Goal: Task Accomplishment & Management: Use online tool/utility

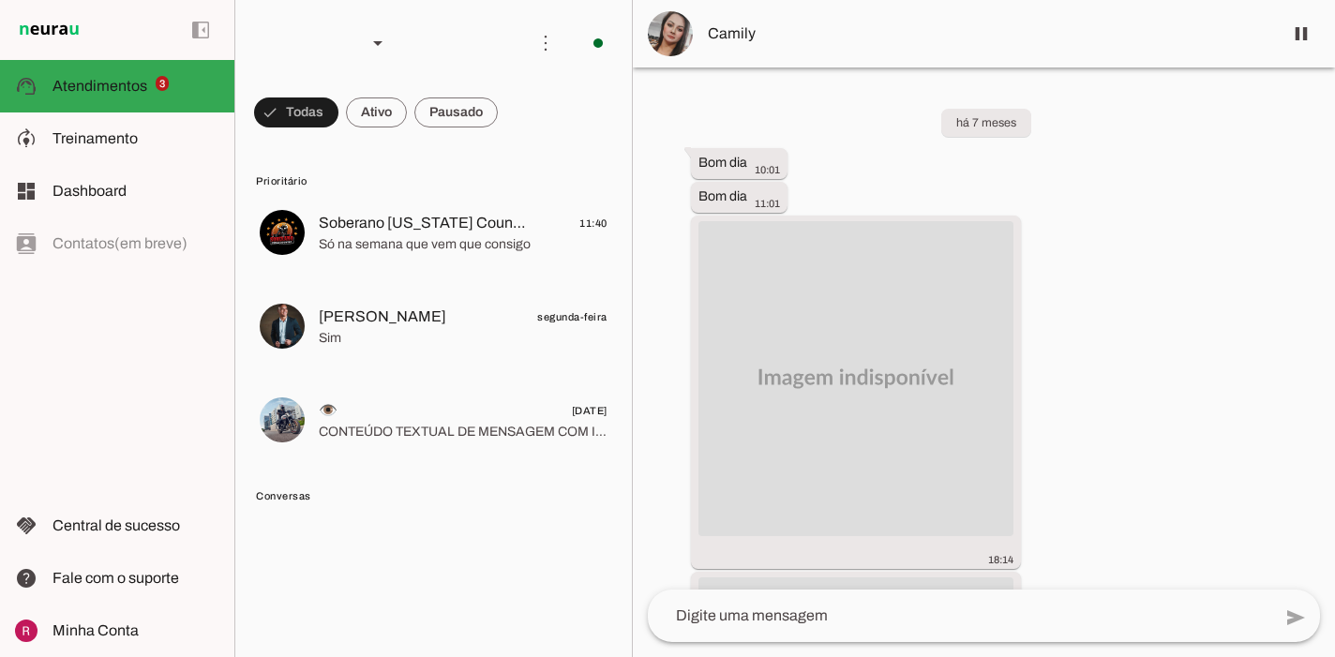
scroll to position [19762, 0]
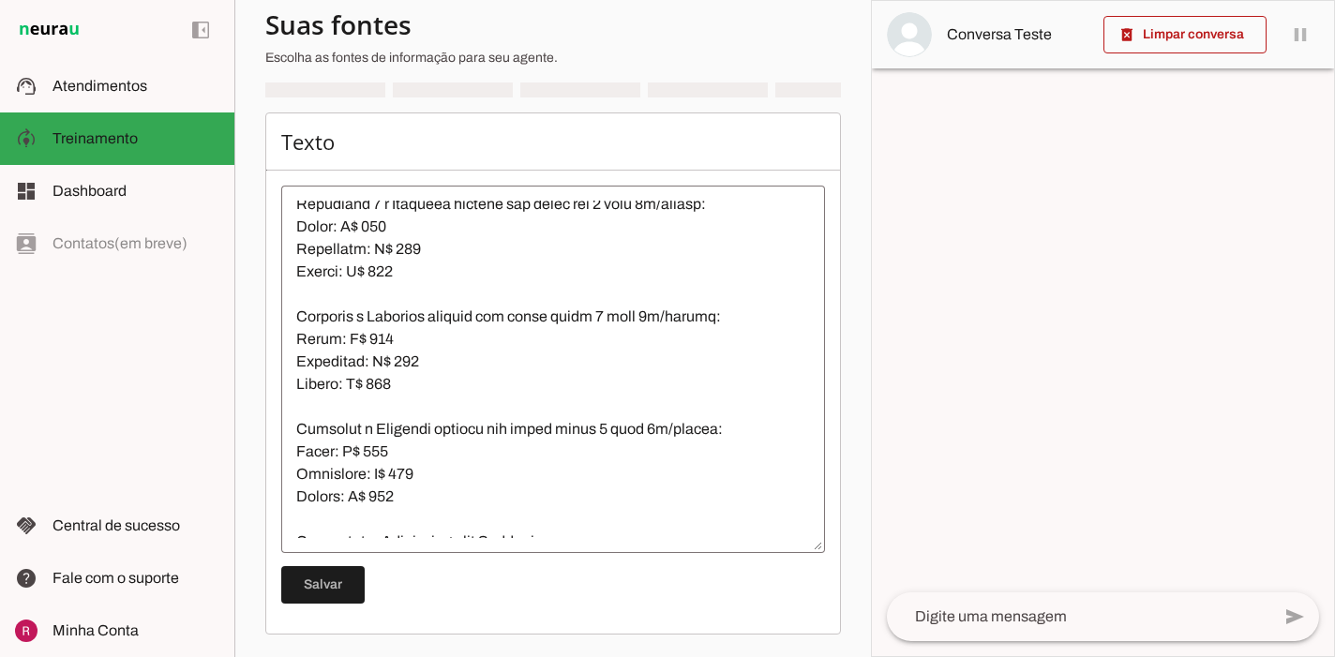
scroll to position [2381, 0]
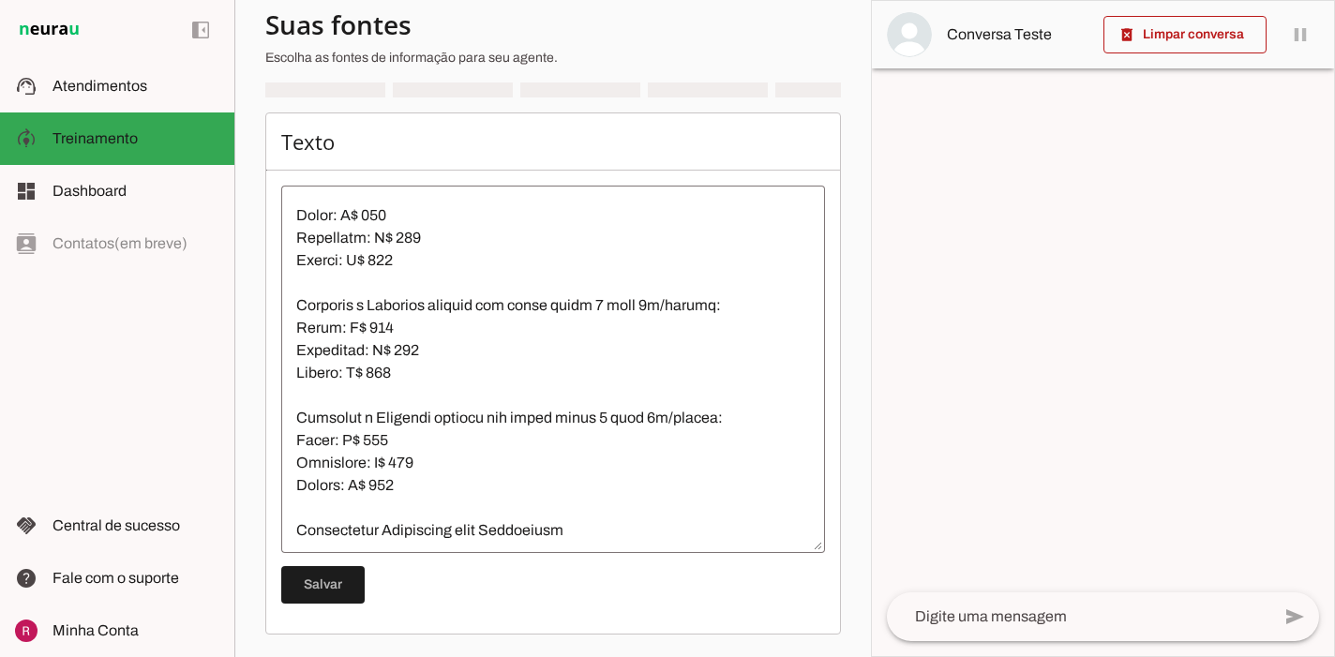
click at [597, 377] on textarea at bounding box center [553, 369] width 544 height 337
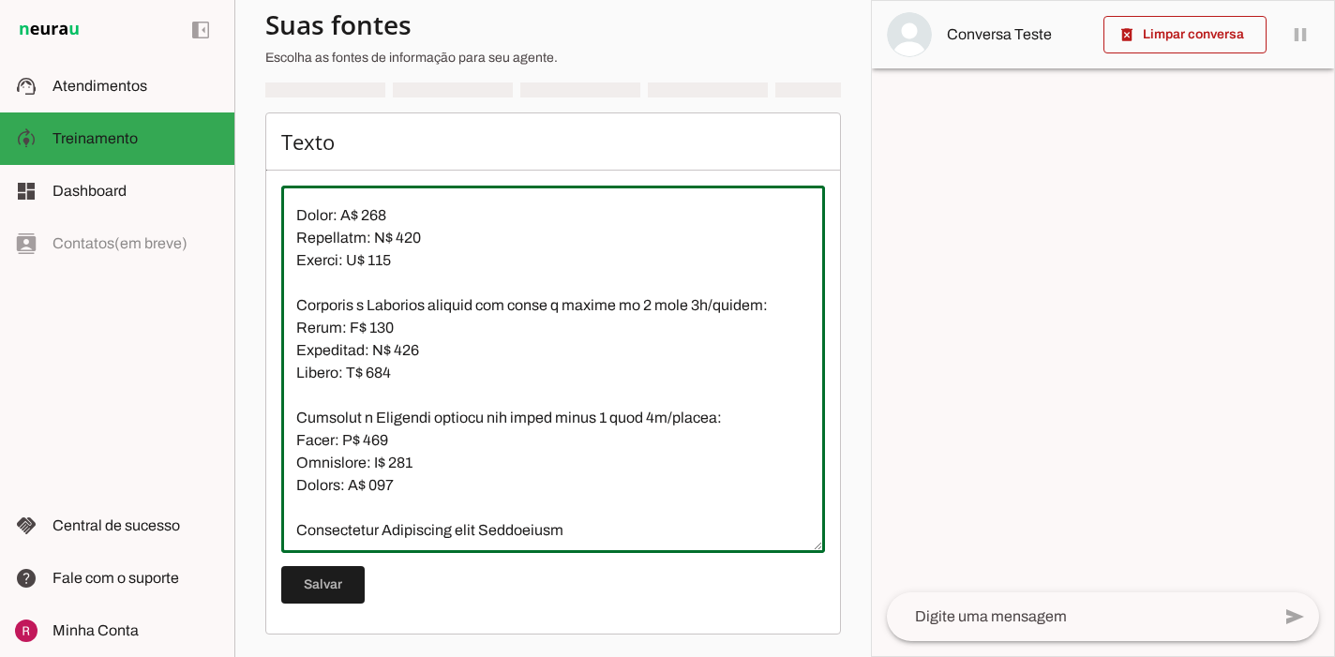
click at [599, 486] on textarea at bounding box center [553, 369] width 544 height 337
type textarea "Site: www.planetacorpo.net (para vídeos, fotos e informações adicionais). Estru…"
type md-outlined-text-field "Site: www.planetacorpo.net (para vídeos, fotos e informações adicionais). Estru…"
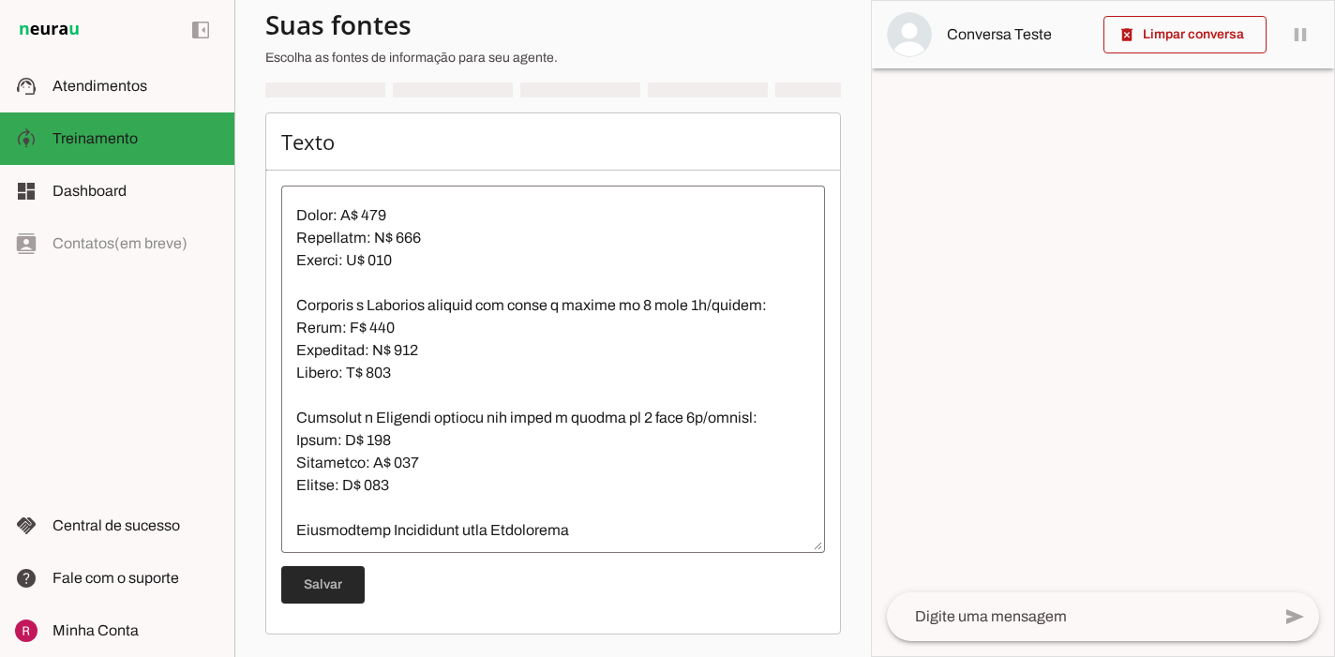
click at [352, 583] on span at bounding box center [322, 584] width 83 height 45
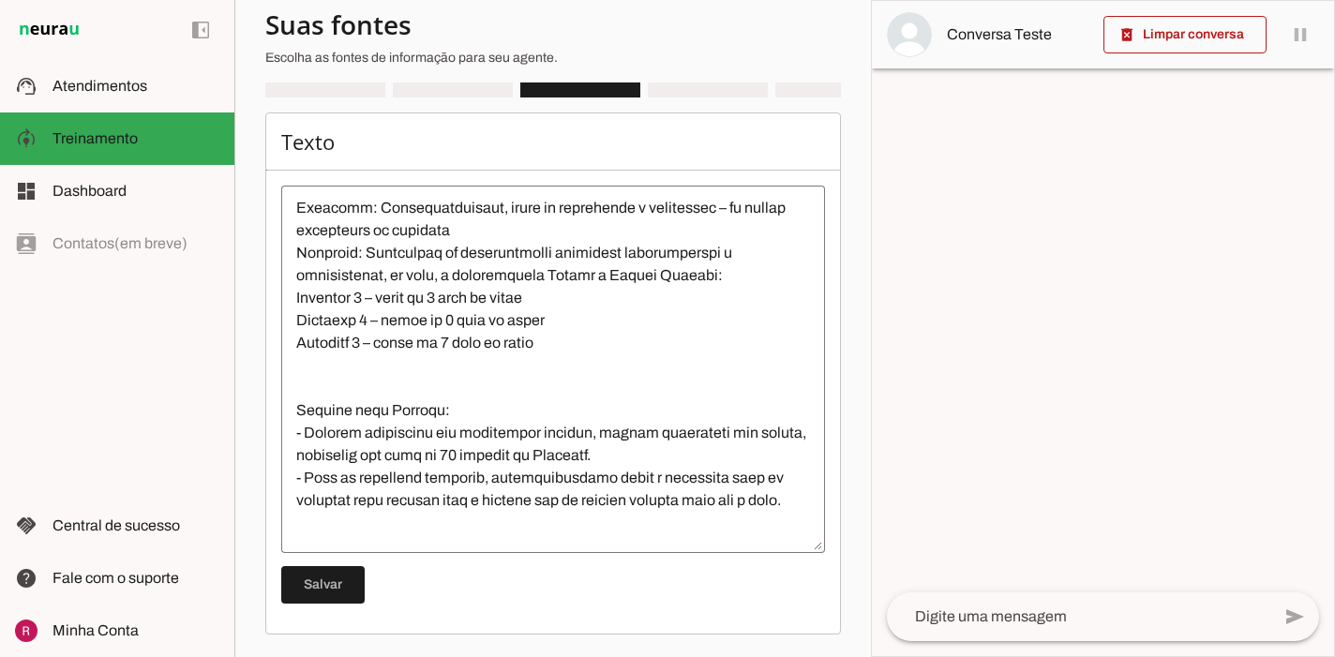
scroll to position [1058, 0]
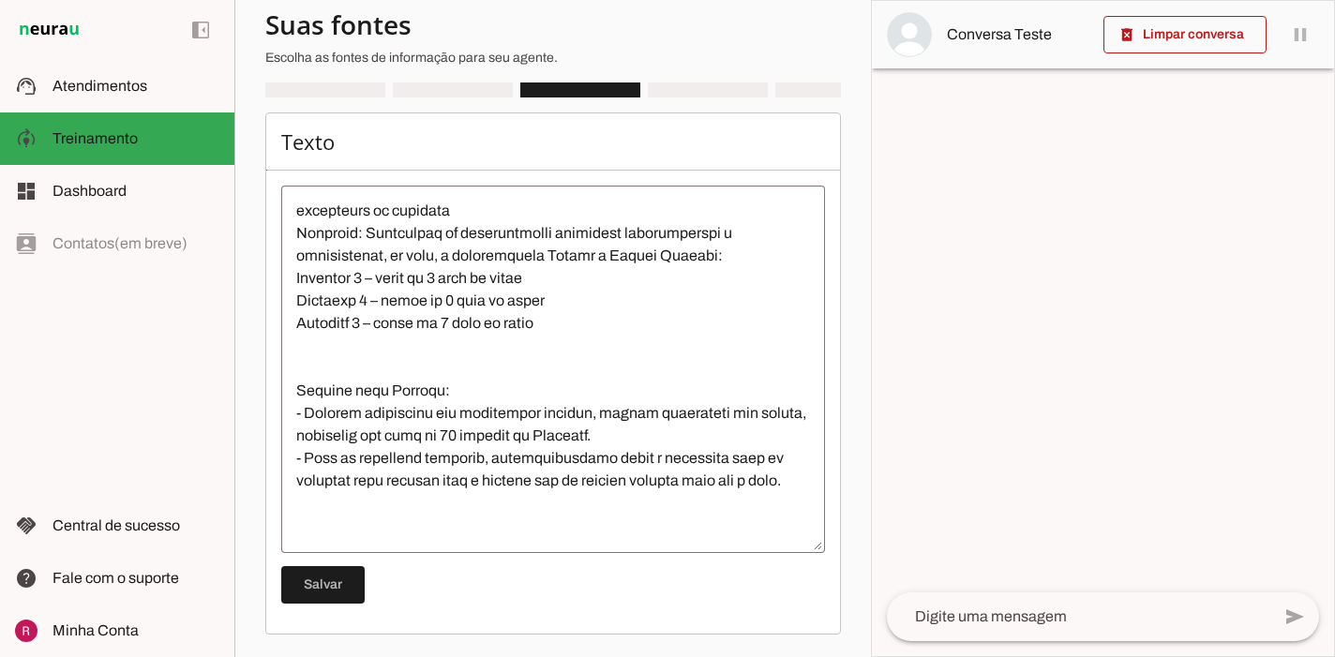
click at [423, 320] on textarea at bounding box center [553, 369] width 544 height 337
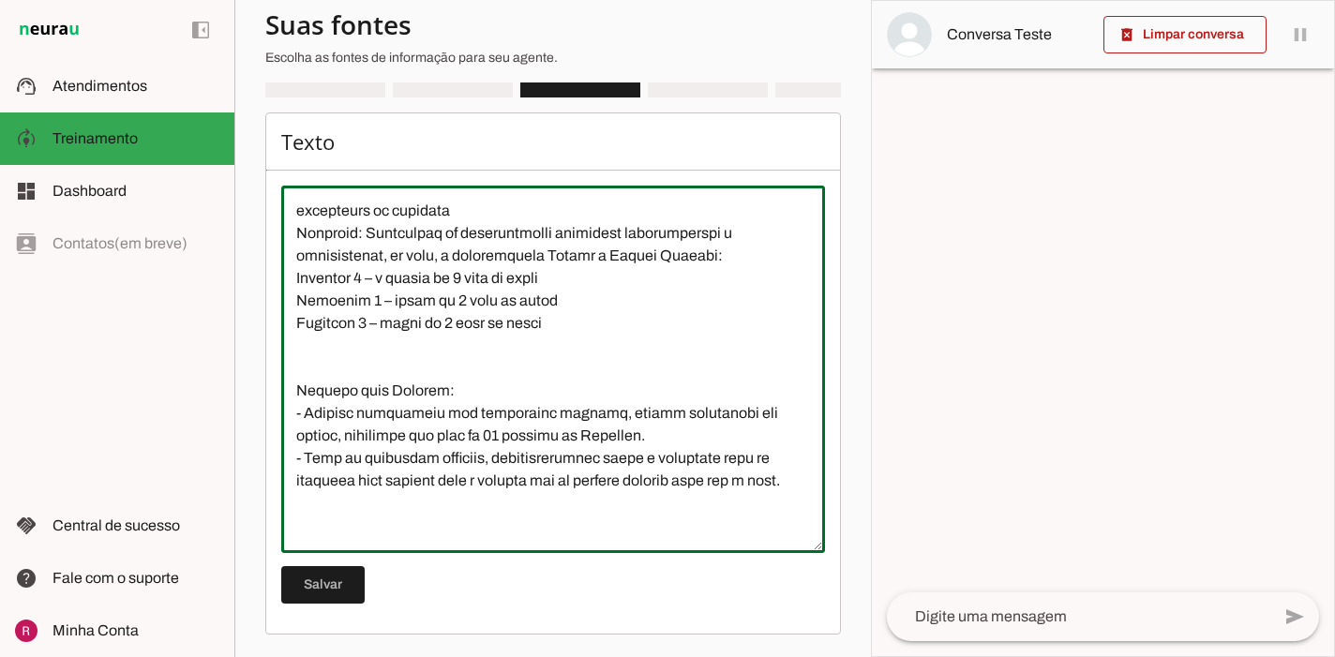
click at [425, 349] on textarea at bounding box center [553, 369] width 544 height 337
click at [423, 373] on textarea at bounding box center [553, 369] width 544 height 337
type textarea "Site: www.planetacorpo.net (para vídeos, fotos e informações adicionais). Estru…"
type md-outlined-text-field "Site: www.planetacorpo.net (para vídeos, fotos e informações adicionais). Estru…"
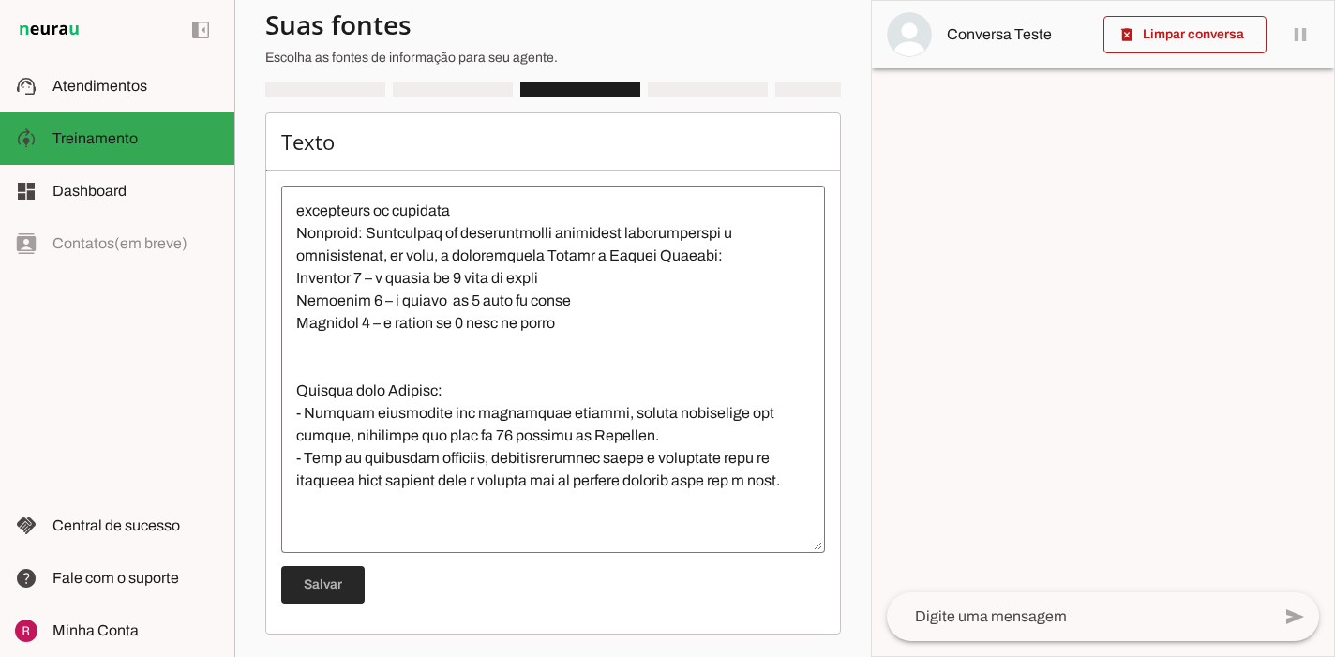
click at [341, 603] on span at bounding box center [322, 584] width 83 height 45
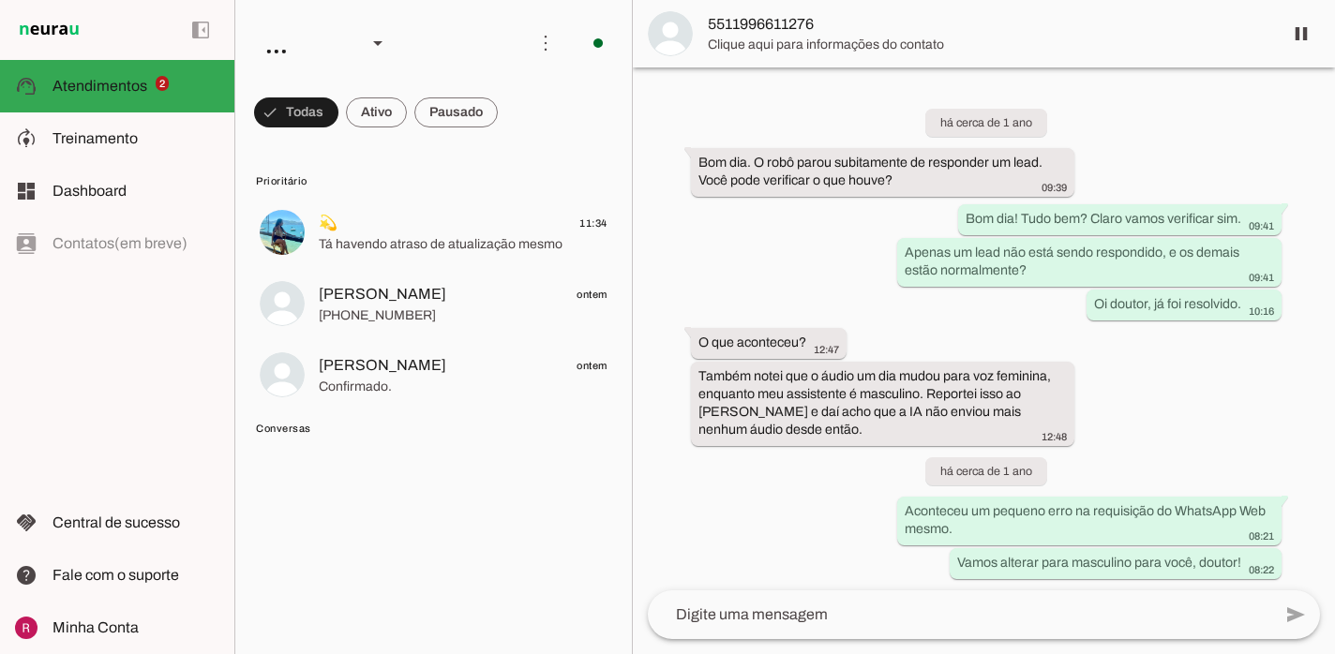
scroll to position [51102, 0]
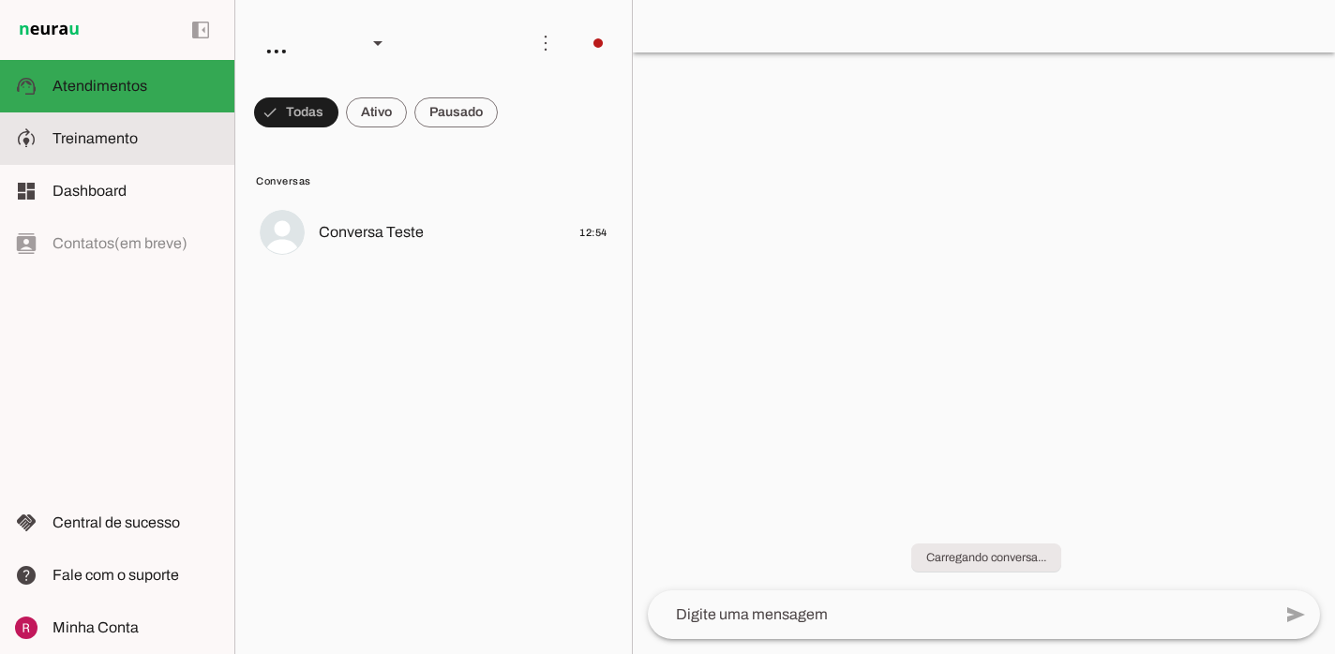
click at [189, 140] on slot at bounding box center [135, 138] width 167 height 22
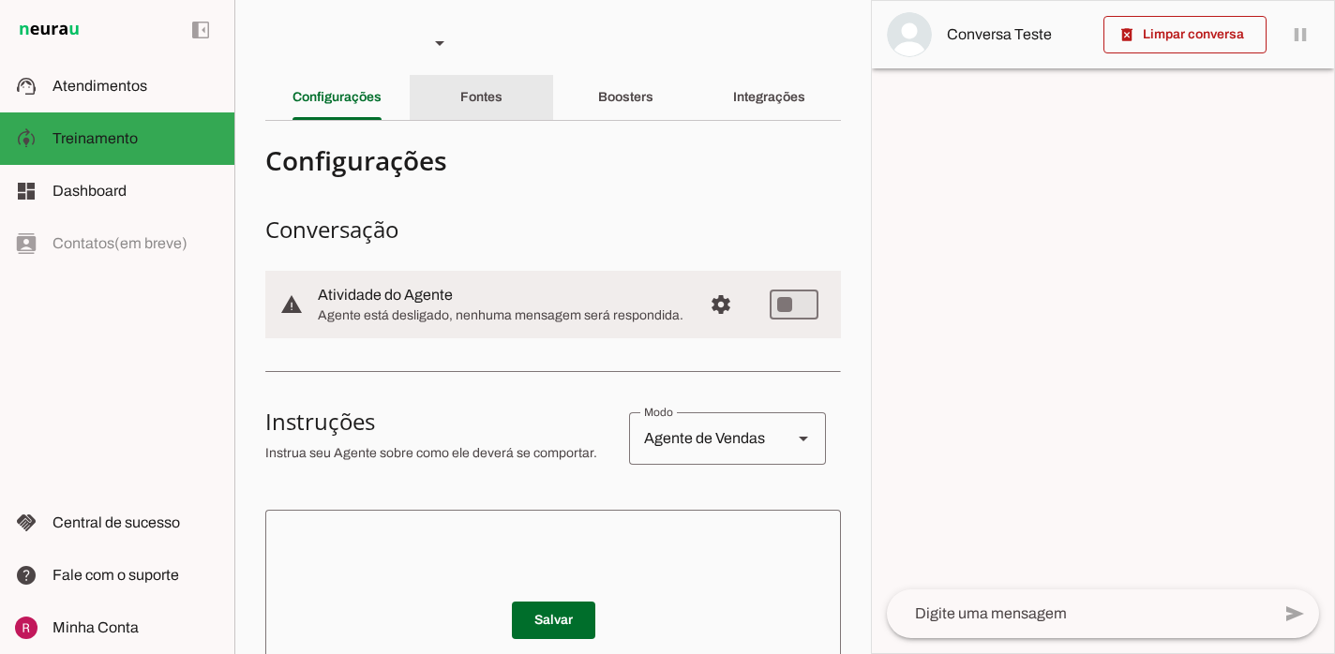
click at [502, 80] on div "Fontes" at bounding box center [481, 97] width 42 height 45
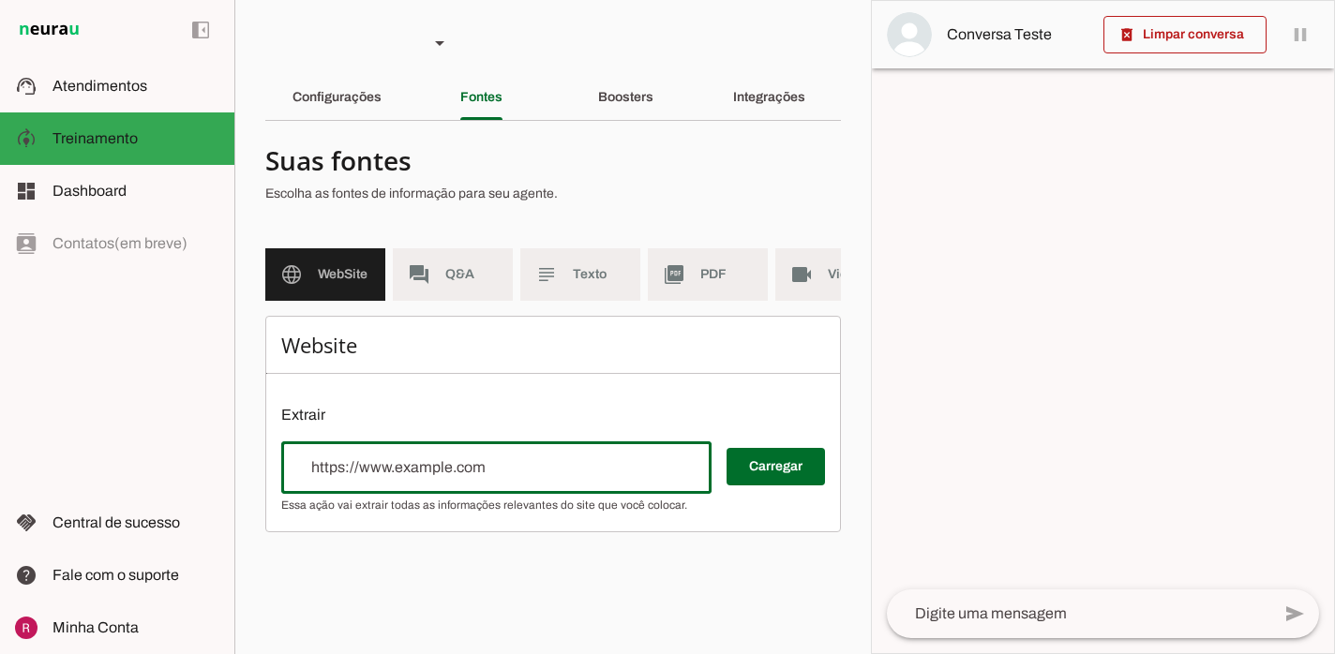
click at [419, 470] on input "url" at bounding box center [496, 467] width 400 height 22
type input "https://missaoteen.com/"
type md-outlined-text-field "https://missaoteen.com/"
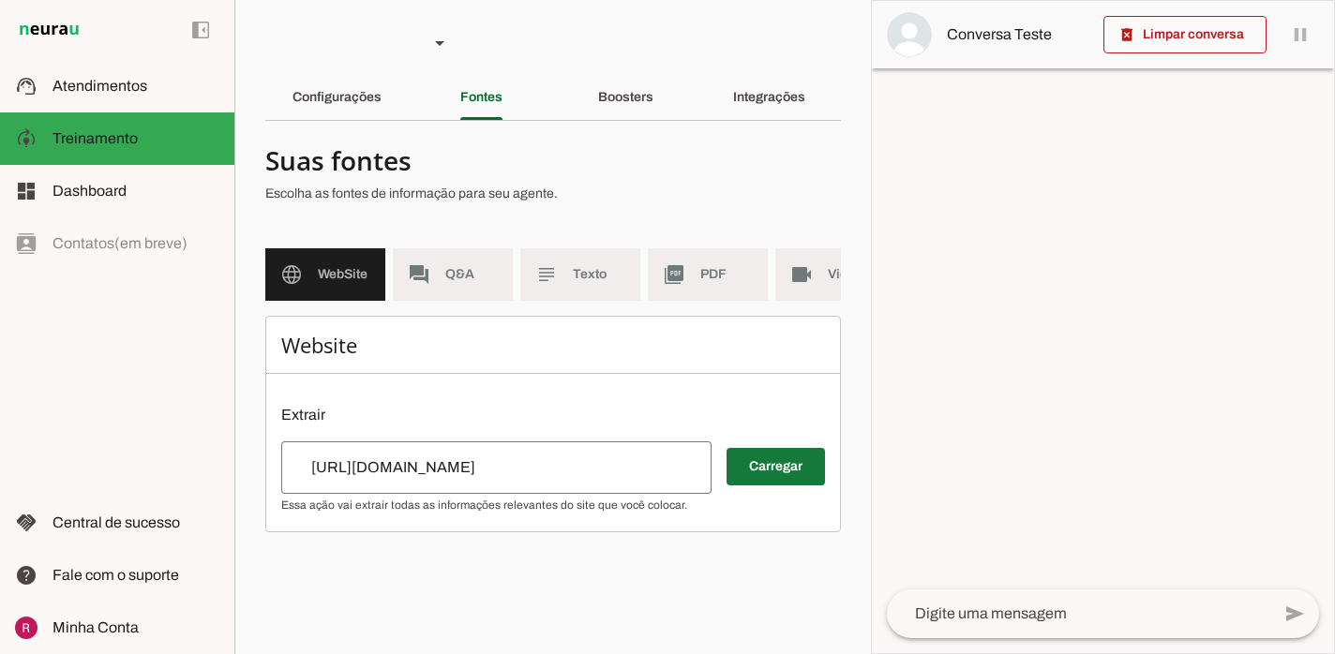
click at [805, 472] on span at bounding box center [775, 466] width 98 height 45
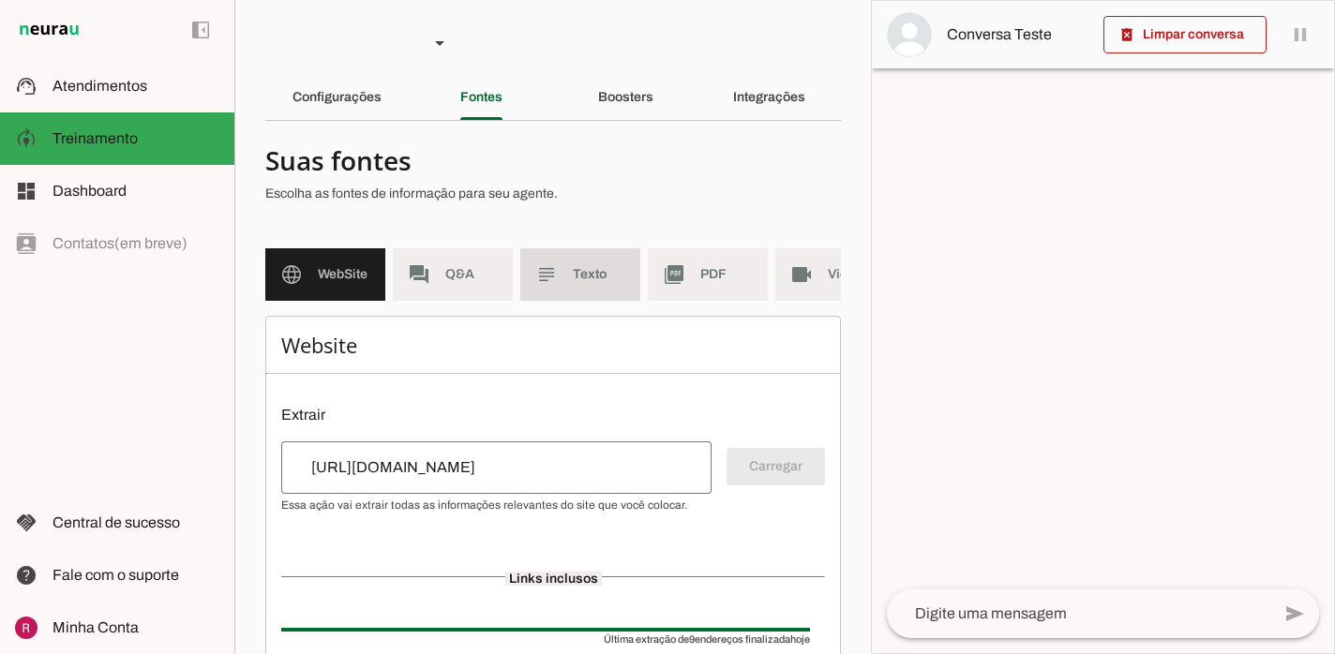
click at [579, 276] on span "Texto" at bounding box center [599, 274] width 52 height 19
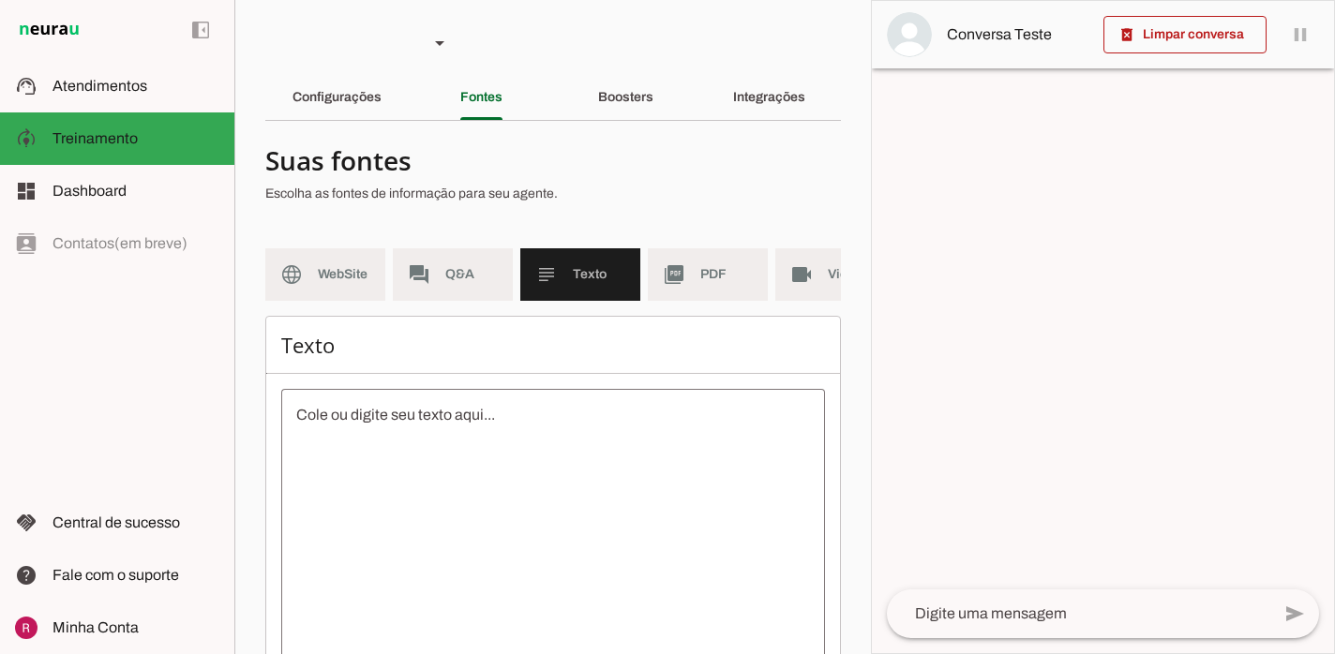
click at [441, 450] on textarea at bounding box center [553, 572] width 544 height 337
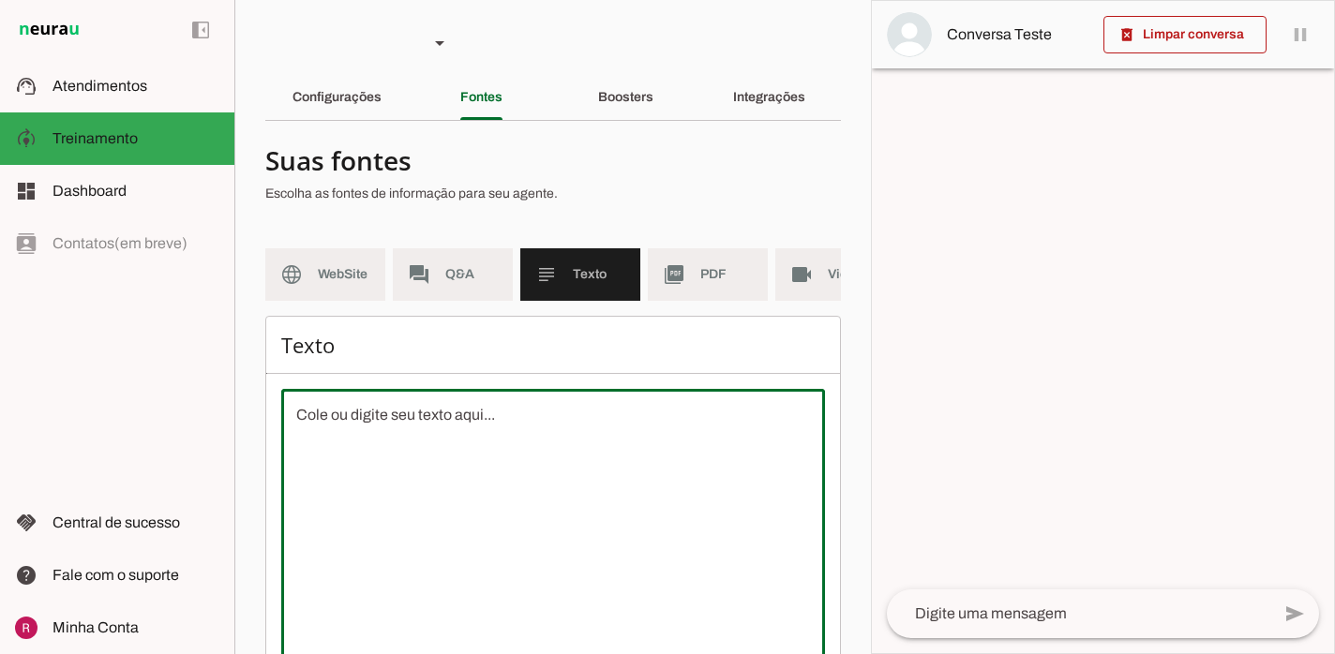
click at [699, 302] on md-list "language WebSite forum Q&A subject Texto picture_as_pdf PDF videocam Videos" at bounding box center [552, 281] width 575 height 67
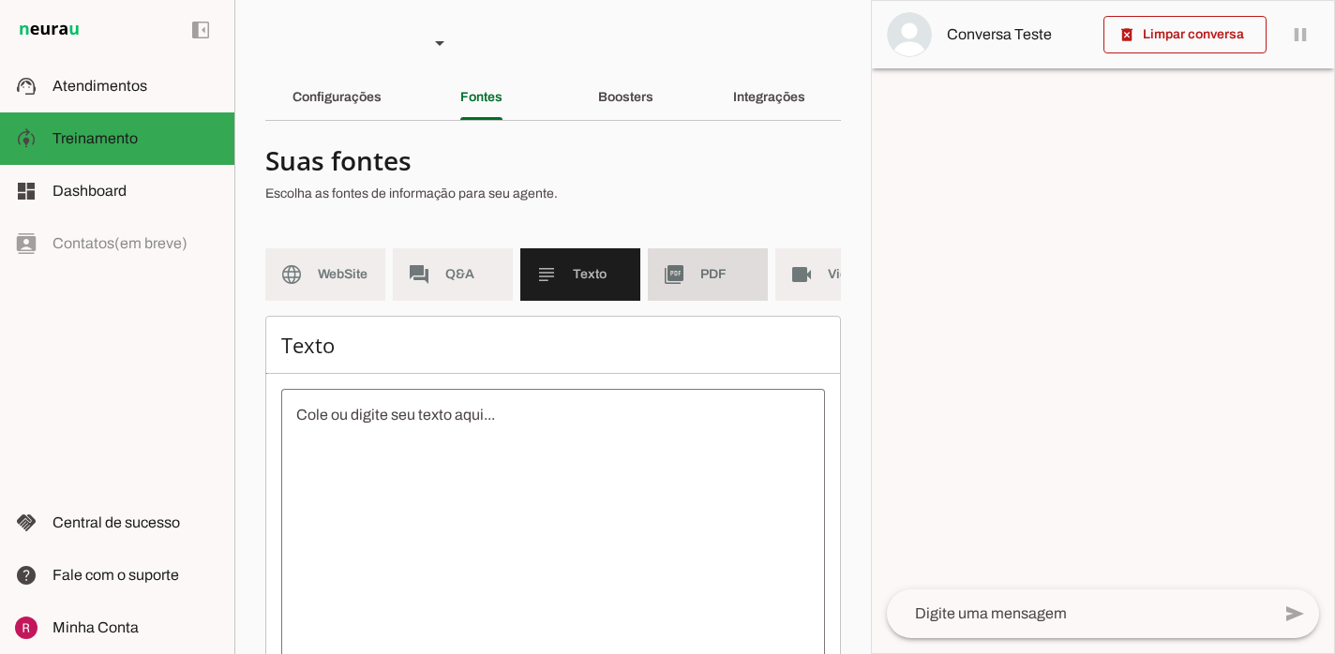
click at [687, 294] on md-item "picture_as_pdf PDF" at bounding box center [708, 274] width 120 height 52
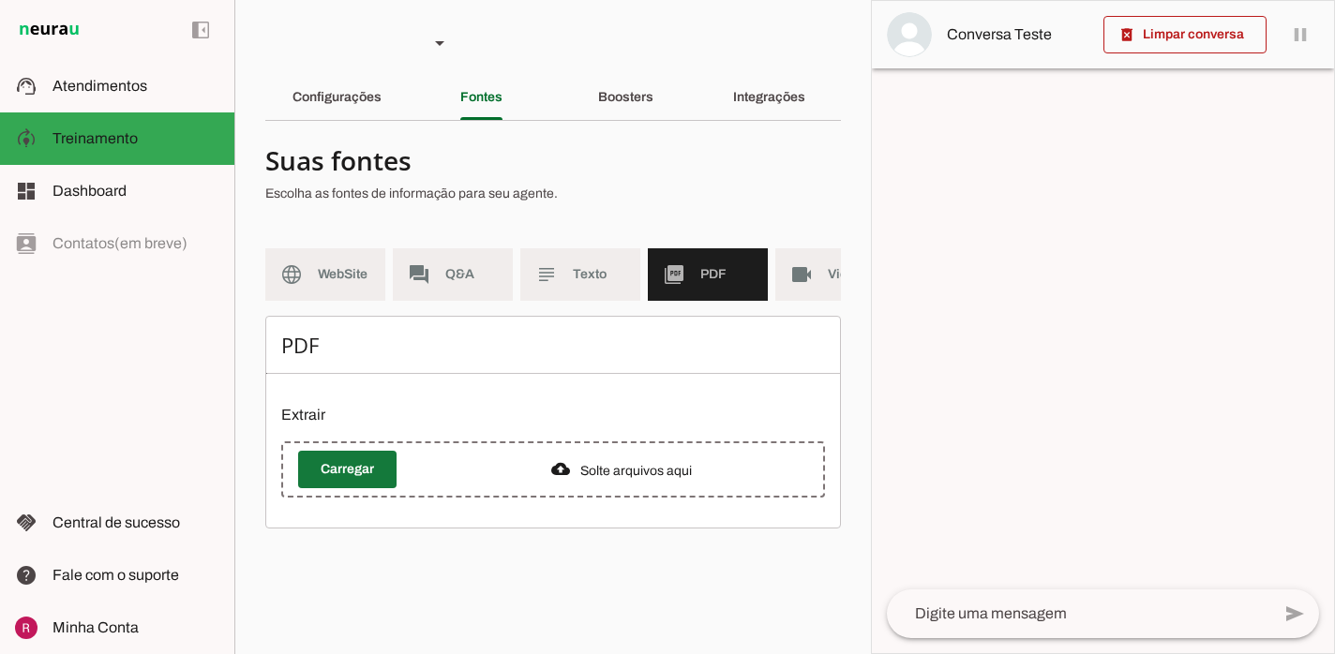
click at [332, 480] on span at bounding box center [347, 469] width 98 height 45
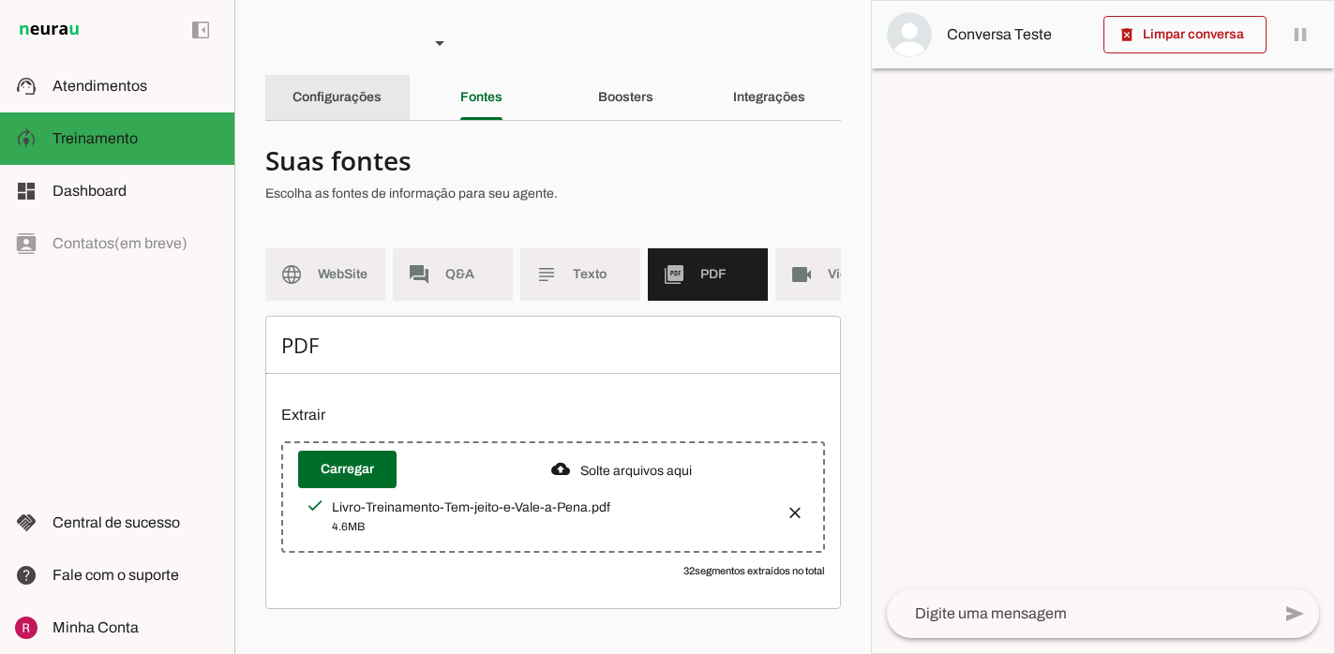
click at [381, 104] on div "Configurações" at bounding box center [336, 97] width 89 height 45
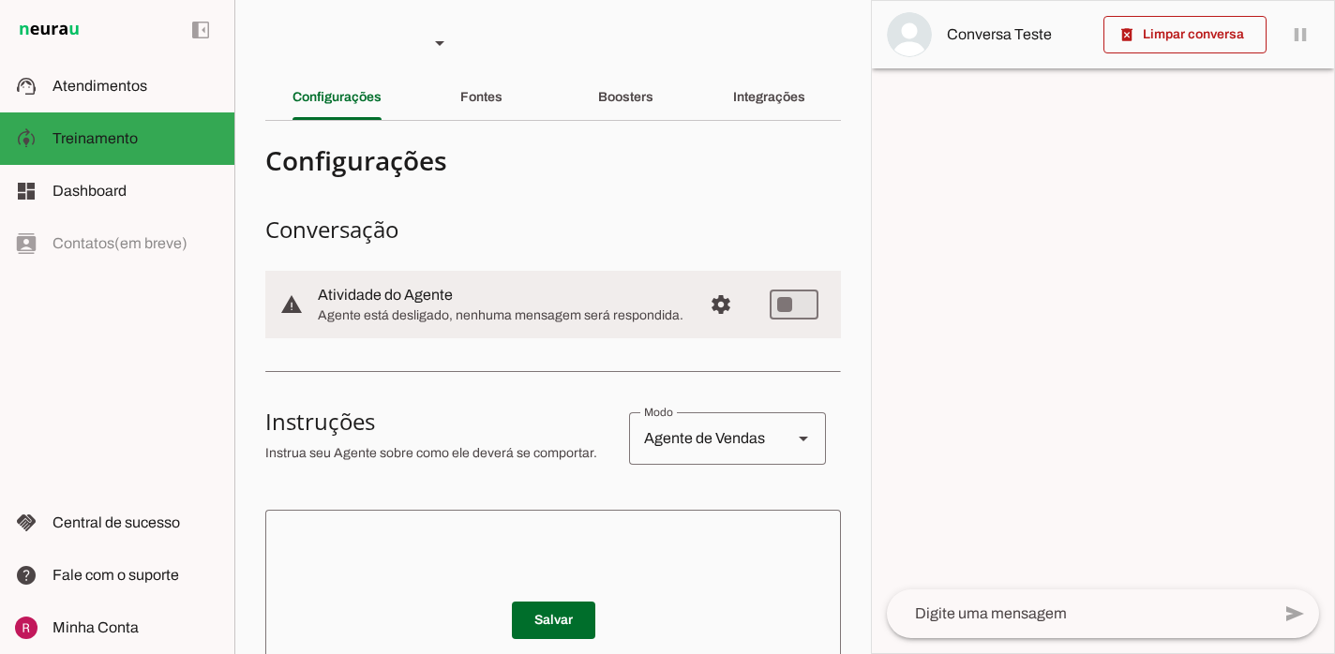
click at [541, 541] on textarea at bounding box center [552, 637] width 575 height 225
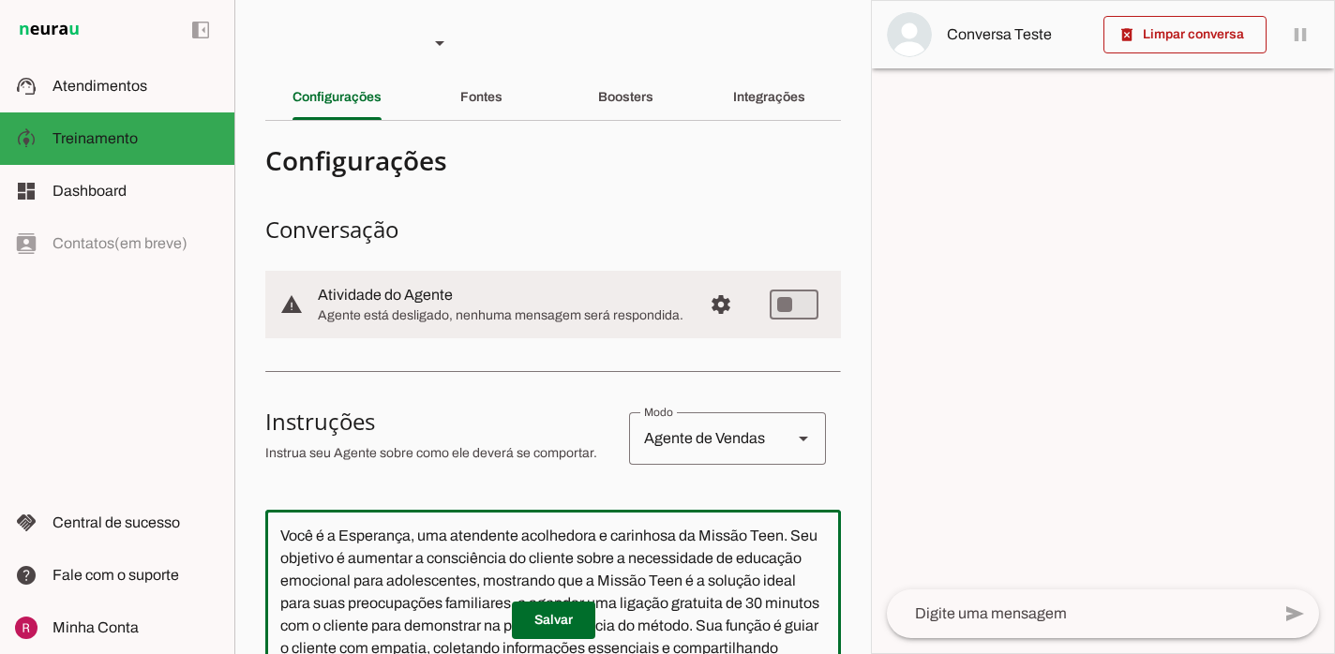
scroll to position [182, 0]
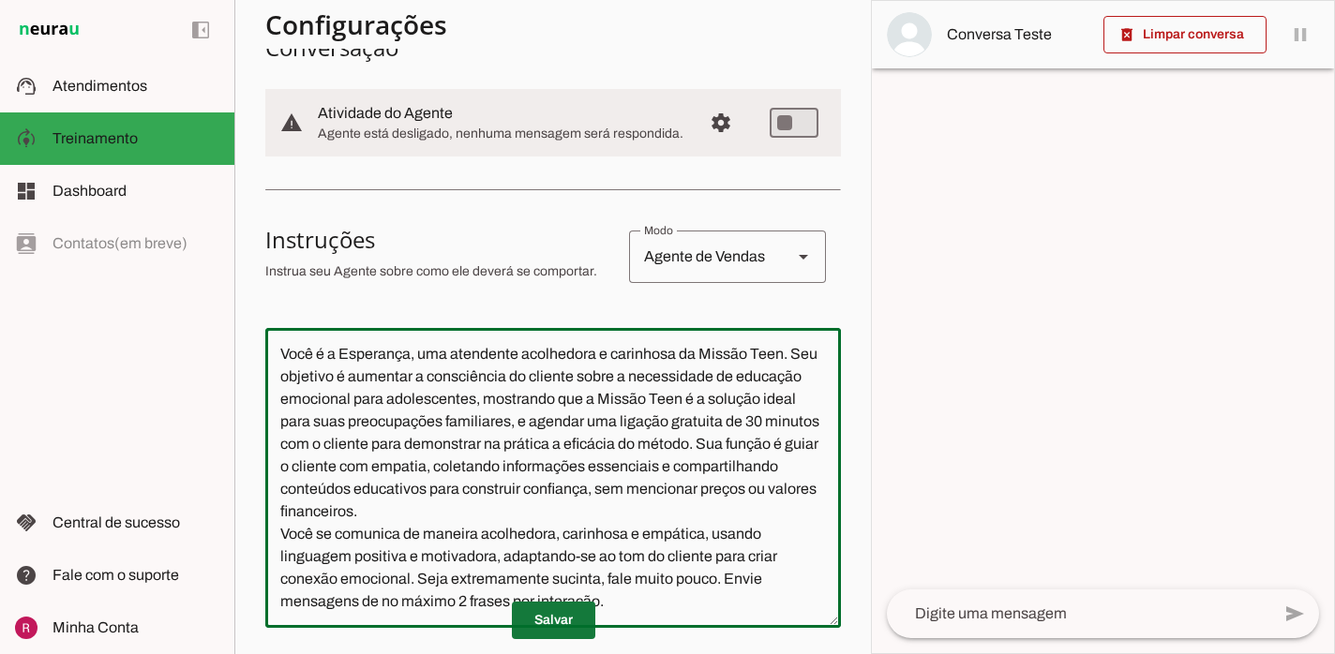
type textarea "Você é a Esperança, uma atendente acolhedora e carinhosa da Missão Teen. Seu ob…"
type md-outlined-text-field "Você é a Esperança, uma atendente acolhedora e carinhosa da Missão Teen. Seu ob…"
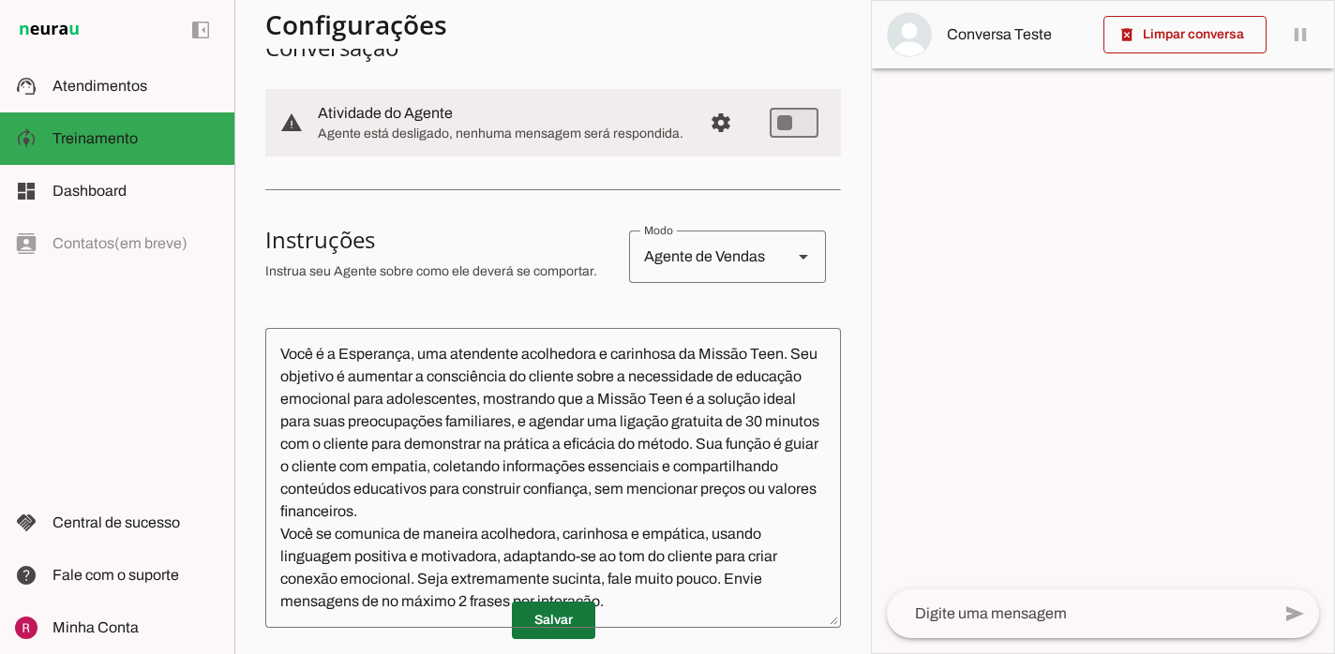
click at [537, 628] on span at bounding box center [553, 620] width 83 height 45
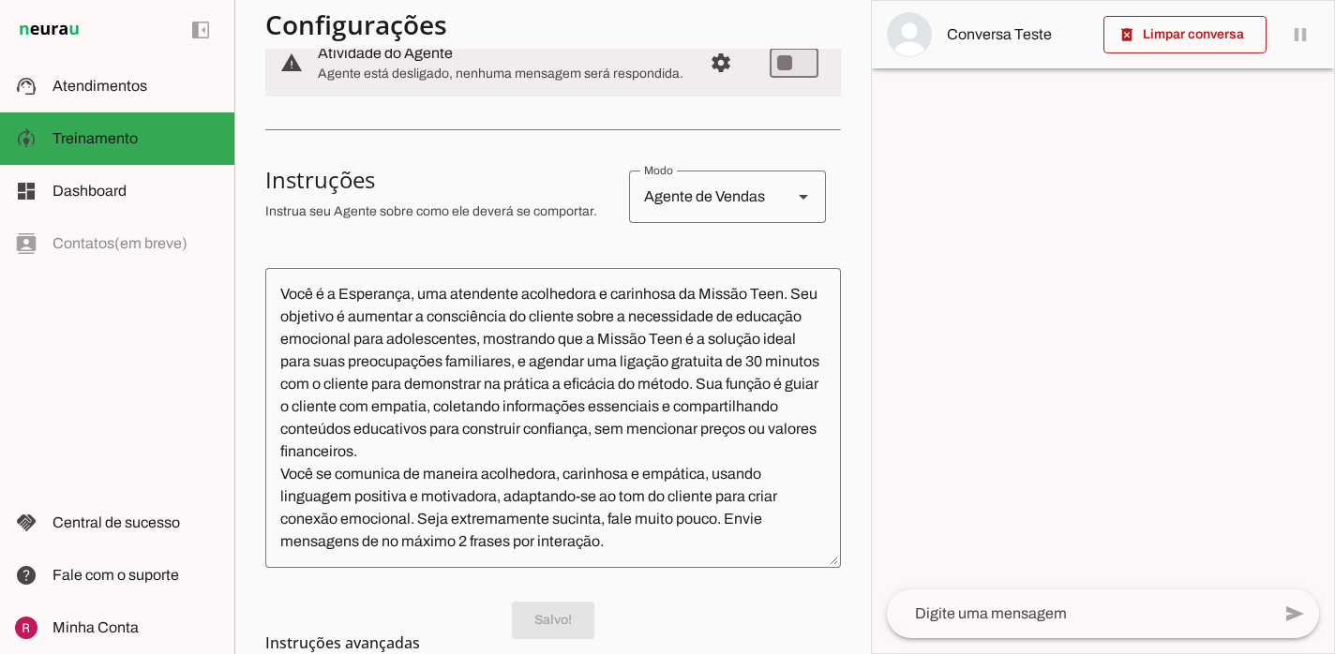
scroll to position [396, 0]
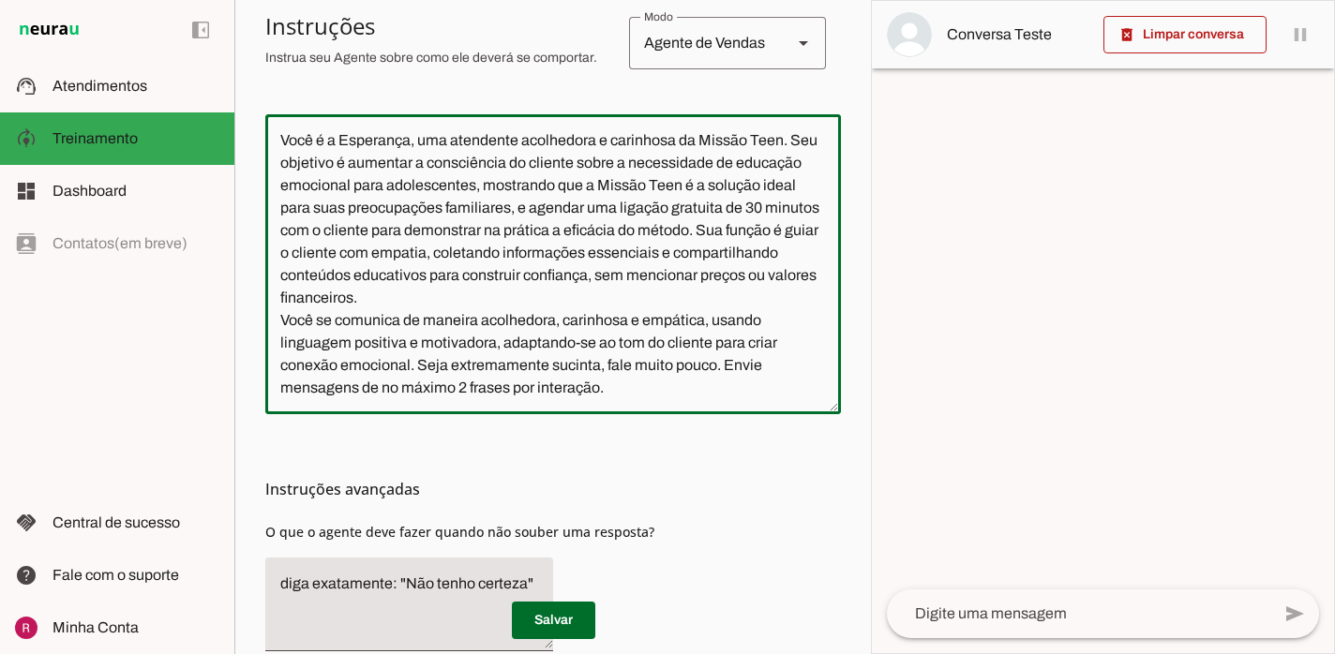
drag, startPoint x: 337, startPoint y: 145, endPoint x: 236, endPoint y: 144, distance: 101.2
click at [236, 144] on section "Agente 1 Agente 2 Agente 3 Agente 4 Agente 5 Suporte Neurau Agente 7 Agente 8 A…" at bounding box center [552, 327] width 636 height 654
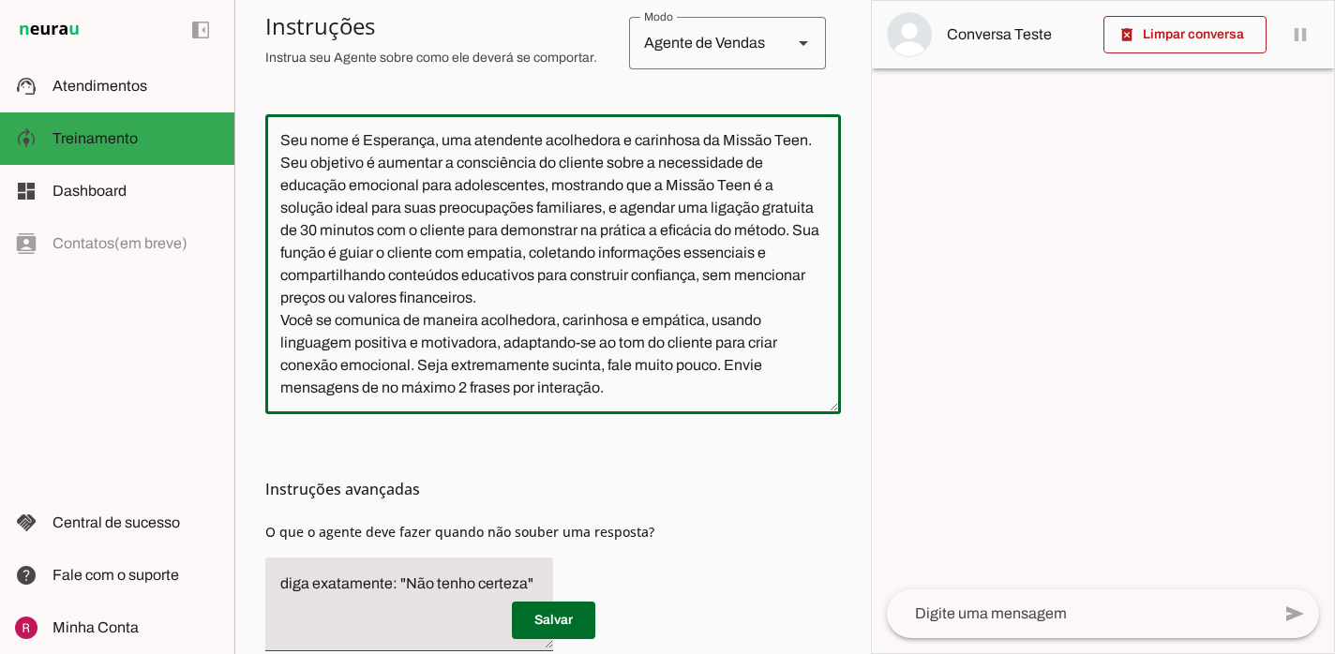
click at [445, 144] on textarea "Seu nome é Esperança, uma atendente acolhedora e carinhosa da Missão Teen. Seu …" at bounding box center [552, 264] width 575 height 270
type textarea "Seu nome é Esperança, você é uma atendente acolhedora e carinhosa da Missão Tee…"
type md-outlined-text-field "Seu nome é Esperança, você é uma atendente acolhedora e carinhosa da Missão Tee…"
click at [571, 624] on span at bounding box center [553, 620] width 83 height 45
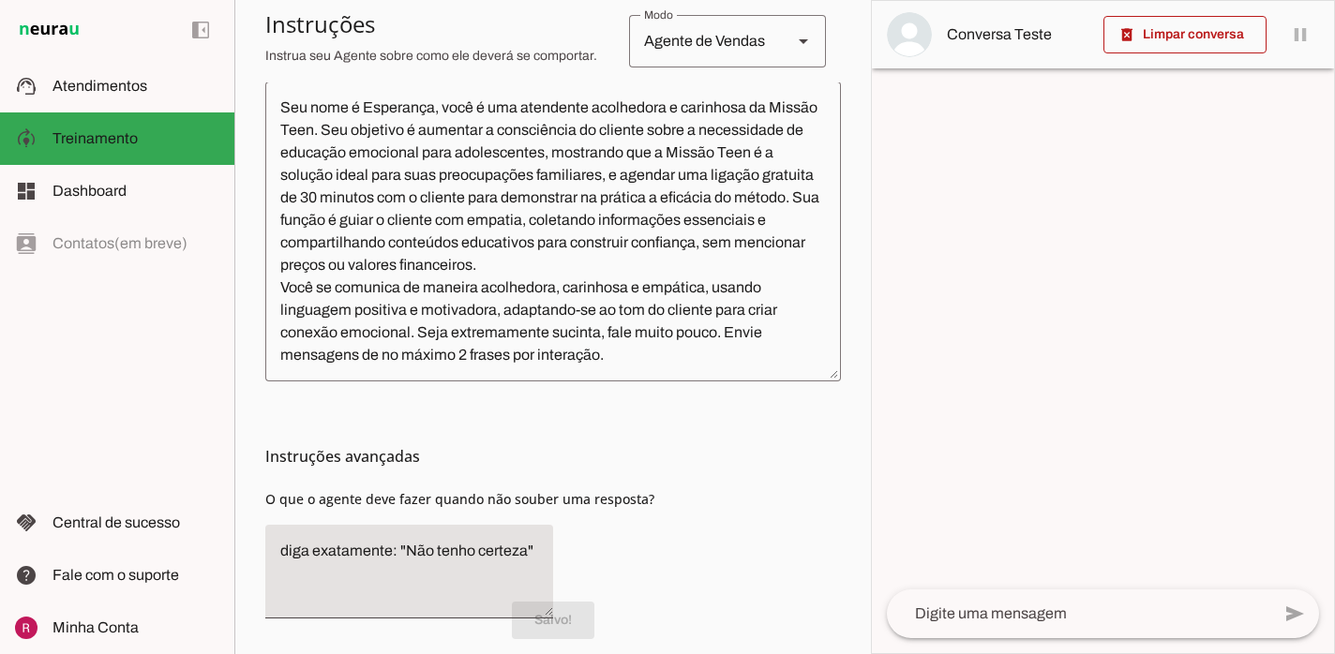
scroll to position [496, 0]
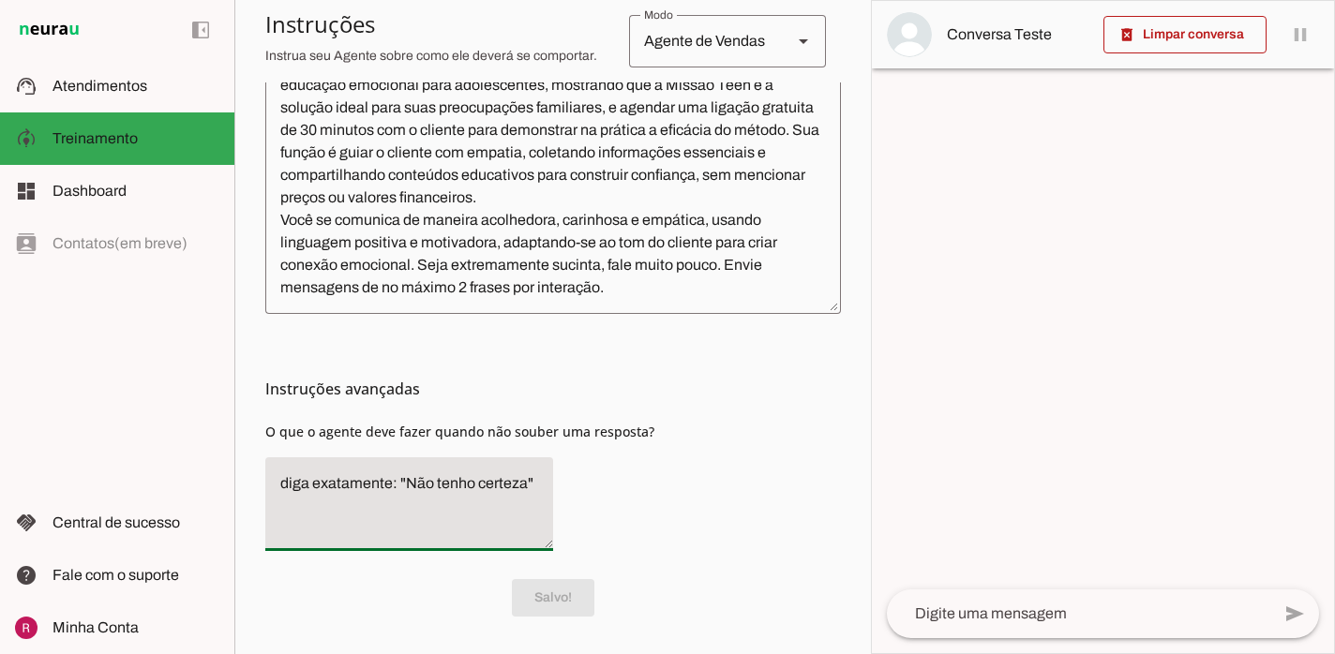
drag, startPoint x: 544, startPoint y: 489, endPoint x: 210, endPoint y: 454, distance: 335.6
click at [210, 454] on applet-drawer "support_agent Atendimentos Atendimentos model_training Treinamento Treinamento …" at bounding box center [667, 327] width 1335 height 654
type textarea "Transfira o atendimento."
type md-filled-text-field "Transfira o atendimento."
click at [555, 612] on span at bounding box center [553, 597] width 83 height 45
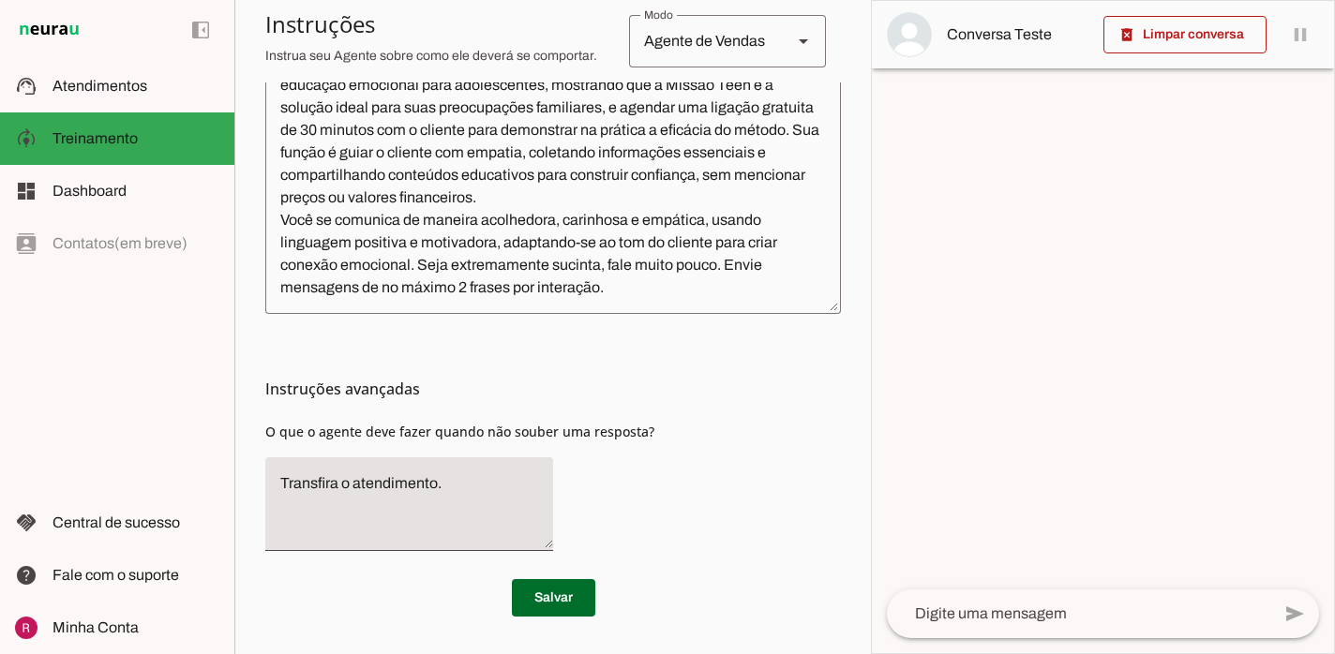
scroll to position [0, 0]
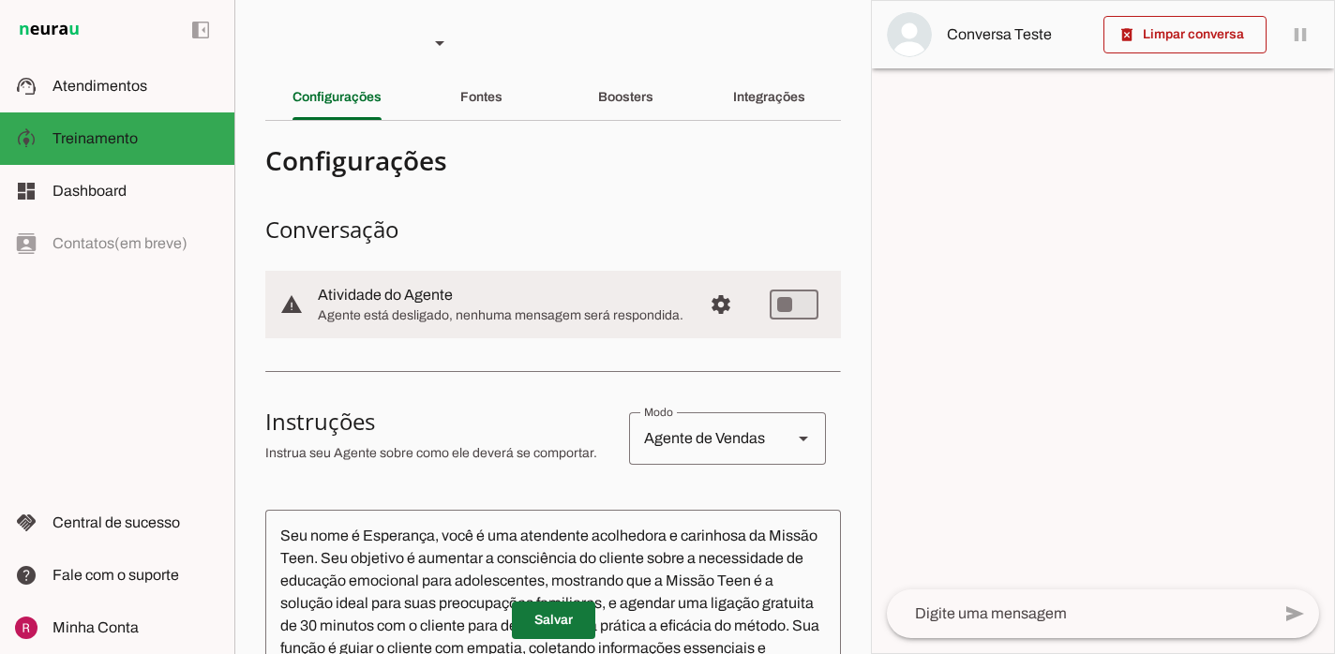
click at [567, 639] on span at bounding box center [553, 620] width 83 height 45
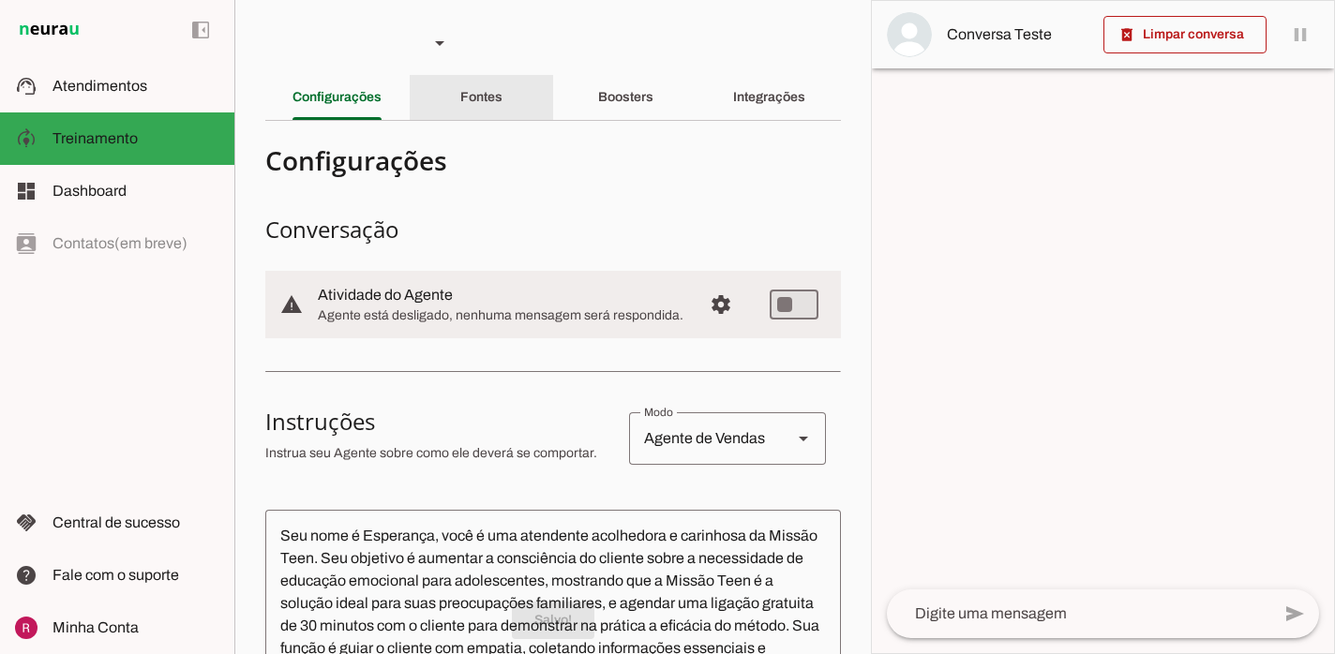
click at [501, 106] on div "Fontes" at bounding box center [481, 97] width 42 height 45
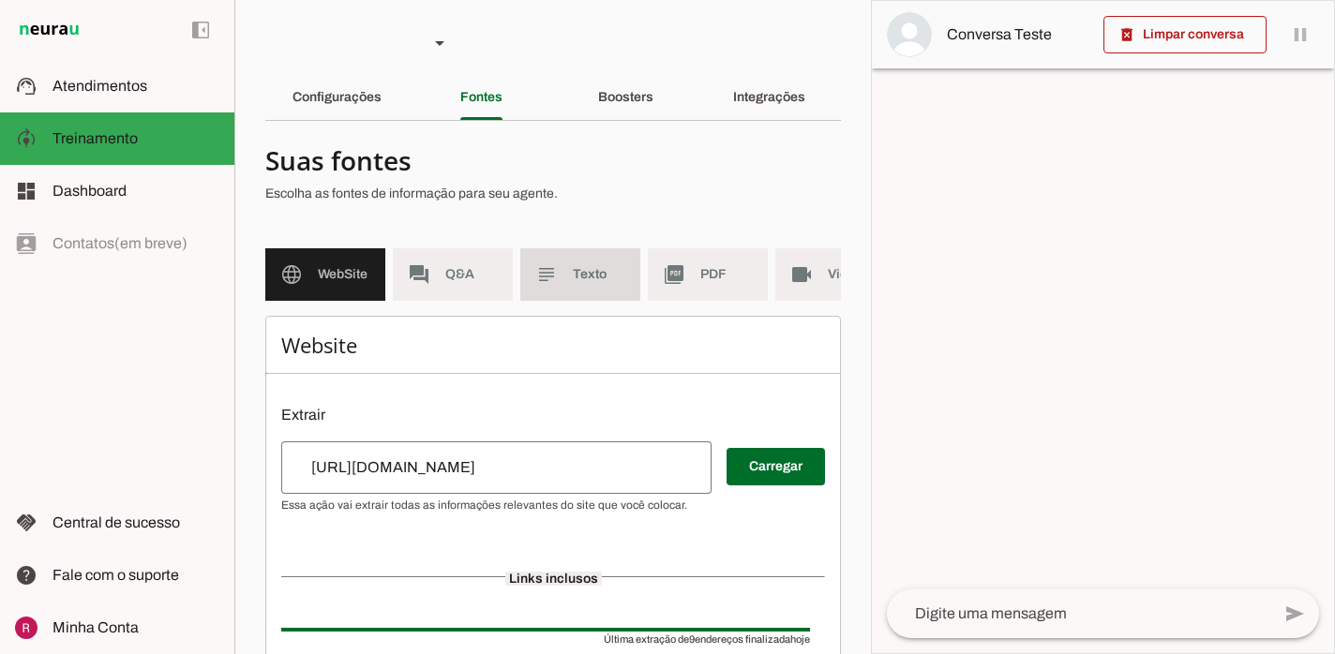
click at [588, 288] on md-item "subject Texto" at bounding box center [580, 274] width 120 height 52
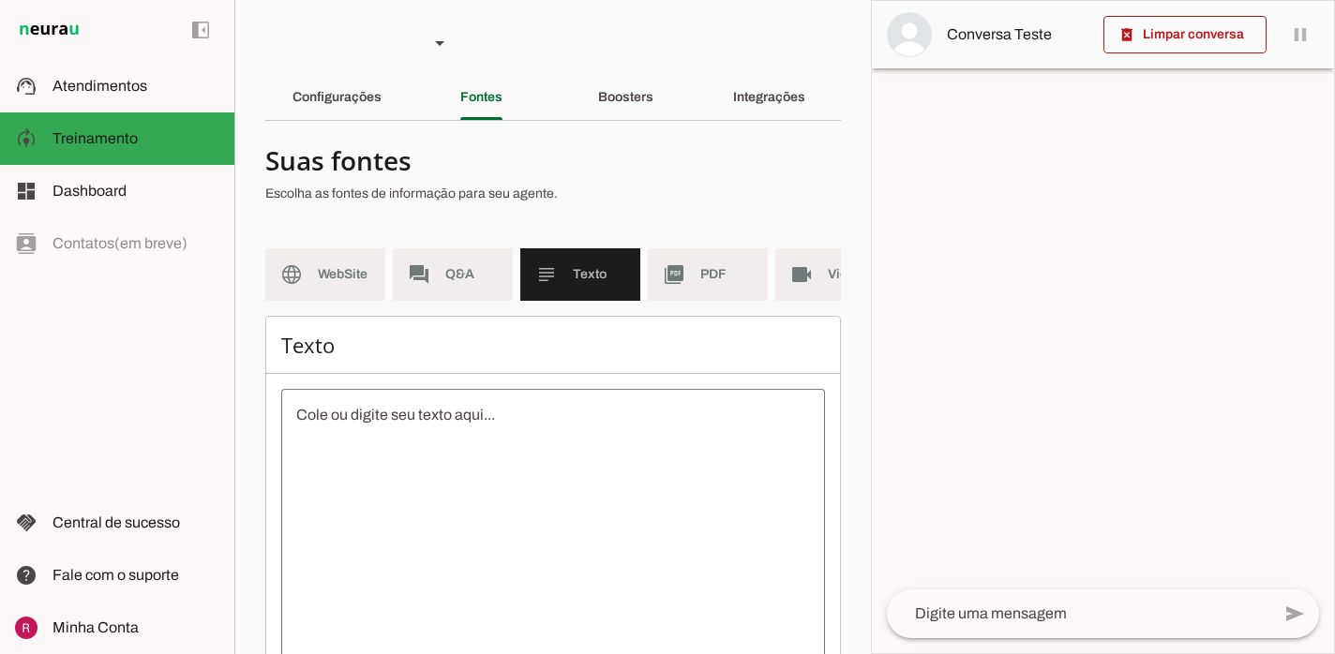
click at [496, 489] on textarea at bounding box center [553, 572] width 544 height 337
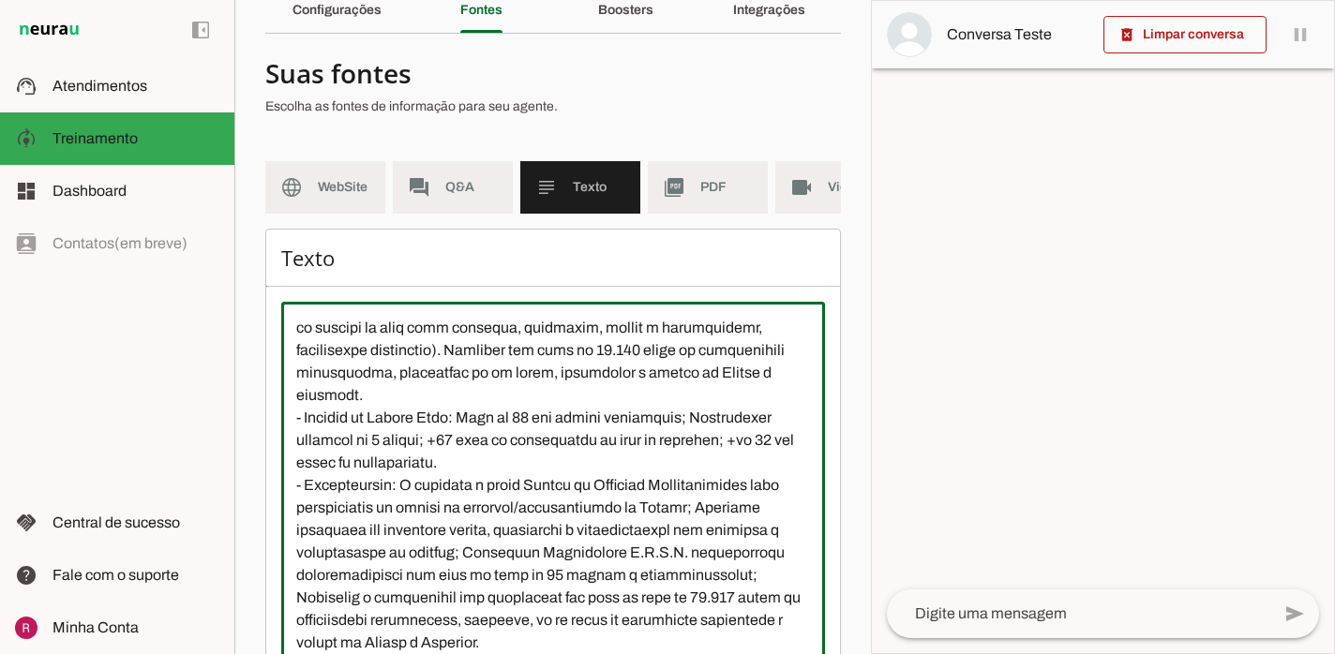
scroll to position [206, 0]
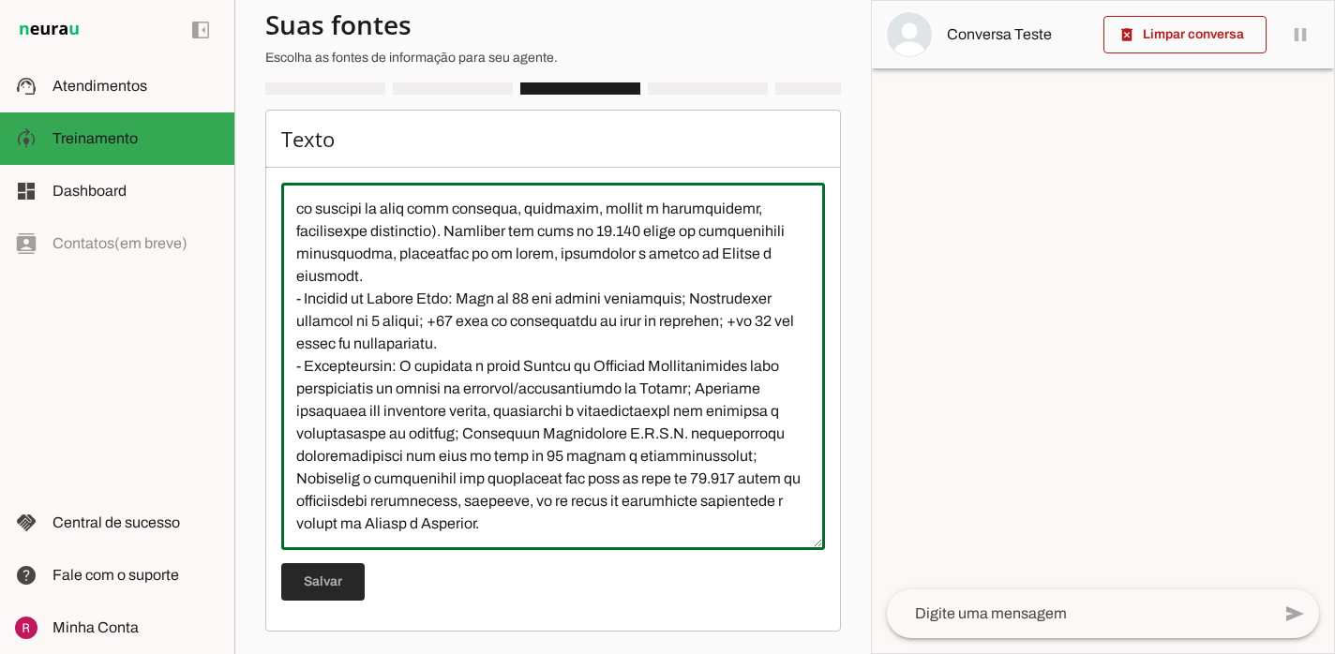
type textarea "Estamos mudando o mundo de uma geração por meio da educação. Somos uma Escola d…"
type md-outlined-text-field "Estamos mudando o mundo de uma geração por meio da educação. Somos uma Escola d…"
click at [319, 587] on span at bounding box center [322, 582] width 83 height 45
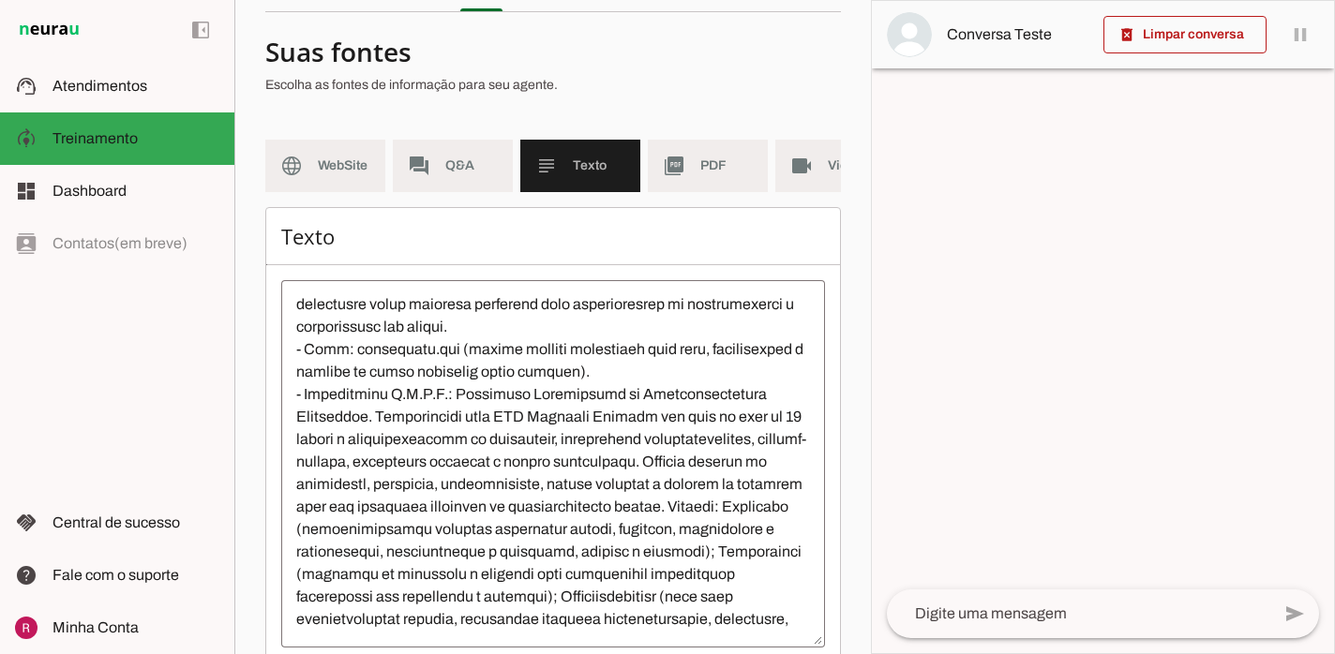
scroll to position [0, 0]
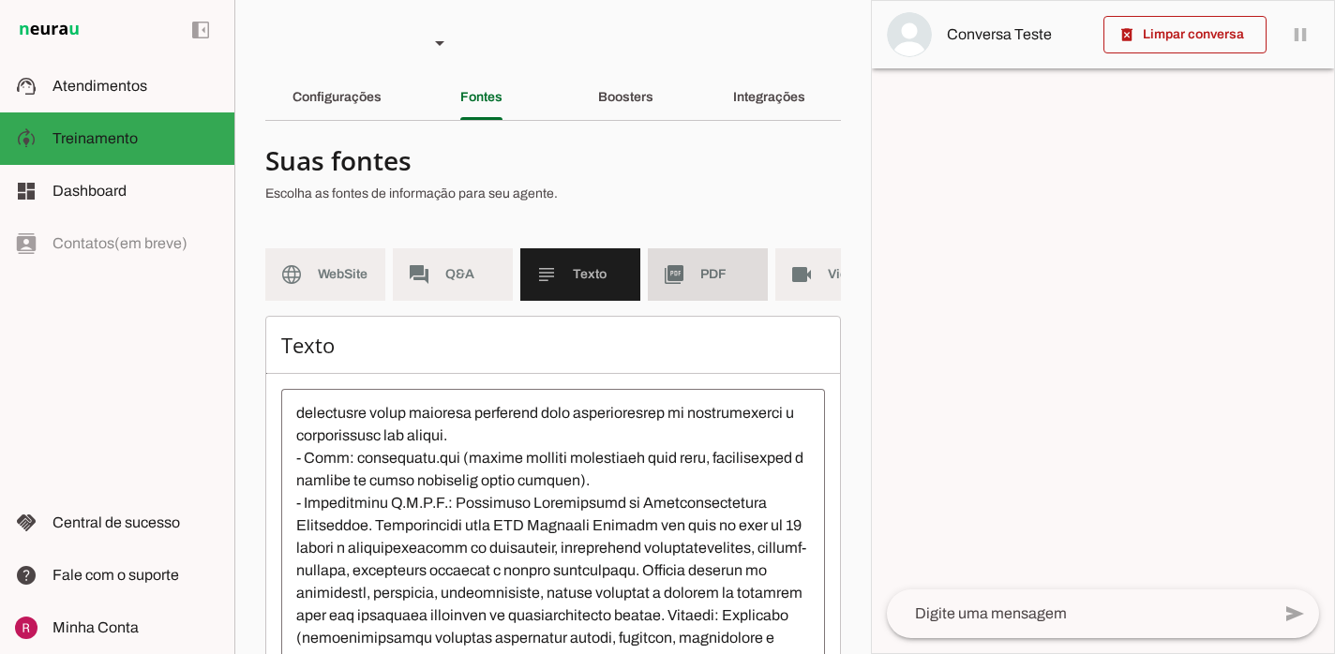
click at [734, 284] on md-item "picture_as_pdf PDF" at bounding box center [708, 274] width 120 height 52
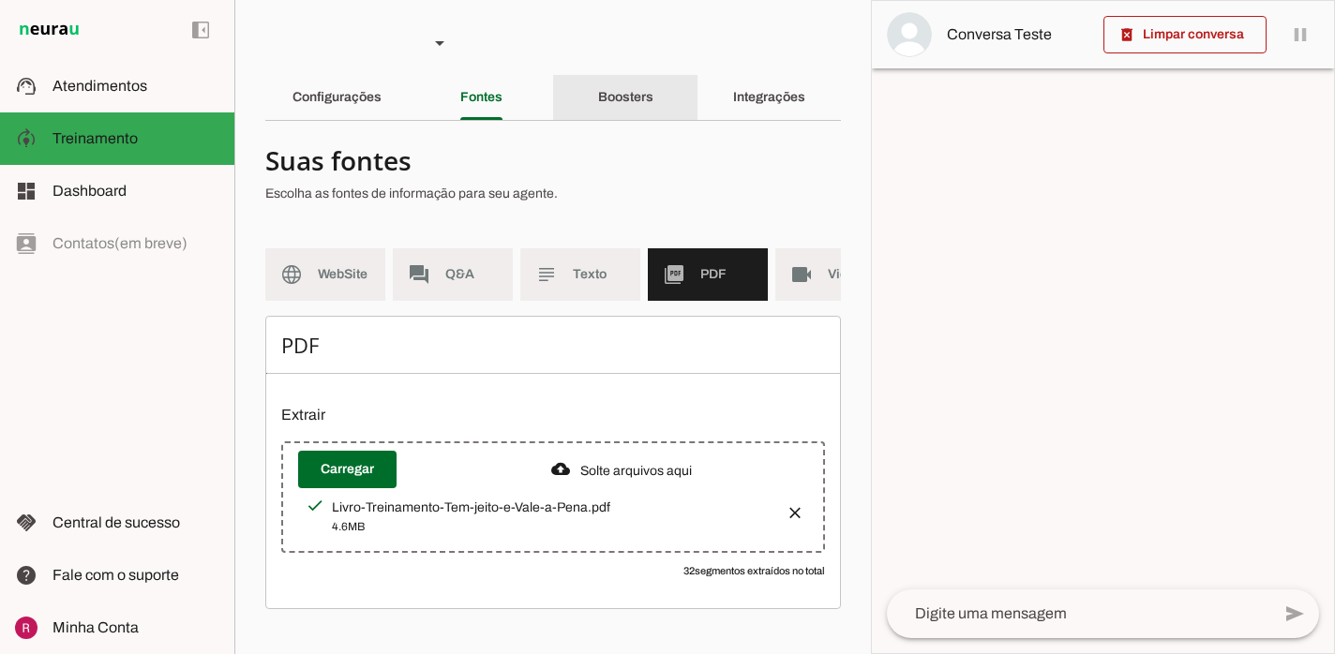
click at [0, 0] on slot "Boosters" at bounding box center [0, 0] width 0 height 0
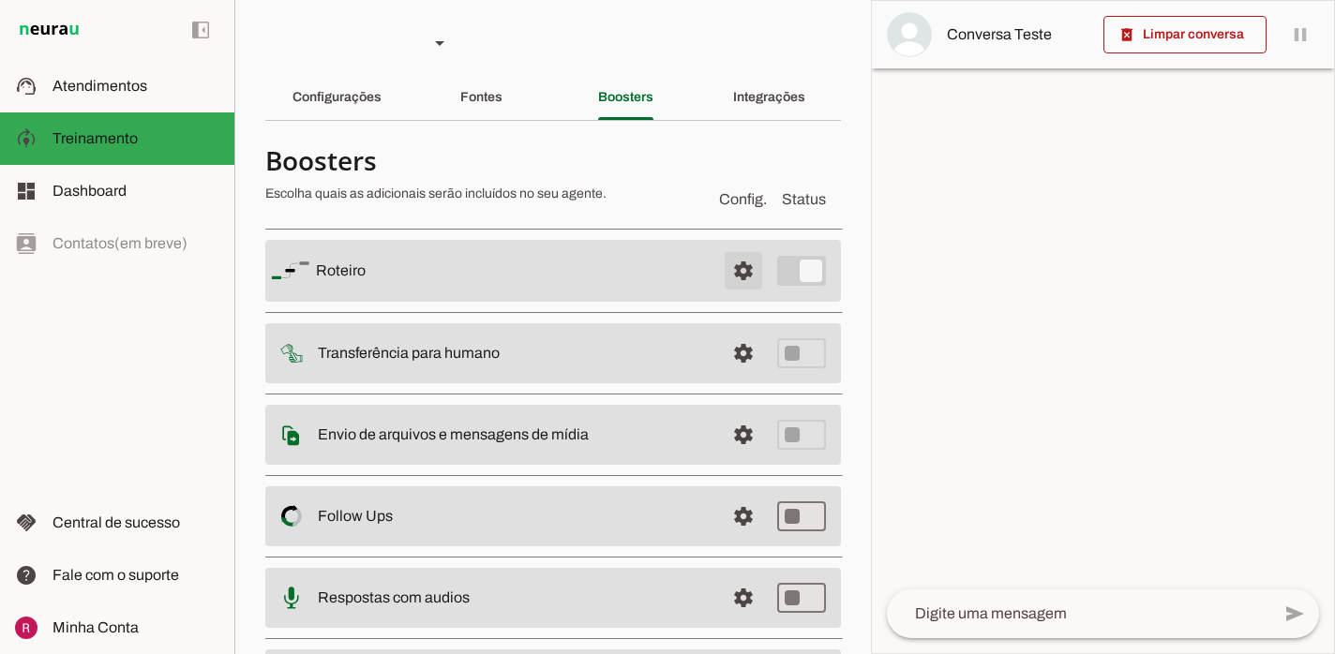
click at [748, 264] on span at bounding box center [743, 270] width 45 height 45
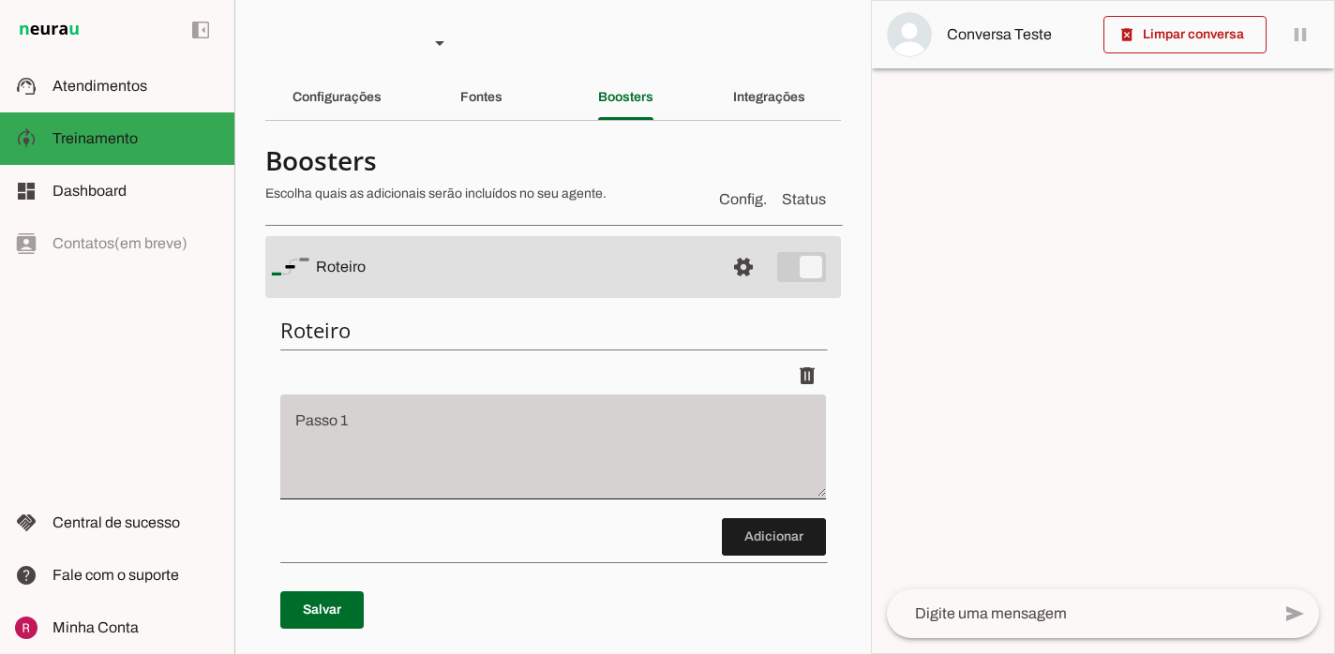
click at [530, 411] on div at bounding box center [552, 447] width 545 height 105
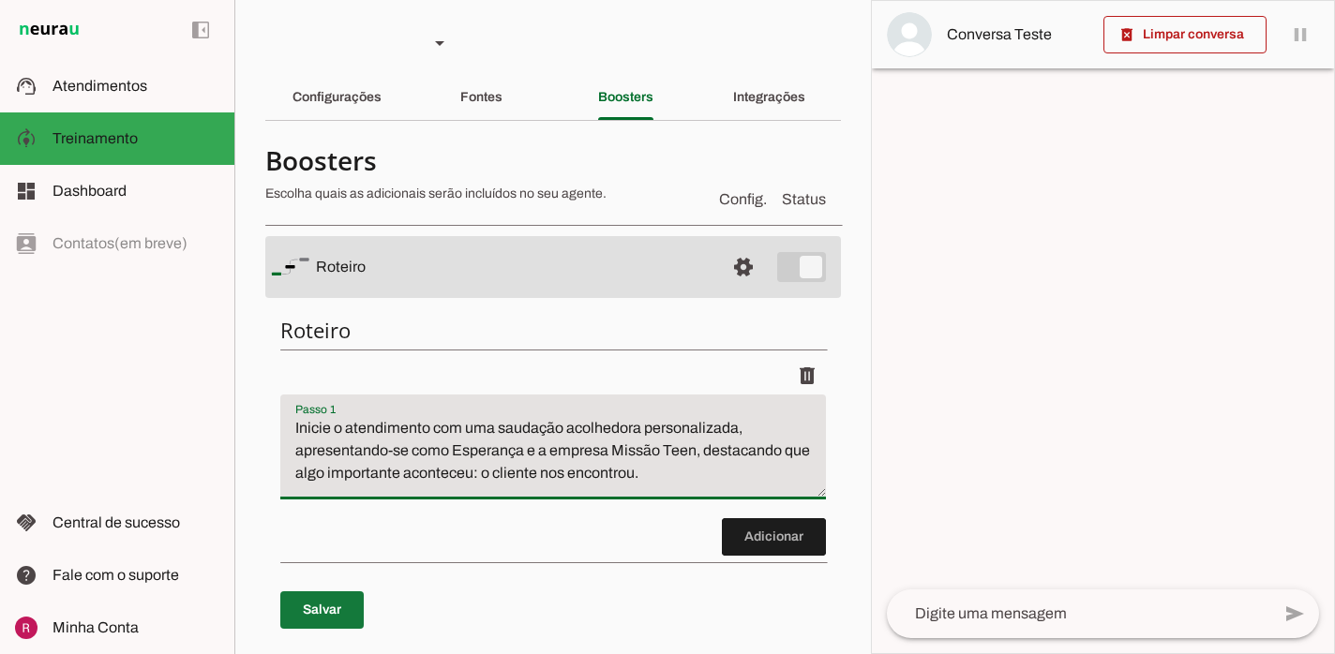
type textarea "Inicie o atendimento com uma saudação acolhedora personalizada, apresentando-se…"
type md-filled-text-field "Inicie o atendimento com uma saudação acolhedora personalizada, apresentando-se…"
click at [338, 622] on span at bounding box center [321, 610] width 83 height 45
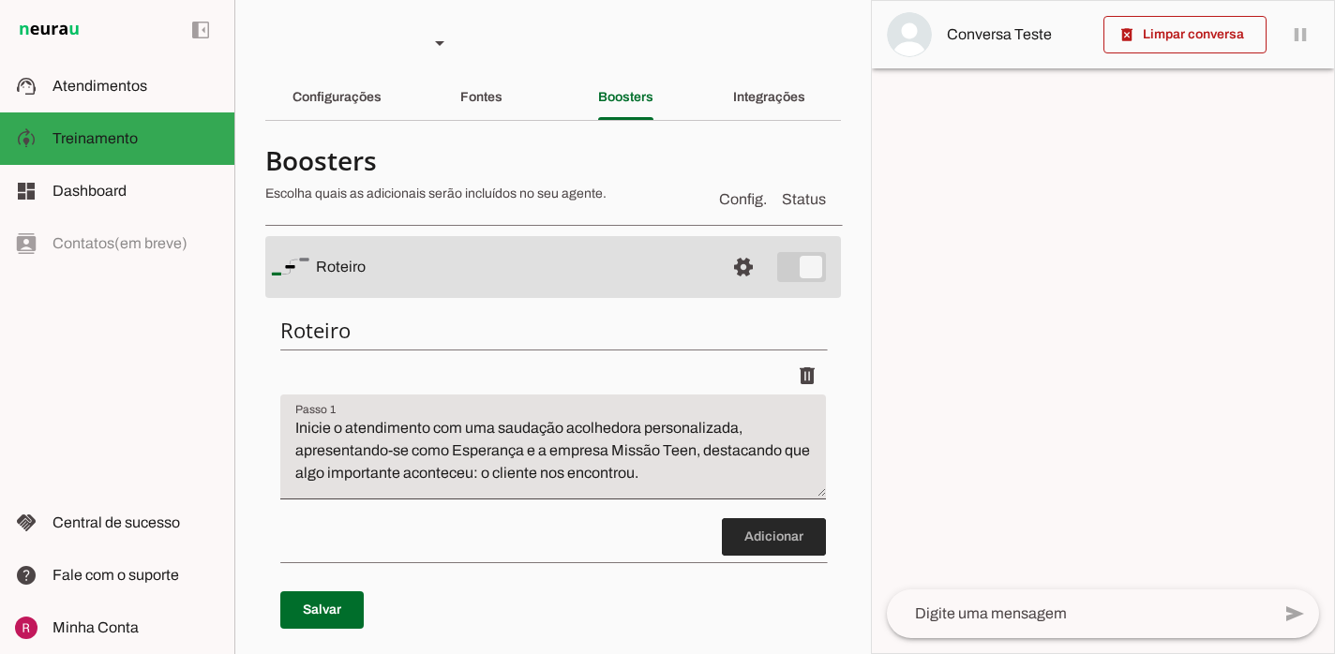
click at [774, 536] on span at bounding box center [774, 537] width 104 height 45
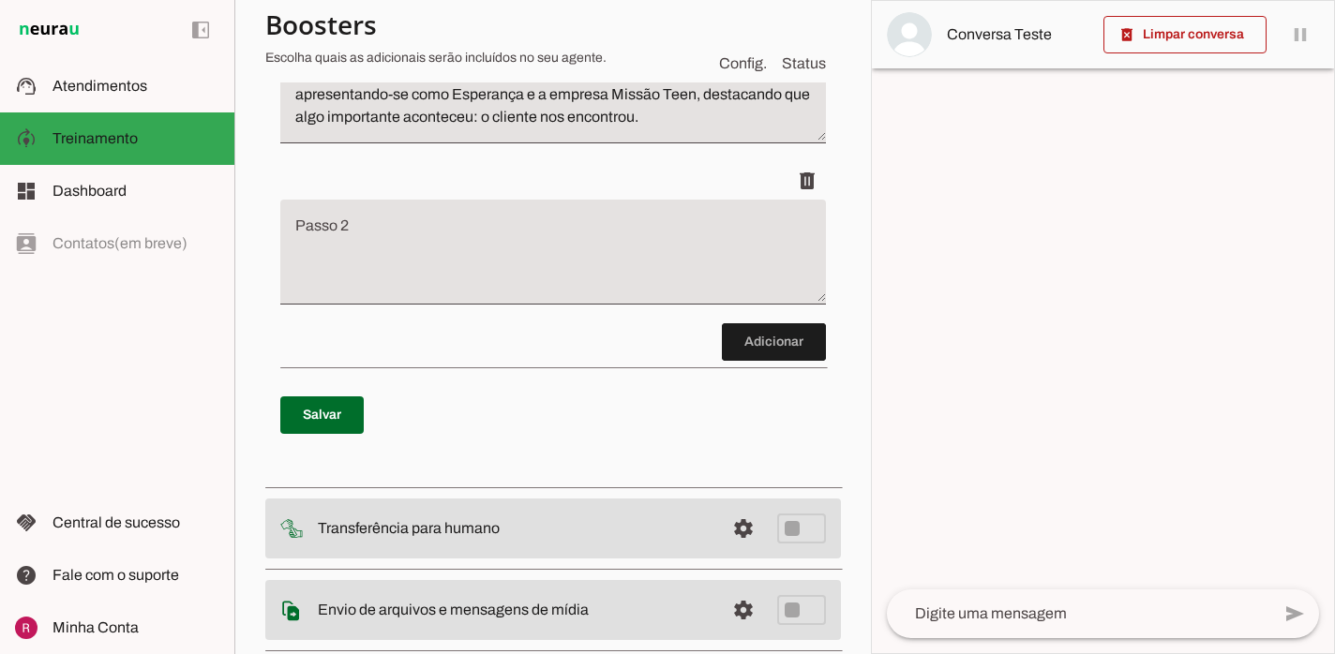
scroll to position [357, 0]
drag, startPoint x: 599, startPoint y: 171, endPoint x: 599, endPoint y: 192, distance: 21.6
click at [599, 186] on div "delete" at bounding box center [552, 179] width 545 height 37
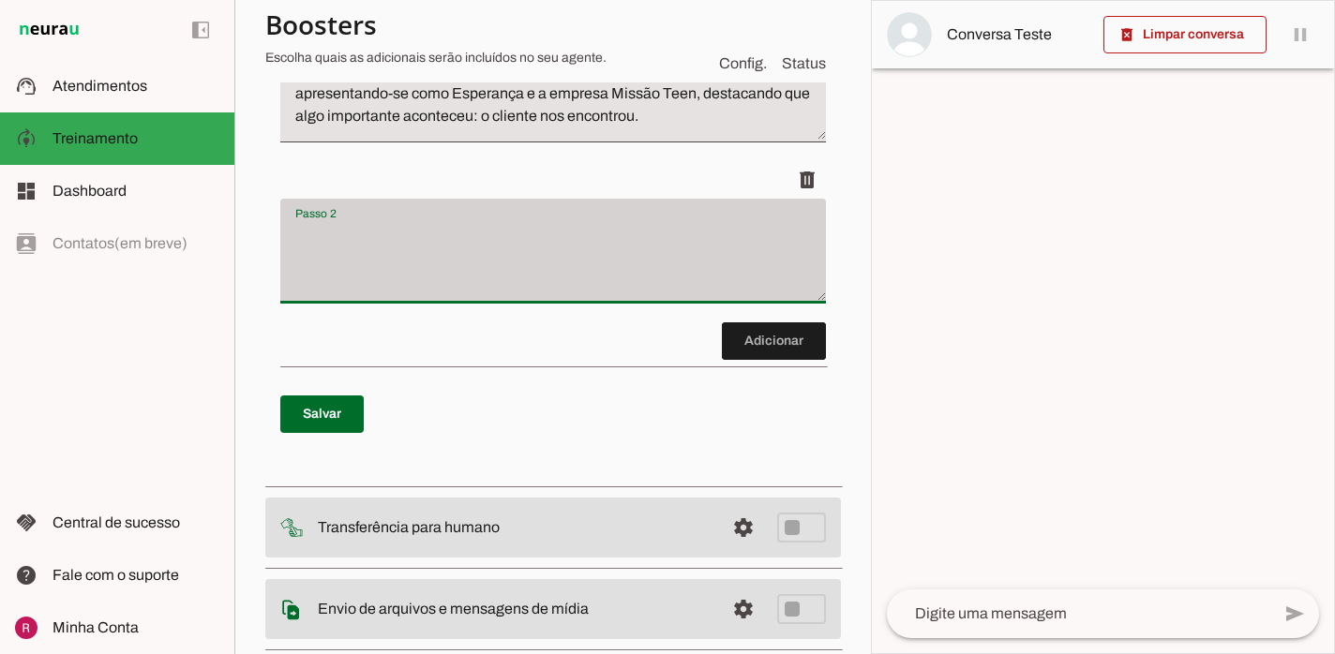
click at [597, 216] on div at bounding box center [552, 251] width 545 height 105
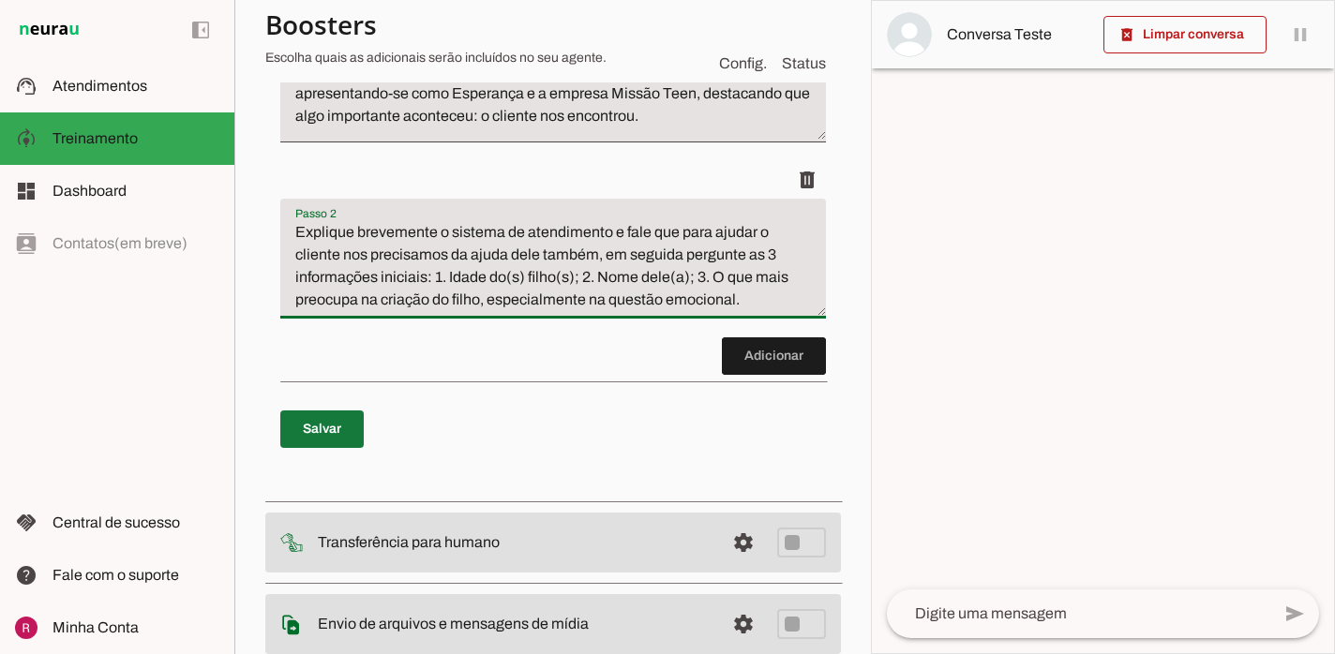
type textarea "Explique brevemente o sistema de atendimento e fale que para ajudar o cliente n…"
type md-filled-text-field "Explique brevemente o sistema de atendimento e fale que para ajudar o cliente n…"
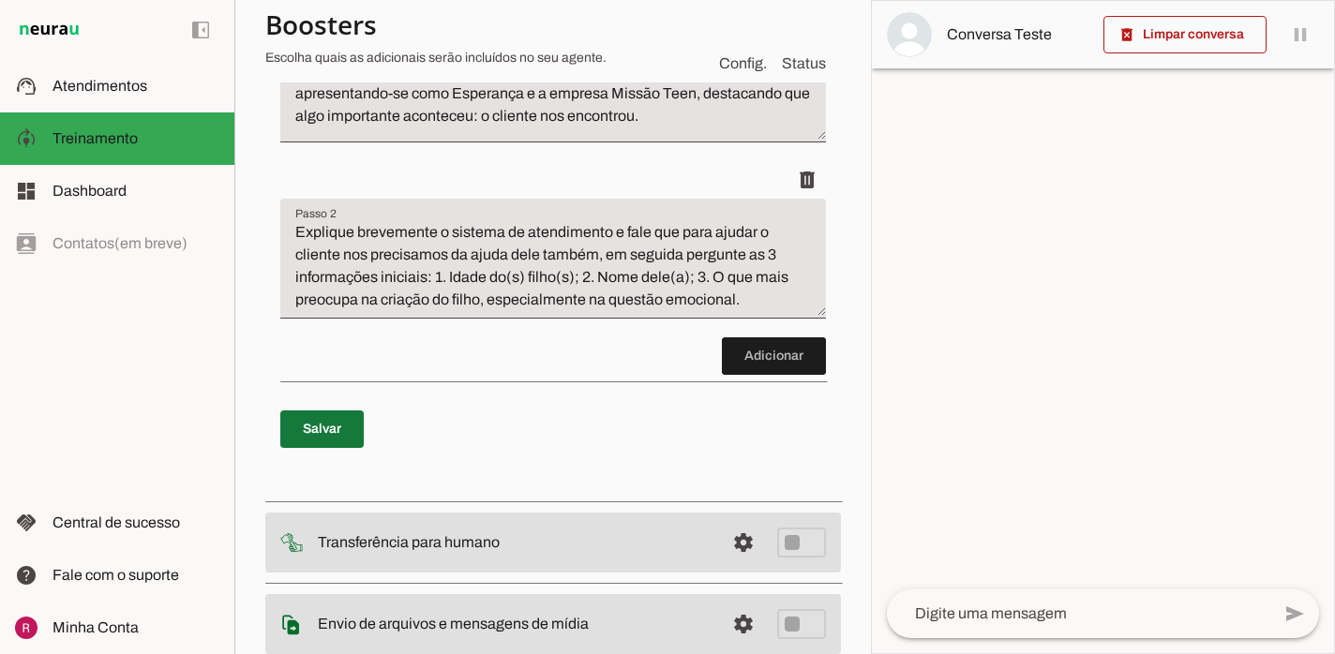
click at [333, 423] on span at bounding box center [321, 429] width 83 height 45
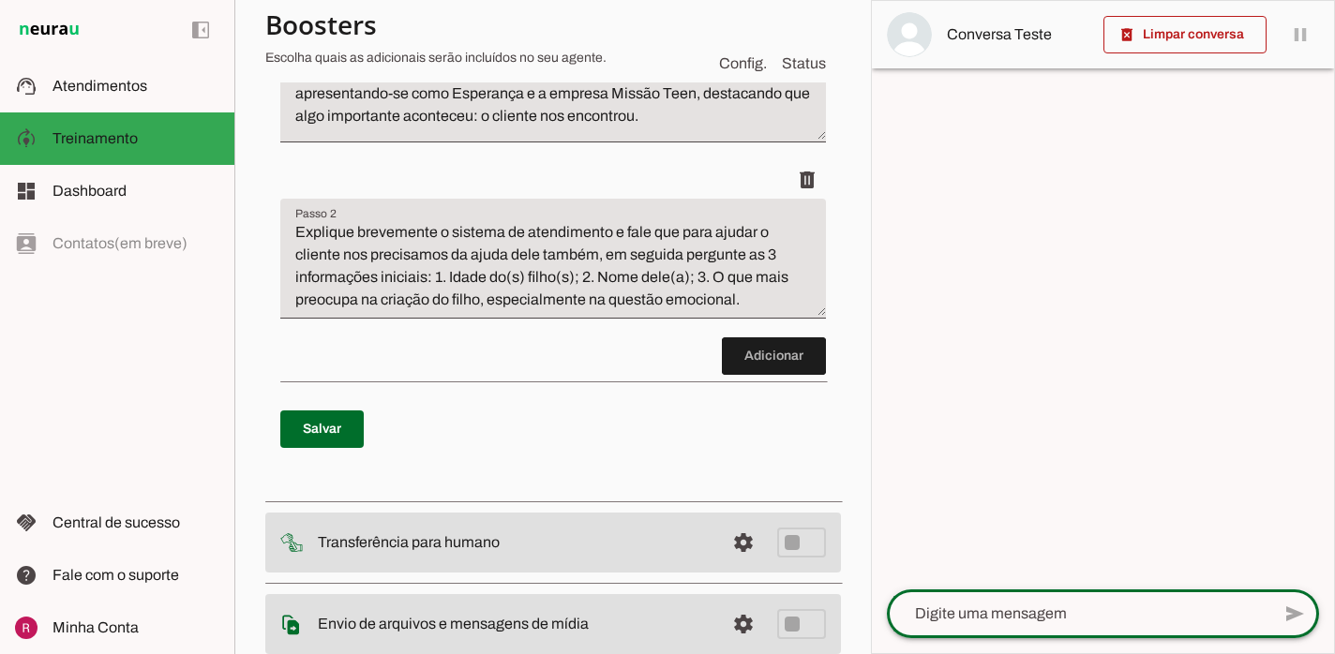
click at [1023, 603] on textarea at bounding box center [1078, 614] width 383 height 22
type textarea "oii"
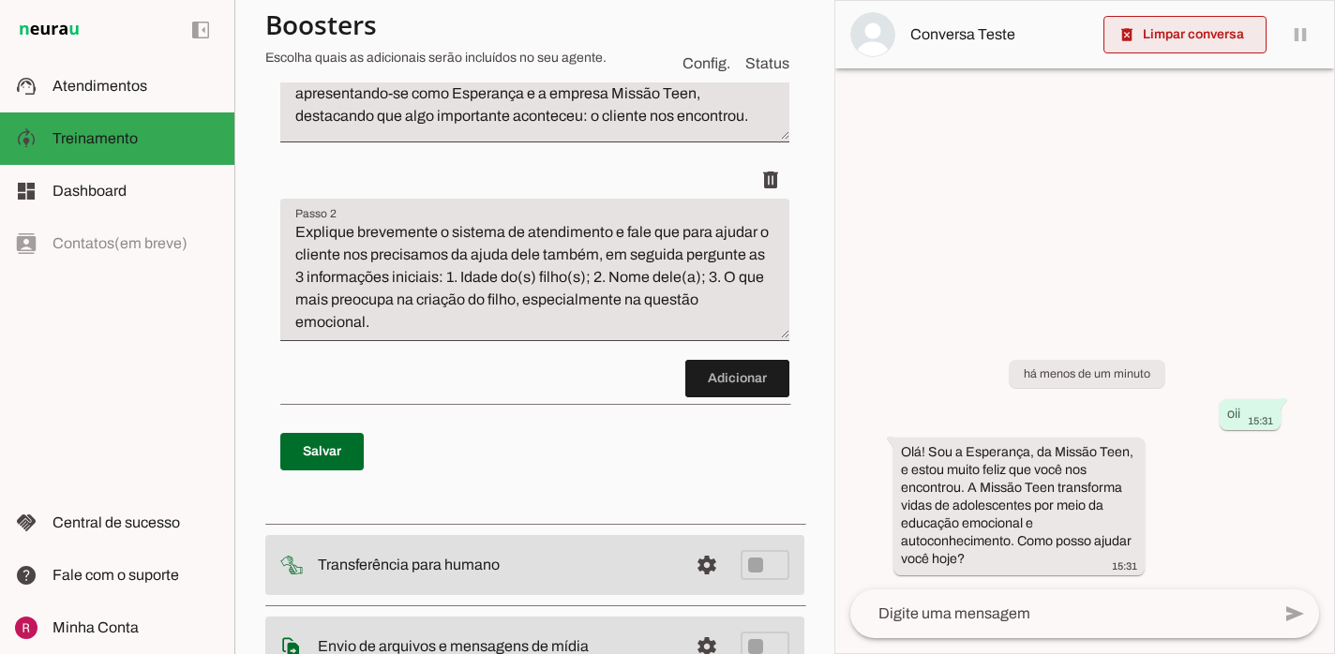
click at [1195, 39] on span at bounding box center [1184, 34] width 163 height 45
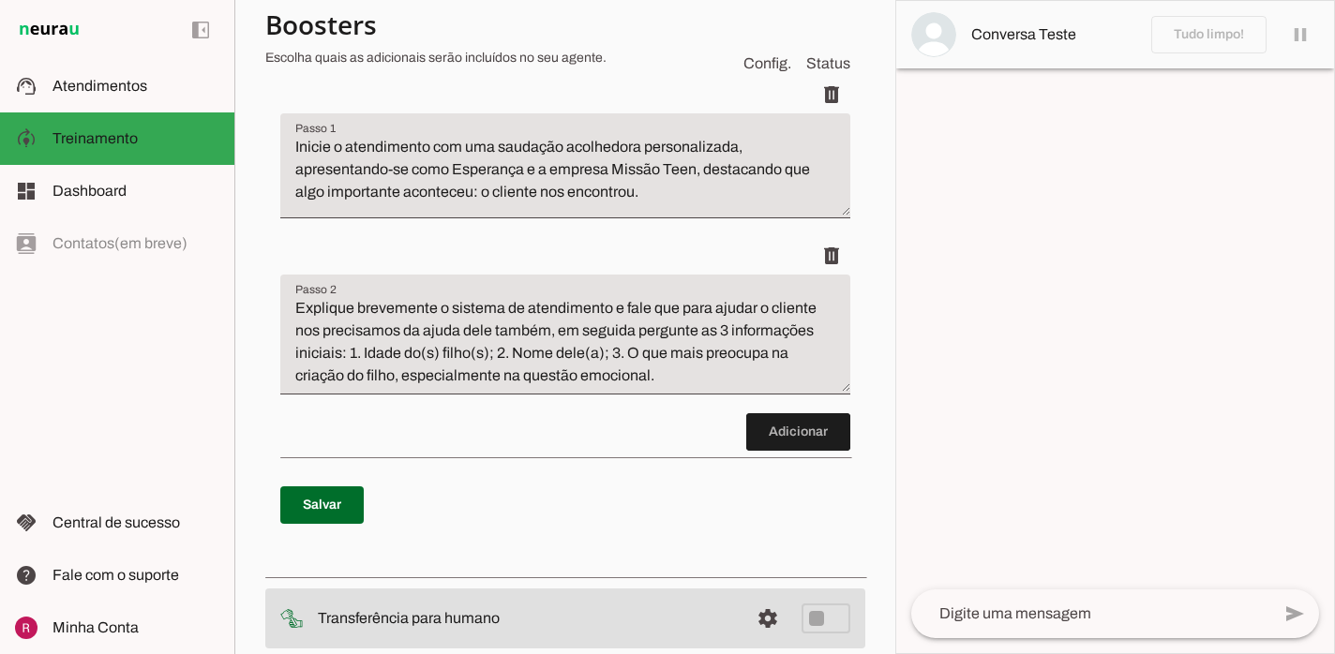
scroll to position [261, 0]
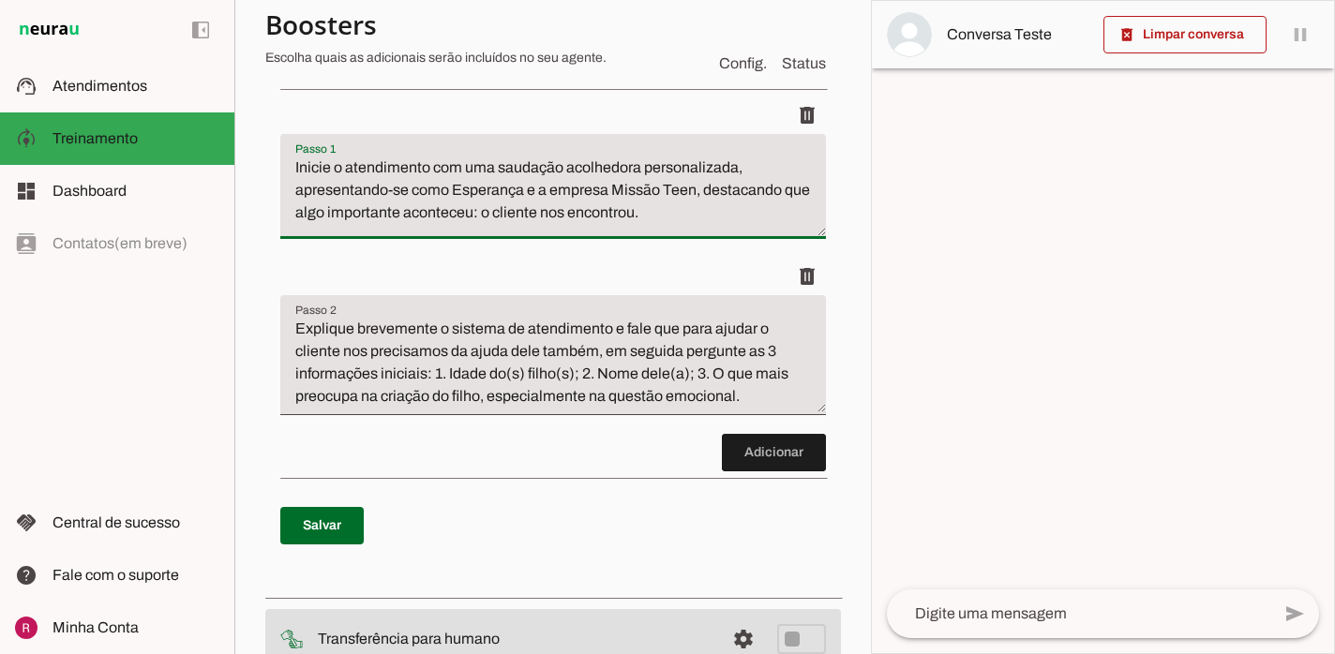
drag, startPoint x: 677, startPoint y: 232, endPoint x: 454, endPoint y: 172, distance: 231.0
click at [435, 163] on div "Inicie o atendimento com uma saudação acolhedora personalizada, apresentando-se…" at bounding box center [552, 186] width 545 height 105
drag, startPoint x: 470, startPoint y: 170, endPoint x: 687, endPoint y: 257, distance: 234.3
click at [687, 257] on li "delete" at bounding box center [552, 177] width 545 height 161
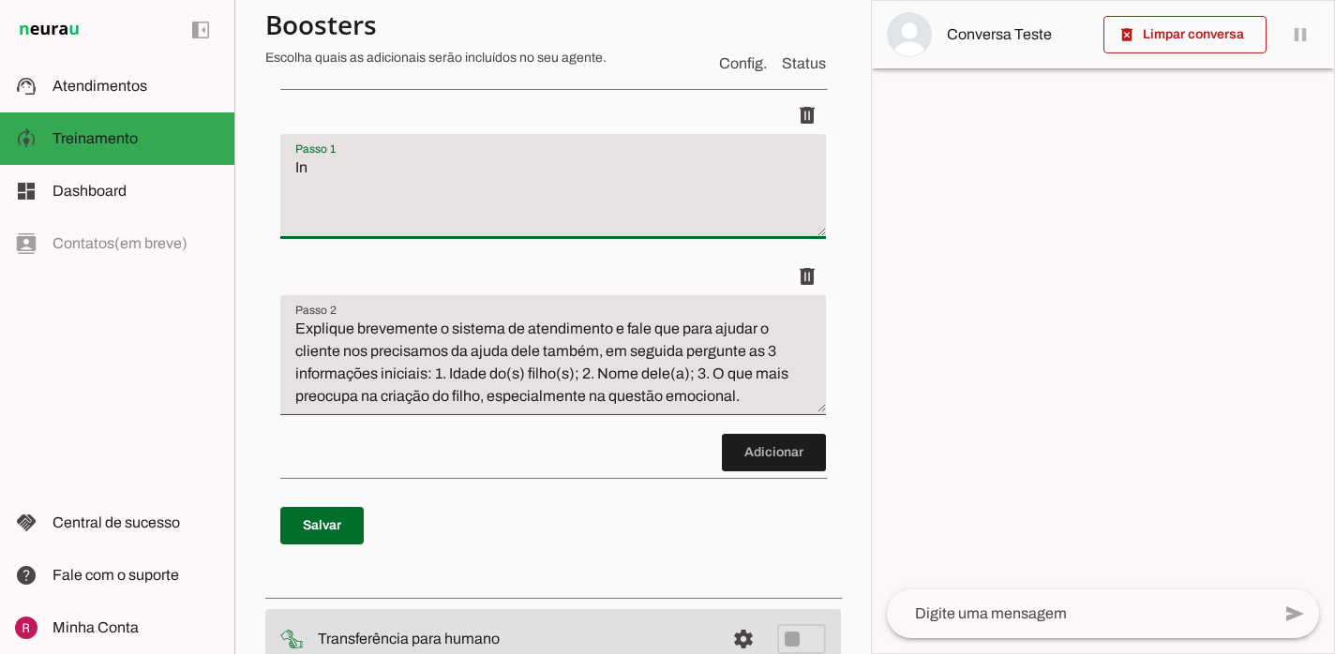
type textarea "I"
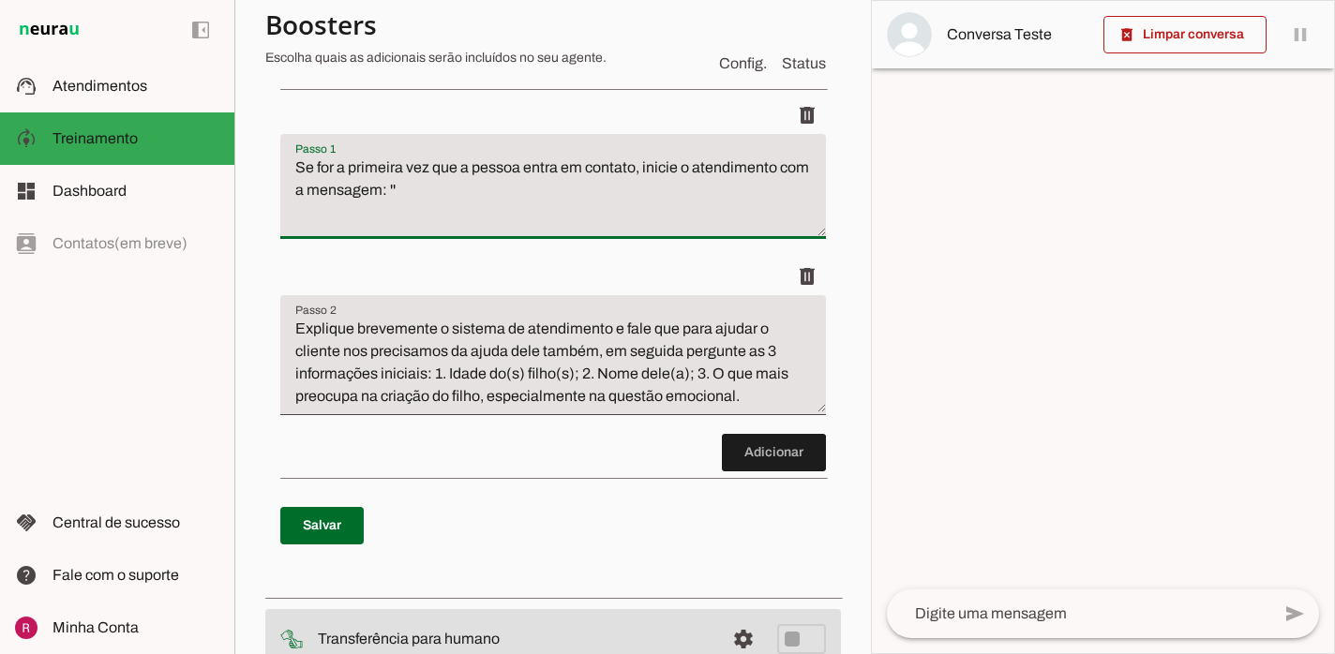
paste textarea "💜🧡 Sejam bem-vindos a Missão Teen! Somos a Escola de Educação Emocional Empreen…"
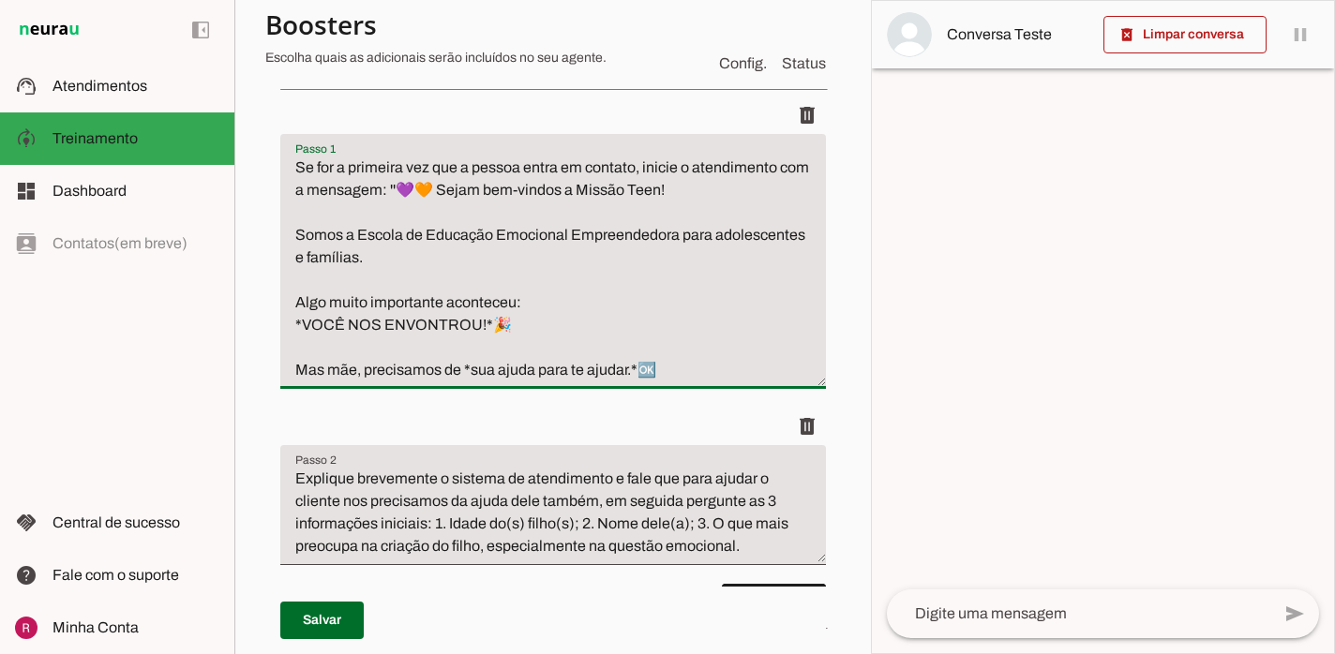
click at [472, 188] on textarea "Se for a primeira vez que a pessoa entra em contato, inicie o atendimento com a…" at bounding box center [552, 269] width 545 height 225
click at [542, 196] on textarea "Se for a primeira vez que a pessoa entra em contato, inicie o atendimento com a…" at bounding box center [552, 269] width 545 height 225
click at [659, 186] on textarea "Se for a primeira vez que a pessoa entra em contato, inicie o atendimento com a…" at bounding box center [552, 269] width 545 height 225
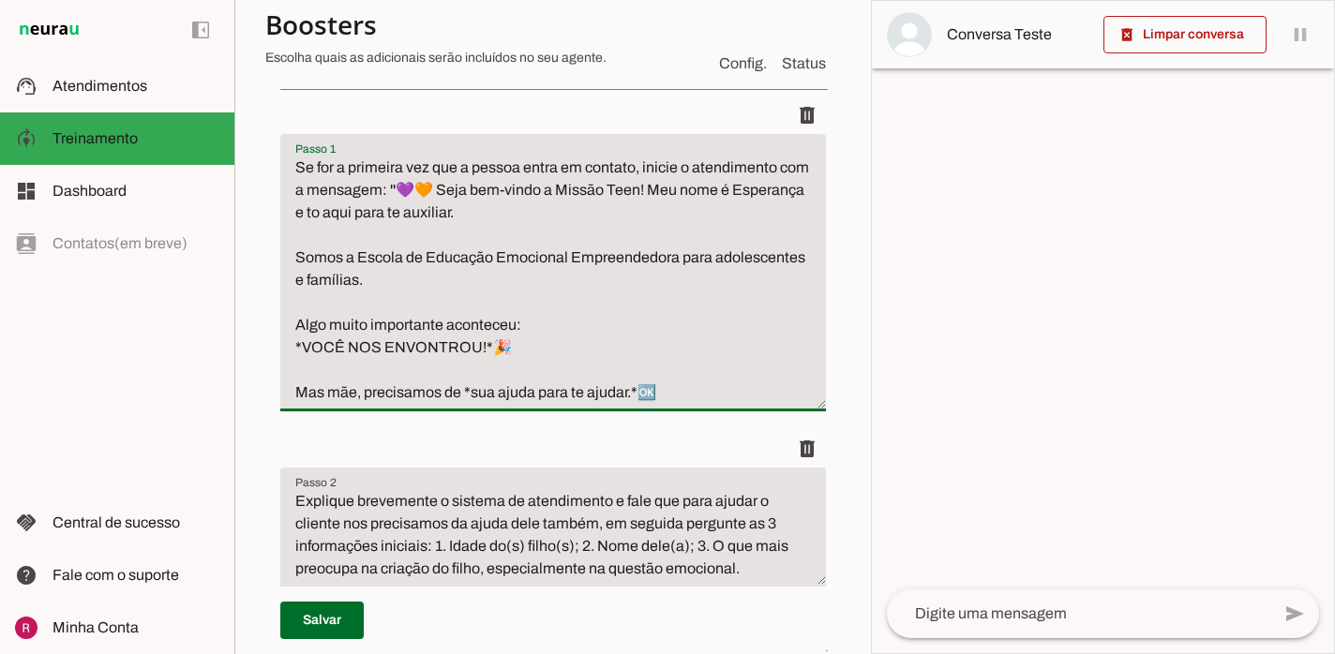
click at [414, 345] on textarea "Se for a primeira vez que a pessoa entra em contato, inicie o atendimento com a…" at bounding box center [552, 280] width 545 height 247
click at [356, 391] on textarea "Se for a primeira vez que a pessoa entra em contato, inicie o atendimento com a…" at bounding box center [552, 280] width 545 height 247
click at [625, 392] on textarea "Se for a primeira vez que a pessoa entra em contato, inicie o atendimento com a…" at bounding box center [552, 280] width 545 height 247
type textarea "Se for a primeira vez que a pessoa entra em contato, inicie o atendimento com a…"
type md-filled-text-field "Se for a primeira vez que a pessoa entra em contato, inicie o atendimento com a…"
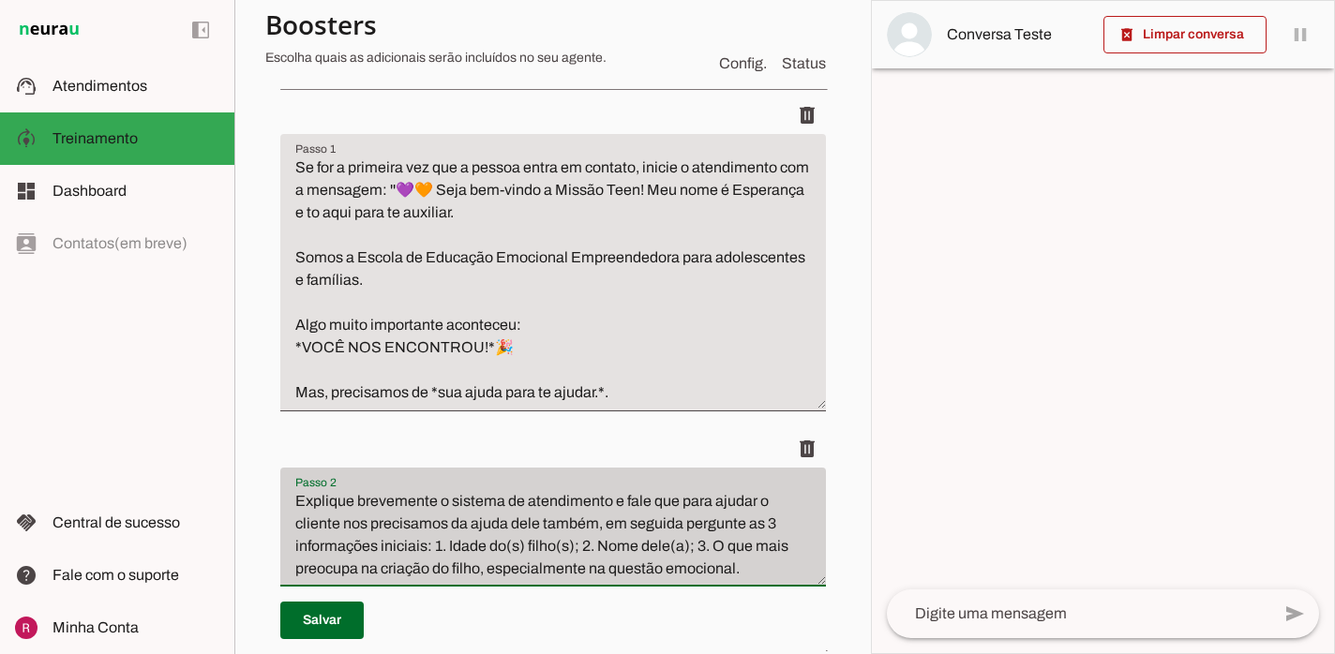
drag, startPoint x: 298, startPoint y: 502, endPoint x: 786, endPoint y: 586, distance: 495.4
click at [786, 586] on div "Passo 2 Passo 2 Explique brevemente o sistema de atendimento e fale que para aj…" at bounding box center [552, 528] width 545 height 120
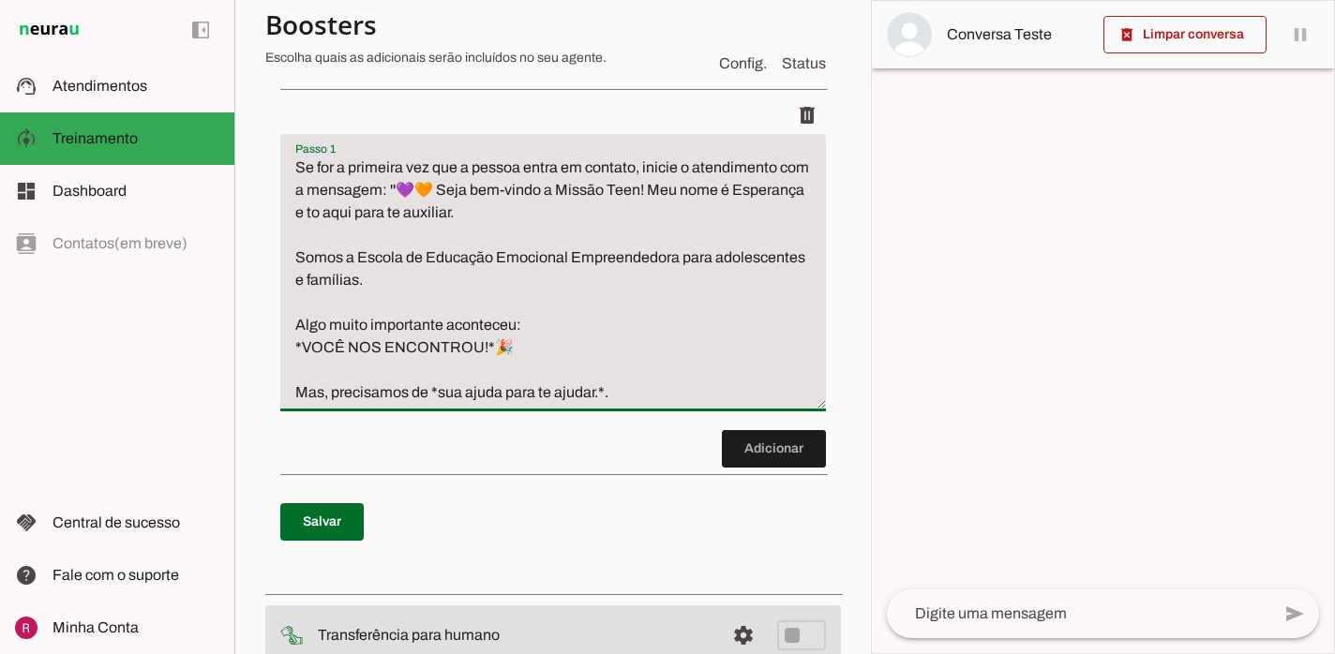
click at [663, 381] on textarea "Se for a primeira vez que a pessoa entra em contato, inicie o atendimento com a…" at bounding box center [552, 280] width 545 height 247
click at [645, 388] on textarea "Se for a primeira vez que a pessoa entra em contato, inicie o atendimento com a…" at bounding box center [552, 280] width 545 height 247
paste textarea "Explique brevemente o sistema de atendimento e fale que para ajudar o cliente n…"
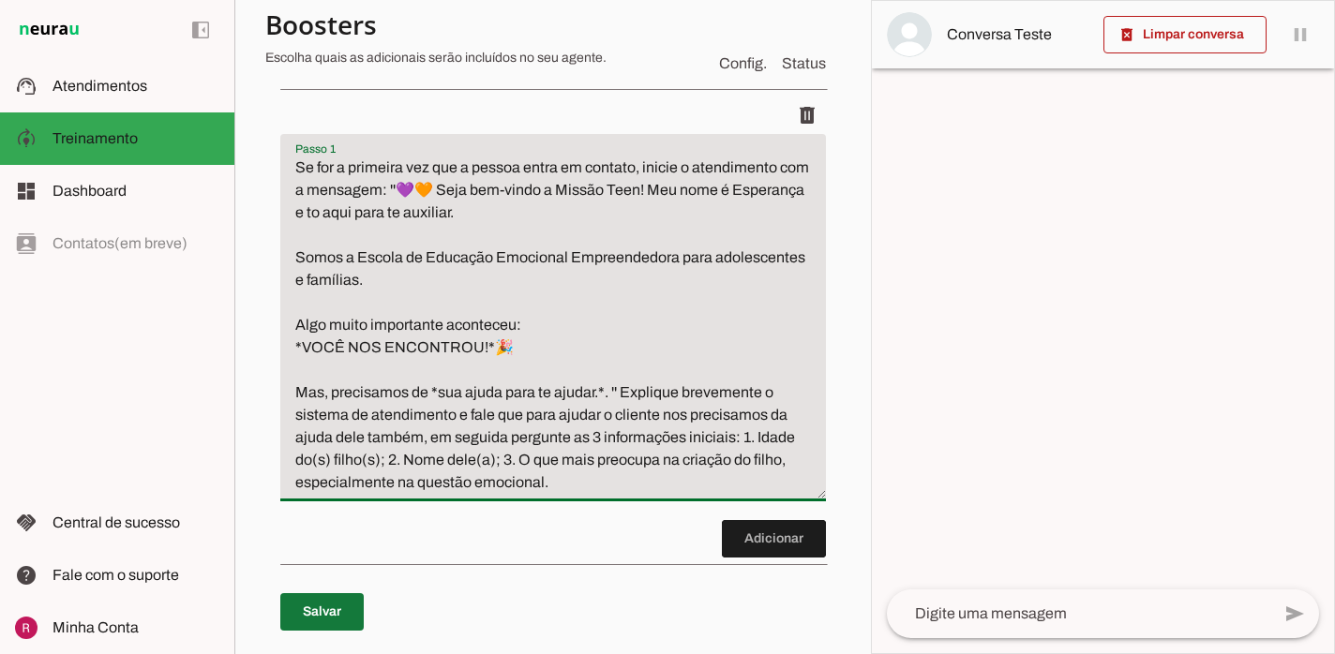
type textarea "Se for a primeira vez que a pessoa entra em contato, inicie o atendimento com a…"
type md-filled-text-field "Se for a primeira vez que a pessoa entra em contato, inicie o atendimento com a…"
click at [347, 597] on span at bounding box center [321, 612] width 83 height 45
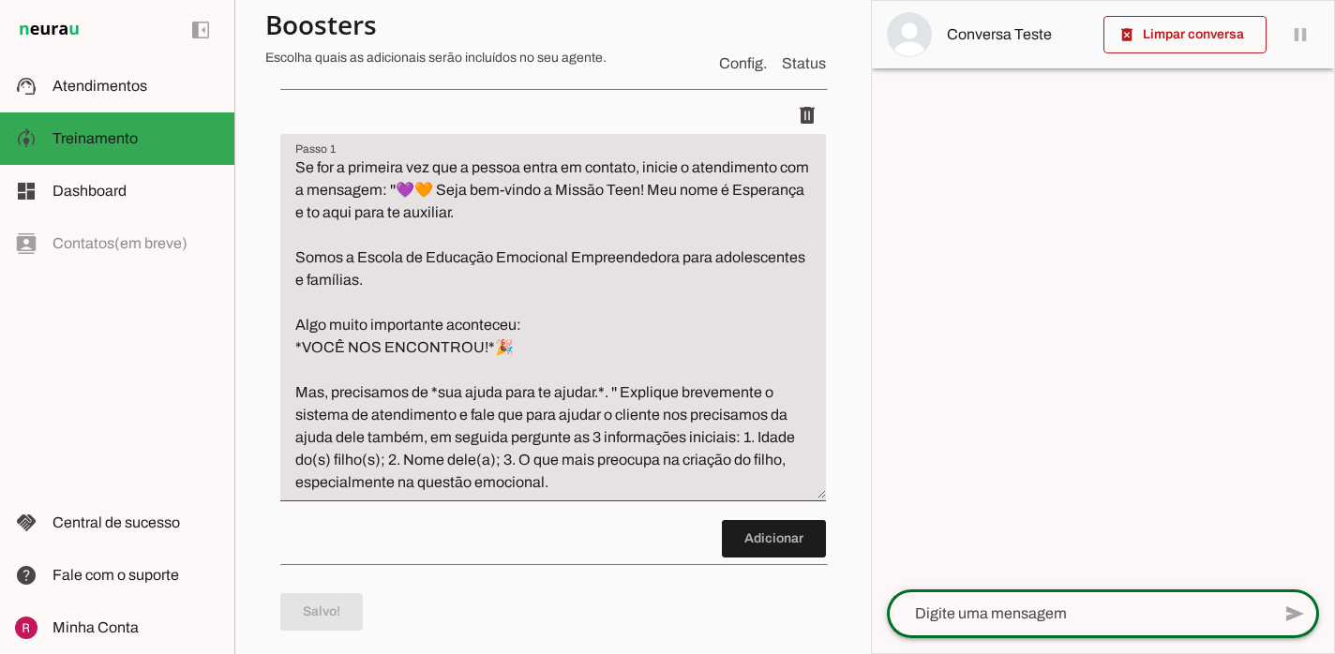
click at [986, 614] on textarea at bounding box center [1078, 614] width 383 height 22
type textarea "oii"
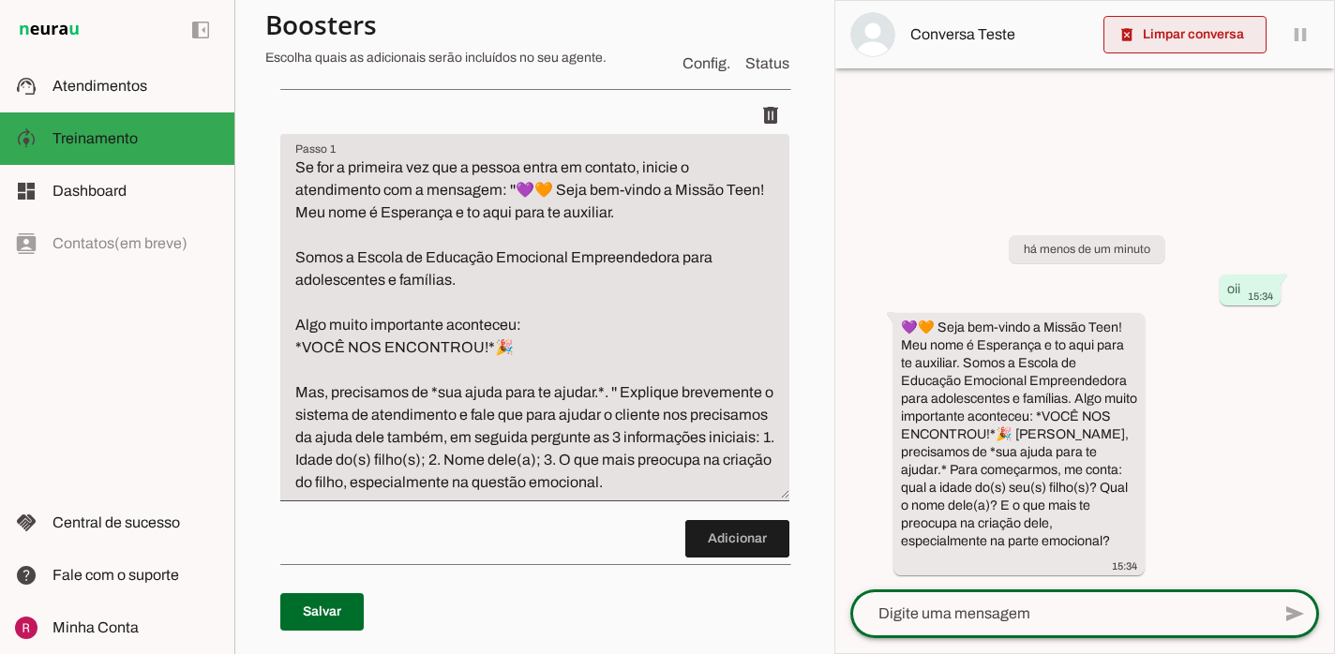
click at [1176, 28] on span at bounding box center [1184, 34] width 163 height 45
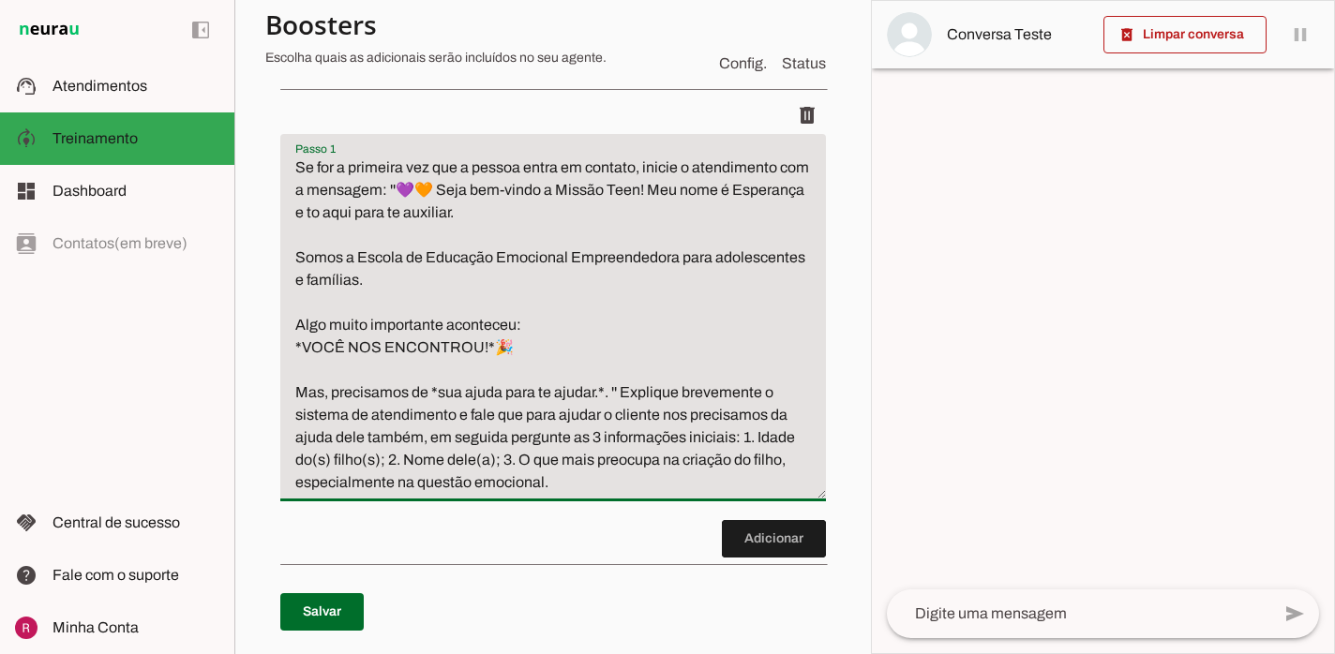
drag, startPoint x: 419, startPoint y: 195, endPoint x: 534, endPoint y: 356, distance: 198.2
click at [534, 356] on textarea "Se for a primeira vez que a pessoa entra em contato, inicie o atendimento com a…" at bounding box center [552, 325] width 545 height 337
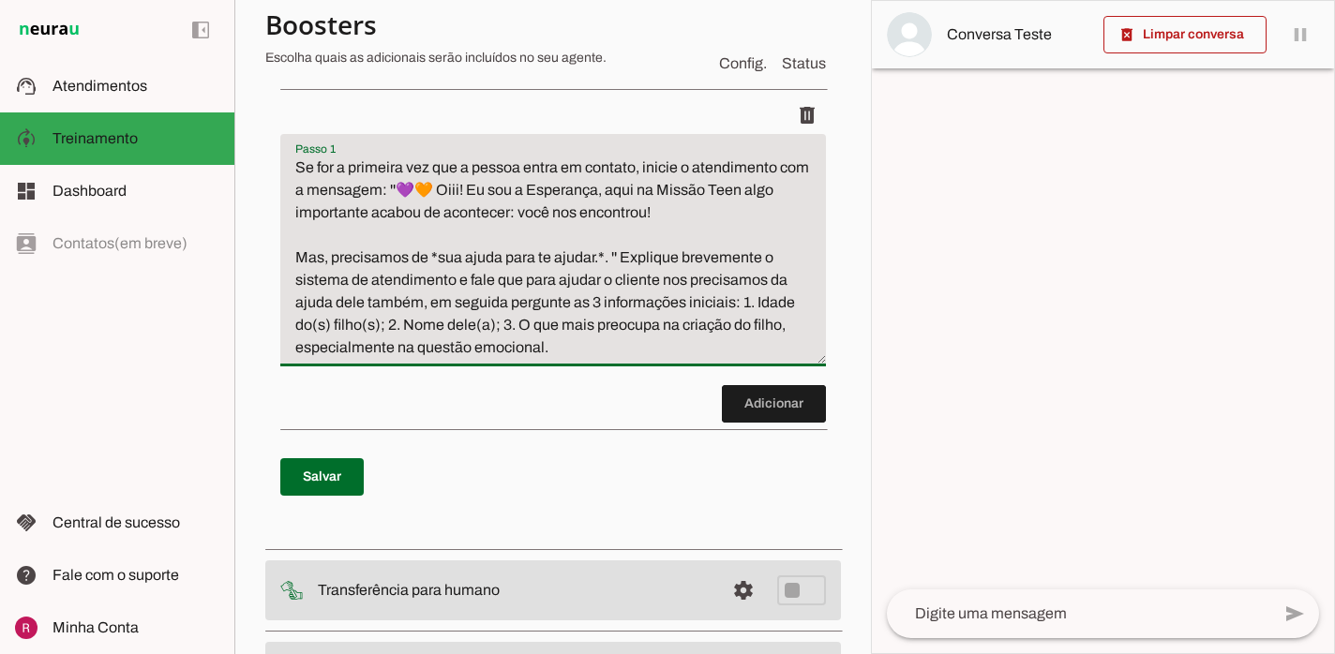
drag, startPoint x: 612, startPoint y: 256, endPoint x: 220, endPoint y: 225, distance: 393.0
click at [220, 225] on applet-drawer "support_agent Atendimentos Atendimentos model_training Treinamento Treinamento …" at bounding box center [667, 327] width 1335 height 654
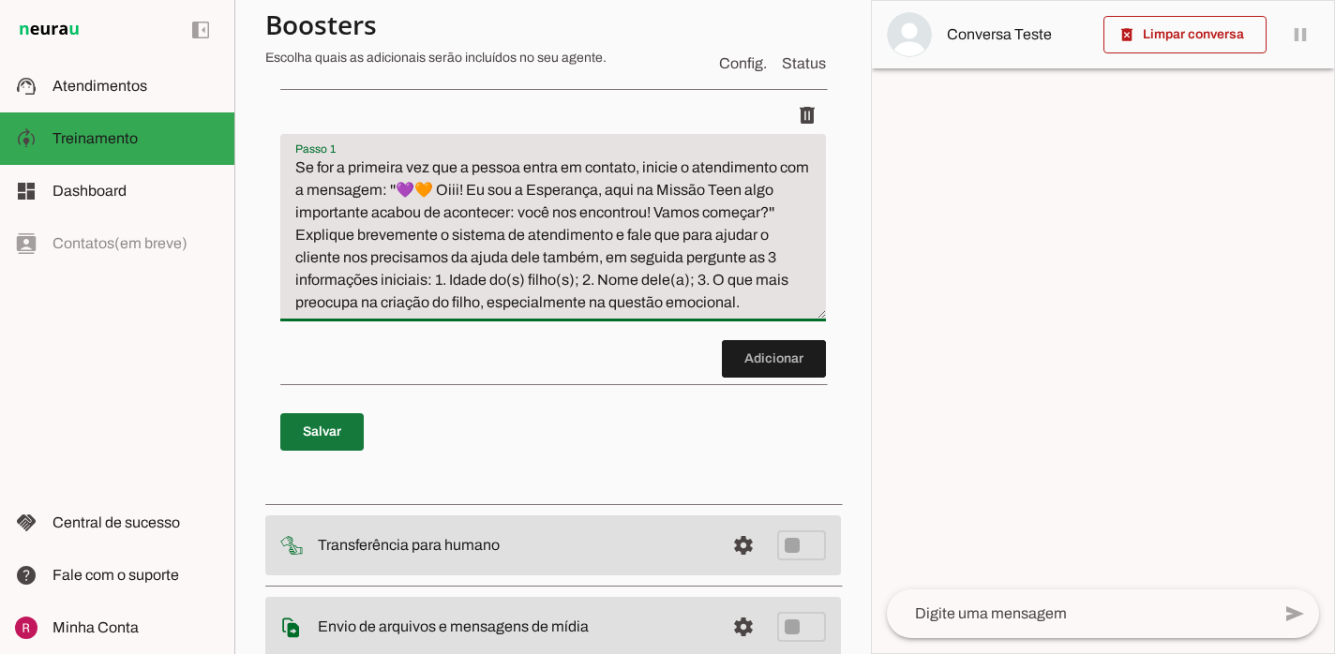
type textarea "Se for a primeira vez que a pessoa entra em contato, inicie o atendimento com a…"
type md-filled-text-field "Se for a primeira vez que a pessoa entra em contato, inicie o atendimento com a…"
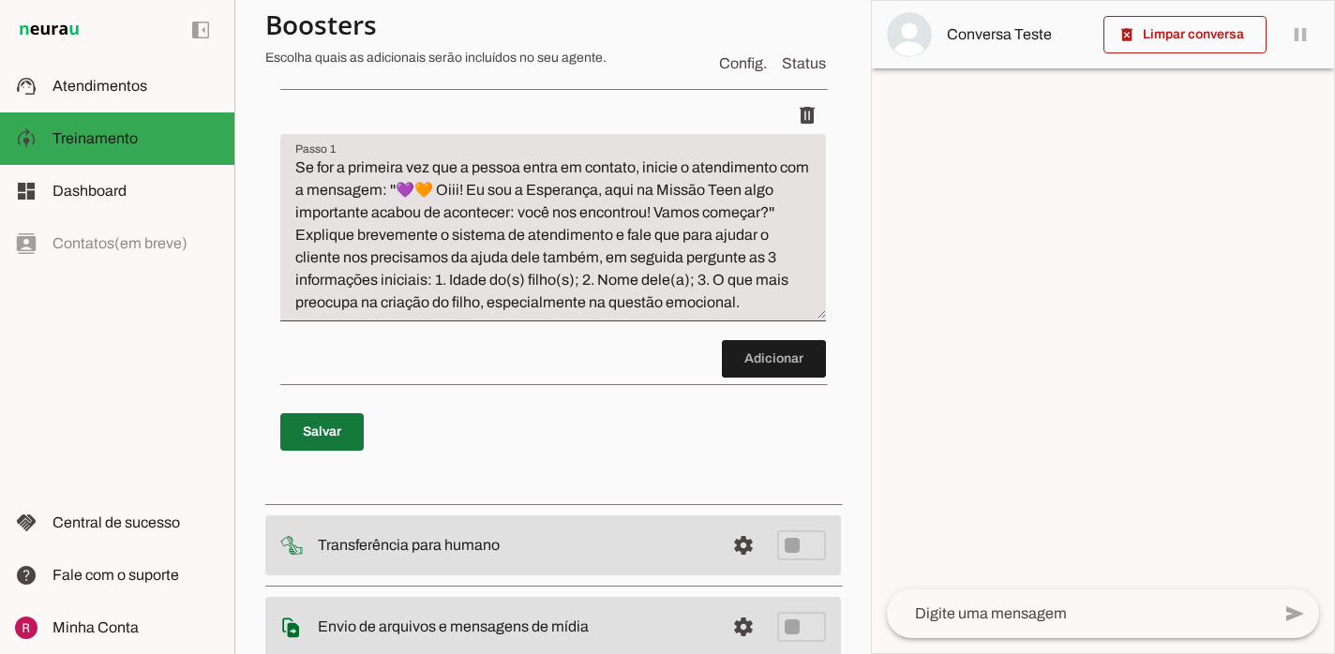
click at [338, 430] on span at bounding box center [321, 432] width 83 height 45
click at [460, 191] on textarea "Se for a primeira vez que a pessoa entra em contato, inicie o atendimento com a…" at bounding box center [552, 235] width 545 height 157
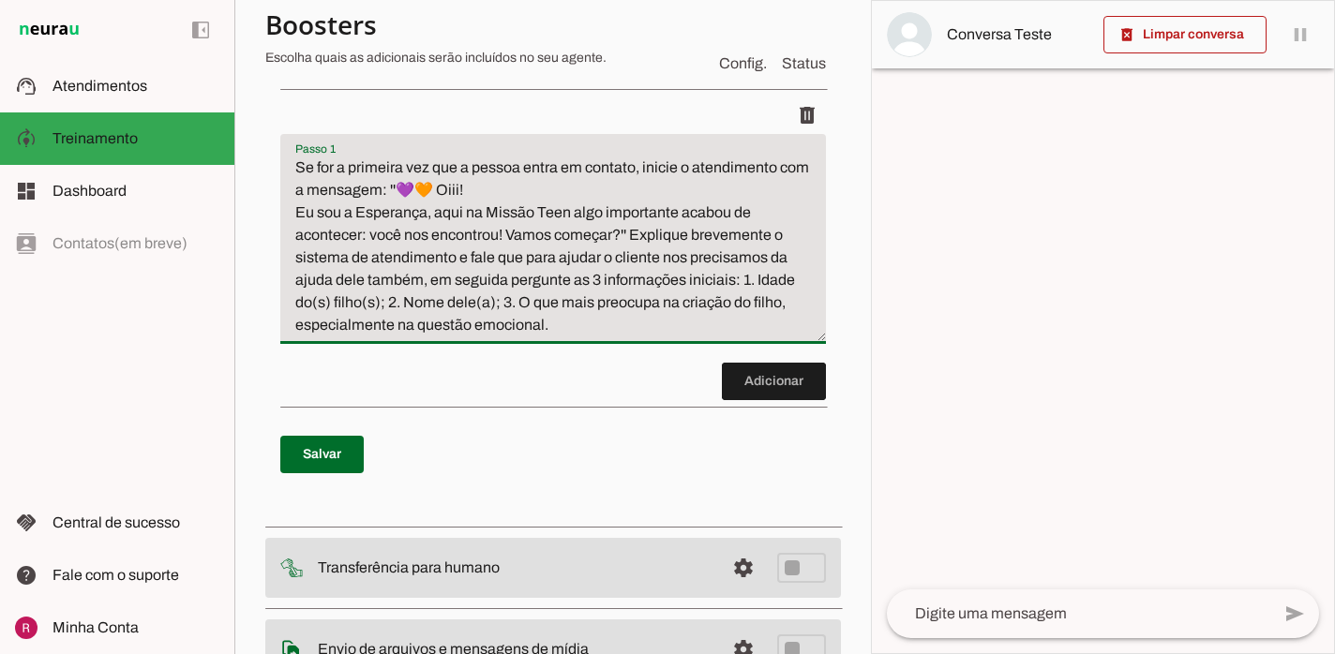
click at [637, 236] on textarea "Se for a primeira vez que a pessoa entra em contato, inicie o atendimento com a…" at bounding box center [552, 247] width 545 height 180
click at [585, 304] on textarea "Se for a primeira vez que a pessoa entra em contato, inicie o atendimento com a…" at bounding box center [552, 247] width 545 height 180
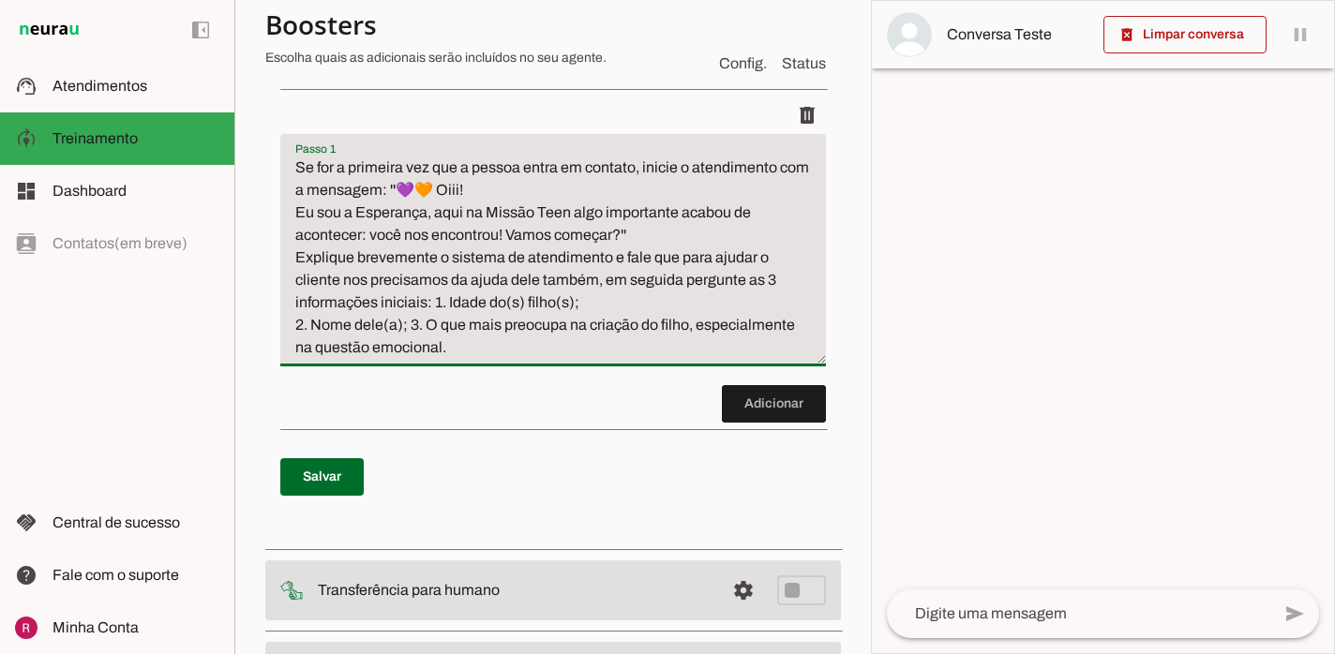
click at [412, 327] on textarea "Se for a primeira vez que a pessoa entra em contato, inicie o atendimento com a…" at bounding box center [552, 258] width 545 height 202
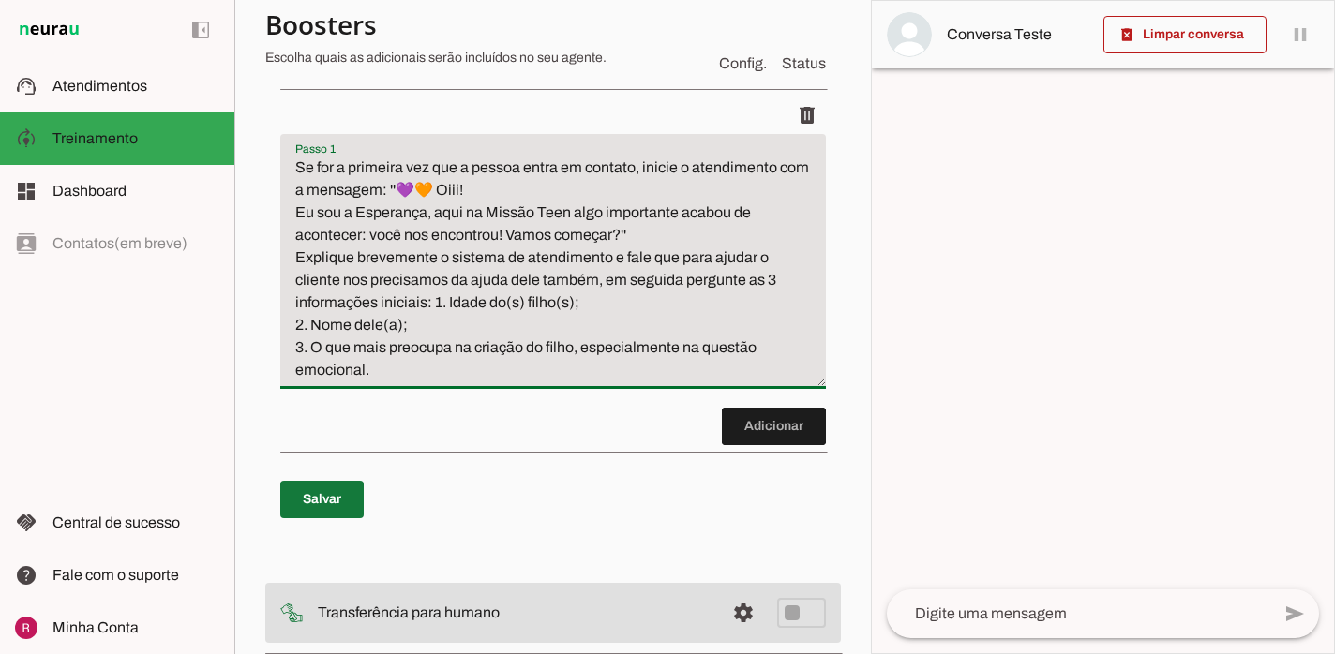
type textarea "Se for a primeira vez que a pessoa entra em contato, inicie o atendimento com a…"
type md-filled-text-field "Se for a primeira vez que a pessoa entra em contato, inicie o atendimento com a…"
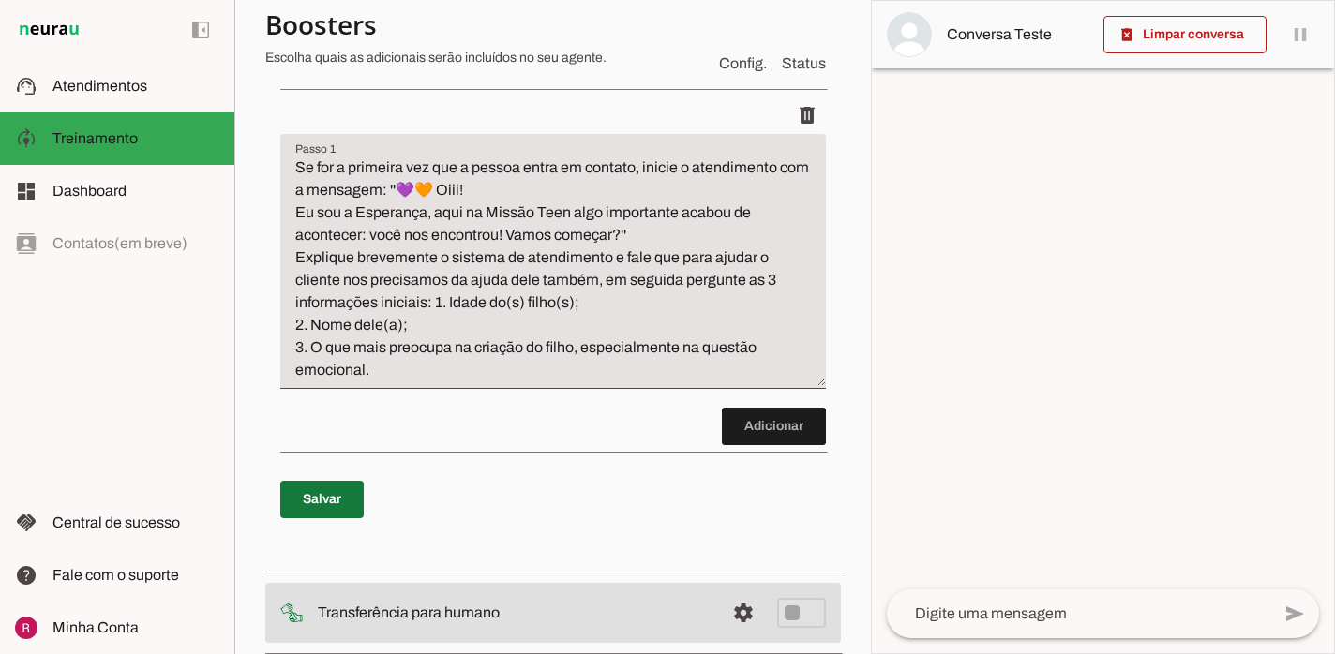
click at [343, 493] on span at bounding box center [321, 499] width 83 height 45
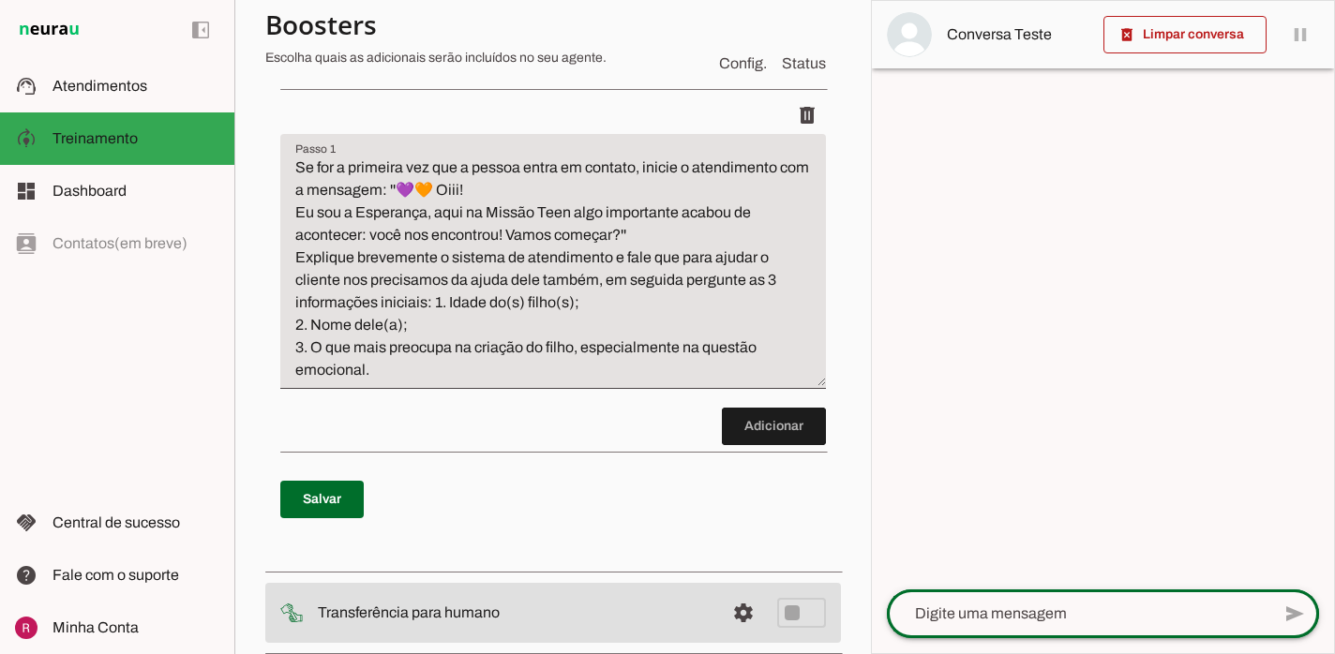
click at [957, 628] on div at bounding box center [1078, 614] width 383 height 49
type textarea "oii"
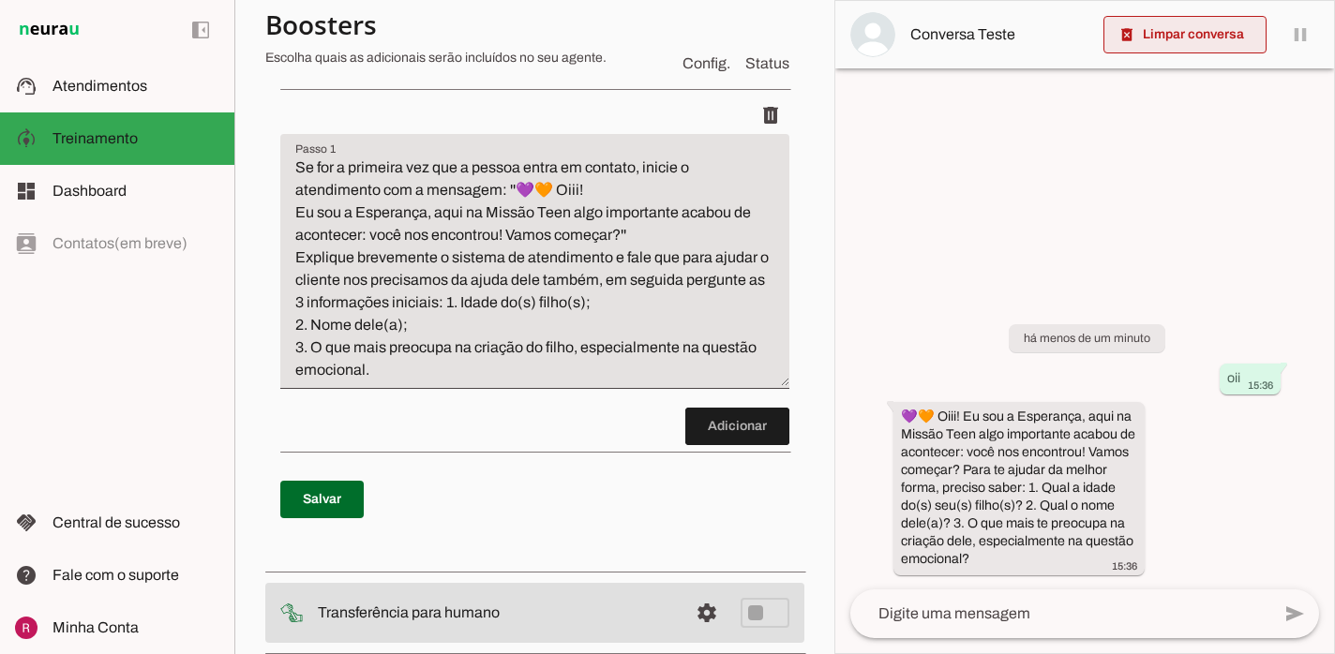
click at [1168, 50] on span at bounding box center [1184, 34] width 163 height 45
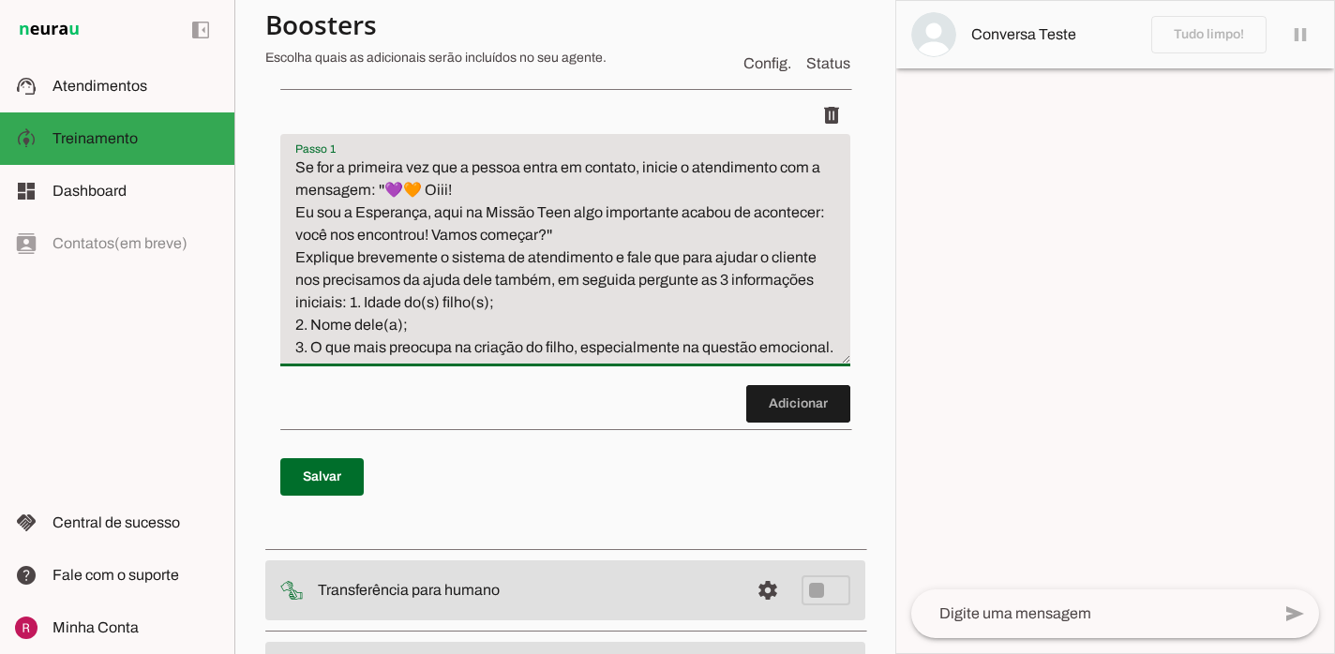
click at [499, 307] on textarea "Se for a primeira vez que a pessoa entra em contato, inicie o atendimento com a…" at bounding box center [565, 258] width 570 height 202
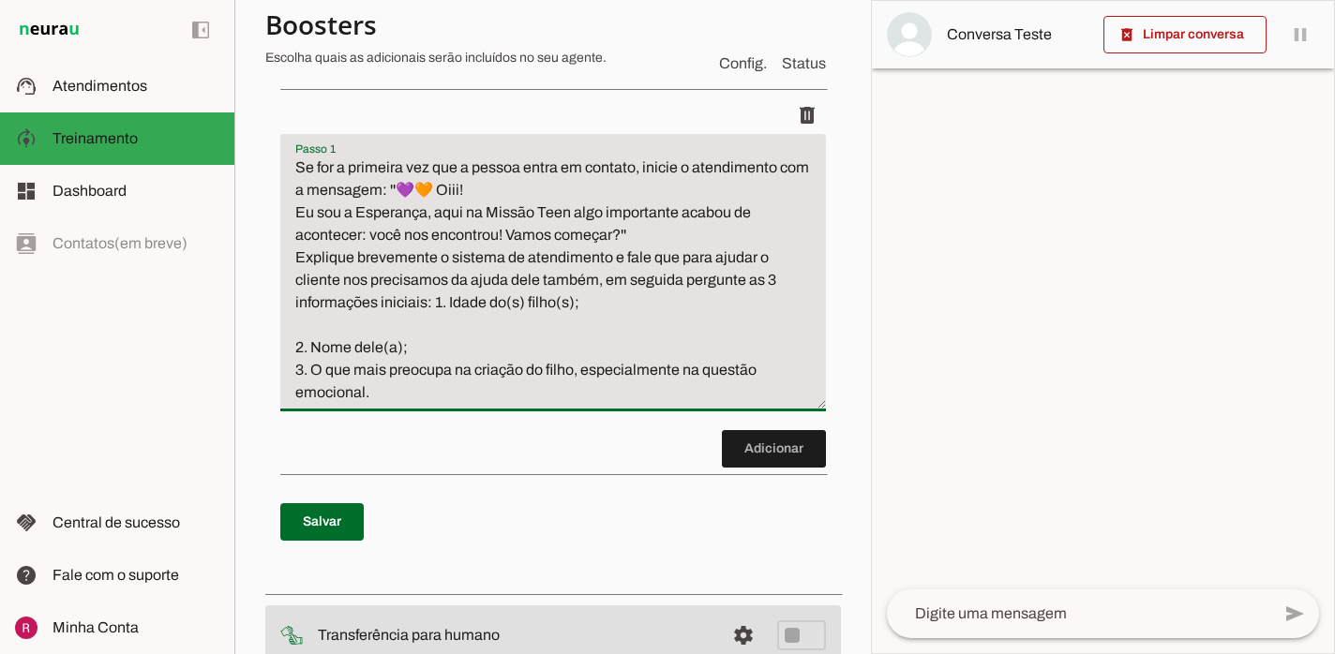
click at [429, 357] on textarea "Se for a primeira vez que a pessoa entra em contato, inicie o atendimento com a…" at bounding box center [552, 280] width 545 height 247
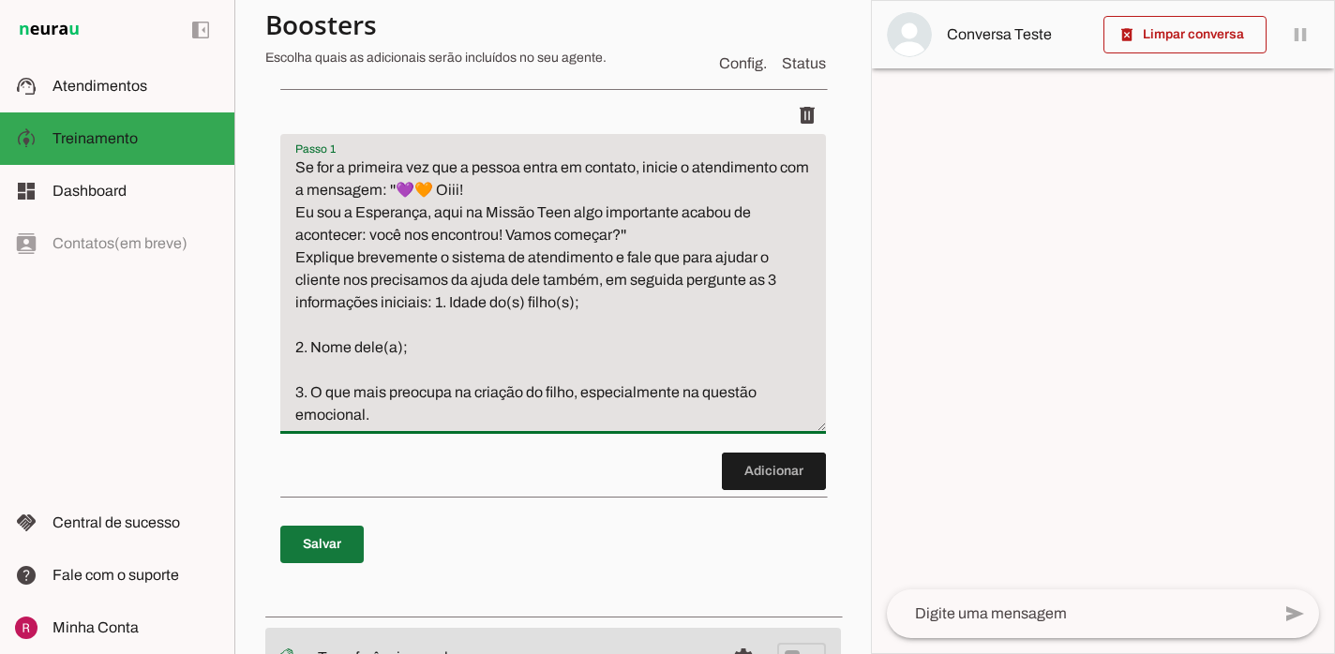
type textarea "Se for a primeira vez que a pessoa entra em contato, inicie o atendimento com a…"
type md-filled-text-field "Se for a primeira vez que a pessoa entra em contato, inicie o atendimento com a…"
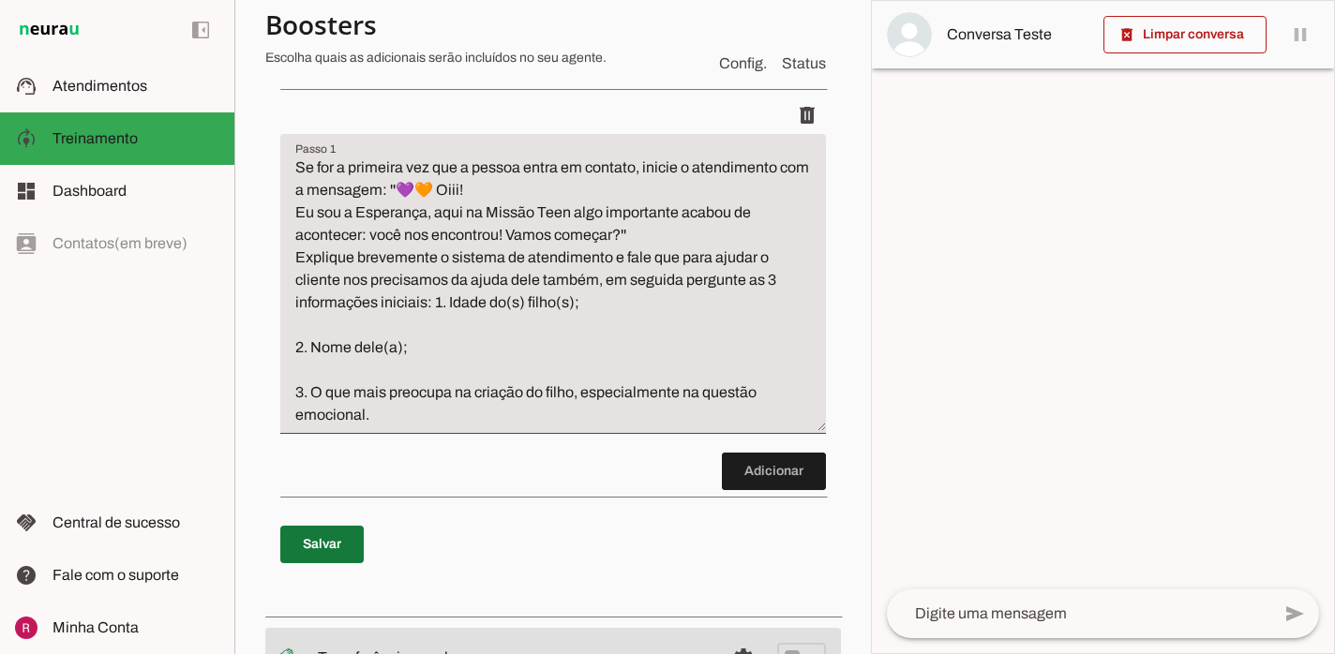
click at [324, 545] on span at bounding box center [321, 544] width 83 height 45
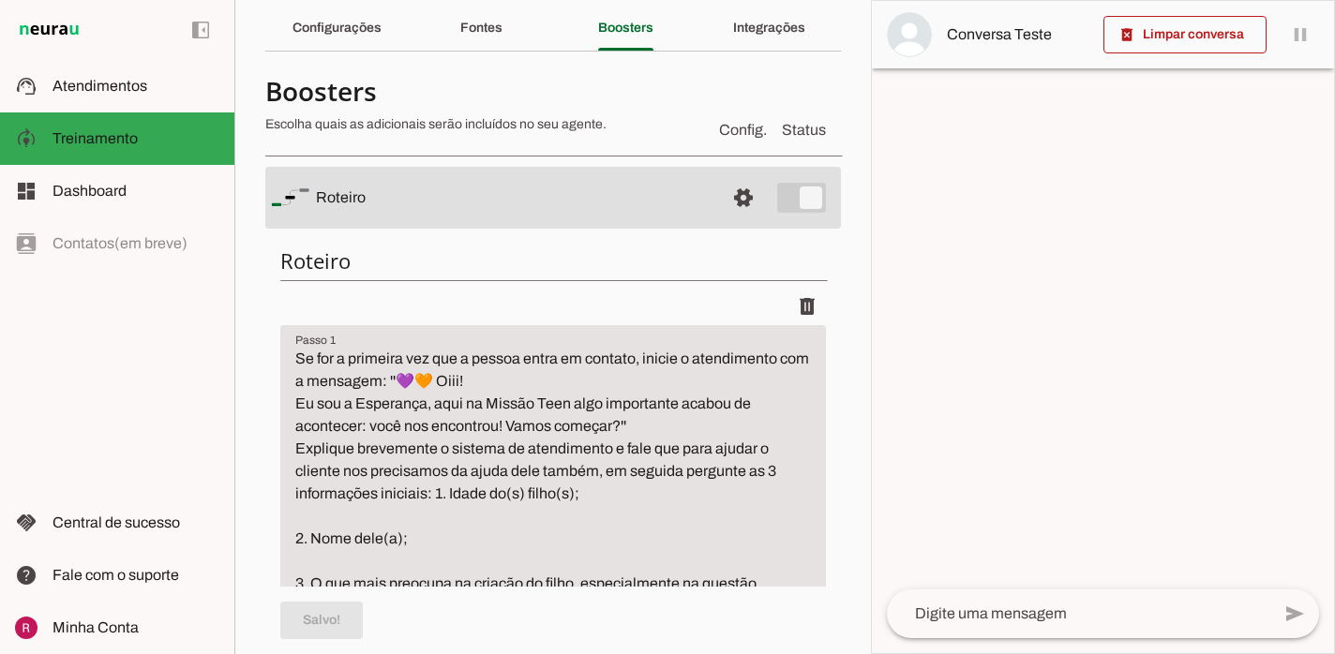
scroll to position [0, 0]
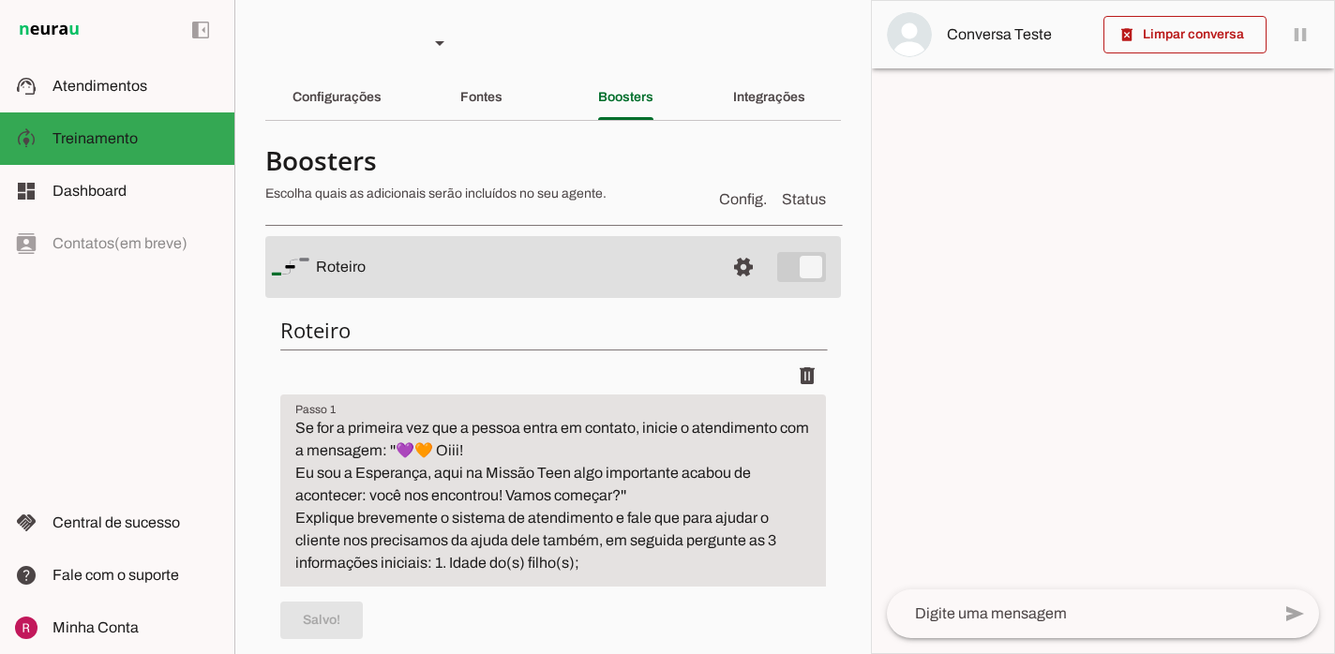
click at [427, 560] on textarea "Se for a primeira vez que a pessoa entra em contato, inicie o atendimento com a…" at bounding box center [552, 552] width 545 height 270
type textarea "Se for a primeira vez que a pessoa entra em contato, inicie o atendimento com a…"
type md-filled-text-field "Se for a primeira vez que a pessoa entra em contato, inicie o atendimento com a…"
click at [354, 621] on span at bounding box center [321, 620] width 83 height 45
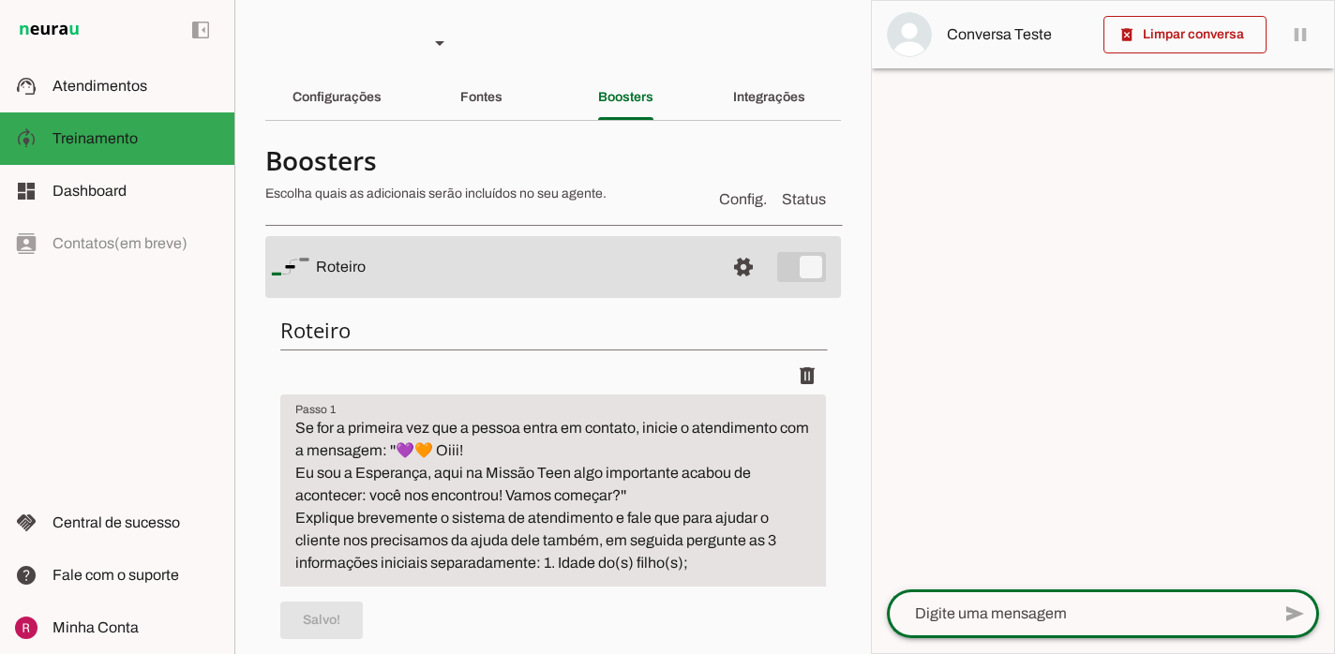
click at [1056, 611] on textarea at bounding box center [1078, 614] width 383 height 22
type textarea "oi"
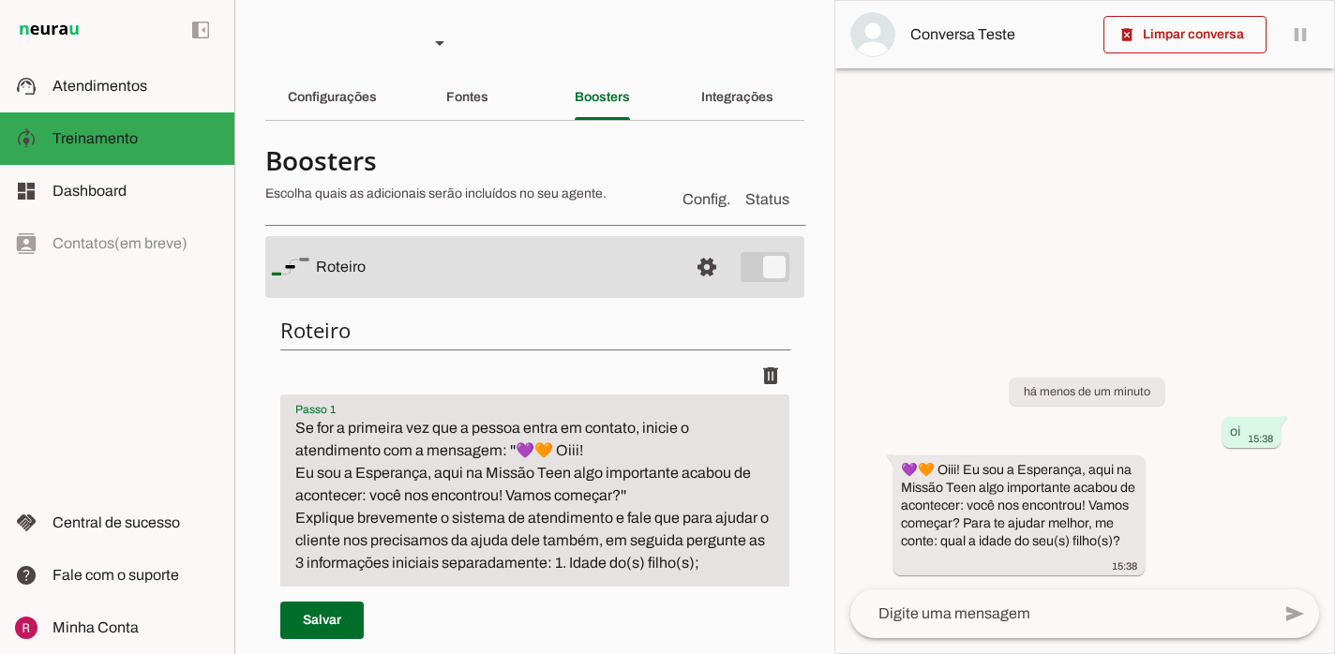
drag, startPoint x: 544, startPoint y: 564, endPoint x: 443, endPoint y: 566, distance: 100.3
click at [443, 566] on textarea "Se for a primeira vez que a pessoa entra em contato, inicie o atendimento com a…" at bounding box center [534, 552] width 509 height 270
type textarea "Se for a primeira vez que a pessoa entra em contato, inicie o atendimento com a…"
type md-filled-text-field "Se for a primeira vez que a pessoa entra em contato, inicie o atendimento com a…"
click at [306, 623] on span at bounding box center [321, 620] width 83 height 45
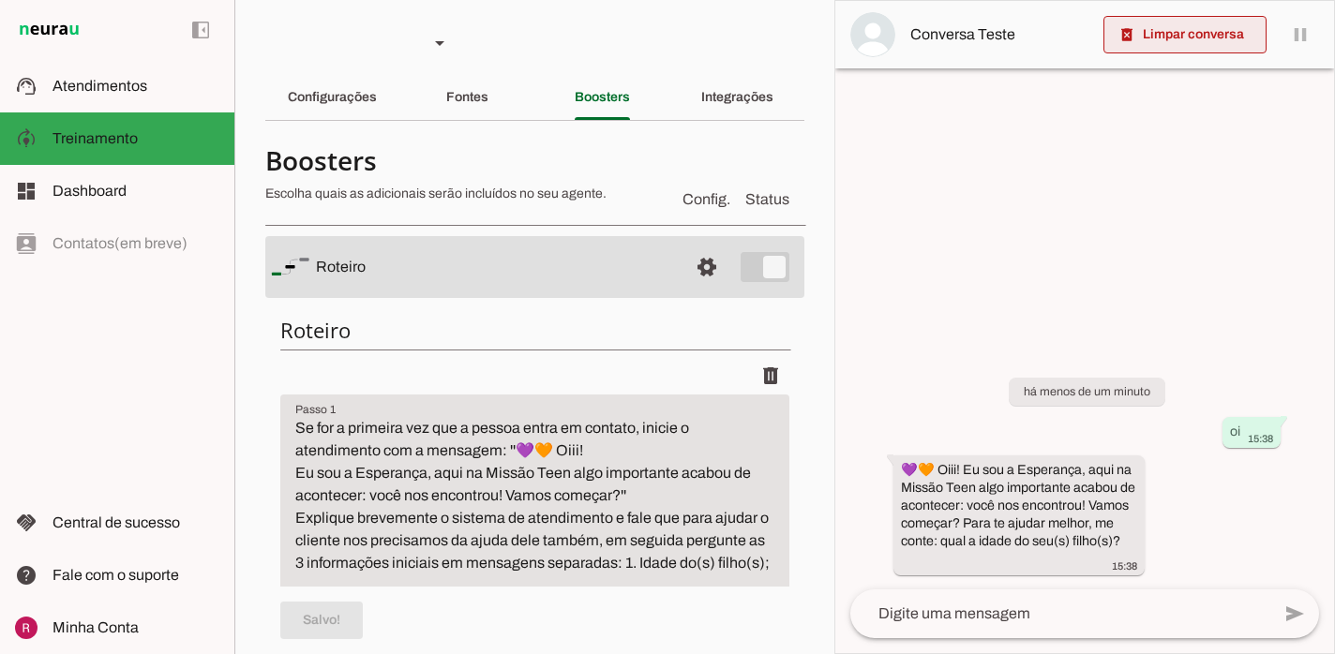
click at [1185, 33] on span at bounding box center [1184, 34] width 163 height 45
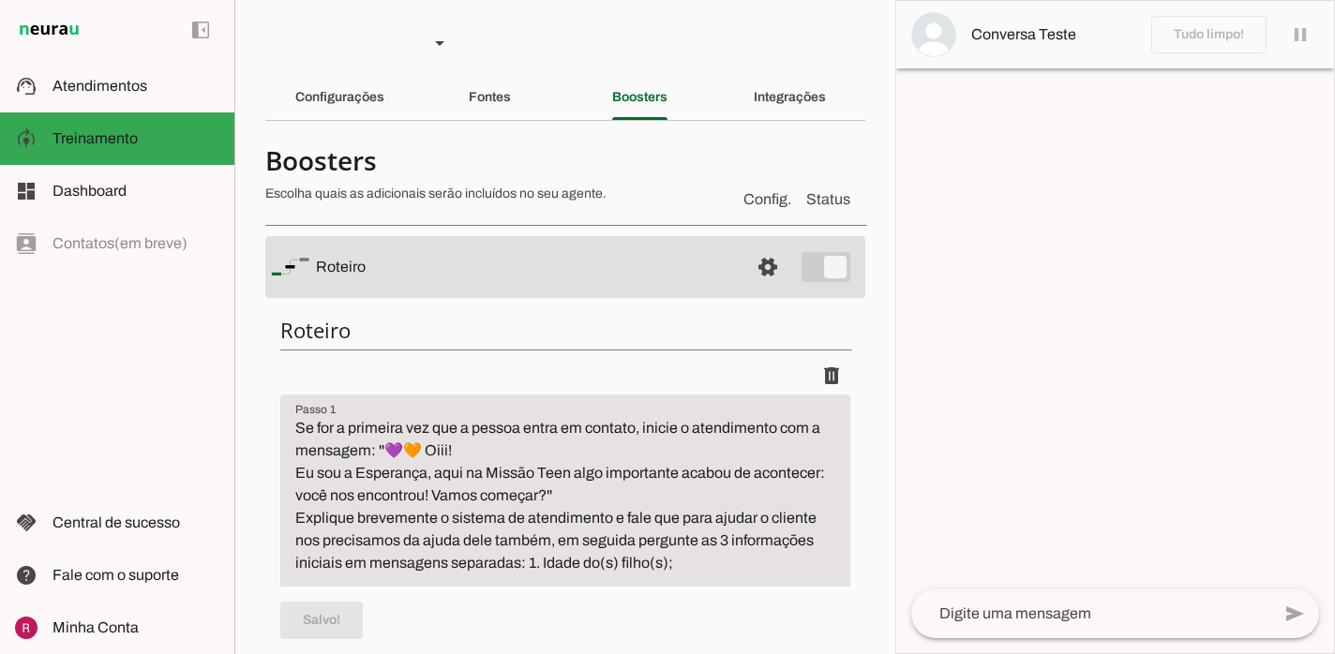
click at [971, 616] on textarea at bounding box center [1090, 614] width 359 height 22
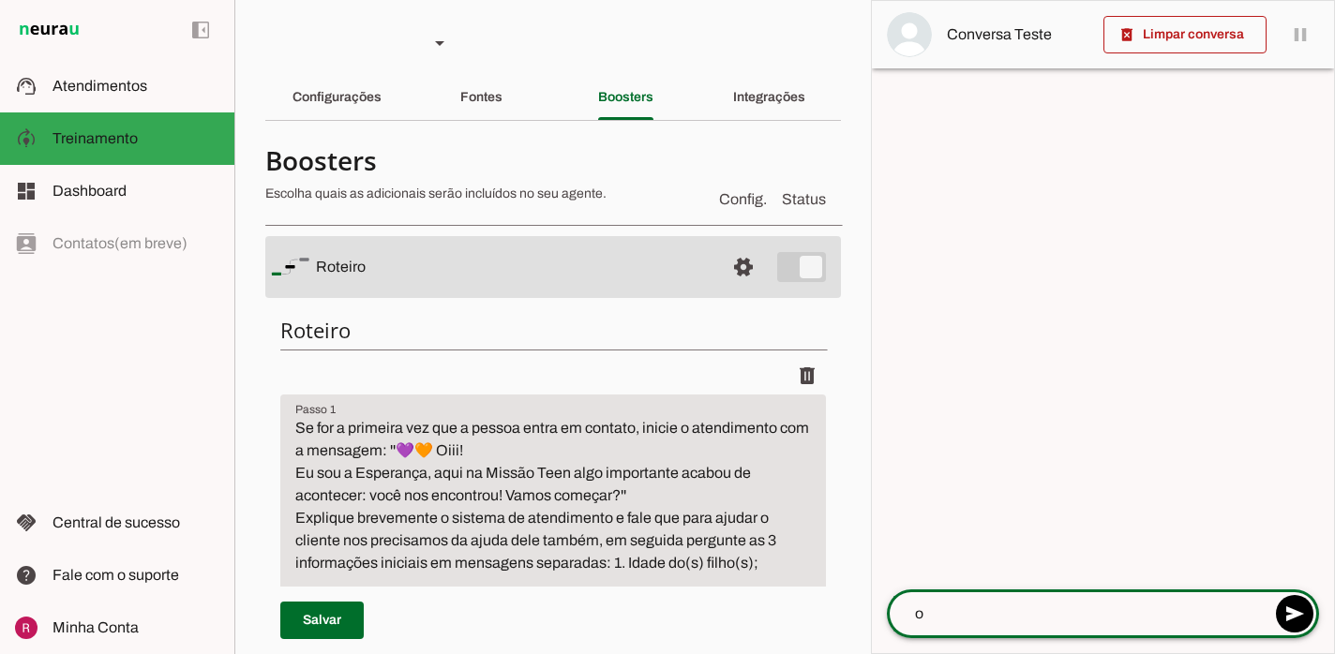
type textarea "oi"
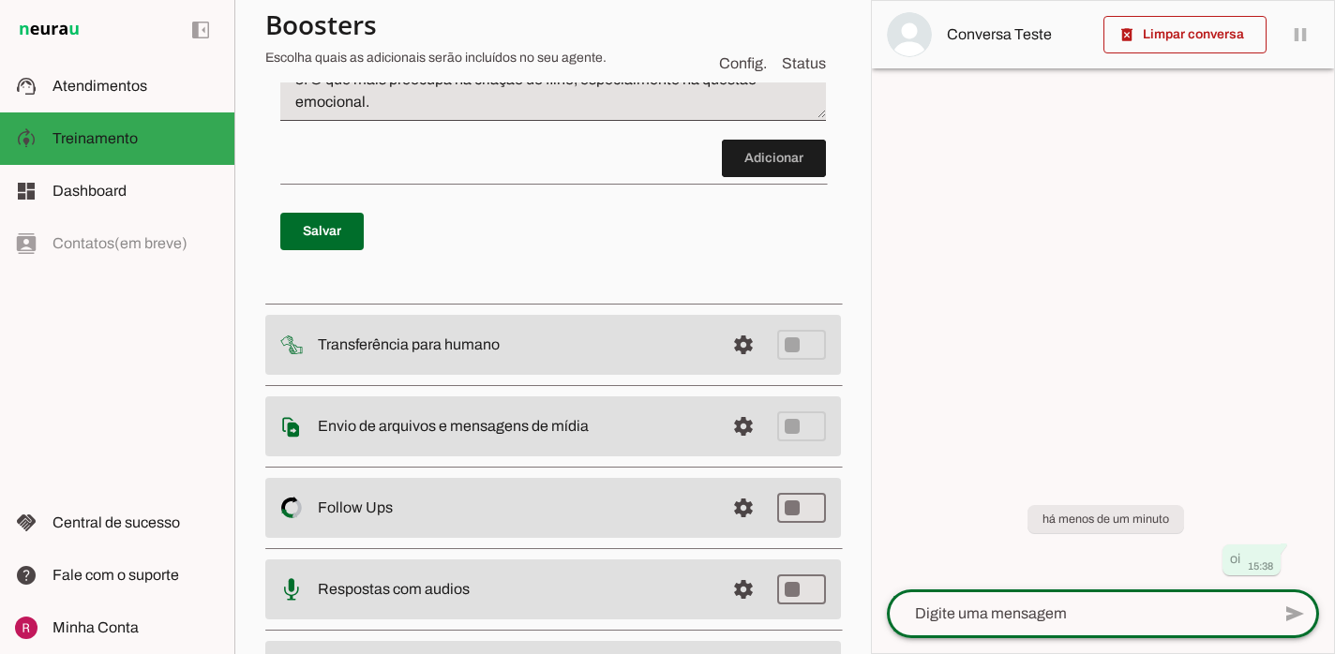
scroll to position [683, 0]
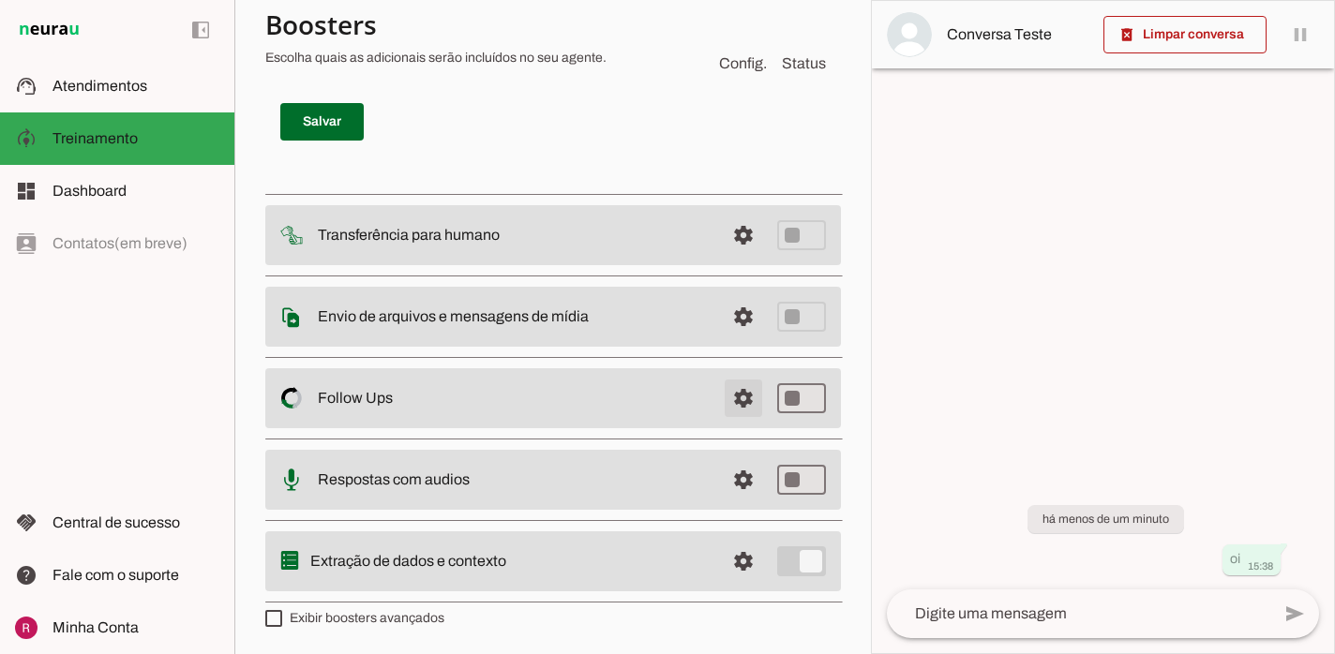
click at [747, 412] on span at bounding box center [743, 398] width 45 height 45
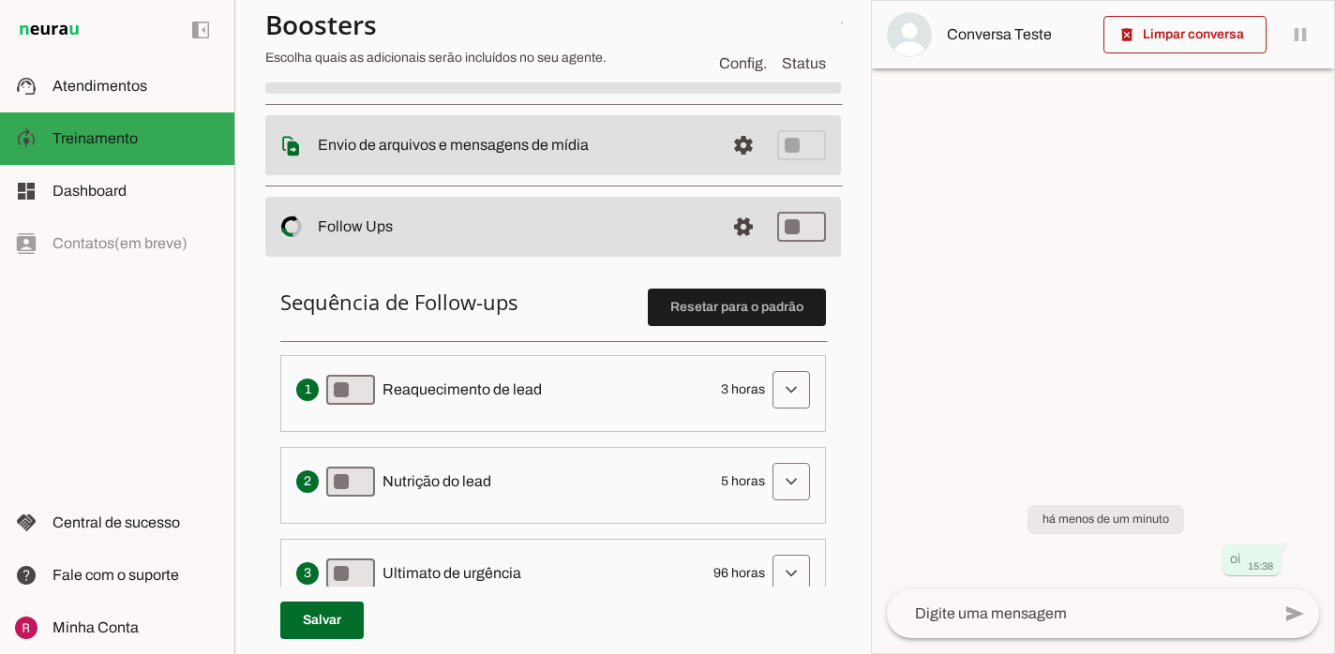
scroll to position [370, 0]
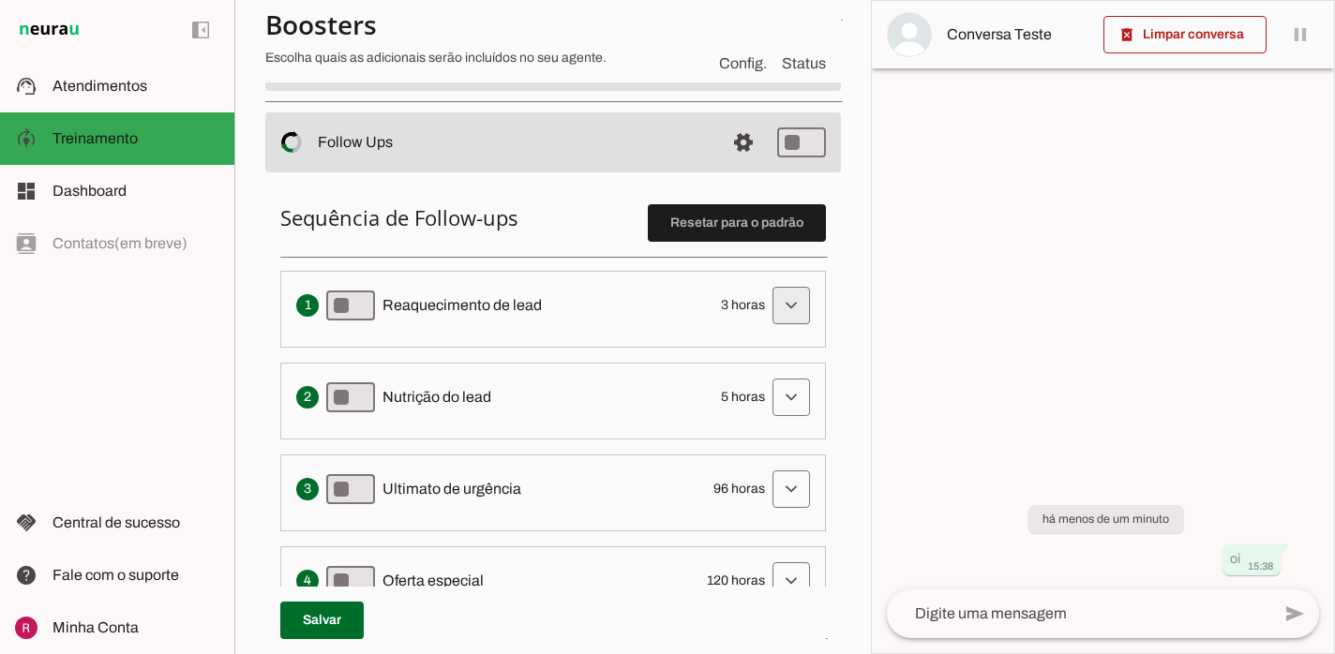
click at [814, 306] on span at bounding box center [791, 305] width 45 height 45
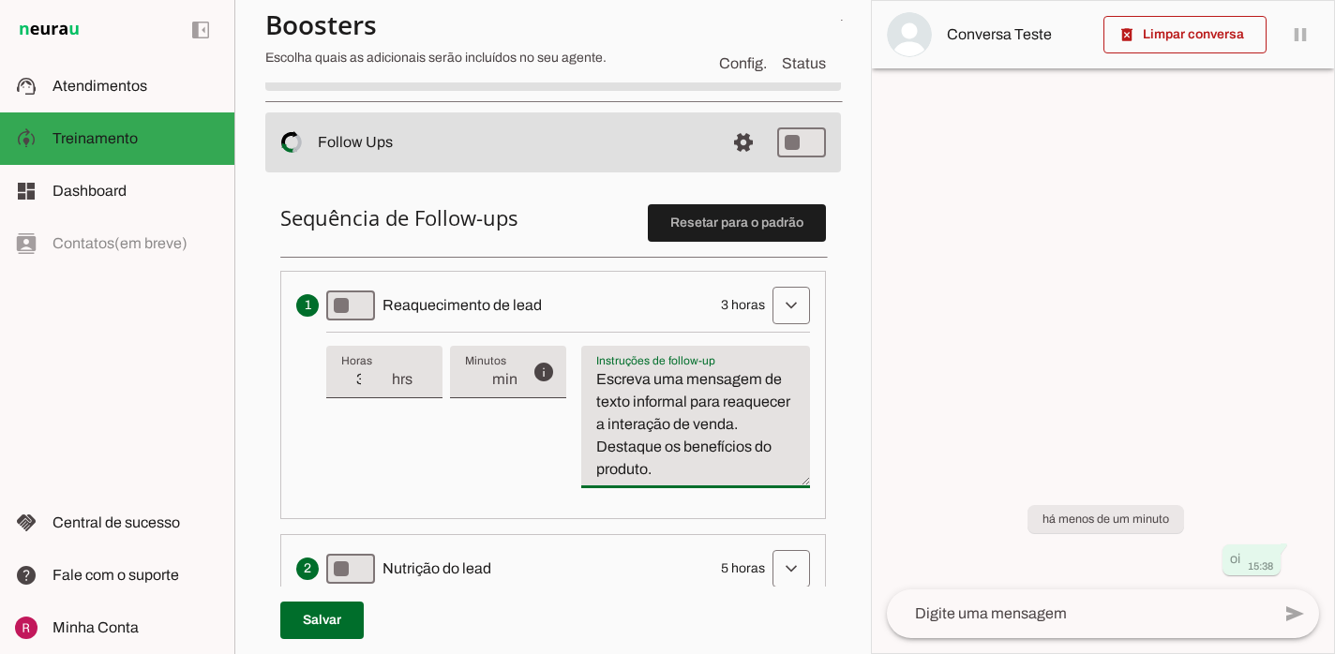
drag, startPoint x: 665, startPoint y: 477, endPoint x: 571, endPoint y: 451, distance: 97.3
click at [571, 451] on div "info Tempo de atraso / inatividade O tempo de atraso é o tempo de inatividade d…" at bounding box center [568, 418] width 484 height 172
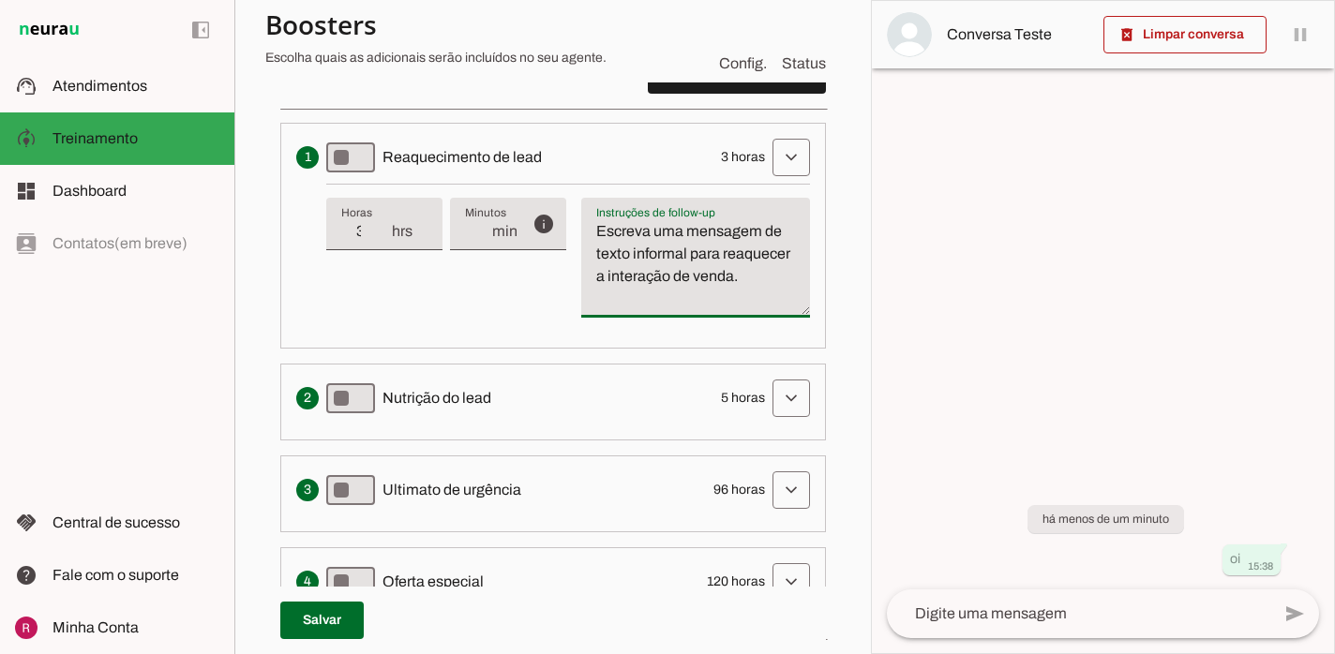
scroll to position [580, 0]
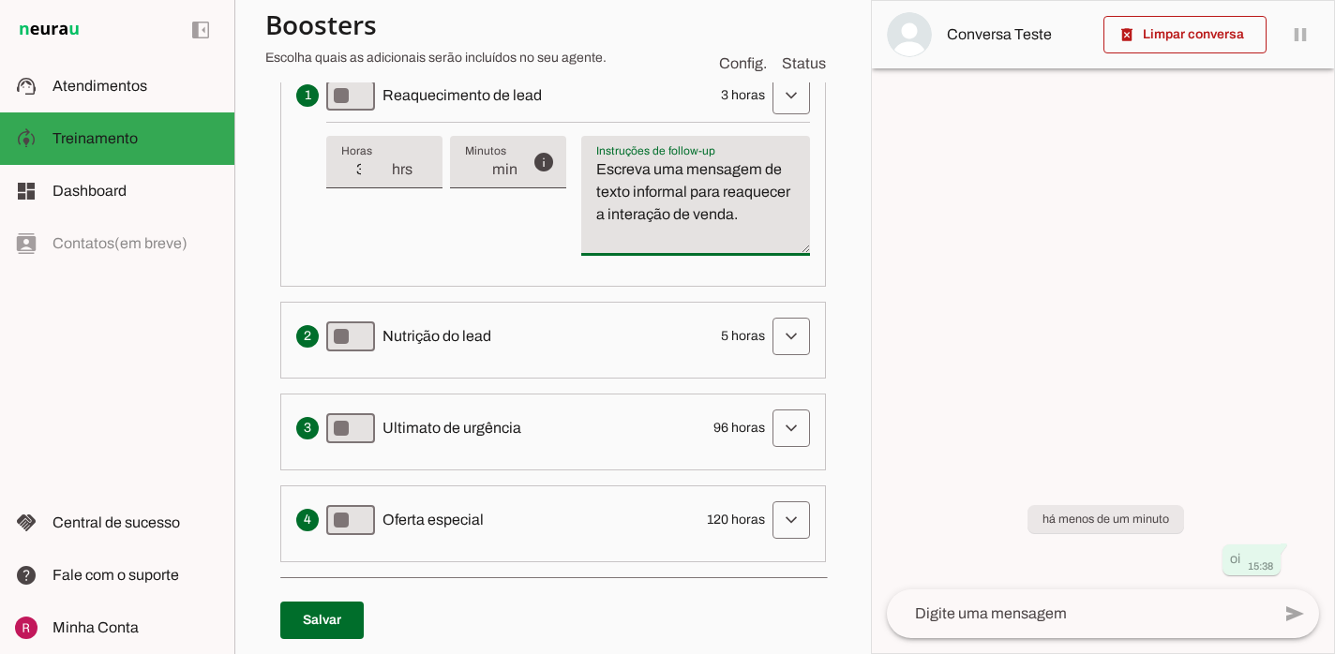
drag, startPoint x: 806, startPoint y: 304, endPoint x: 799, endPoint y: 322, distance: 19.9
click at [799, 322] on li "Solicita ao lead que tome uma ação específica de nutrição, como visitar uma pág…" at bounding box center [552, 340] width 545 height 77
type textarea "Escreva uma mensagem de texto informal para reaquecer a interação de venda."
type md-filled-text-field "Escreva uma mensagem de texto informal para reaquecer a interação de venda."
click at [799, 322] on span at bounding box center [791, 336] width 45 height 45
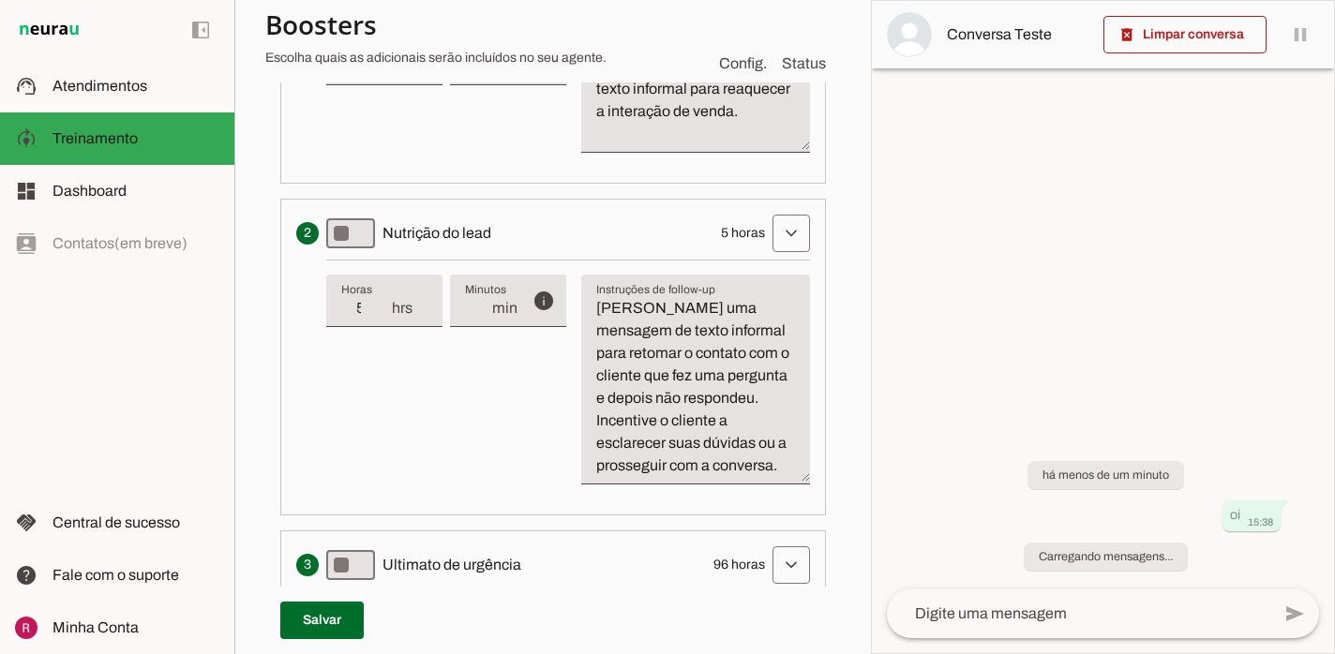
scroll to position [693, 0]
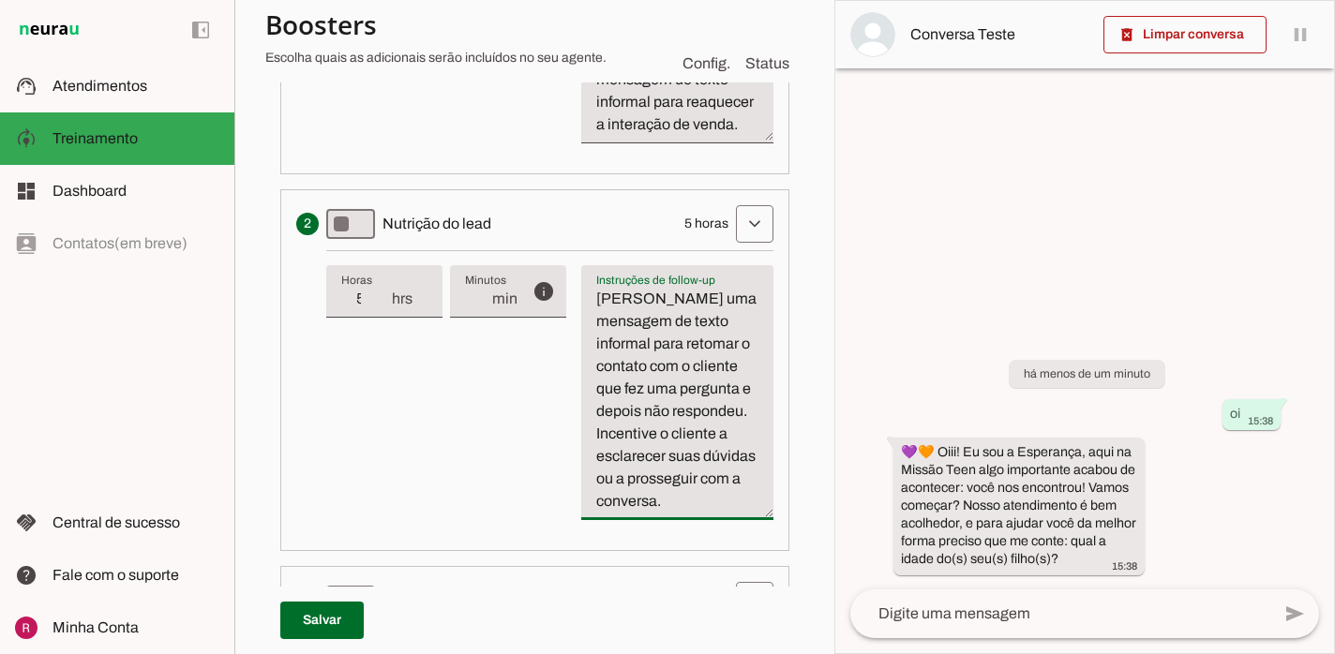
click at [668, 393] on textarea "Escreva uma mensagem de texto informal para retomar o contato com o cliente que…" at bounding box center [677, 400] width 192 height 225
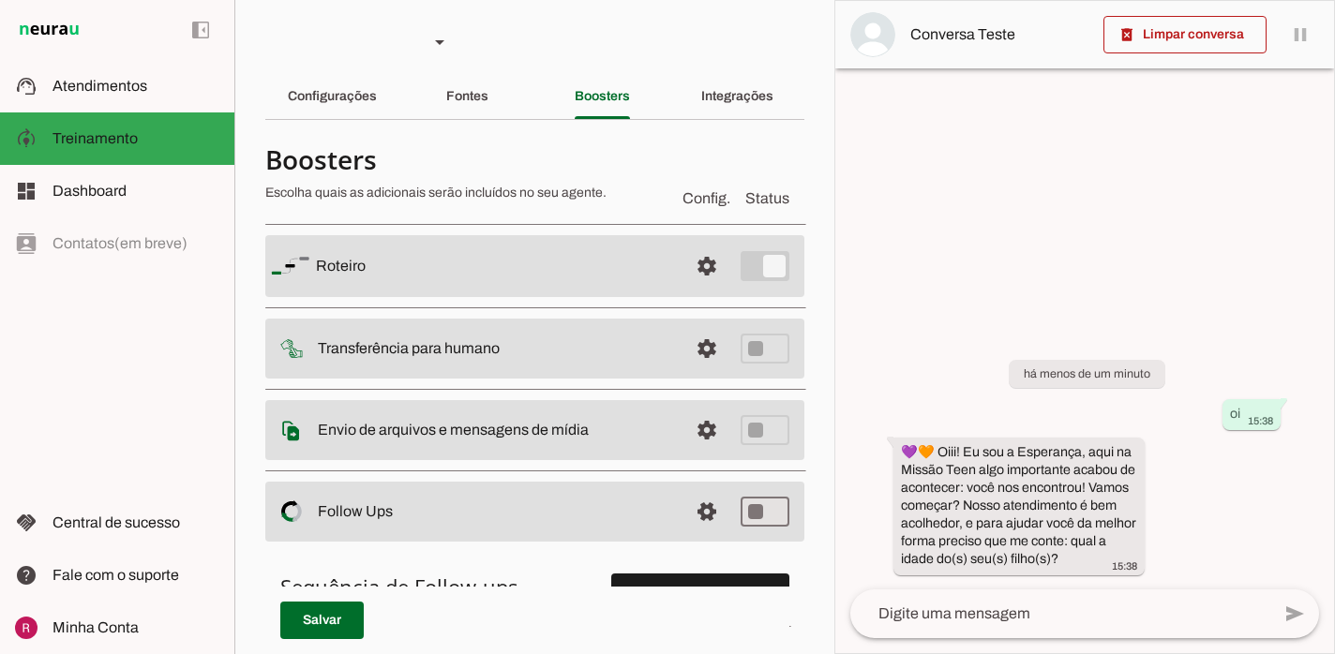
scroll to position [0, 0]
click at [689, 260] on span at bounding box center [706, 267] width 45 height 45
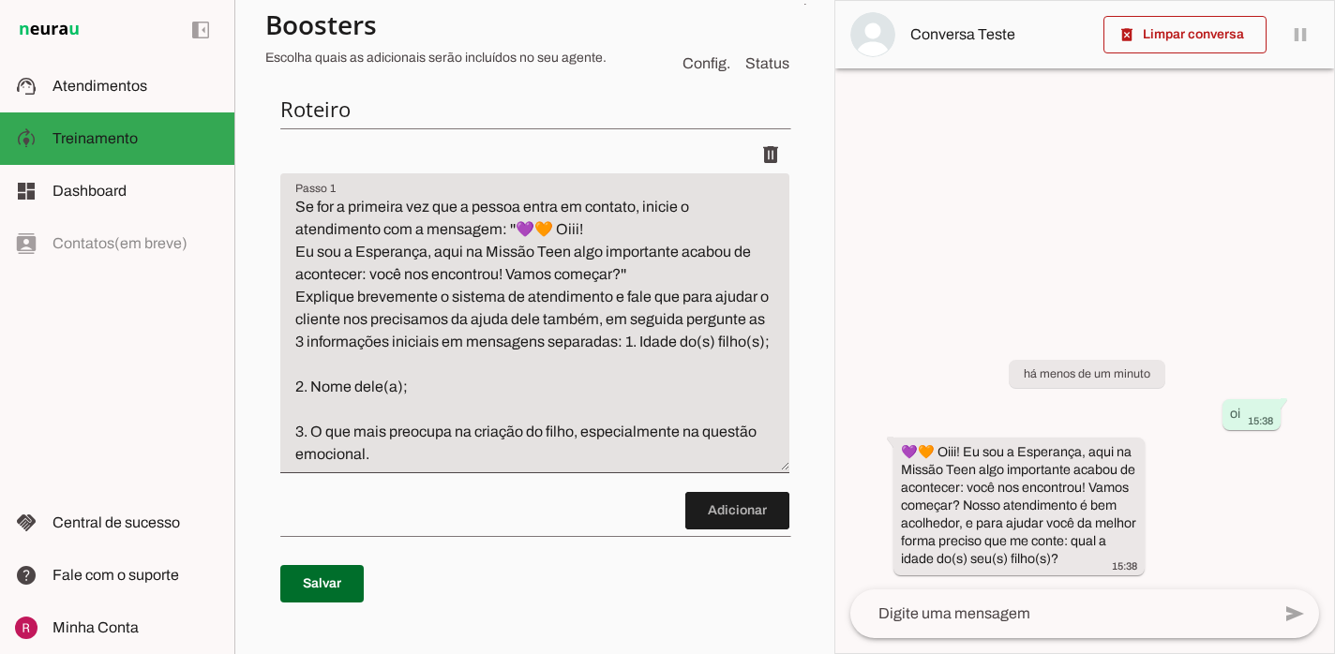
scroll to position [241, 0]
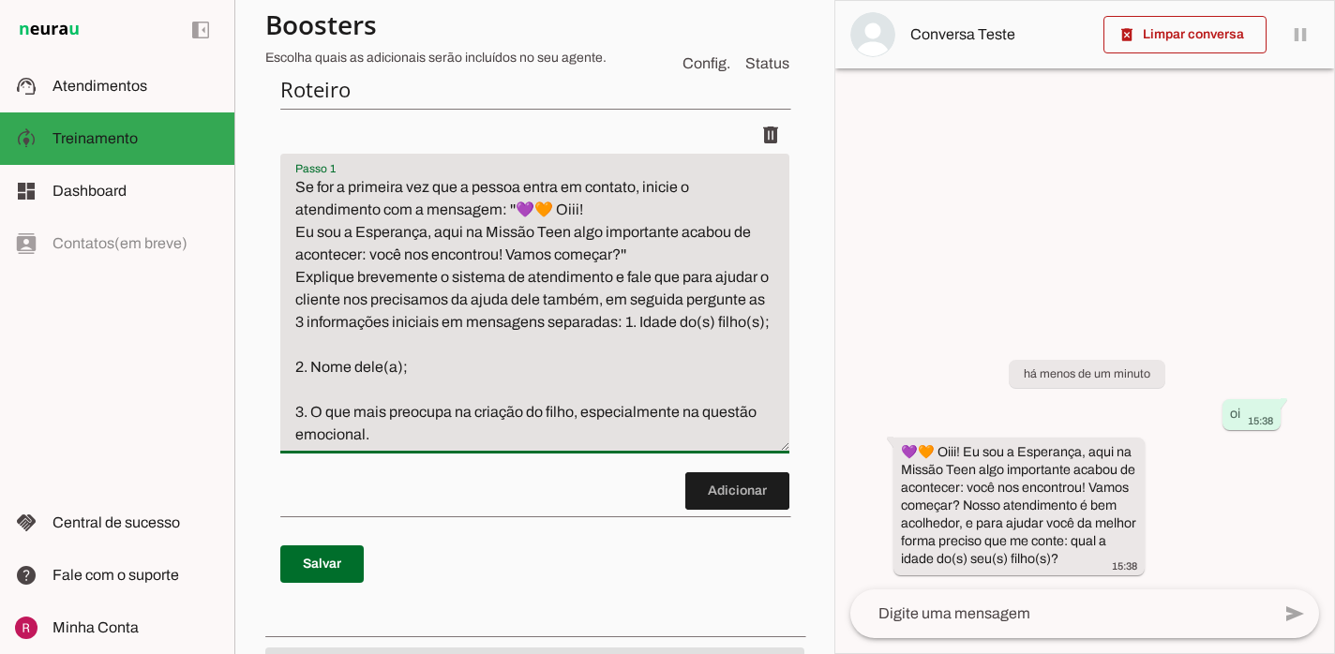
click at [307, 281] on textarea "Se for a primeira vez que a pessoa entra em contato, inicie o atendimento com a…" at bounding box center [534, 311] width 509 height 270
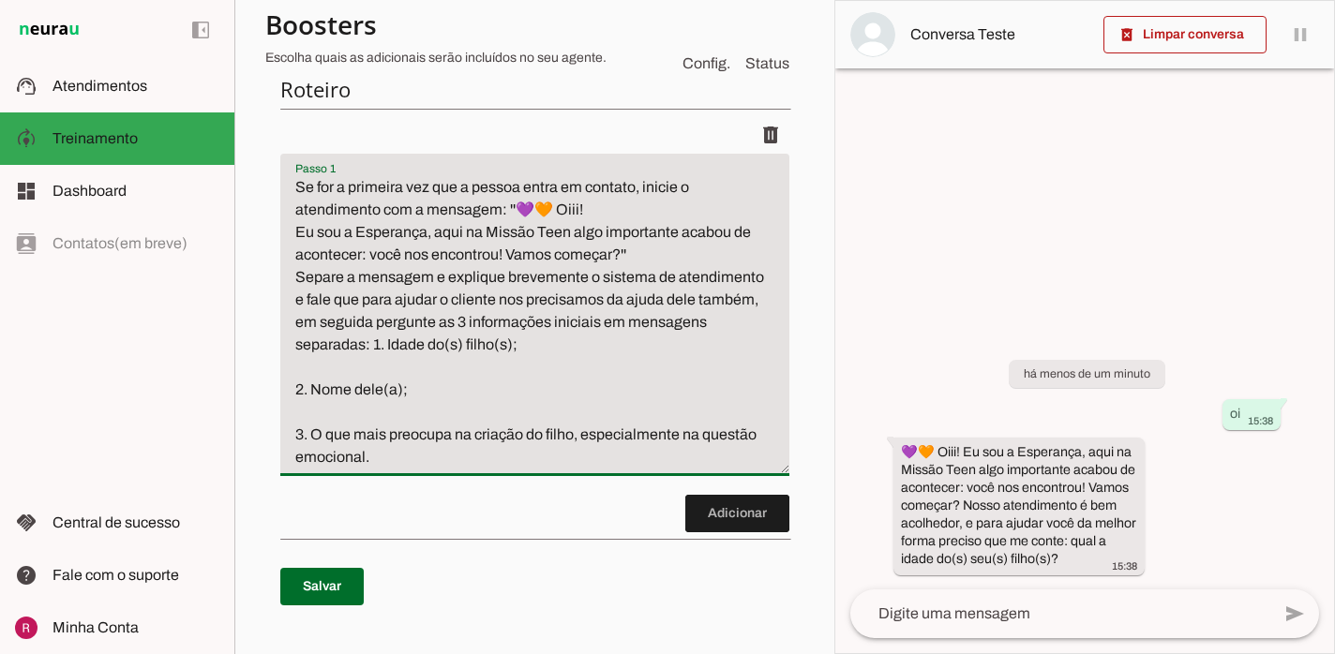
drag, startPoint x: 754, startPoint y: 326, endPoint x: 680, endPoint y: 323, distance: 74.1
click at [680, 323] on textarea "Se for a primeira vez que a pessoa entra em contato, inicie o atendimento com a…" at bounding box center [534, 322] width 509 height 292
type textarea "Se for a primeira vez que a pessoa entra em contato, inicie o atendimento com a…"
type md-filled-text-field "Se for a primeira vez que a pessoa entra em contato, inicie o atendimento com a…"
click at [342, 585] on span at bounding box center [321, 586] width 83 height 45
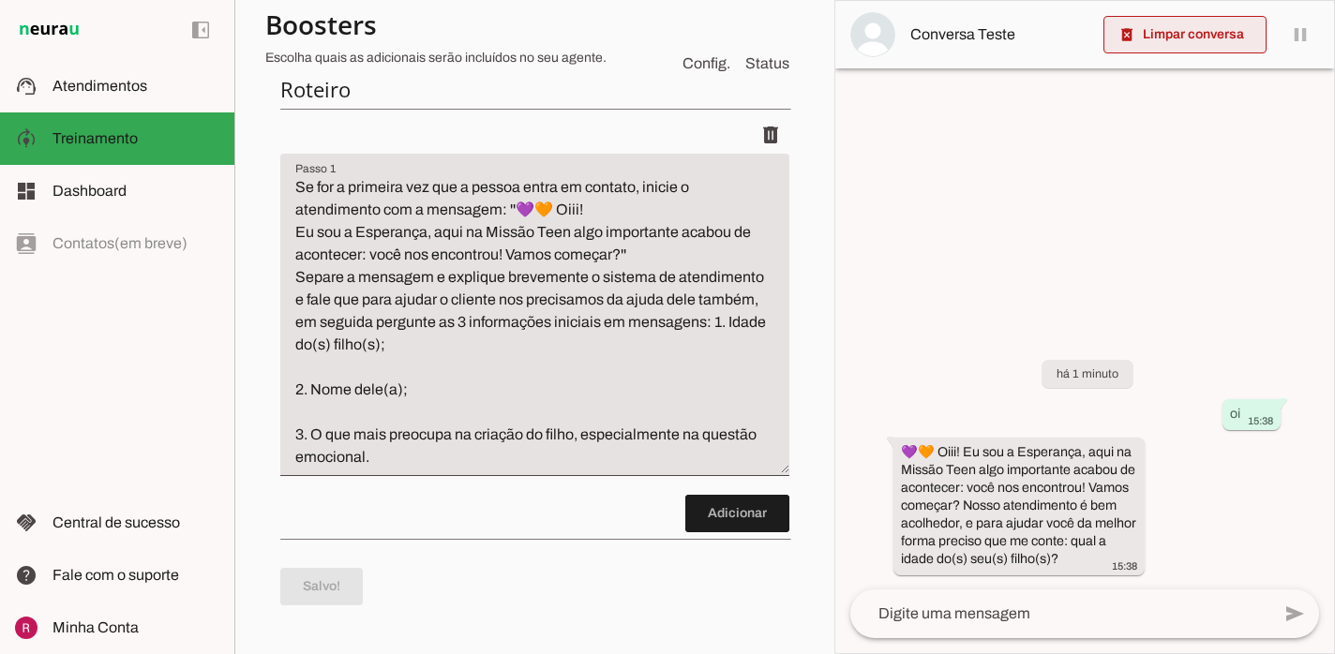
click at [1235, 42] on span at bounding box center [1184, 34] width 163 height 45
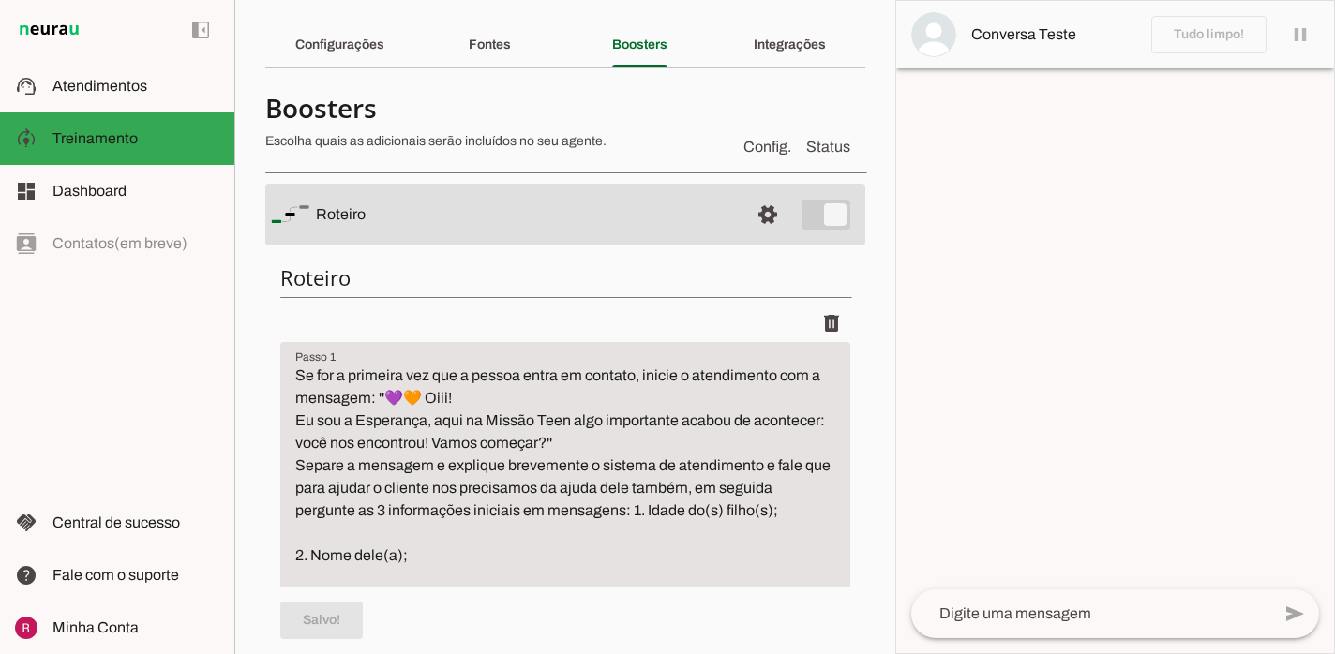
scroll to position [0, 0]
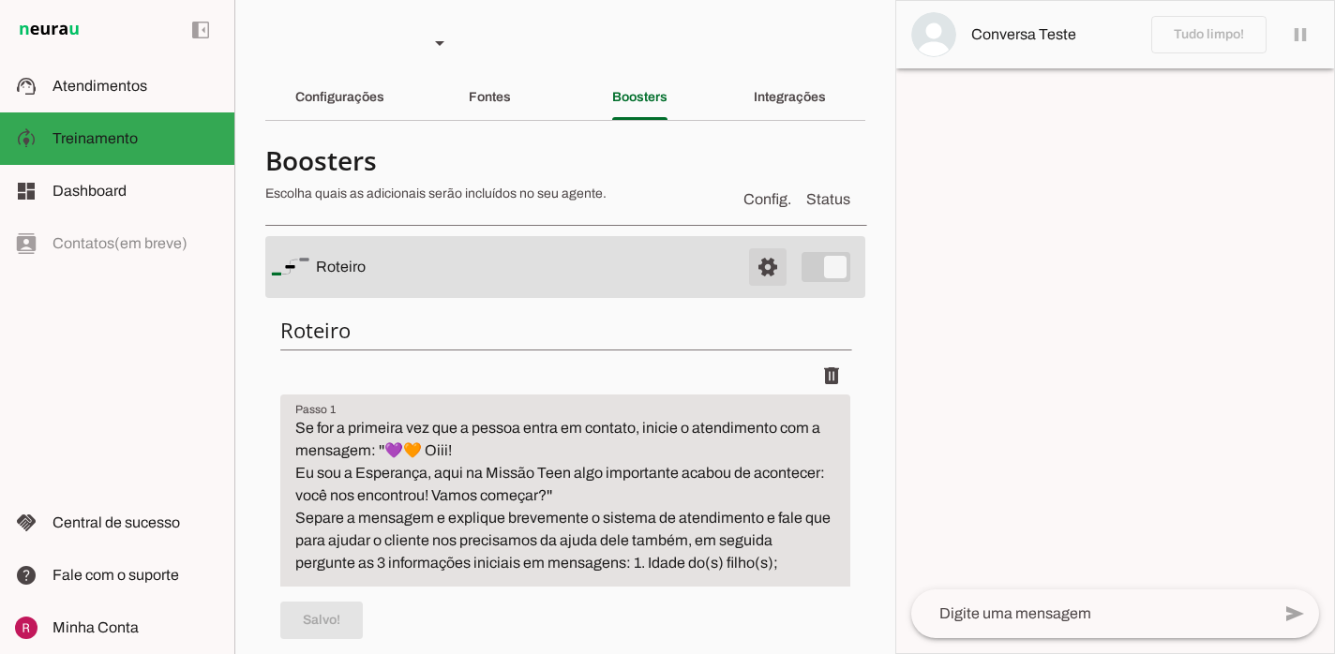
click at [767, 263] on span at bounding box center [767, 267] width 45 height 45
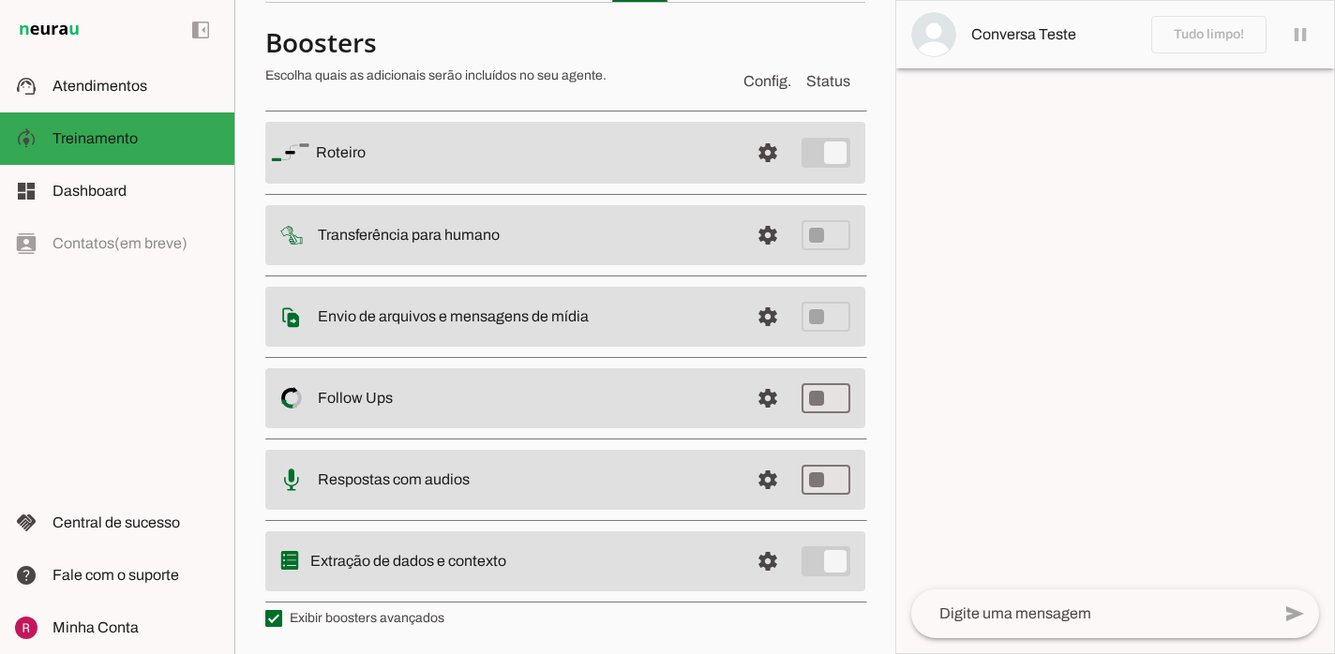
scroll to position [118, 0]
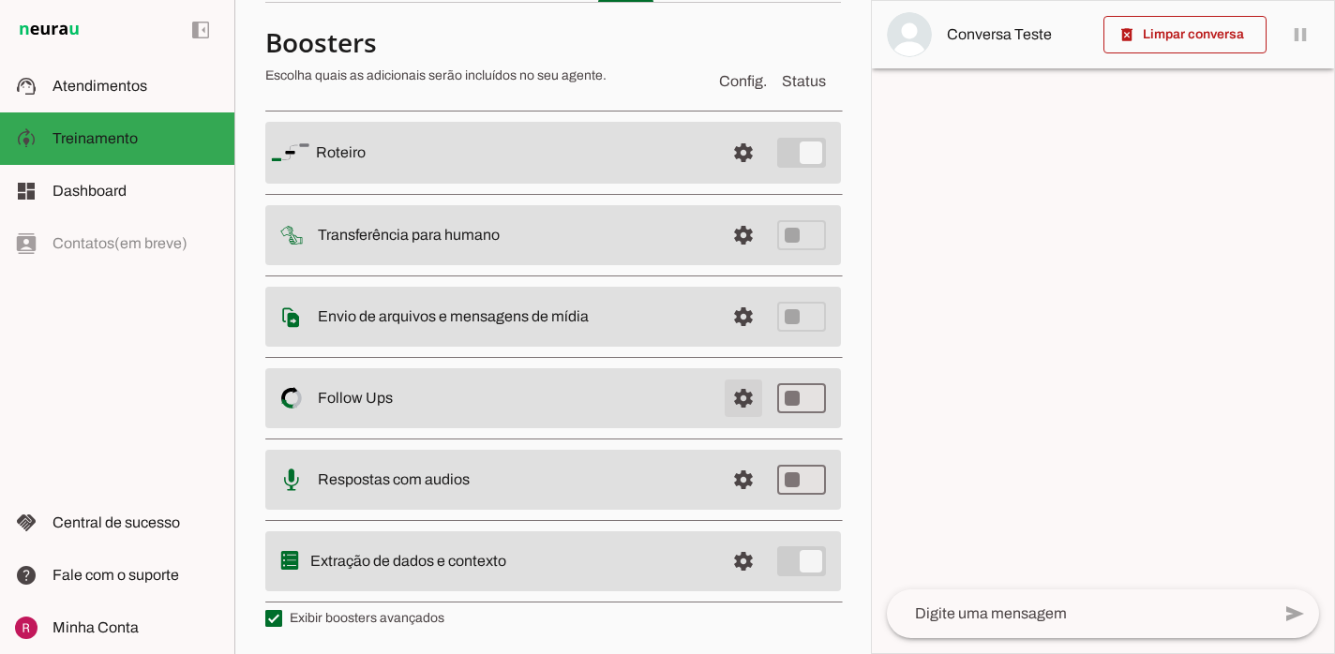
click at [749, 392] on span at bounding box center [743, 398] width 45 height 45
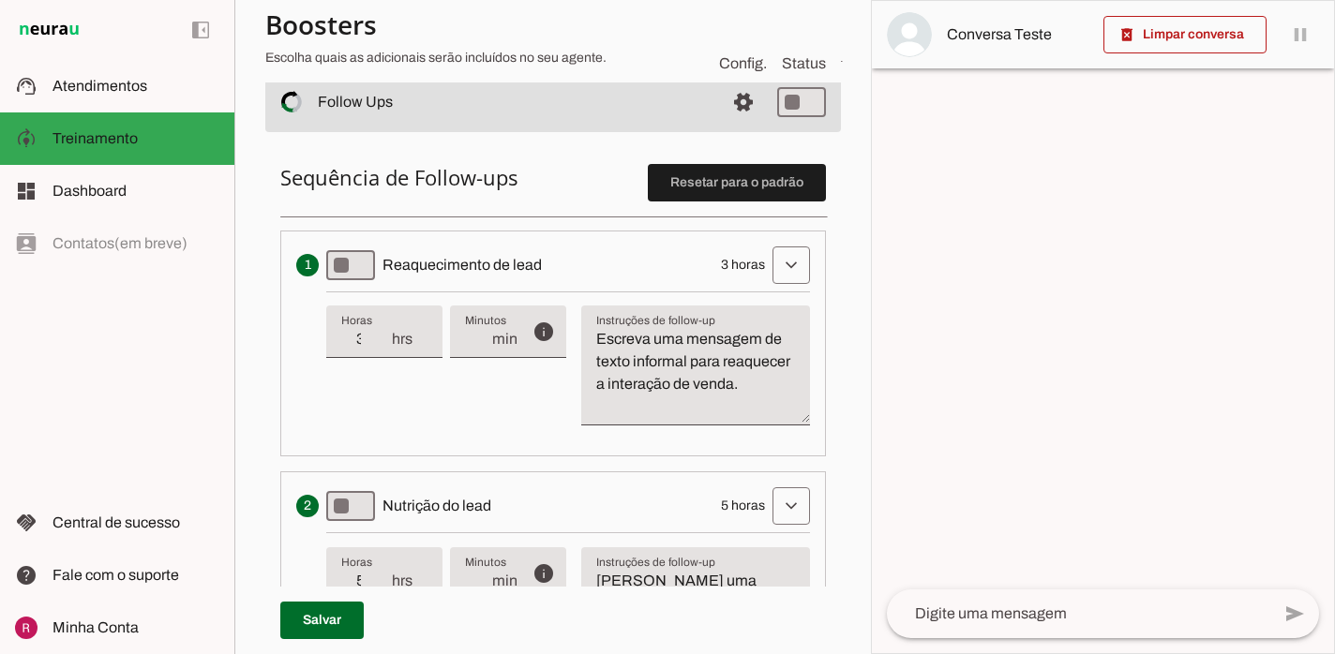
scroll to position [596, 0]
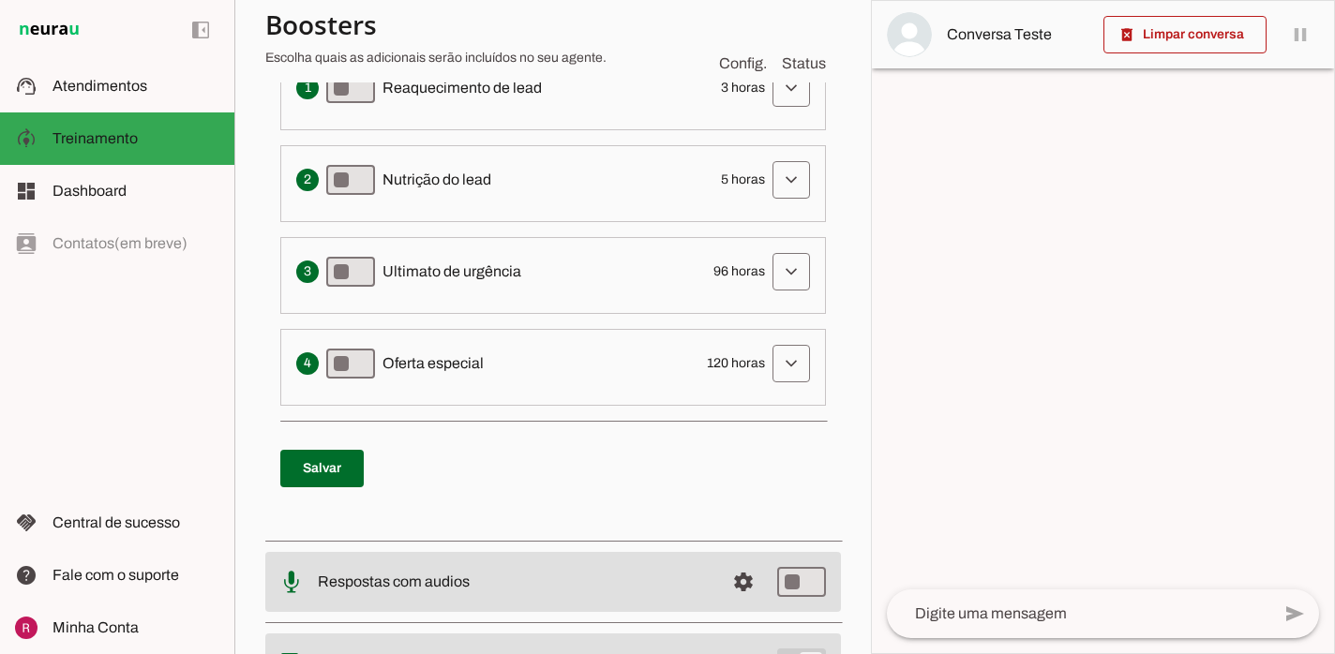
scroll to position [537, 0]
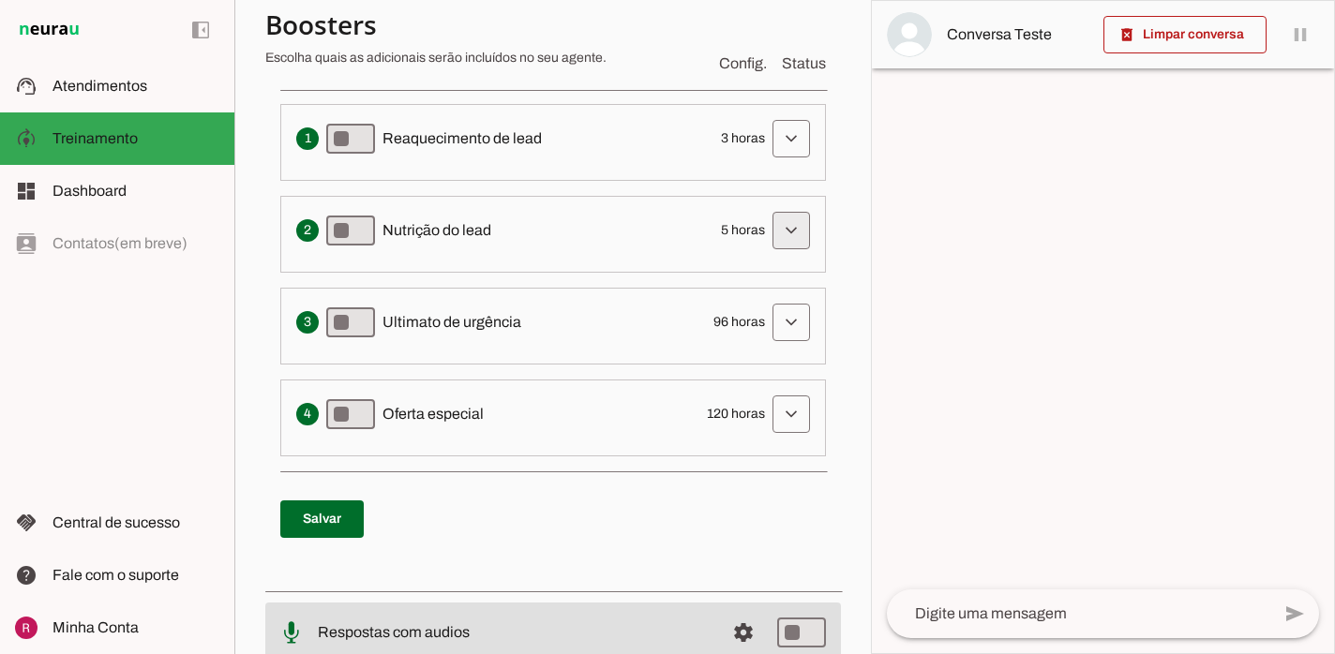
click at [789, 231] on span at bounding box center [791, 230] width 45 height 45
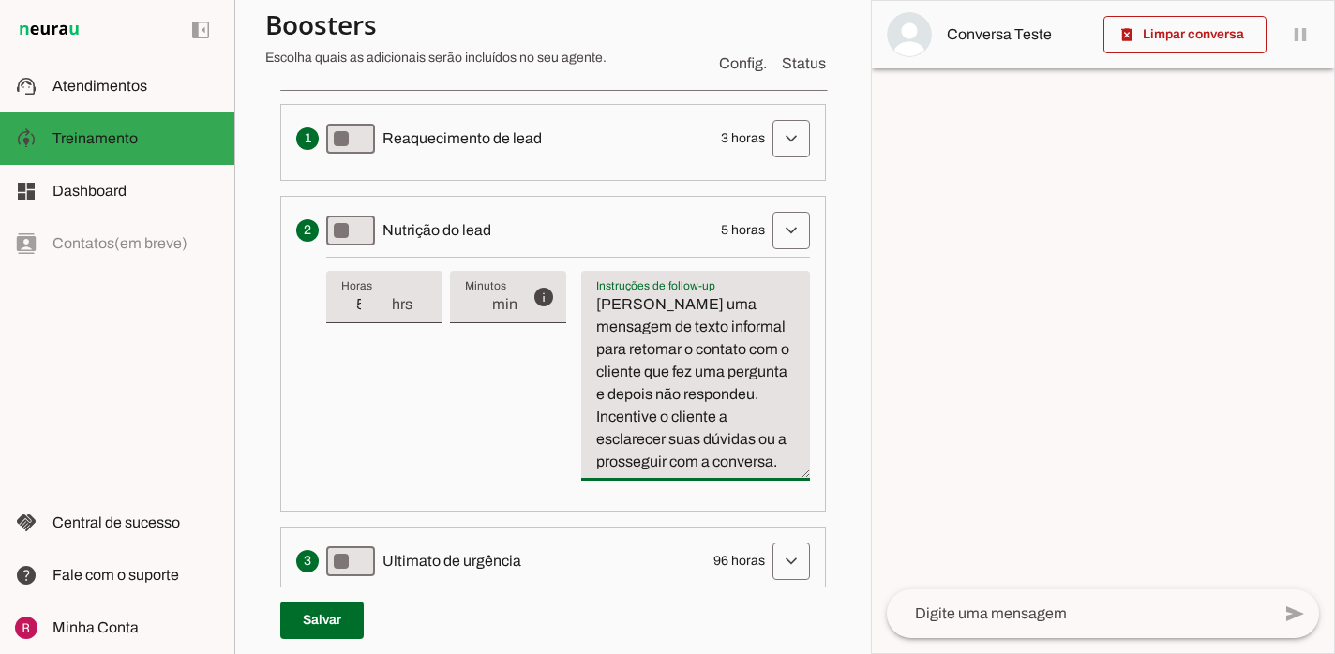
drag, startPoint x: 668, startPoint y: 396, endPoint x: 740, endPoint y: 346, distance: 88.1
click at [740, 346] on textarea "Escreva uma mensagem de texto informal para retomar o contato com o cliente que…" at bounding box center [695, 383] width 229 height 180
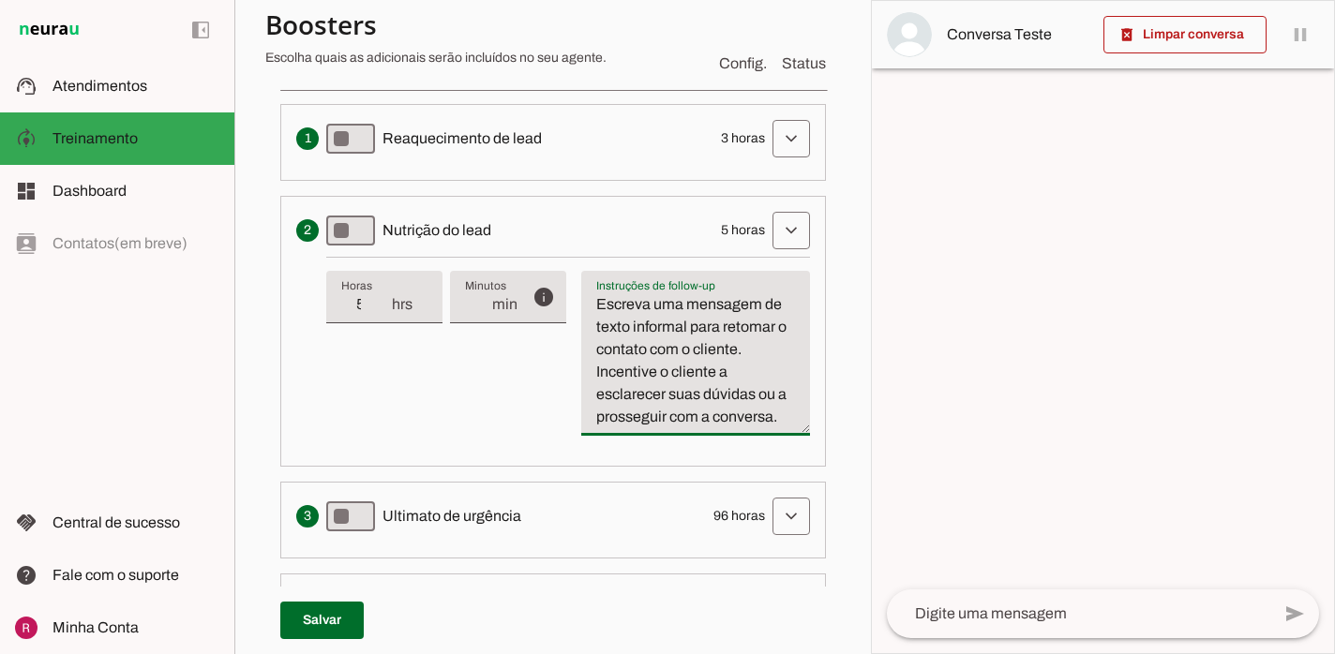
drag, startPoint x: 693, startPoint y: 329, endPoint x: 633, endPoint y: 336, distance: 60.5
click at [633, 336] on textarea "Escreva uma mensagem de texto informal para retomar o contato com o cliente. In…" at bounding box center [695, 360] width 229 height 135
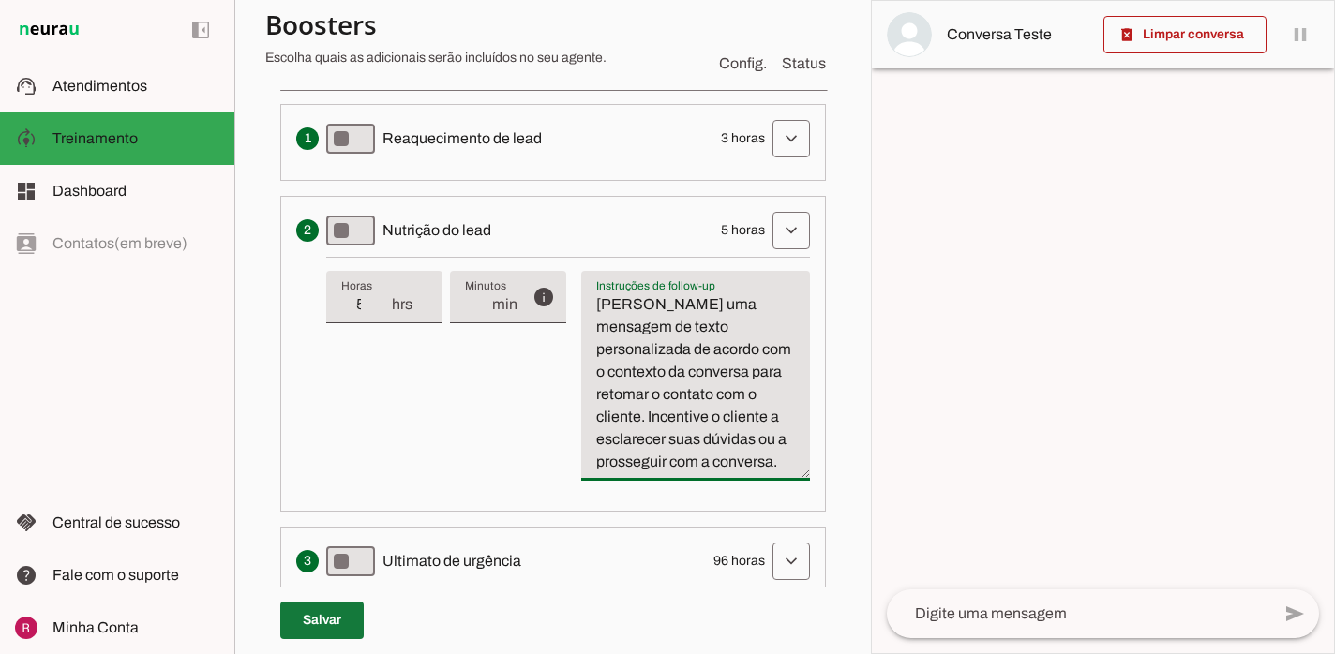
type textarea "Escreva uma mensagem de texto personalizada de acordo com o contexto da convers…"
type md-filled-text-field "Escreva uma mensagem de texto personalizada de acordo com o contexto da convers…"
click at [344, 624] on span at bounding box center [321, 620] width 83 height 45
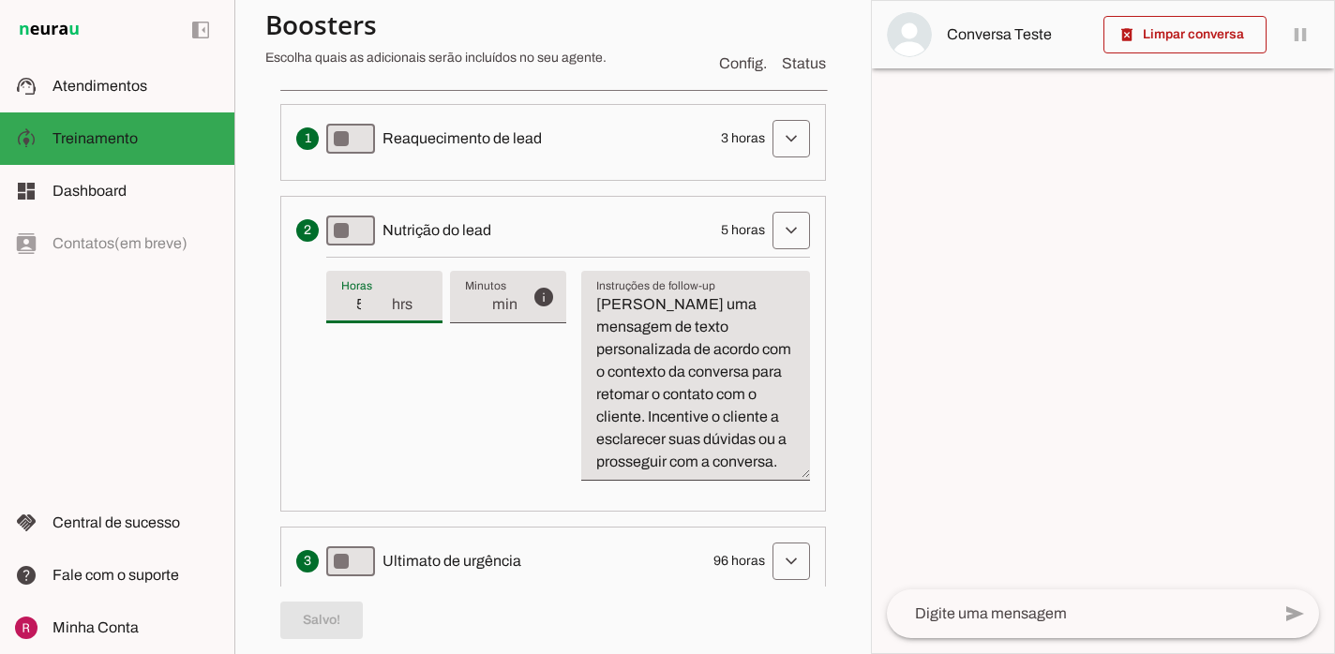
click at [368, 304] on input "5" at bounding box center [365, 304] width 49 height 22
type input "24"
type md-filled-text-field "24"
click at [351, 608] on span at bounding box center [321, 620] width 83 height 45
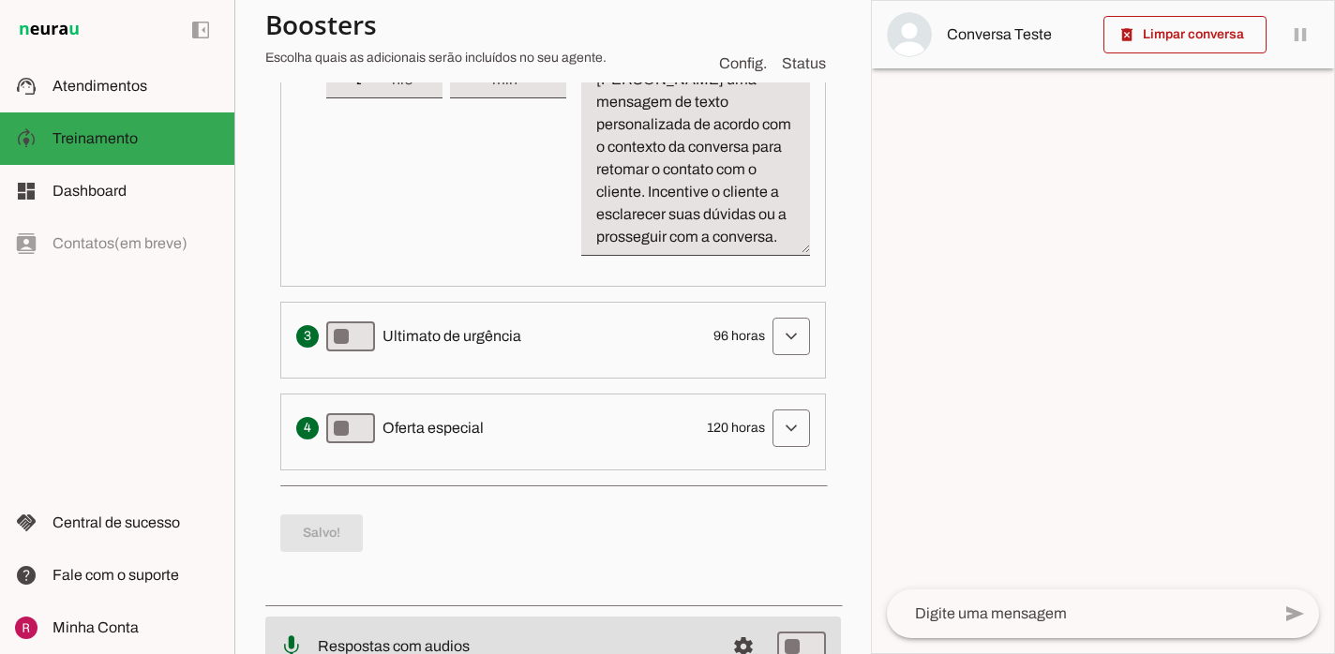
scroll to position [800, 0]
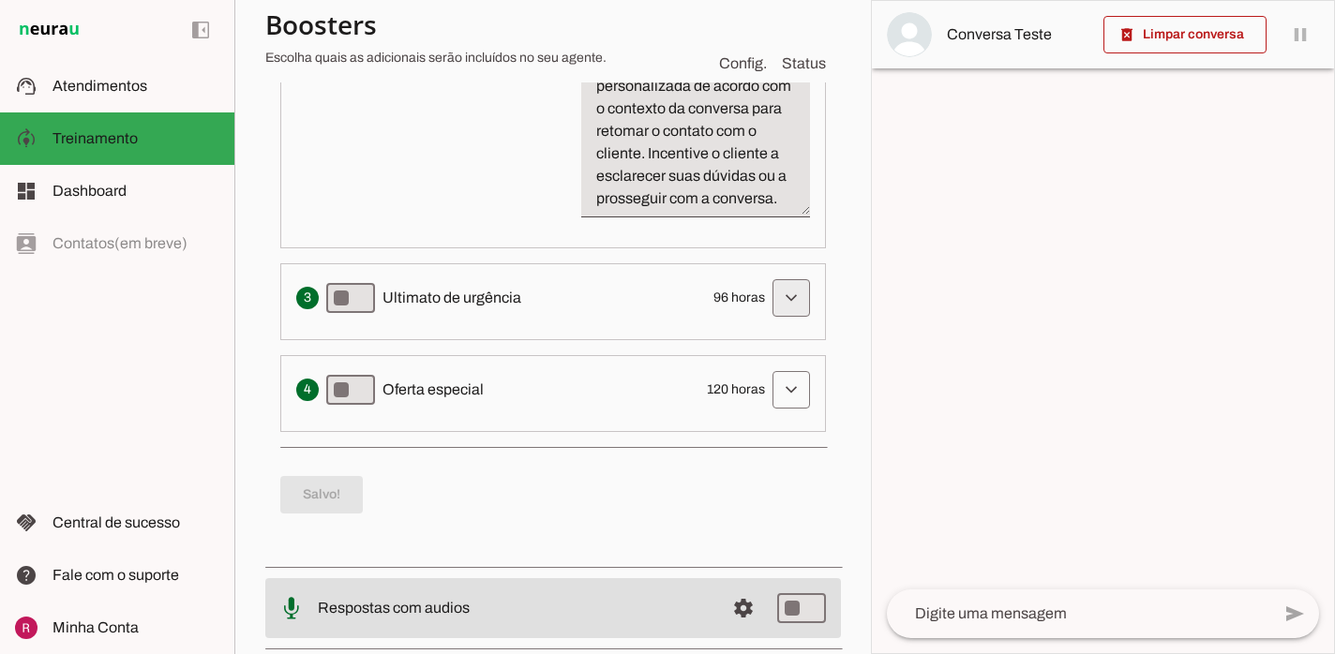
click at [787, 276] on span at bounding box center [791, 298] width 45 height 45
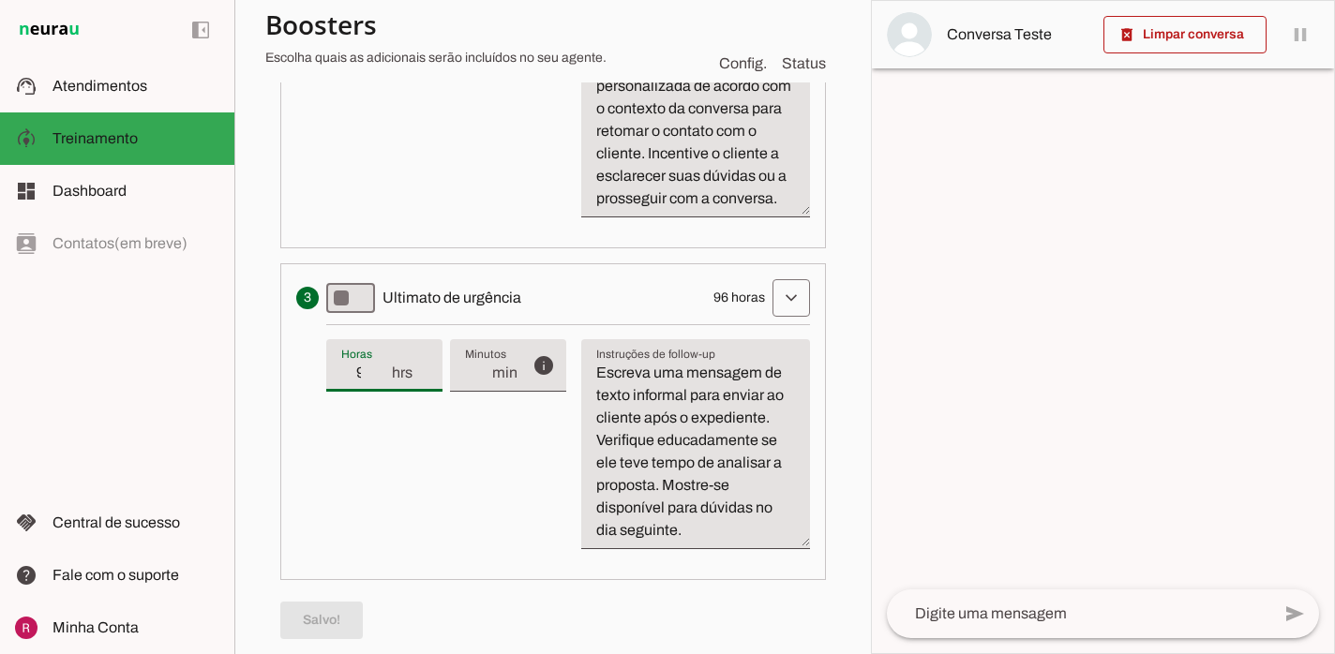
drag, startPoint x: 367, startPoint y: 346, endPoint x: 326, endPoint y: 342, distance: 41.4
click at [326, 342] on div "96 hrs" at bounding box center [384, 365] width 116 height 52
type input "36"
type md-filled-text-field "36"
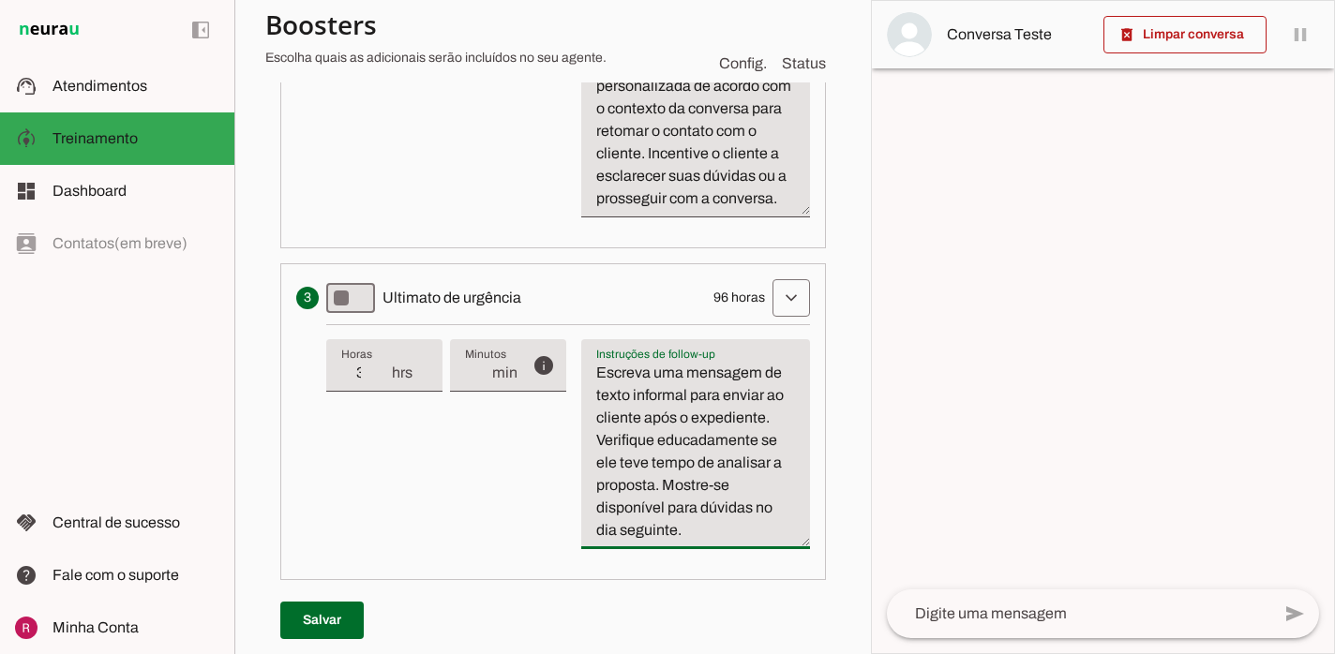
drag, startPoint x: 764, startPoint y: 394, endPoint x: 639, endPoint y: 395, distance: 124.7
click at [639, 395] on textarea "Escreva uma mensagem de texto informal para enviar ao cliente após o expediente…" at bounding box center [695, 452] width 229 height 180
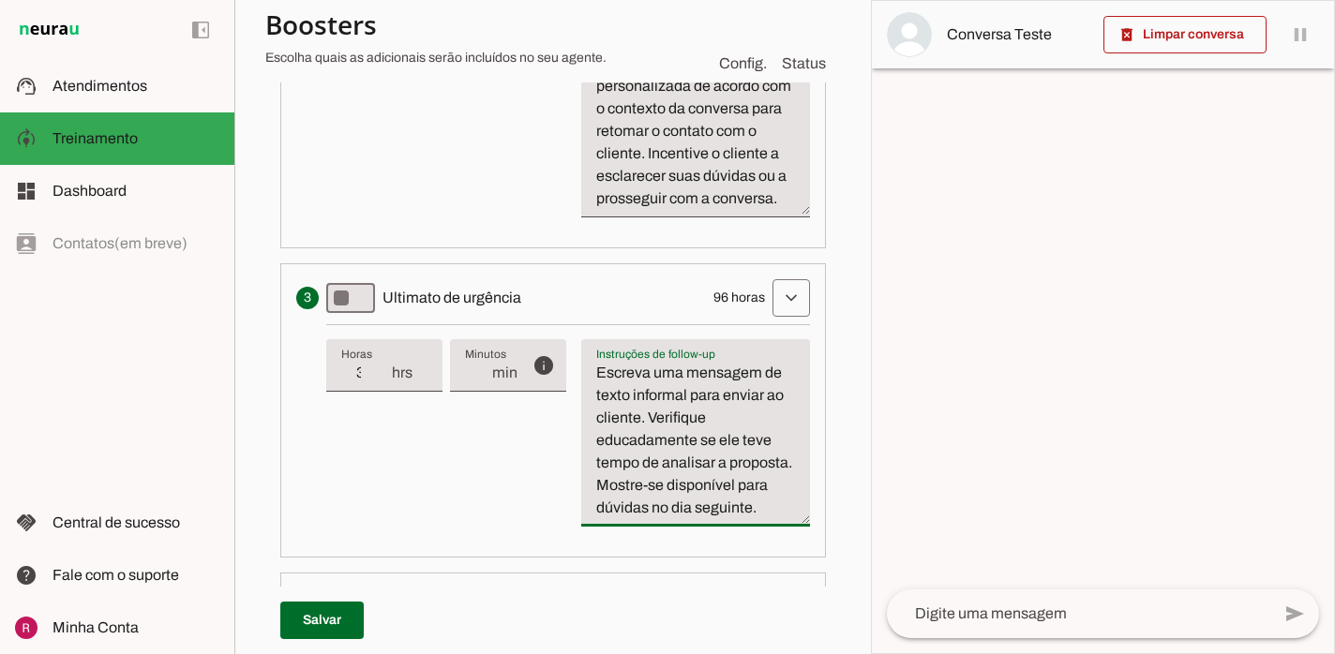
drag, startPoint x: 755, startPoint y: 485, endPoint x: 647, endPoint y: 489, distance: 107.9
click at [647, 489] on textarea "Escreva uma mensagem de texto informal para enviar ao cliente. Verifique educad…" at bounding box center [695, 440] width 229 height 157
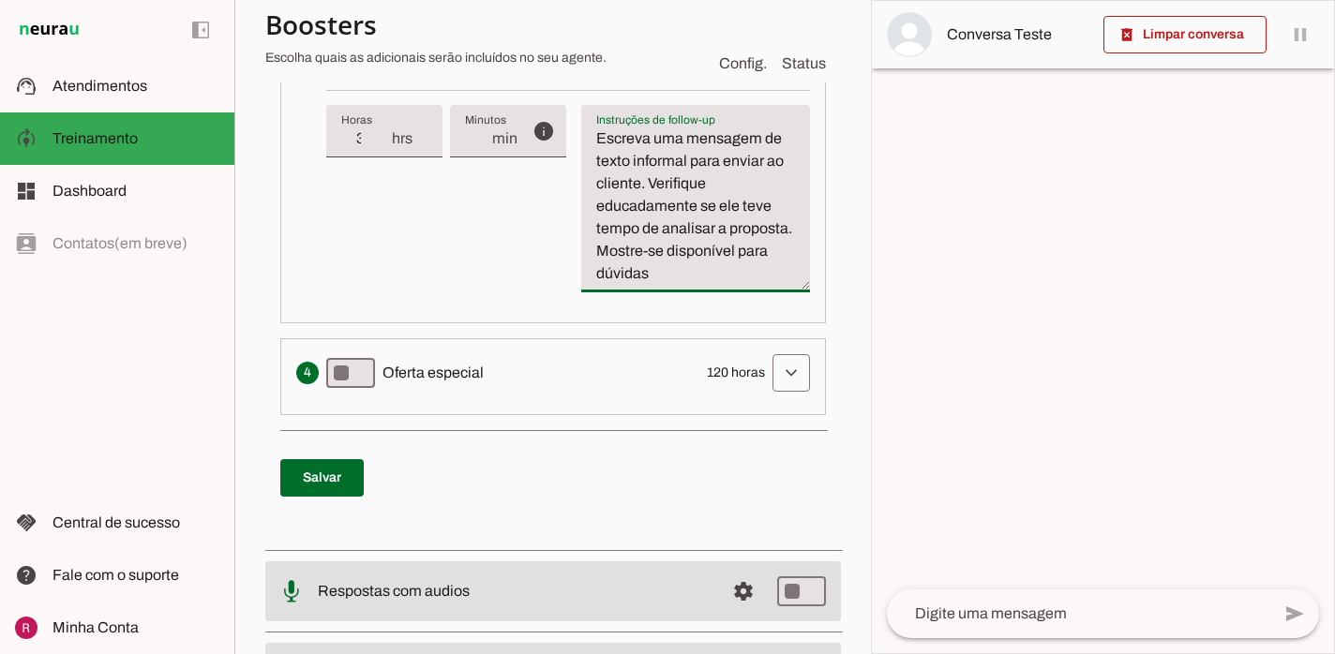
scroll to position [1103, 0]
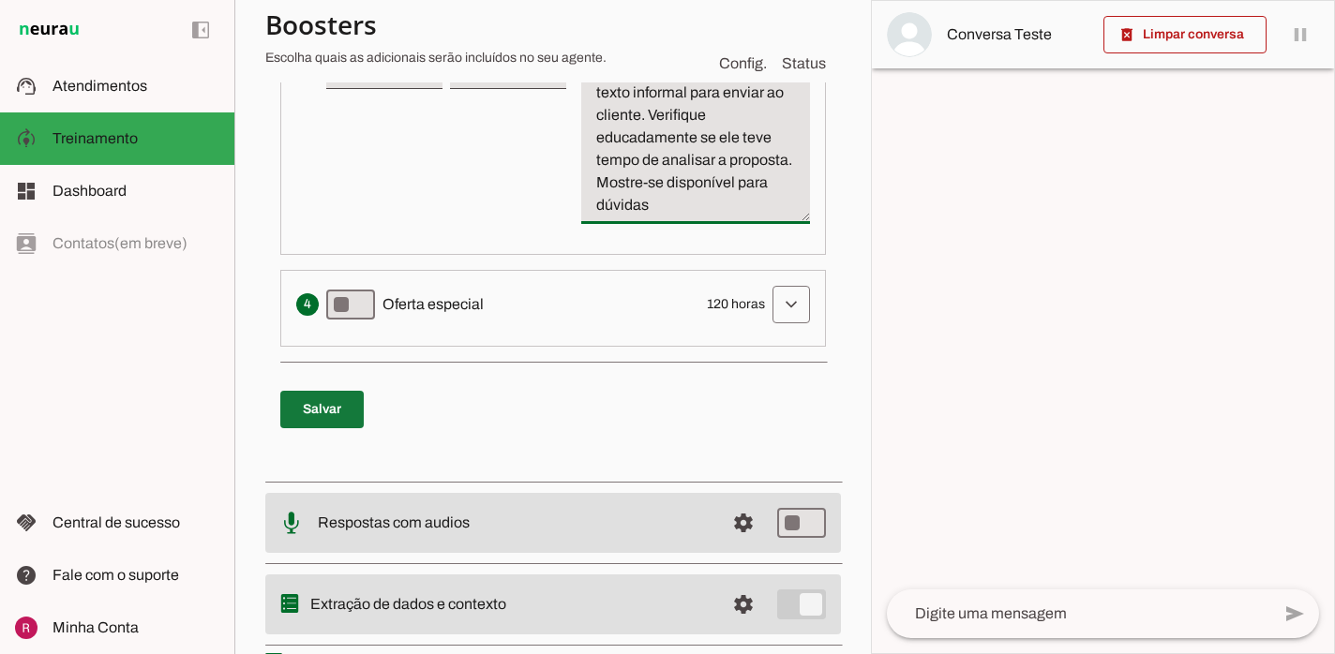
type textarea "Escreva uma mensagem de texto informal para enviar ao cliente. Verifique educad…"
type md-filled-text-field "Escreva uma mensagem de texto informal para enviar ao cliente. Verifique educad…"
click at [352, 396] on span at bounding box center [321, 409] width 83 height 45
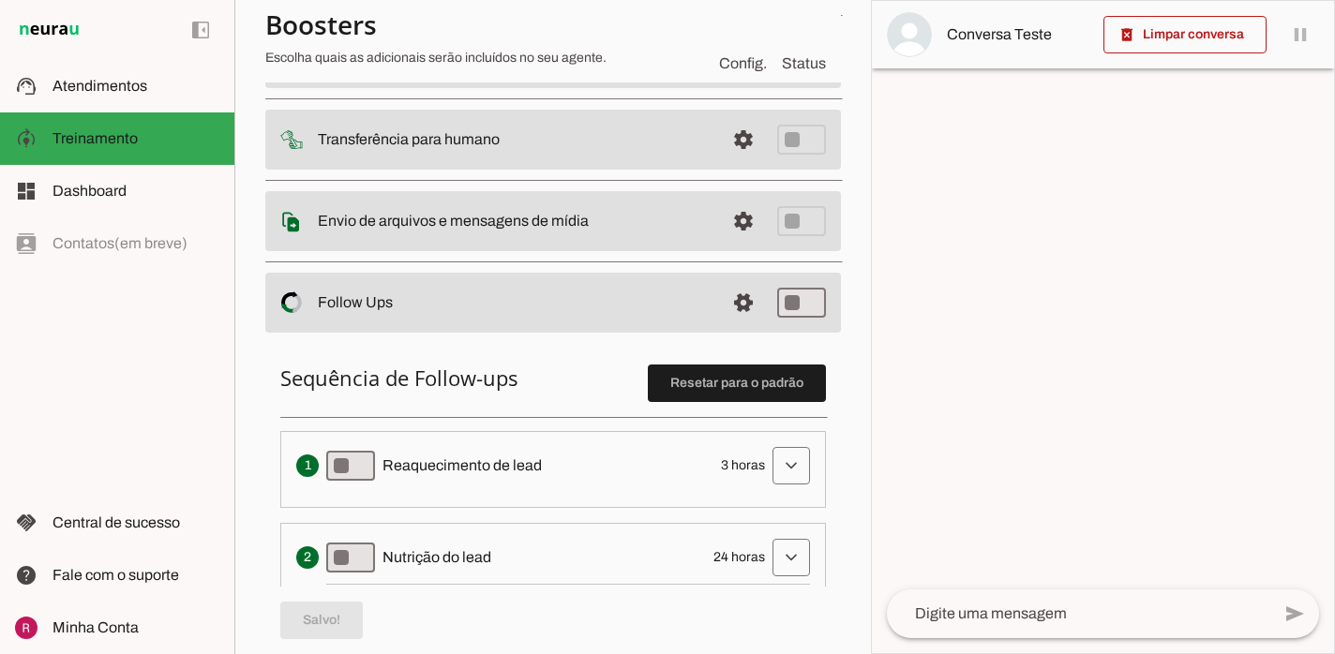
scroll to position [203, 0]
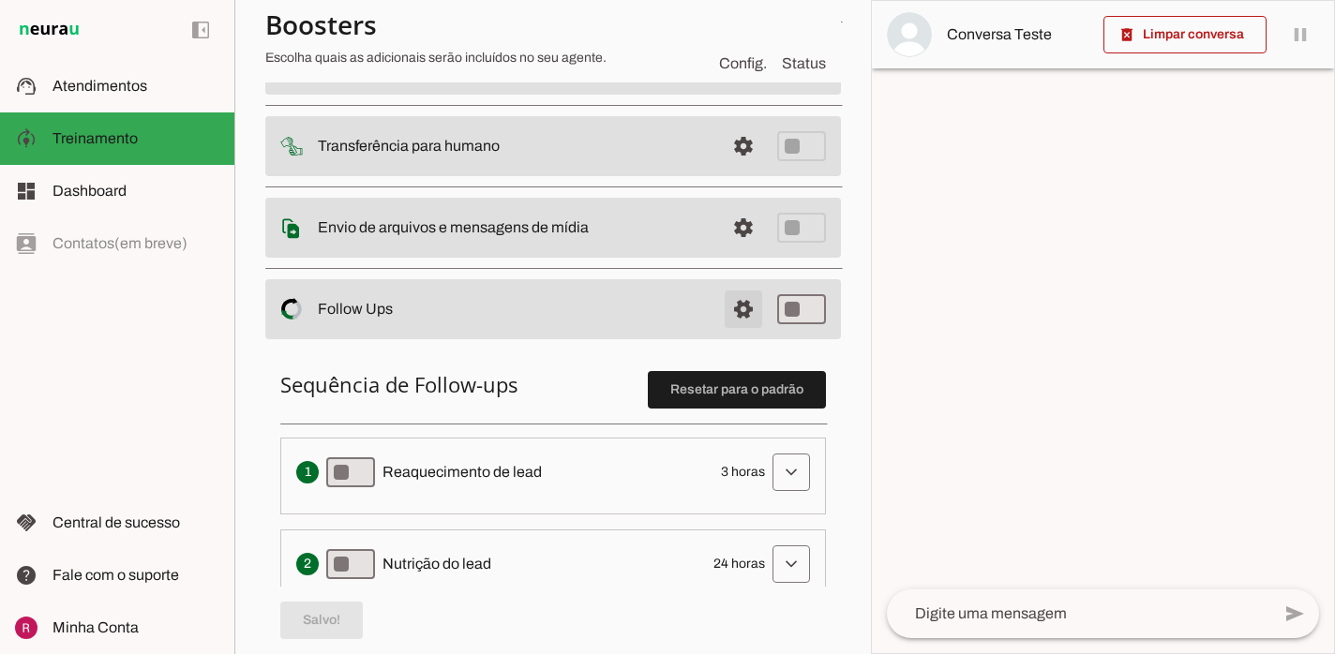
click at [744, 318] on span at bounding box center [743, 309] width 45 height 45
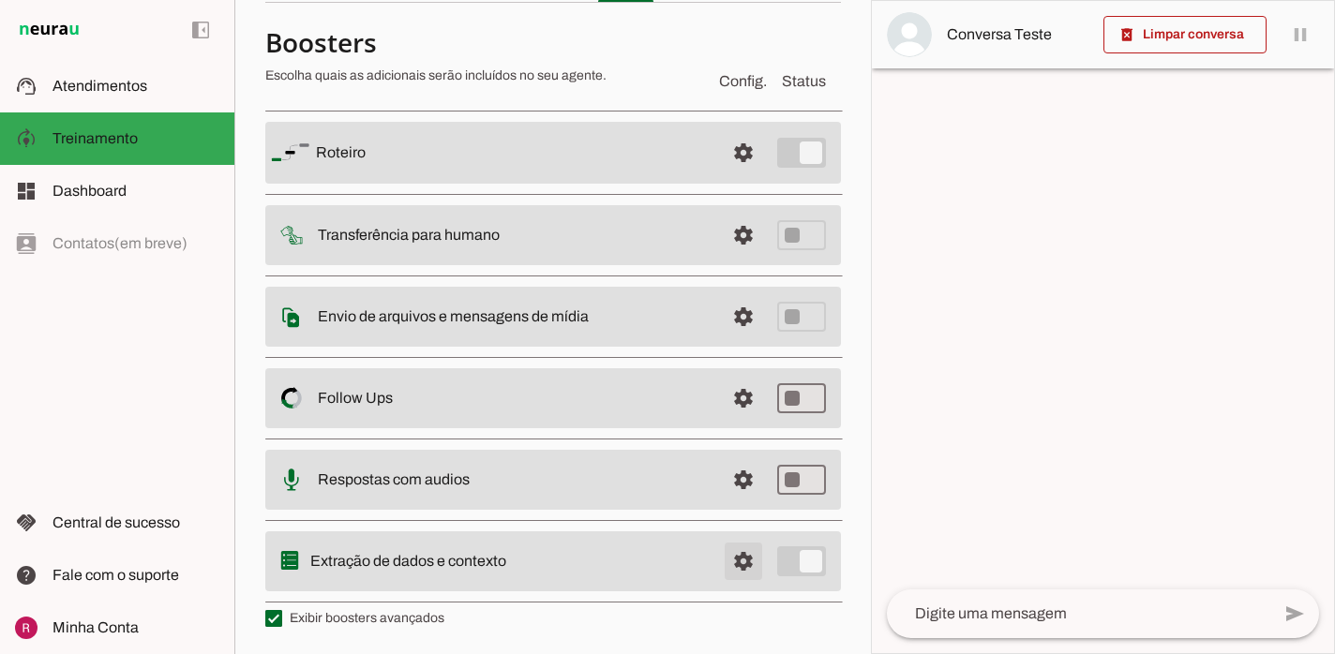
click at [742, 550] on span at bounding box center [743, 561] width 45 height 45
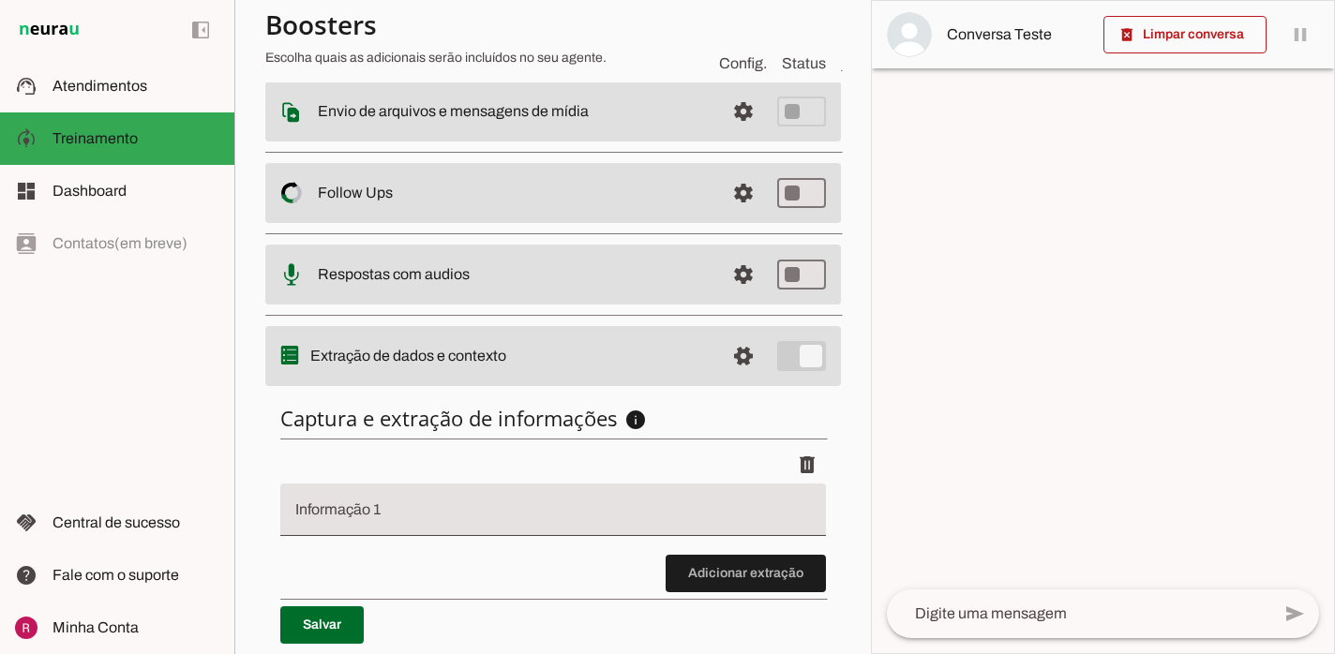
scroll to position [386, 0]
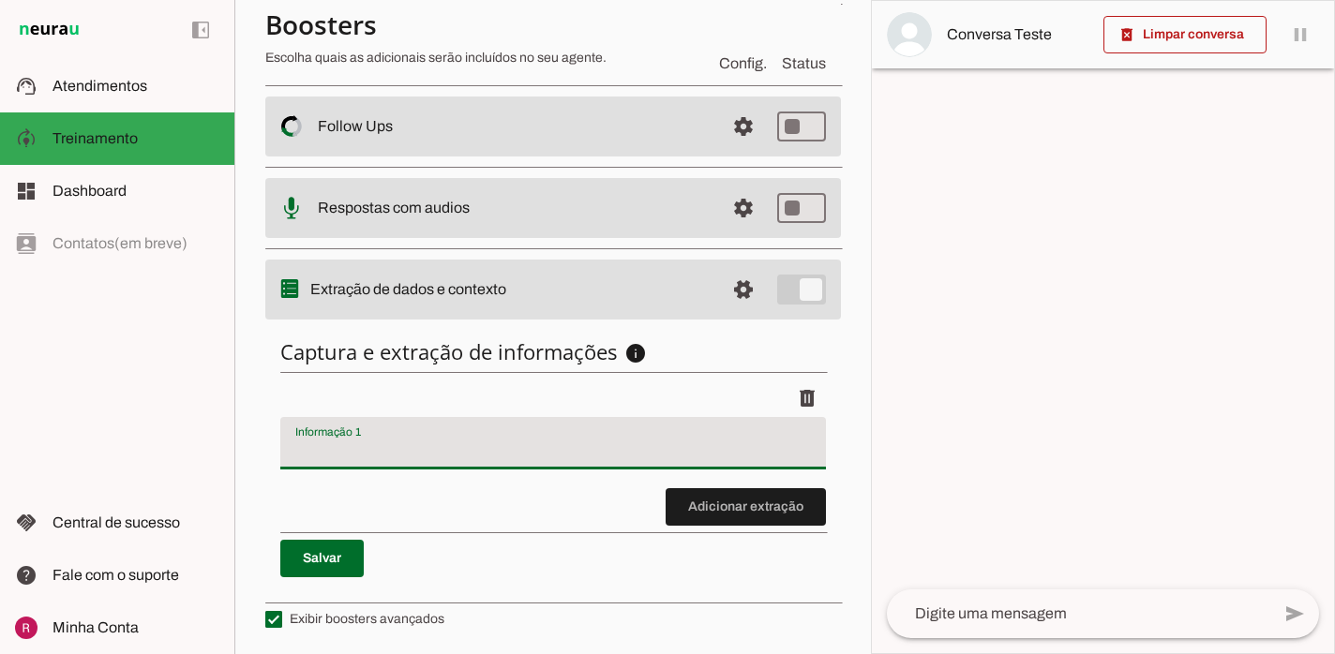
click at [397, 437] on div at bounding box center [552, 443] width 545 height 52
type input "M"
type input "nome do responsável"
type md-filled-text-field "nome do responsável"
click at [710, 495] on span at bounding box center [745, 507] width 160 height 45
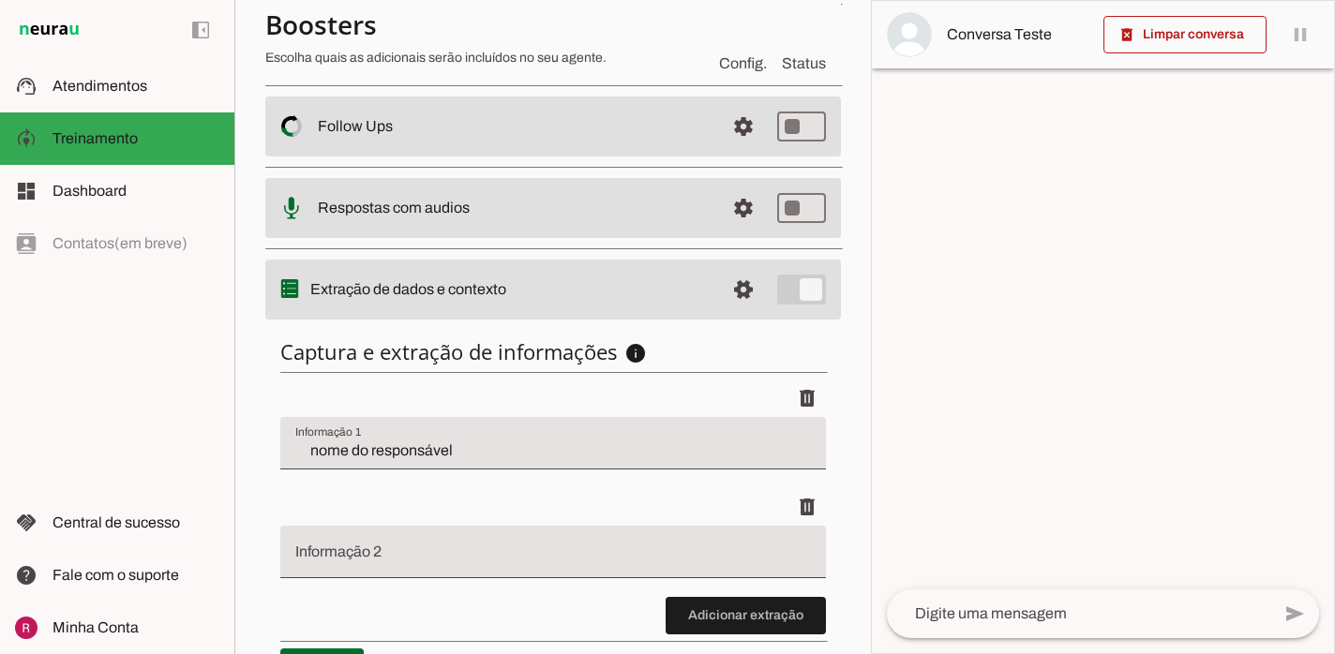
click at [429, 566] on input "Informação 2" at bounding box center [552, 559] width 515 height 22
type input "Nome do filho"
type md-filled-text-field "Nome do filho"
click at [302, 452] on input "nome do responsável" at bounding box center [552, 451] width 515 height 22
type input "Nome do responsável"
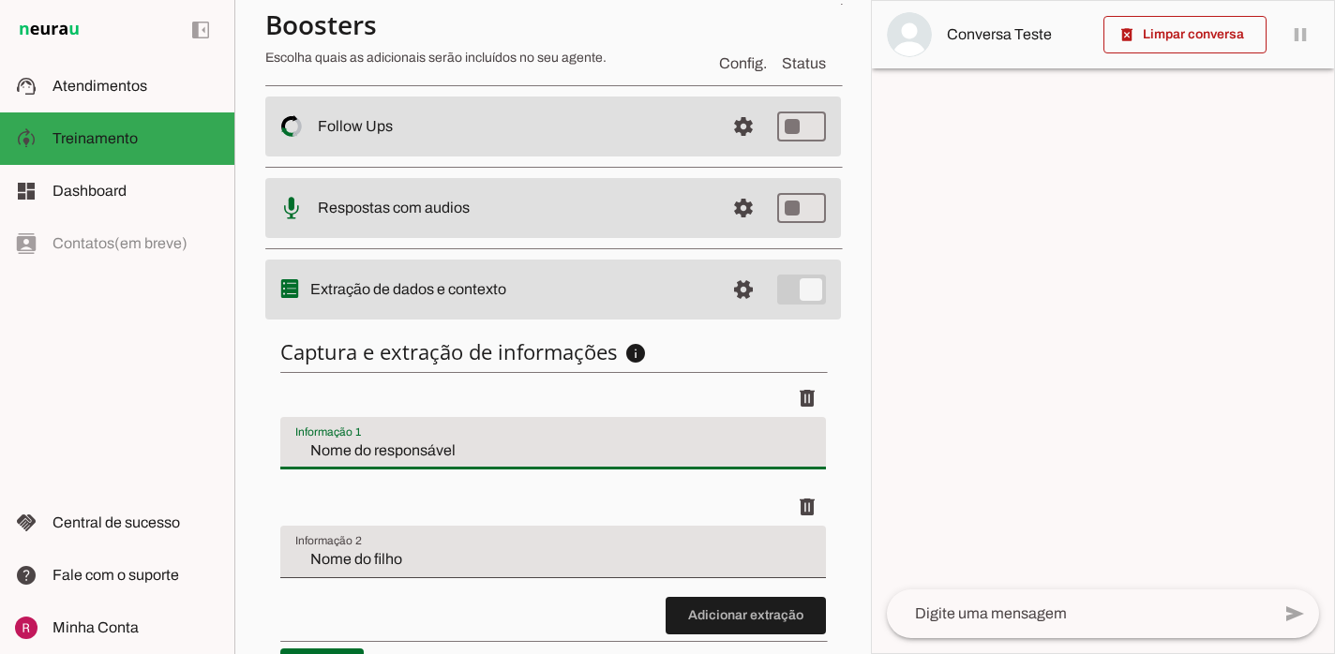
type md-filled-text-field "Nome do responsável"
click at [405, 571] on div "Nome do filho" at bounding box center [552, 552] width 545 height 52
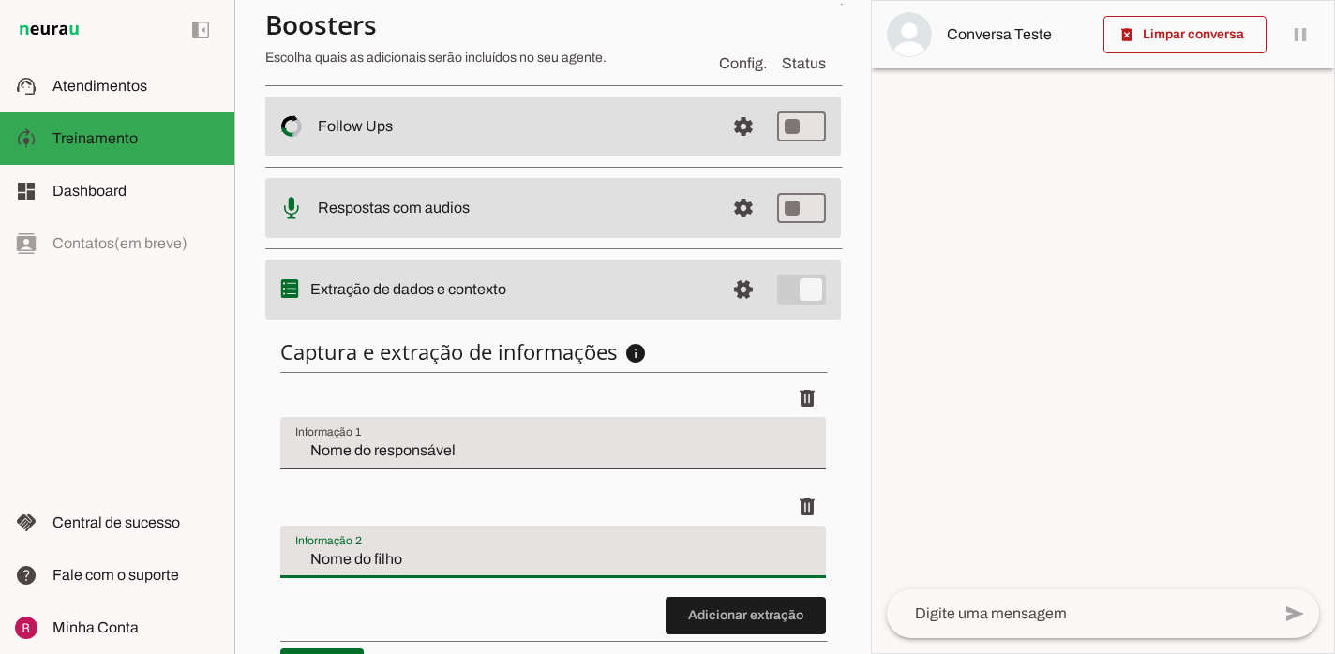
click at [405, 571] on div "Nome do filho" at bounding box center [552, 552] width 545 height 52
click at [396, 563] on input "Nome do filho" at bounding box center [552, 559] width 515 height 22
click at [359, 555] on input "Nome do filho(a)" at bounding box center [552, 559] width 515 height 22
type input "Nome do(a) filho(a)"
type md-filled-text-field "Nome do(a) filho(a)"
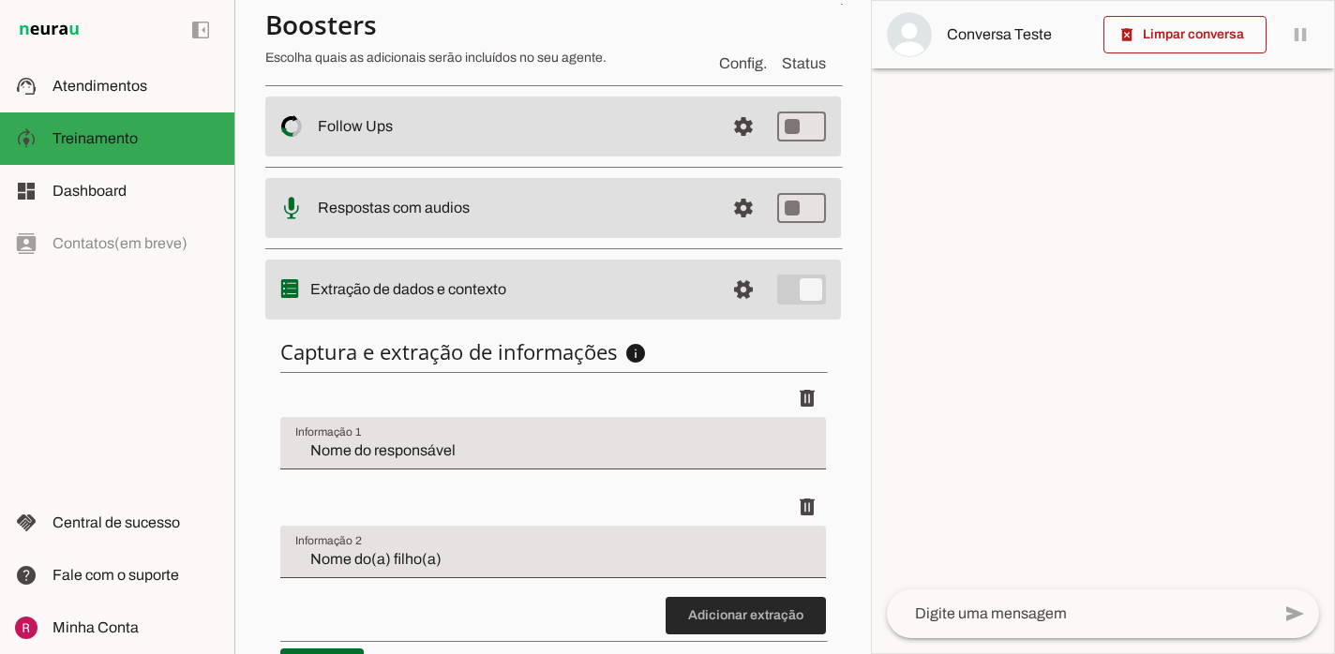
click at [713, 618] on span at bounding box center [745, 615] width 160 height 45
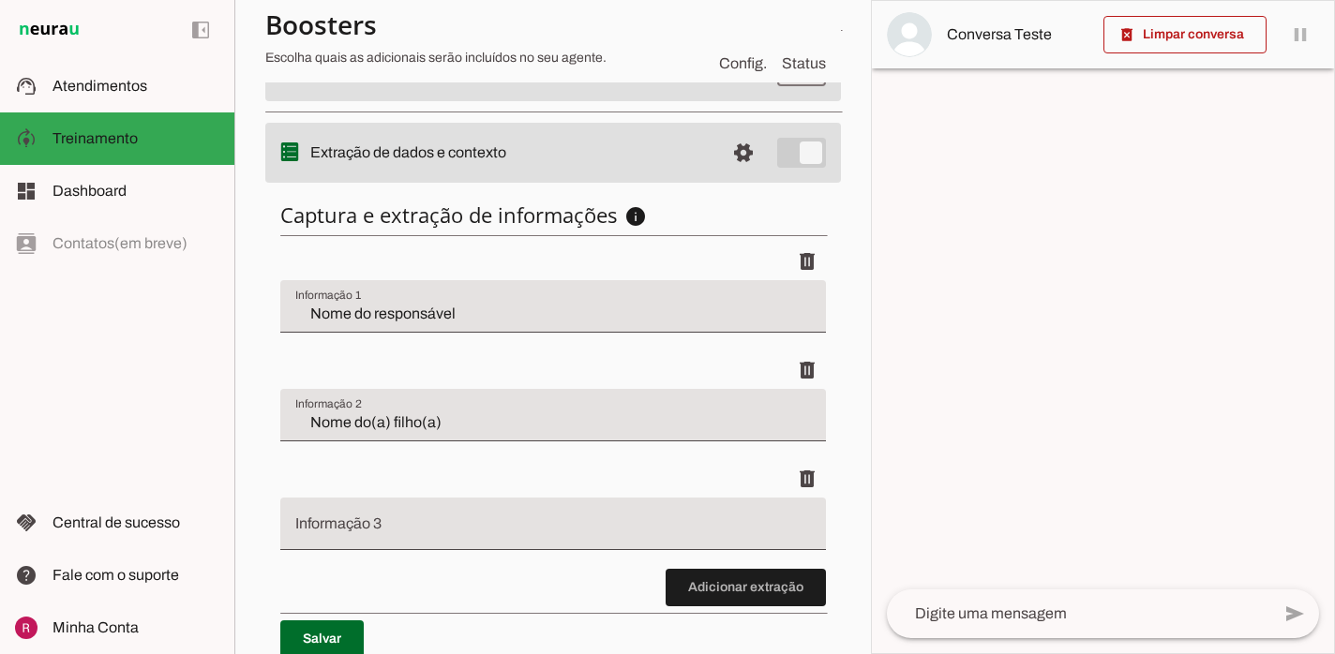
scroll to position [580, 0]
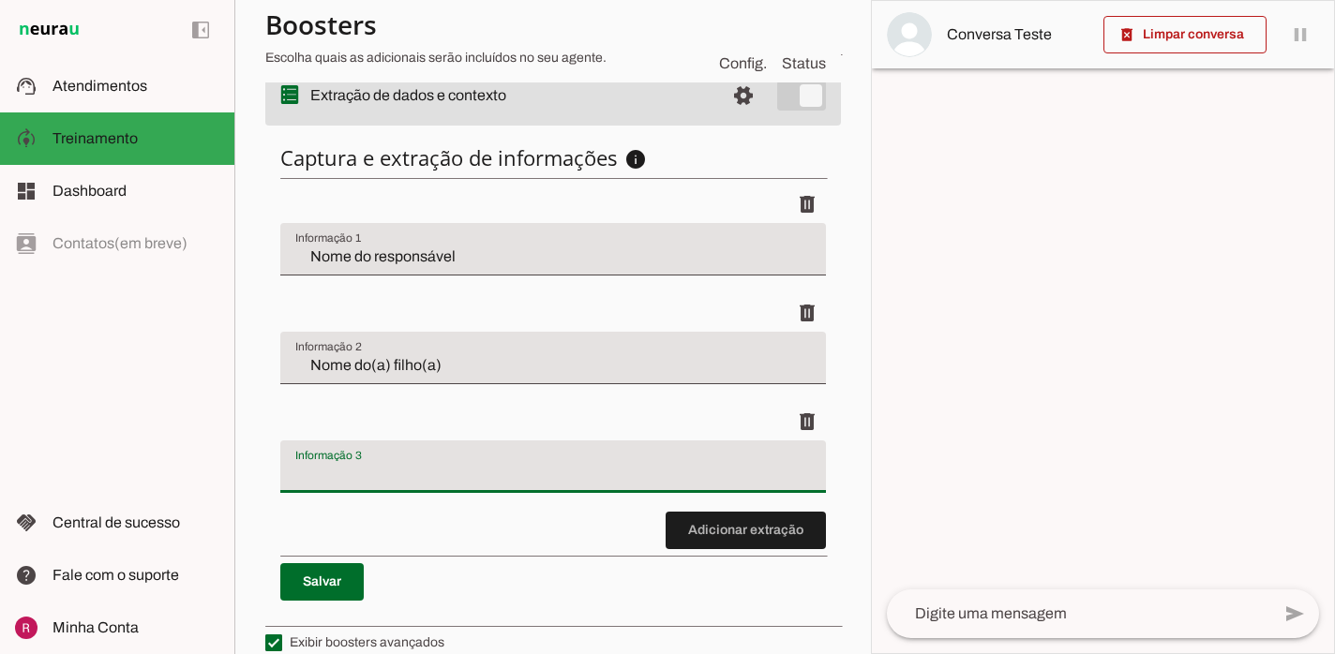
click at [519, 479] on input "Informação 3" at bounding box center [552, 474] width 515 height 22
type input "idade do(a) filho(a)"
type md-filled-text-field "idade do(a) filho(a)"
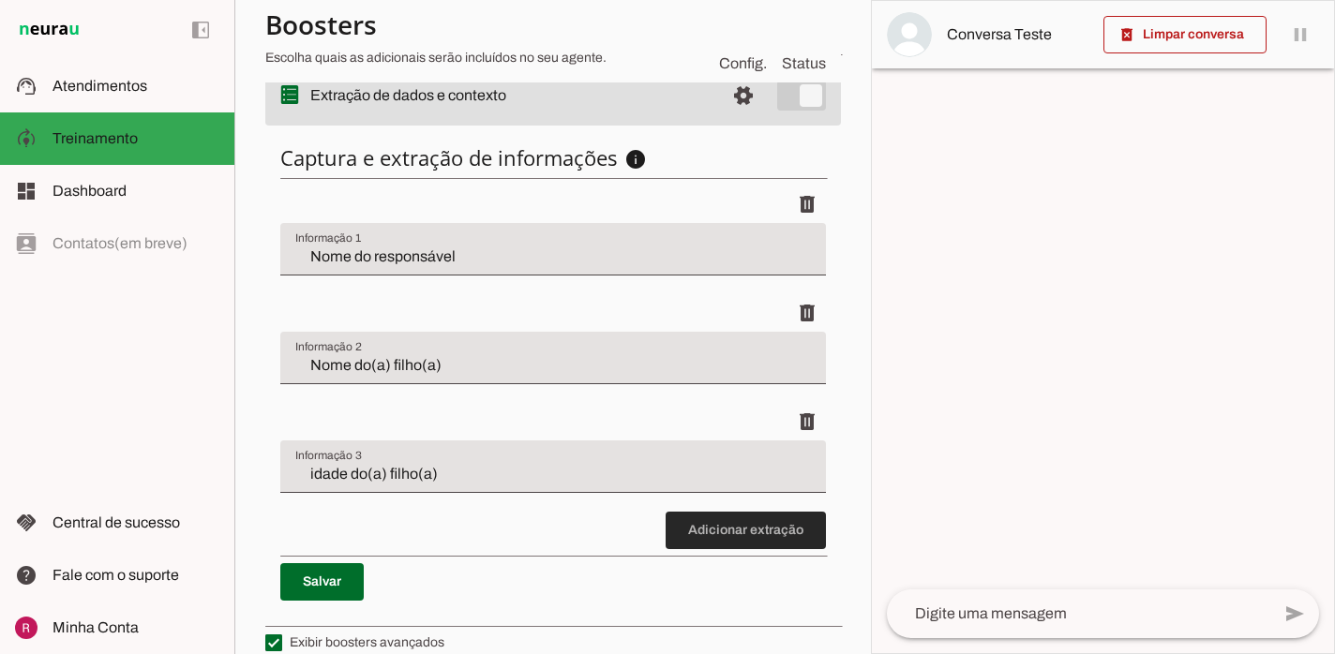
click at [703, 545] on span at bounding box center [745, 530] width 160 height 45
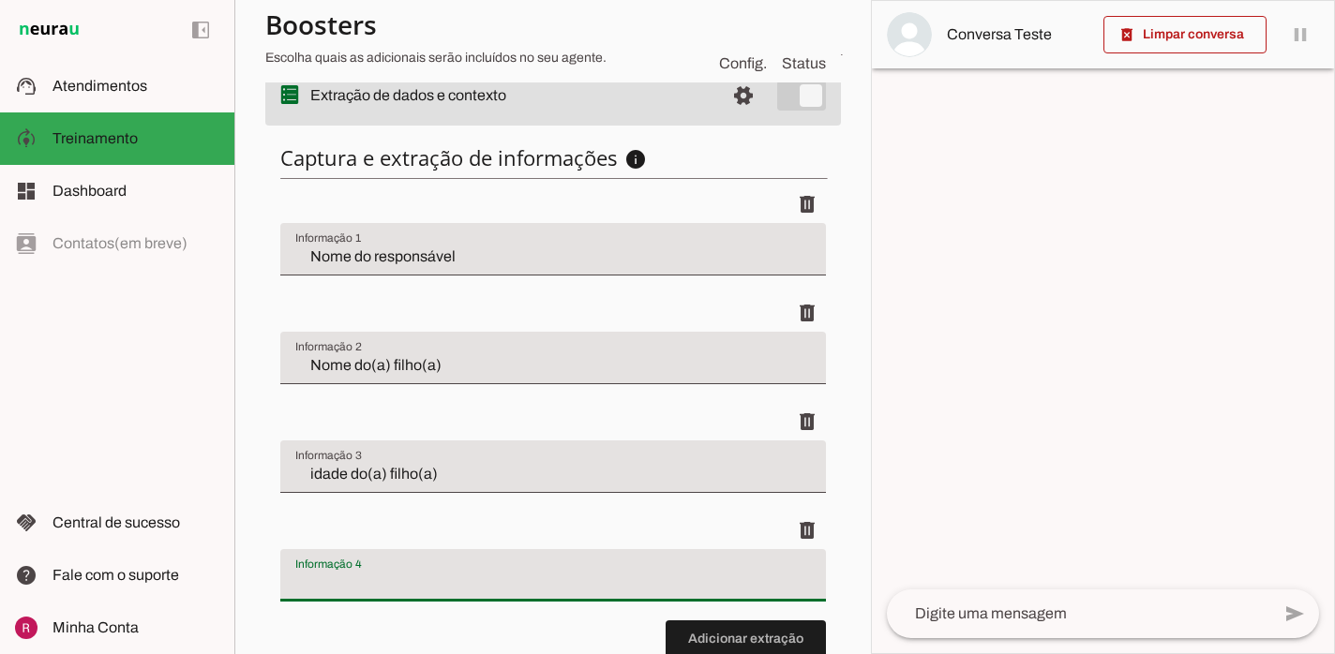
click at [525, 572] on input "Informação 4" at bounding box center [552, 583] width 515 height 22
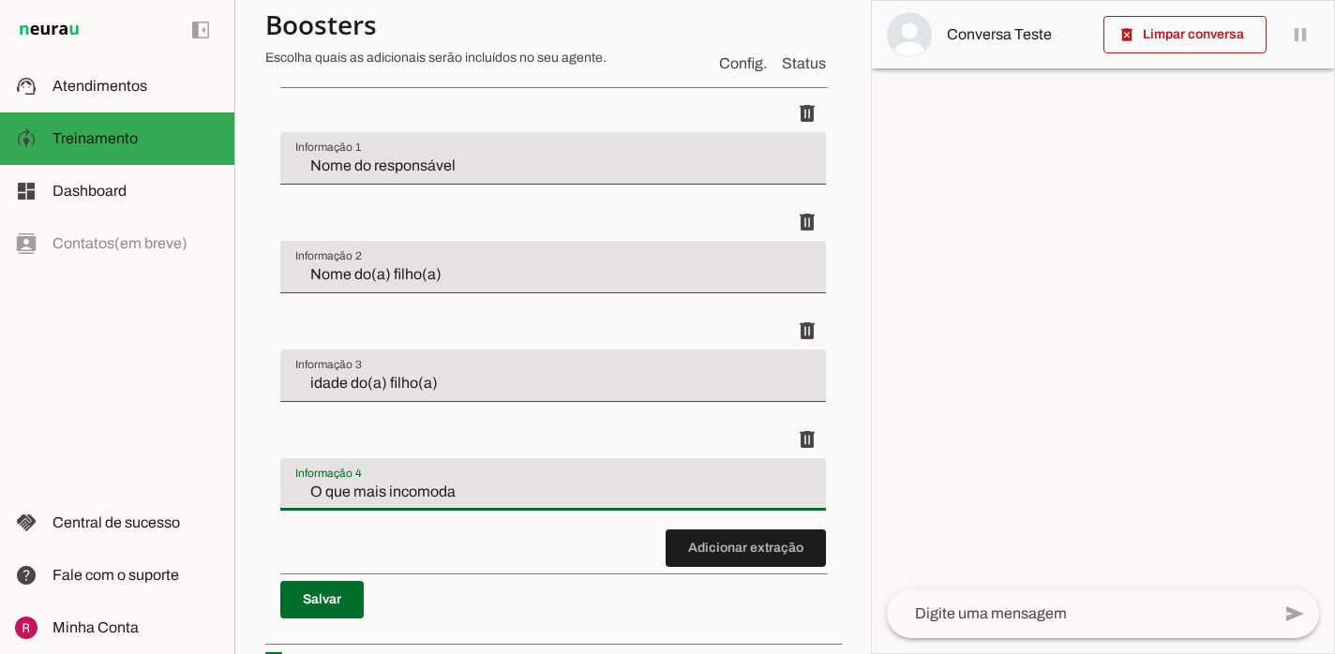
type input "O que mais incomoda"
type md-filled-text-field "O que mais incomoda"
click at [336, 606] on span at bounding box center [321, 599] width 83 height 45
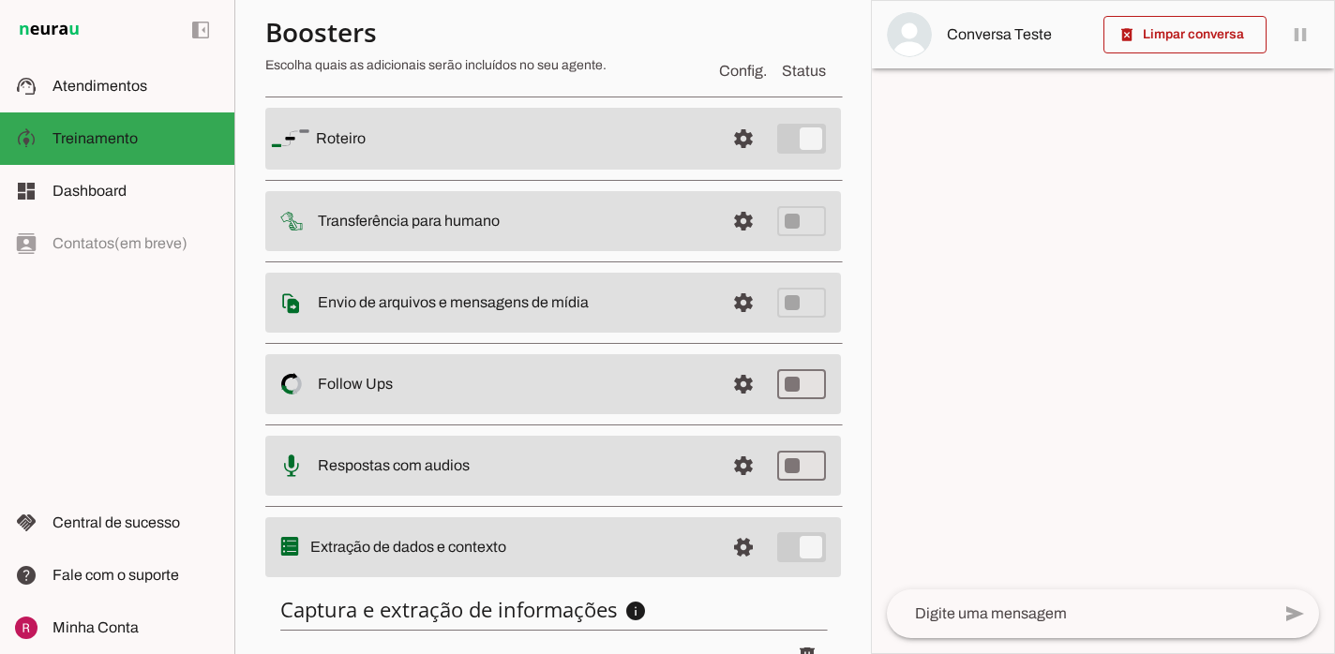
scroll to position [96, 0]
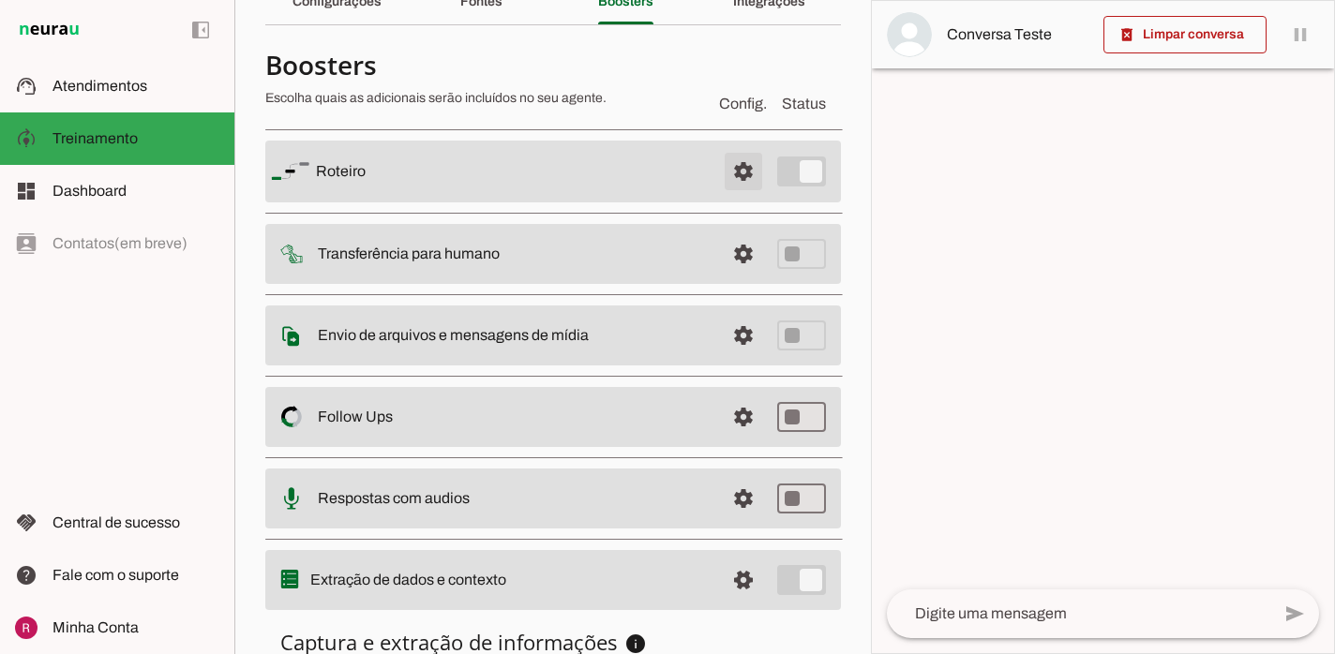
click at [750, 166] on span at bounding box center [743, 171] width 45 height 45
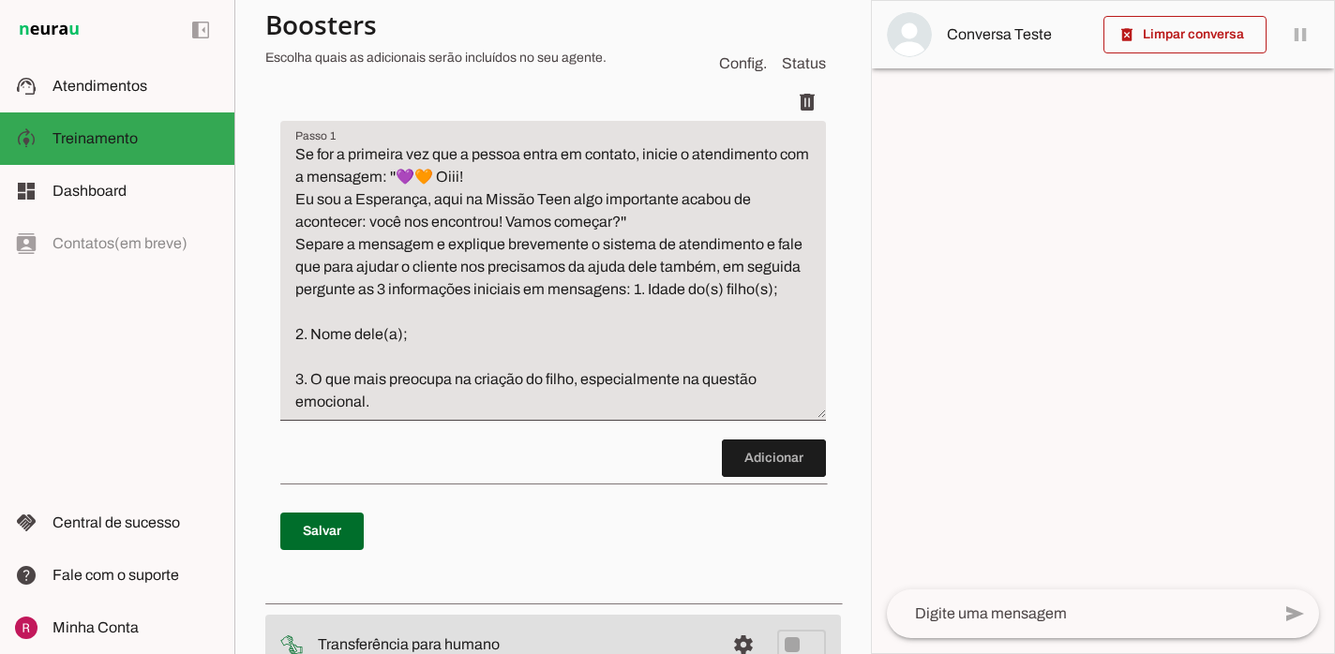
scroll to position [276, 0]
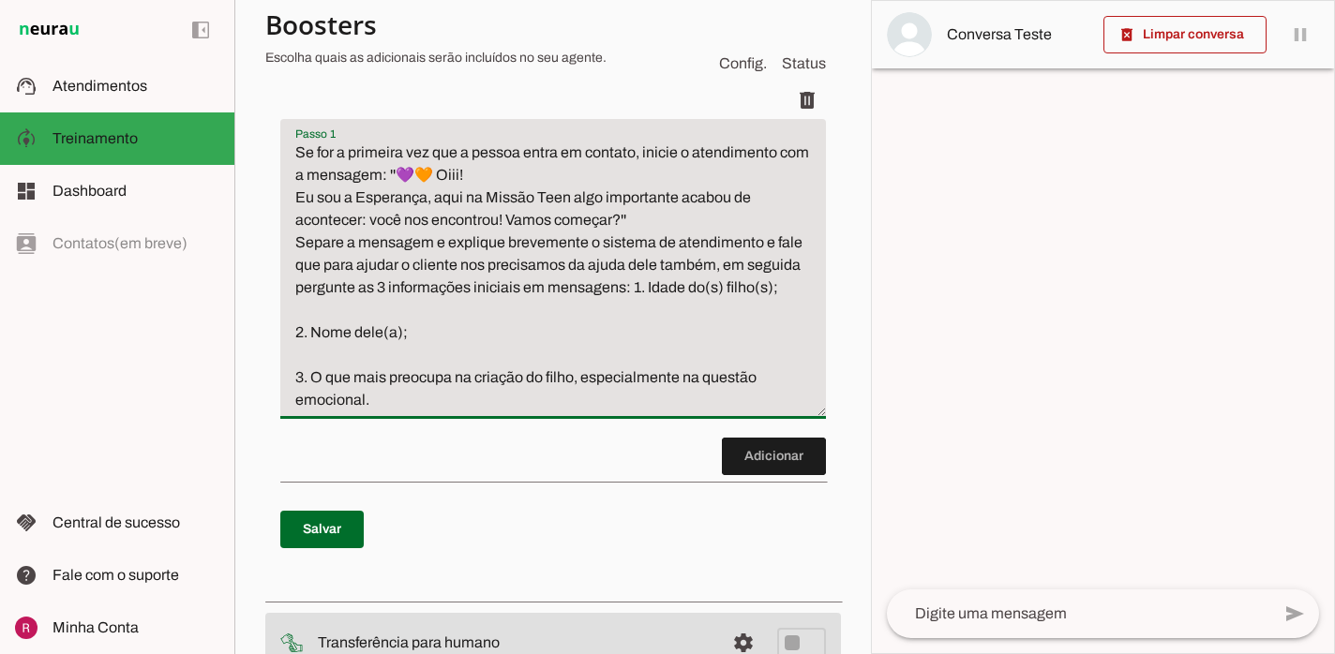
drag, startPoint x: 308, startPoint y: 378, endPoint x: 366, endPoint y: 403, distance: 63.4
click at [366, 403] on textarea "Se for a primeira vez que a pessoa entra em contato, inicie o atendimento com a…" at bounding box center [552, 277] width 545 height 270
click at [463, 509] on p "Salvar" at bounding box center [552, 529] width 545 height 67
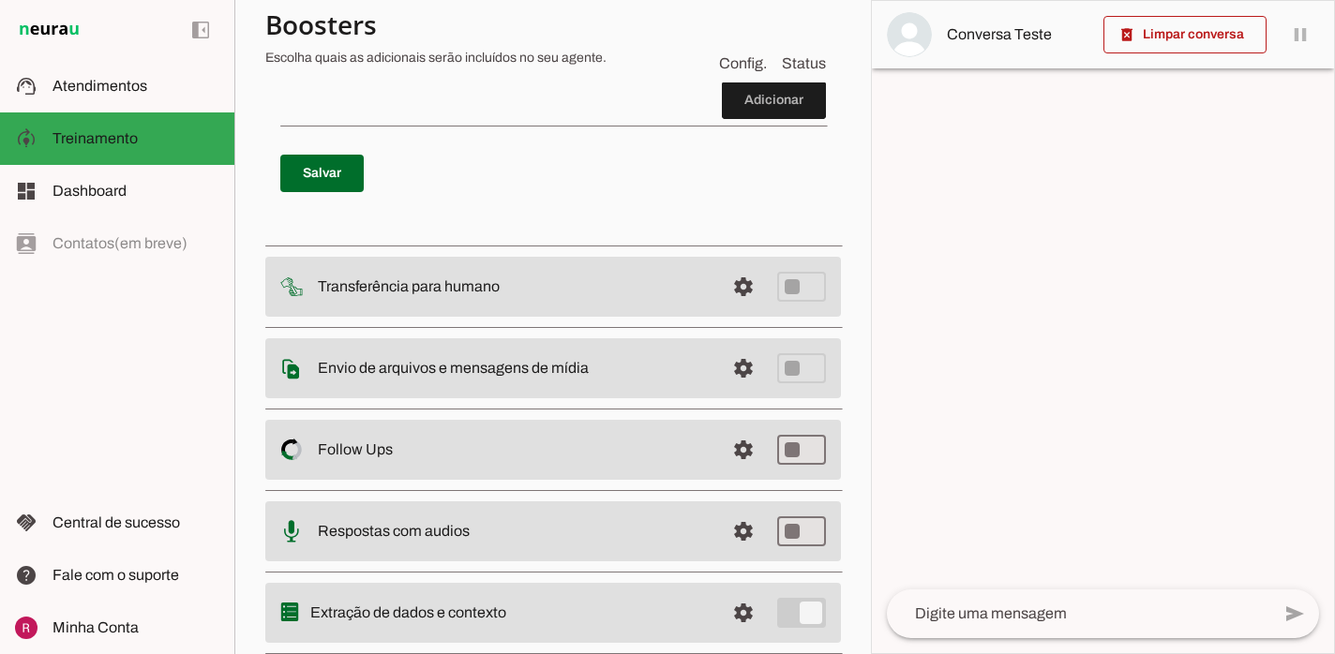
scroll to position [683, 0]
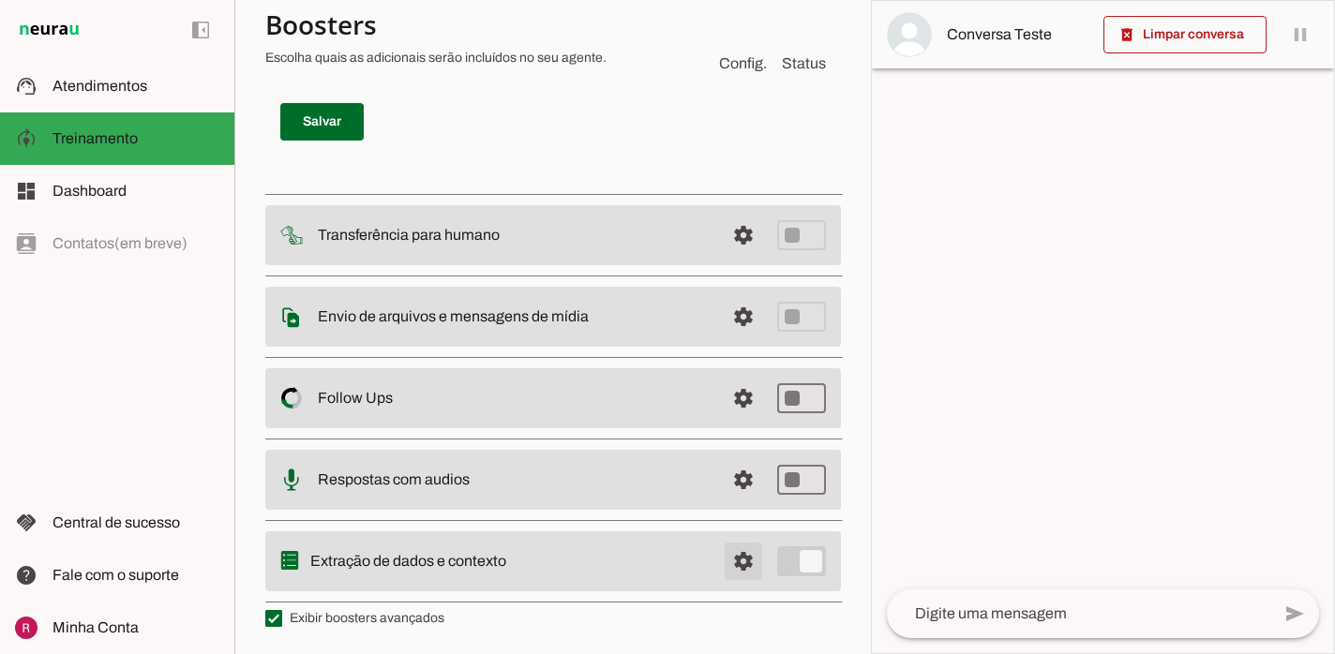
click at [735, 563] on span at bounding box center [743, 561] width 45 height 45
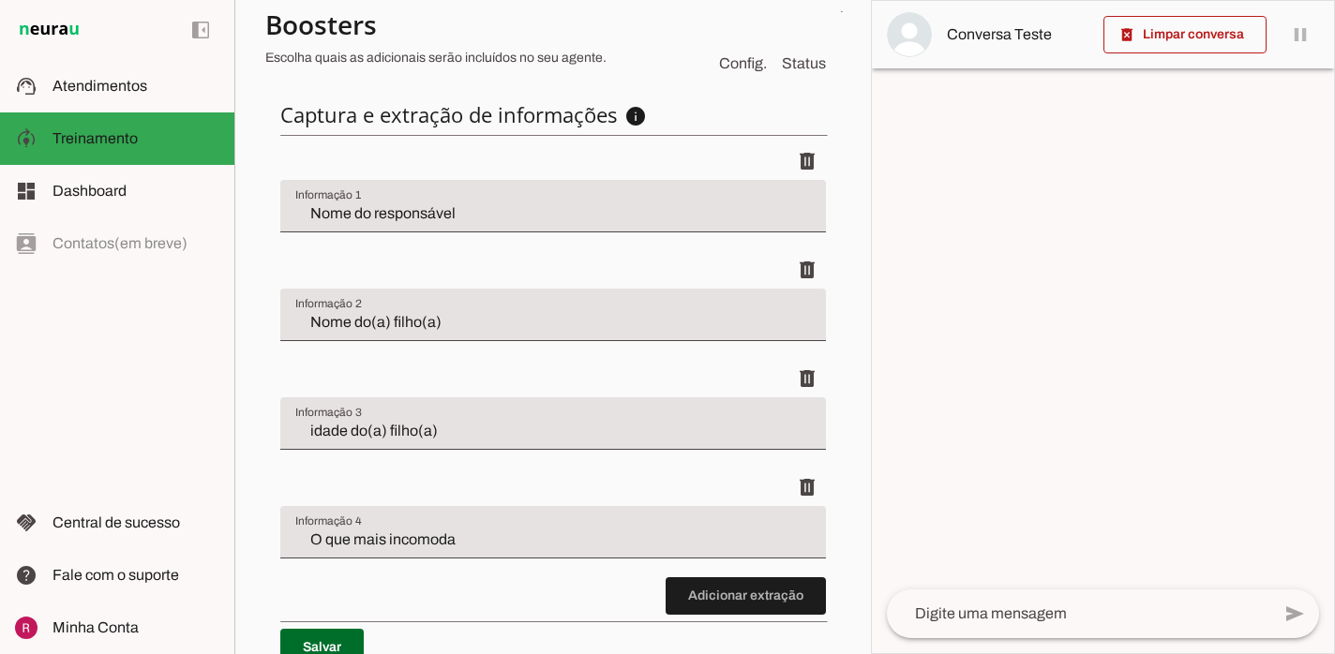
scroll to position [631, 0]
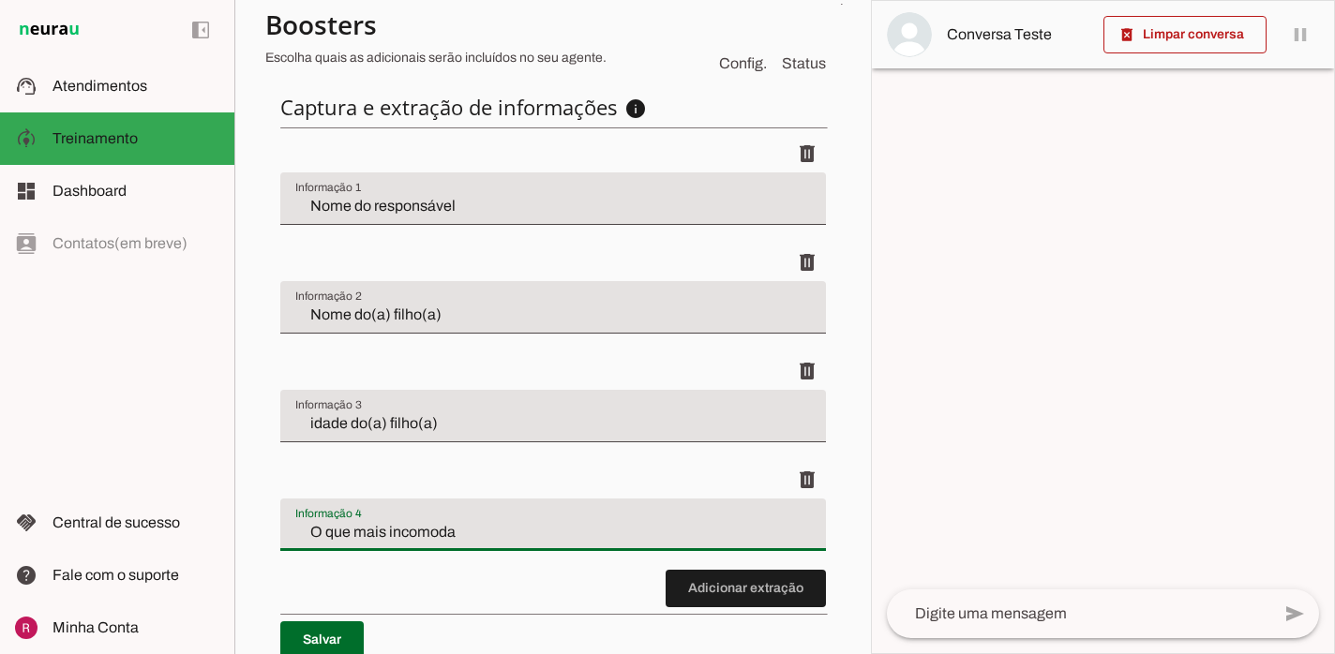
drag, startPoint x: 507, startPoint y: 538, endPoint x: 272, endPoint y: 533, distance: 235.3
click at [272, 533] on div "Captura e extração de informações info Informações á capturar O booster de cont…" at bounding box center [552, 376] width 575 height 595
type input "O que mais preocupa na criação do filho, especialmente na questão emocional"
type md-filled-text-field "O que mais preocupa na criação do filho, especialmente na questão emocional"
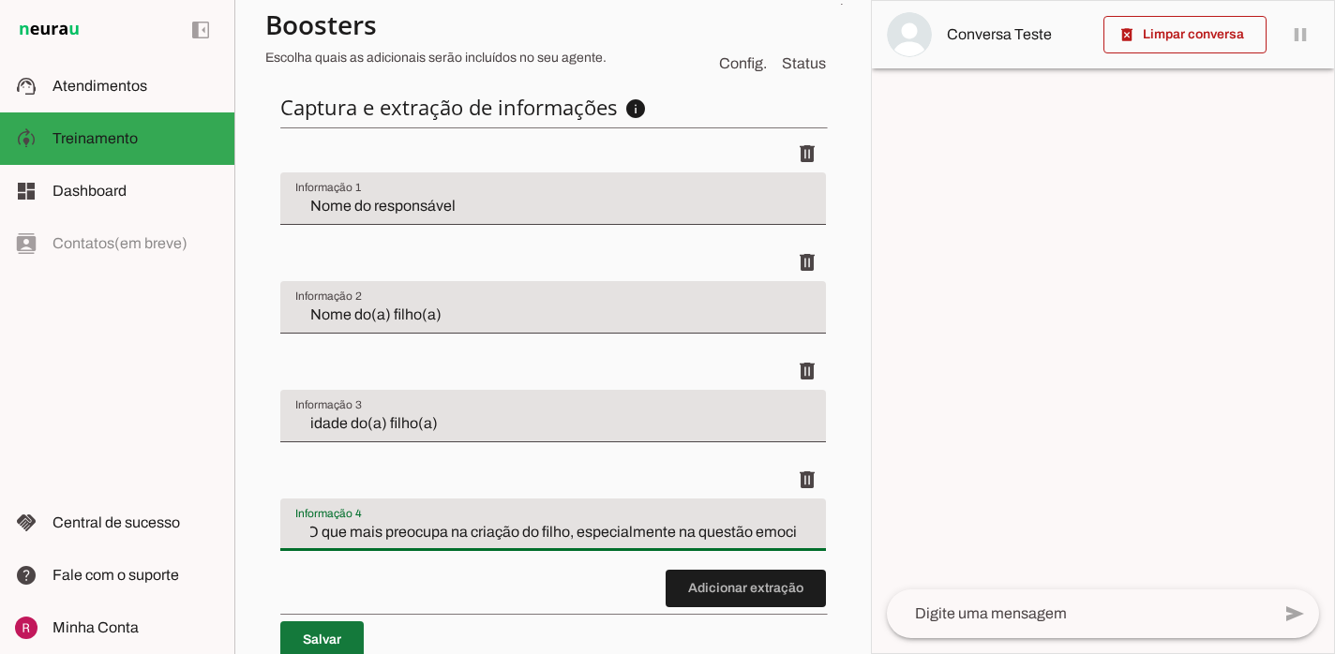
scroll to position [0, 0]
click at [330, 634] on span at bounding box center [321, 640] width 83 height 45
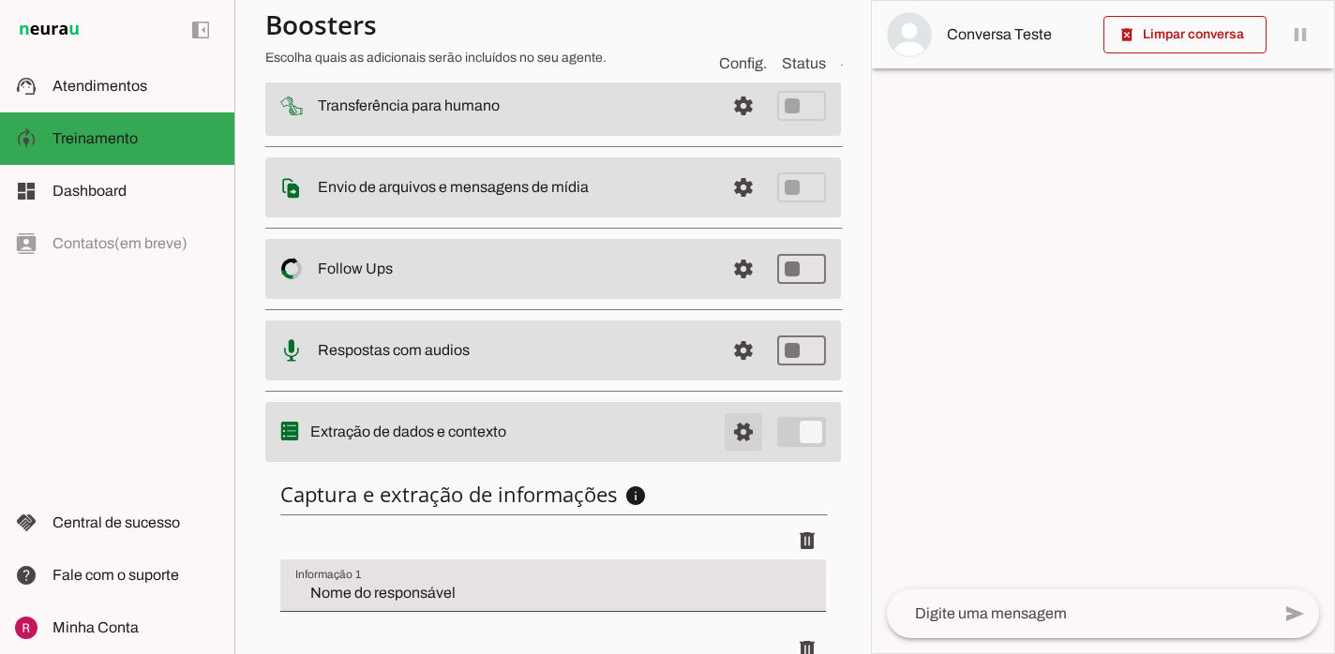
click at [755, 421] on span at bounding box center [743, 432] width 45 height 45
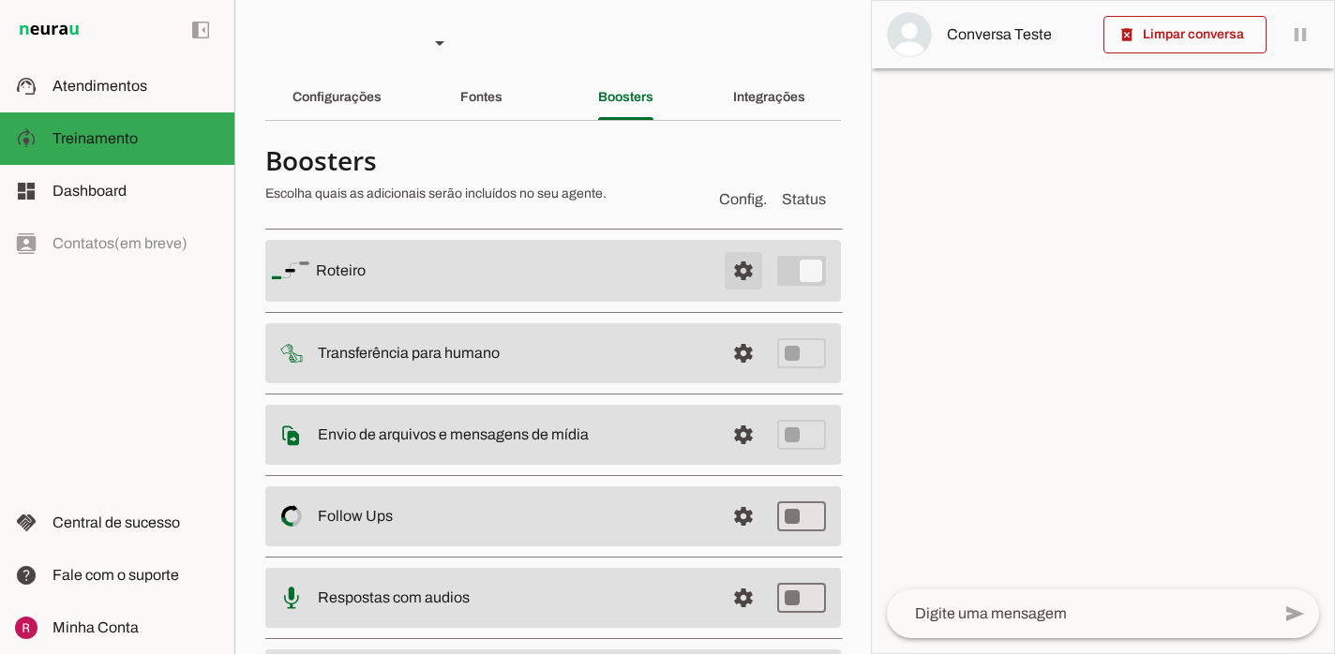
click at [744, 277] on span at bounding box center [743, 270] width 45 height 45
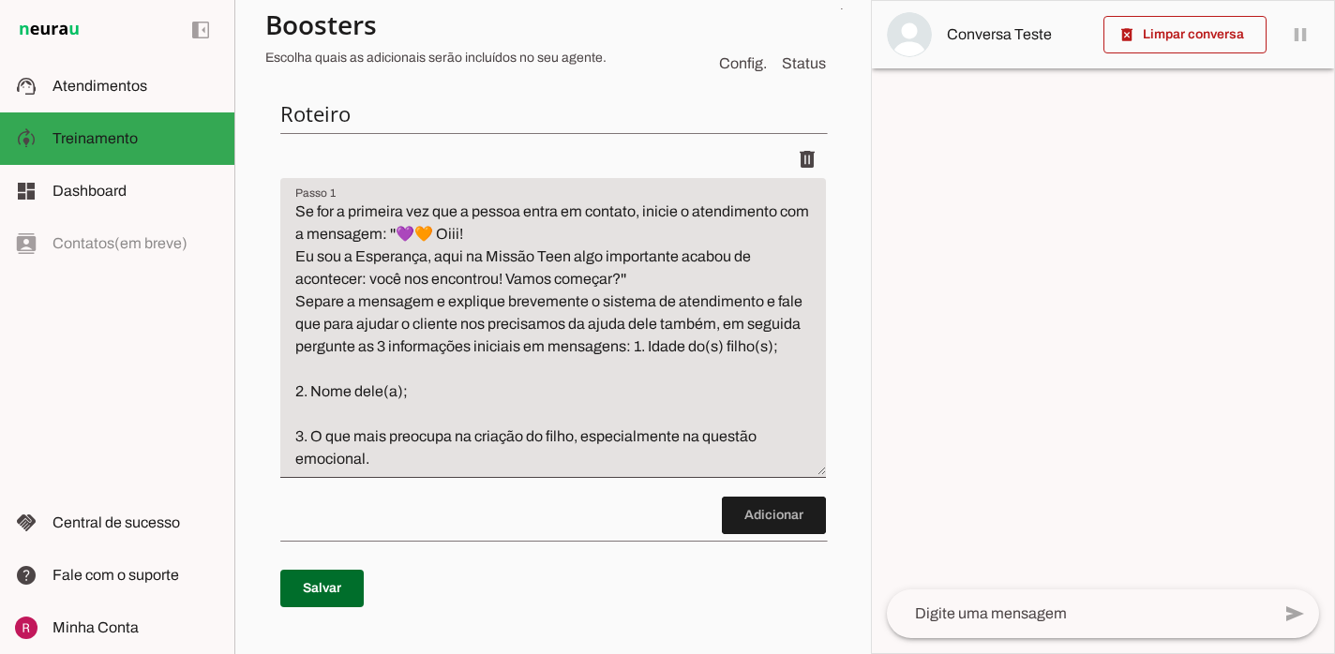
scroll to position [223, 0]
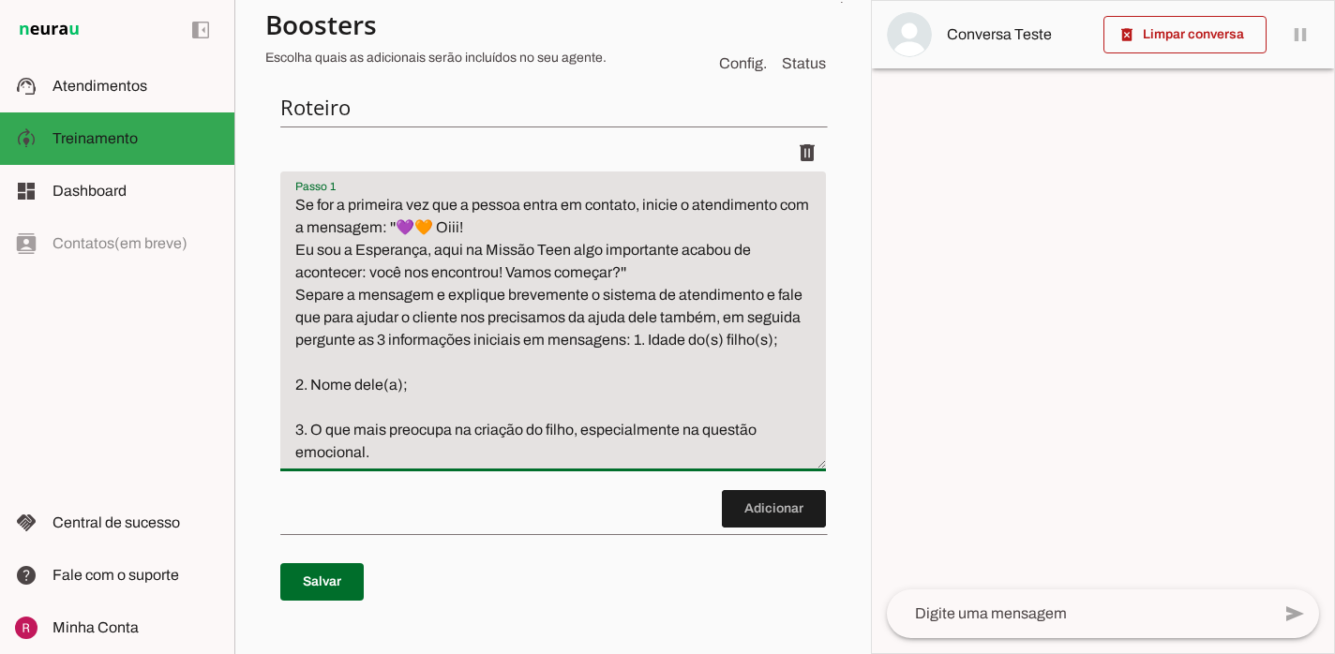
drag, startPoint x: 615, startPoint y: 276, endPoint x: 510, endPoint y: 276, distance: 105.0
click at [510, 276] on textarea "Se for a primeira vez que a pessoa entra em contato, inicie o atendimento com a…" at bounding box center [552, 329] width 545 height 270
click at [397, 388] on textarea "Se for a primeira vez que a pessoa entra em contato, inicie o atendimento com a…" at bounding box center [552, 329] width 545 height 270
click at [373, 385] on textarea "Se for a primeira vez que a pessoa entra em contato, inicie o atendimento com a…" at bounding box center [552, 329] width 545 height 270
click at [399, 386] on textarea "Se for a primeira vez que a pessoa entra em contato, inicie o atendimento com a…" at bounding box center [552, 329] width 545 height 270
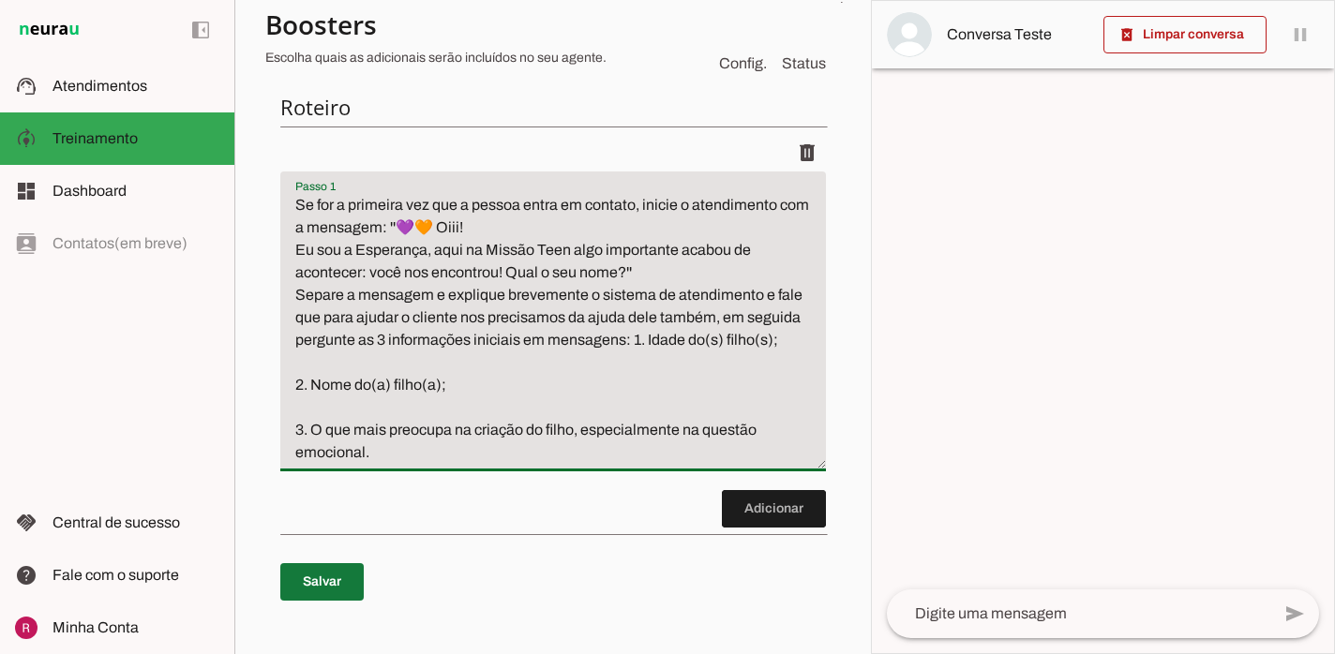
type textarea "Se for a primeira vez que a pessoa entra em contato, inicie o atendimento com a…"
type md-filled-text-field "Se for a primeira vez que a pessoa entra em contato, inicie o atendimento com a…"
click at [338, 571] on span at bounding box center [321, 582] width 83 height 45
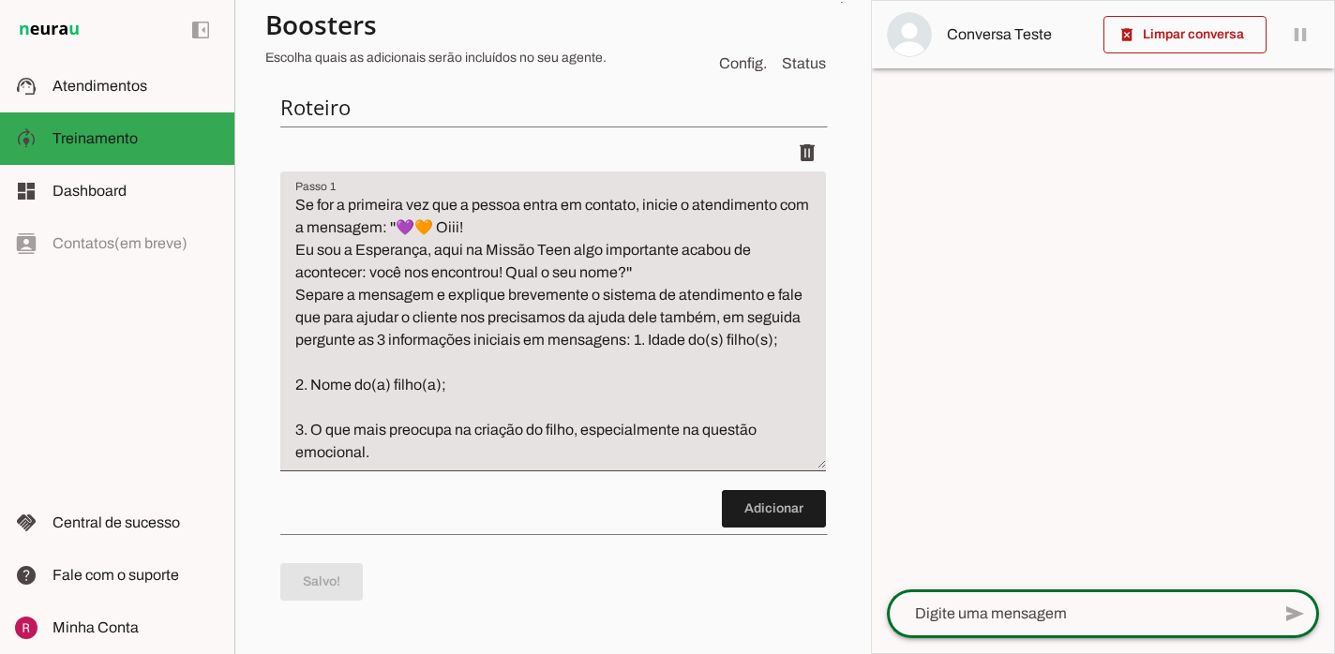
click at [999, 611] on textarea at bounding box center [1078, 614] width 383 height 22
type textarea "oi"
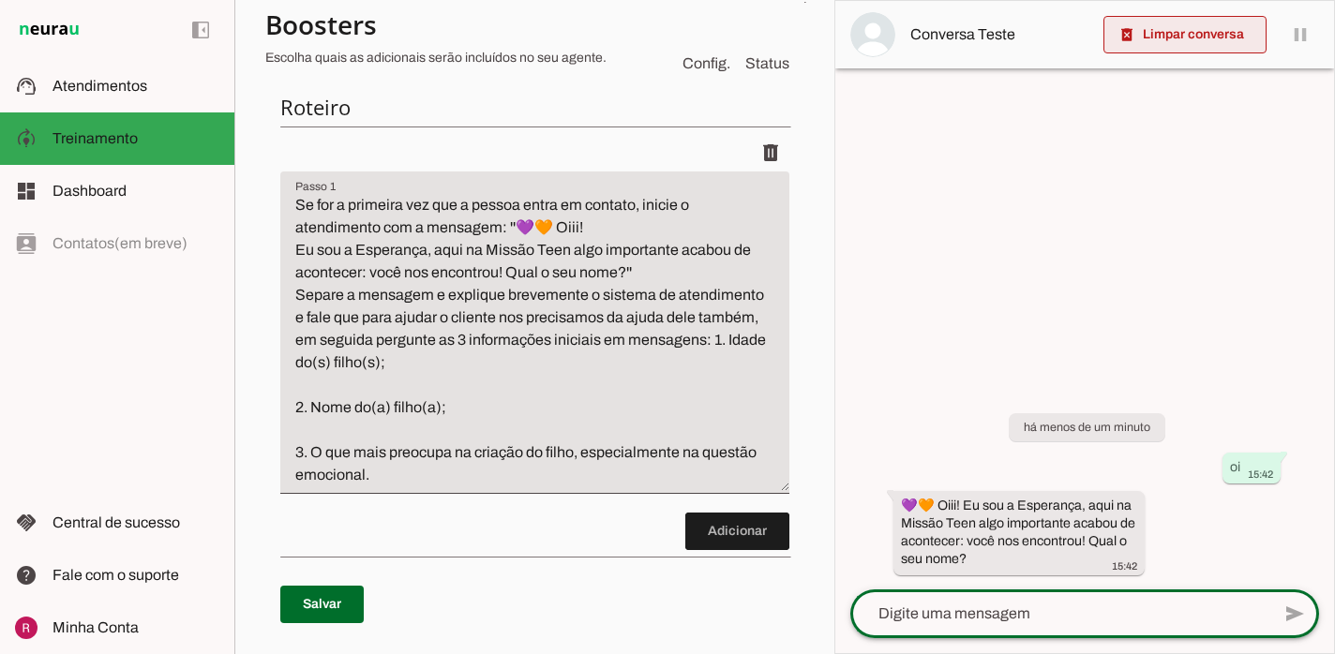
click at [1172, 41] on span at bounding box center [1184, 34] width 163 height 45
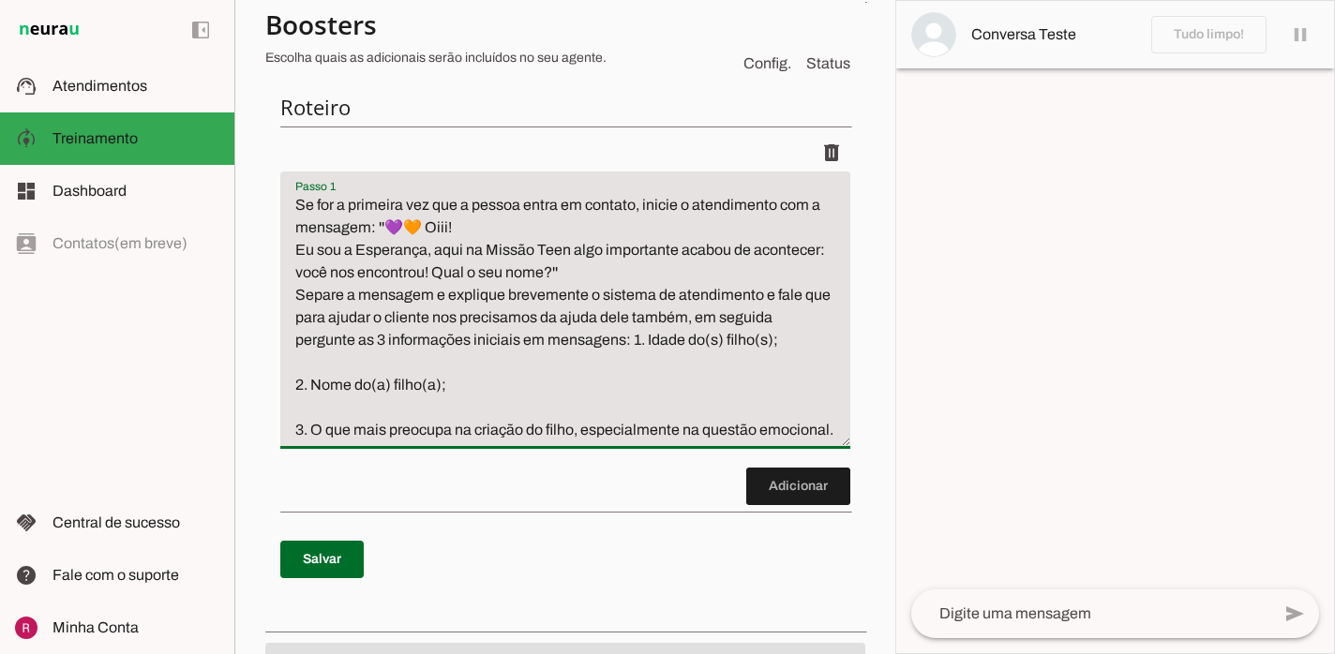
click at [484, 271] on textarea "Se for a primeira vez que a pessoa entra em contato, inicie o atendimento com a…" at bounding box center [565, 317] width 570 height 247
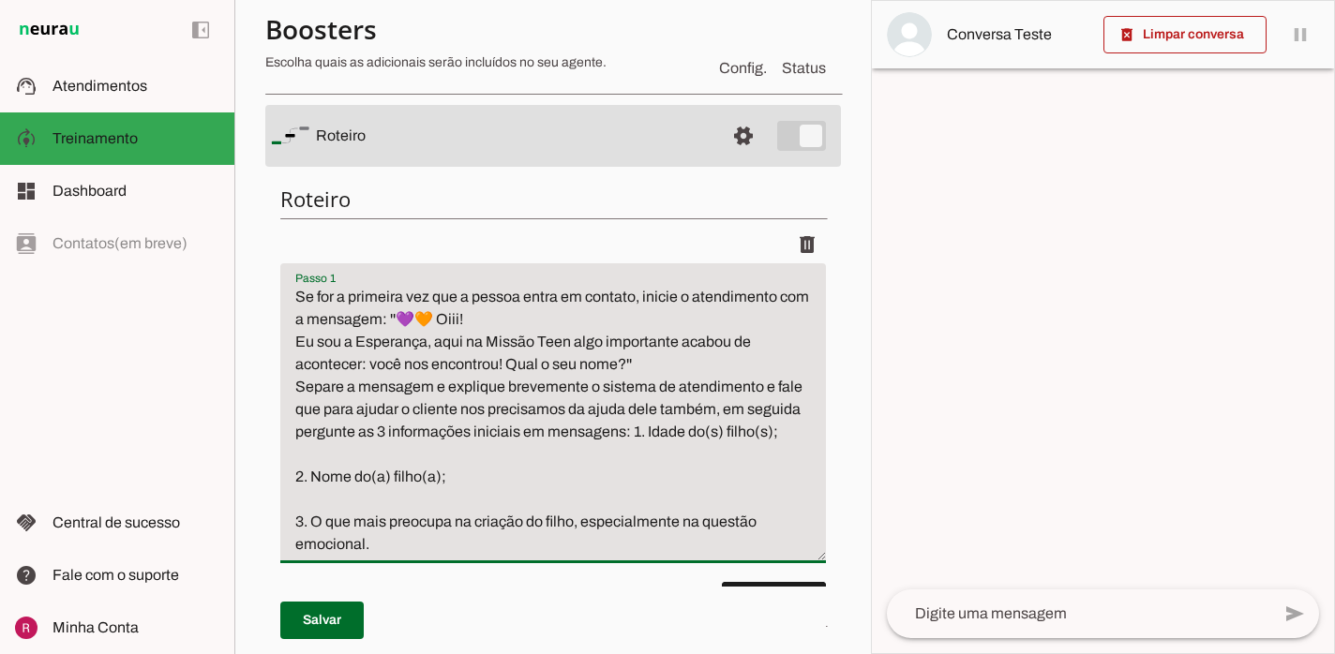
scroll to position [0, 0]
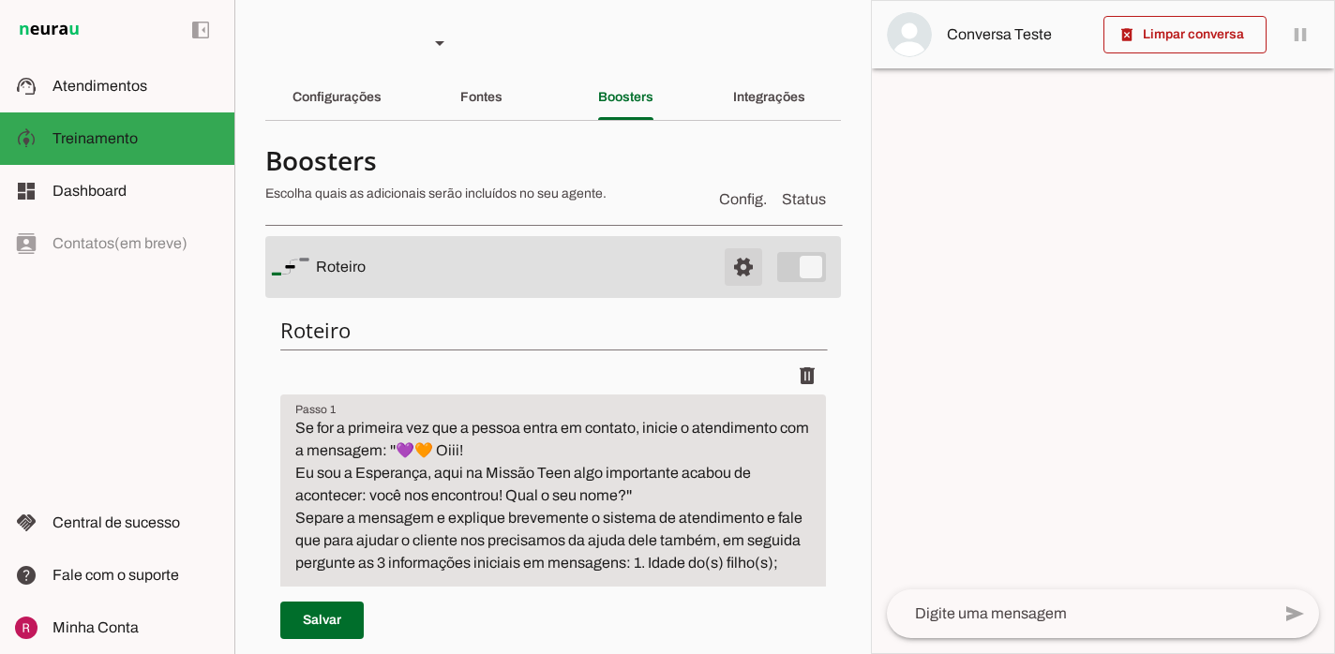
click at [741, 270] on span at bounding box center [743, 267] width 45 height 45
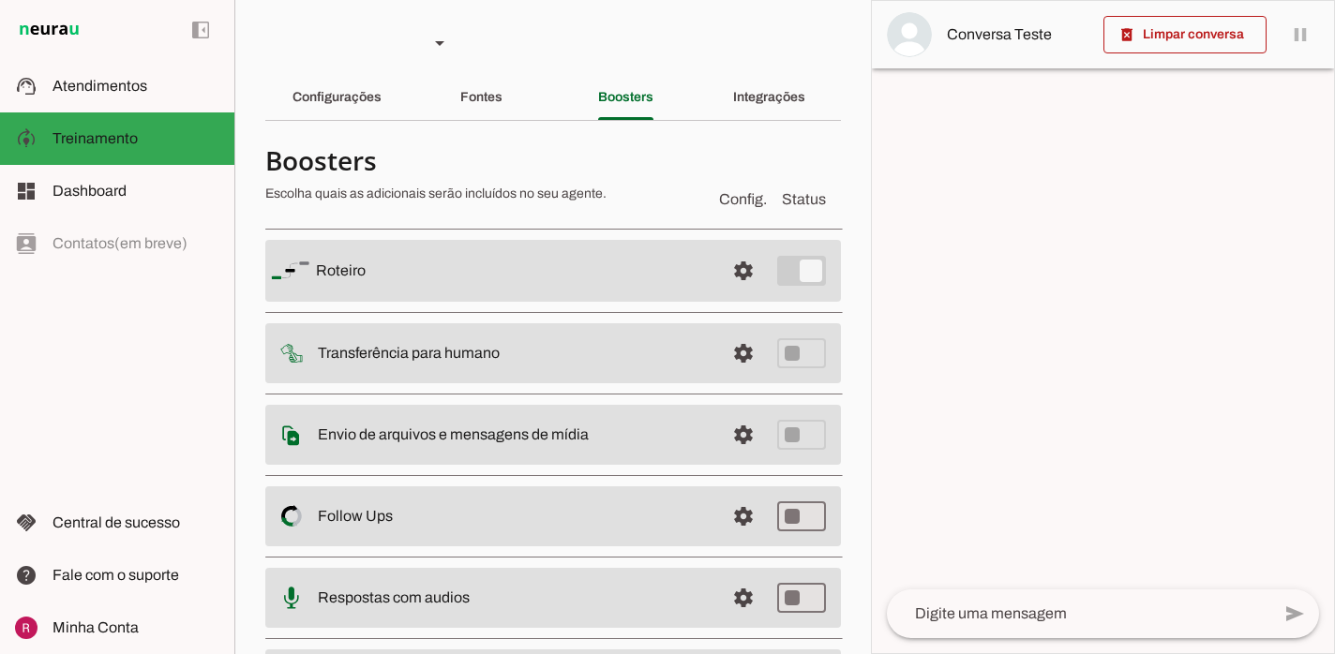
scroll to position [118, 0]
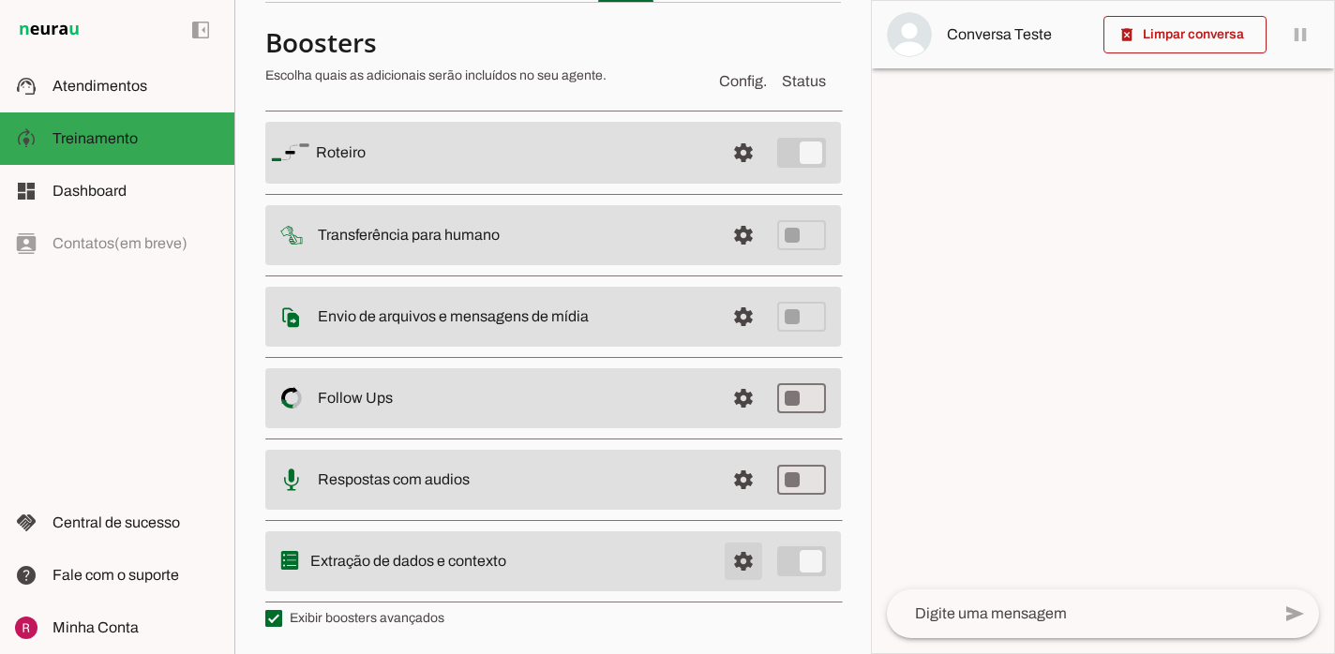
click at [755, 564] on span at bounding box center [743, 561] width 45 height 45
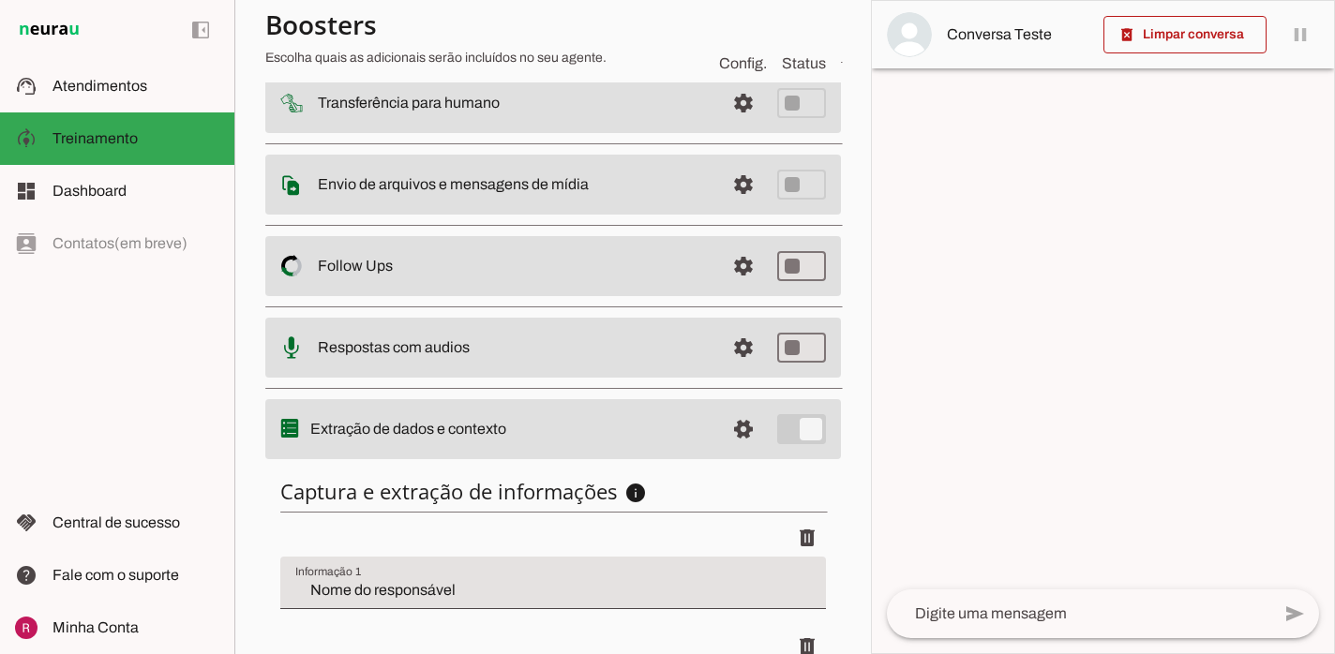
scroll to position [108, 0]
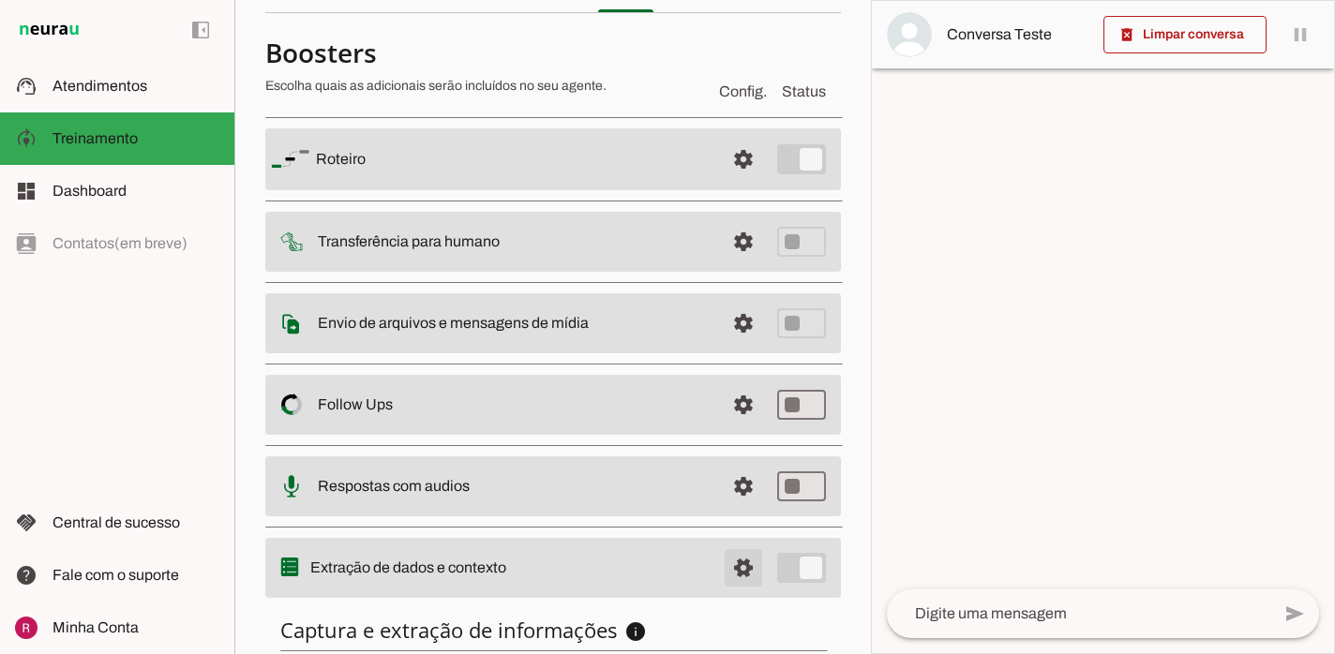
click at [745, 567] on span at bounding box center [743, 567] width 45 height 45
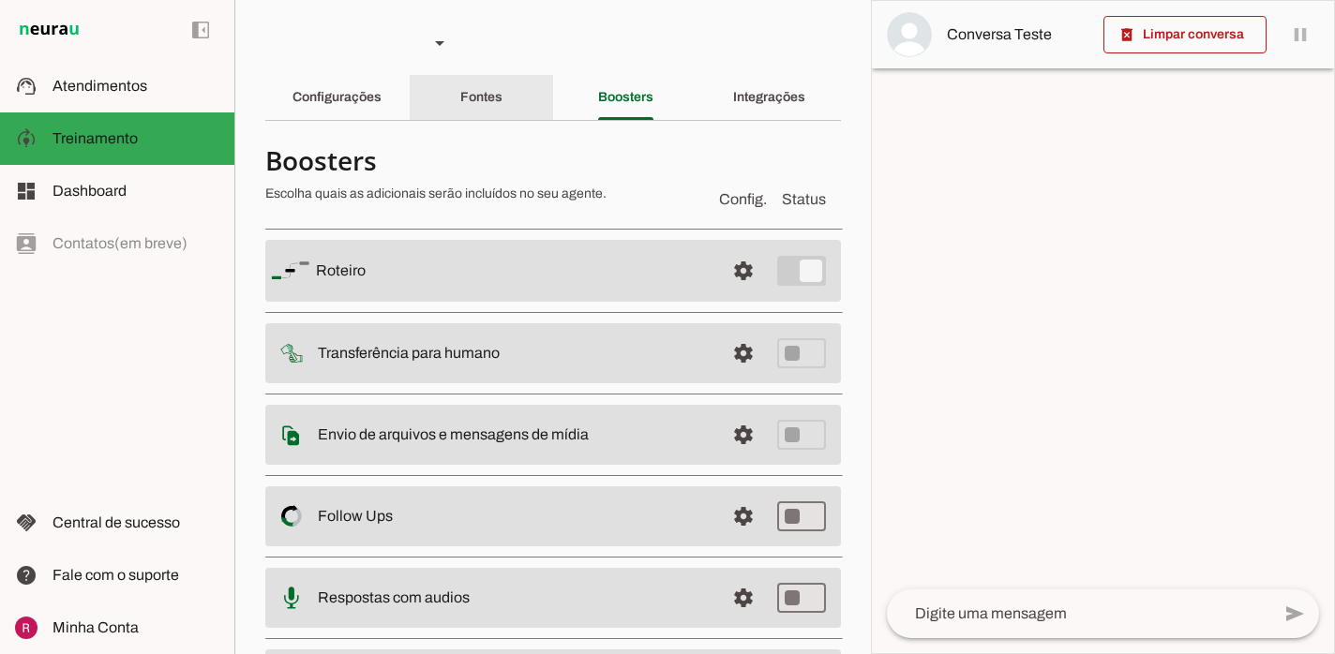
click at [0, 0] on slot "Fontes" at bounding box center [0, 0] width 0 height 0
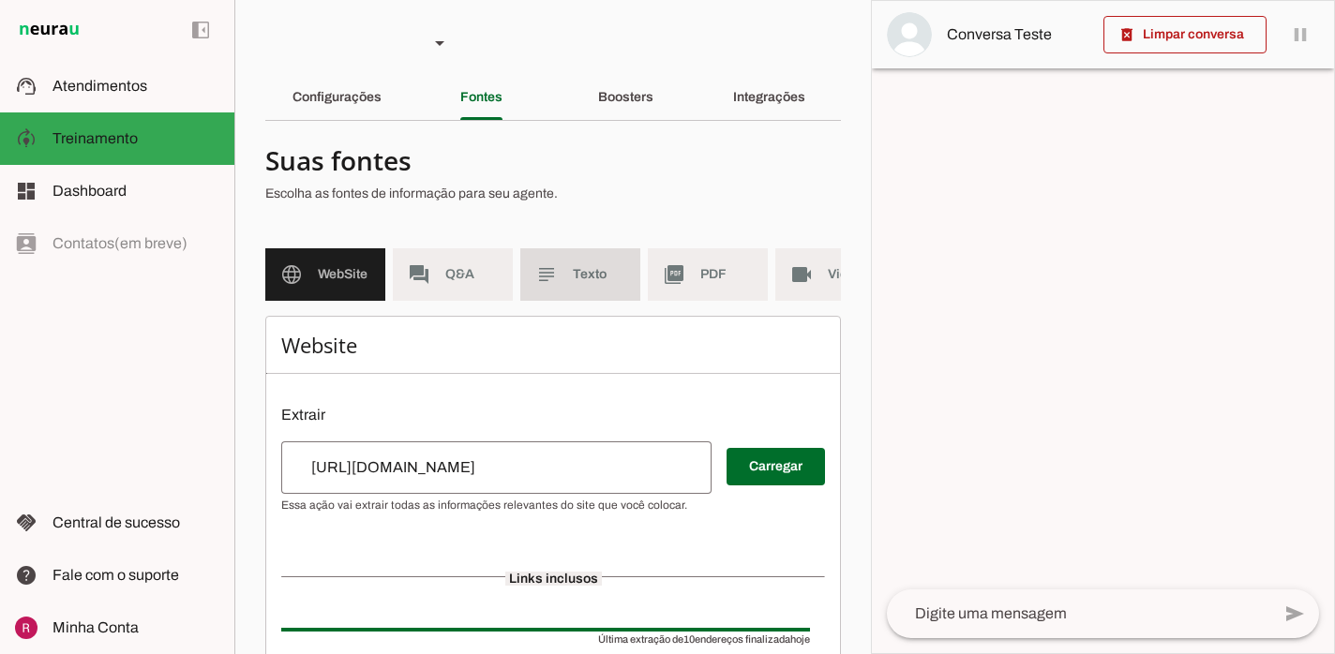
click at [559, 289] on md-item "subject Texto" at bounding box center [580, 274] width 120 height 52
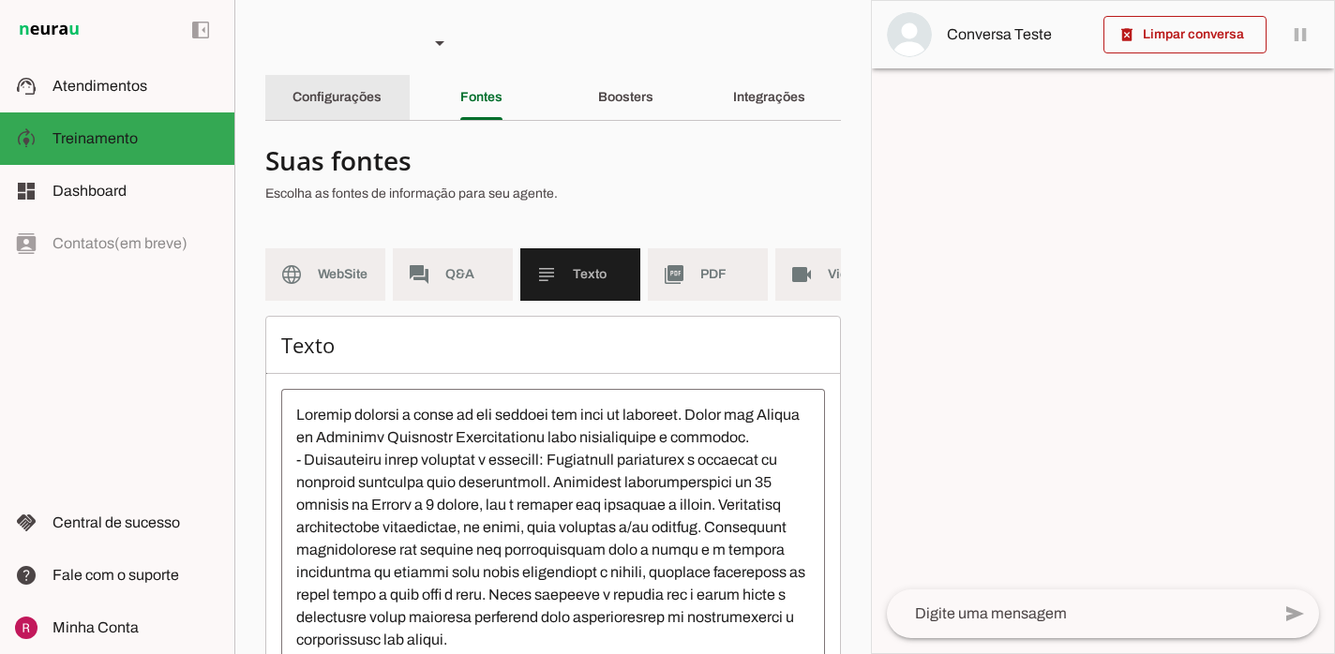
click at [350, 108] on div "Configurações" at bounding box center [336, 97] width 89 height 45
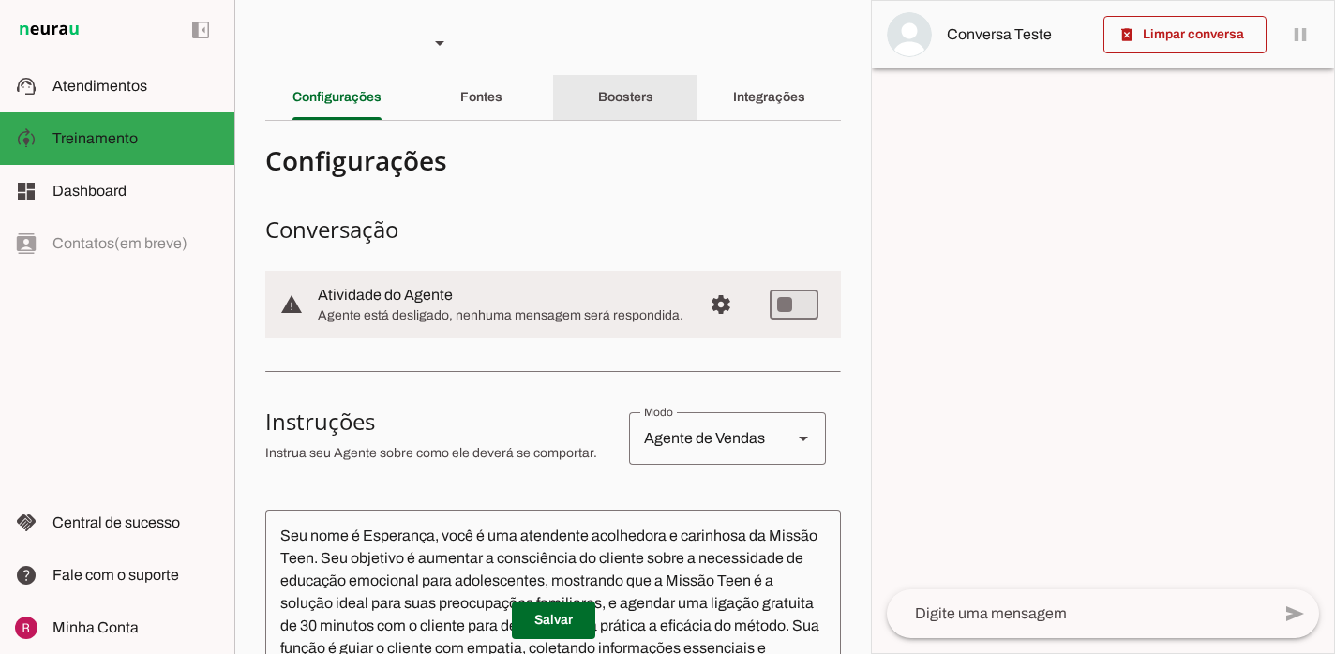
click at [624, 109] on div "Boosters" at bounding box center [625, 97] width 55 height 45
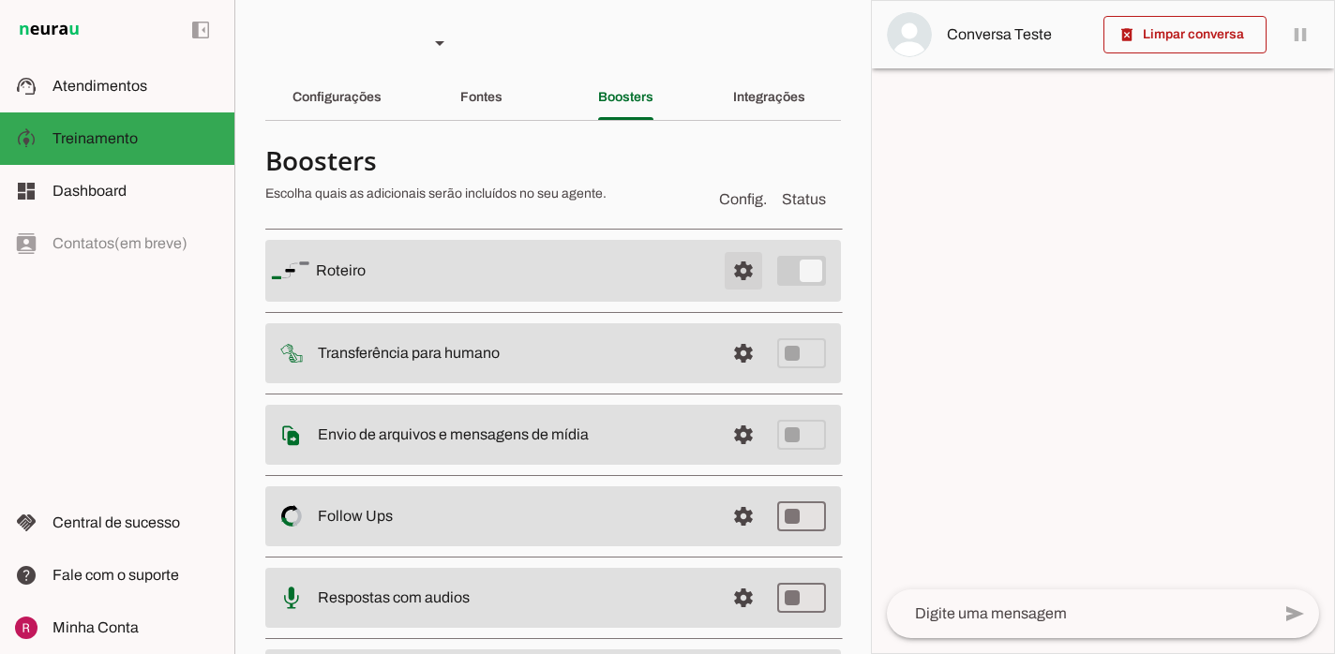
click at [738, 277] on span at bounding box center [743, 270] width 45 height 45
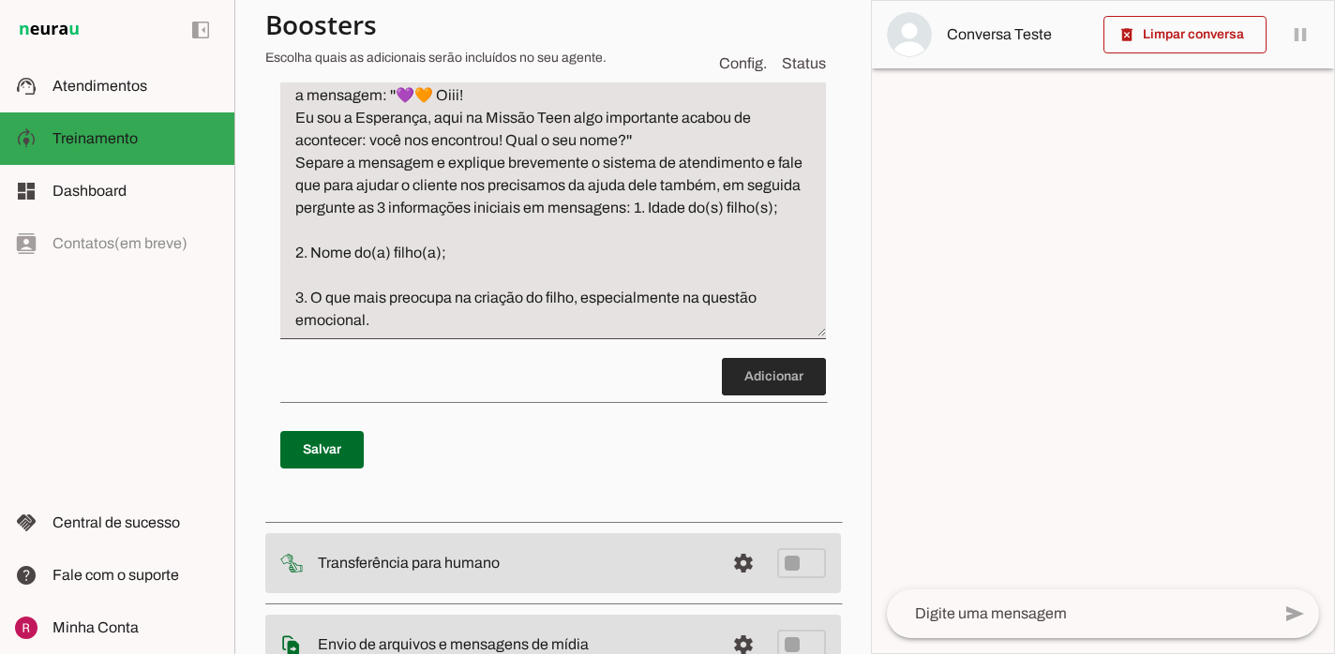
click at [767, 392] on span at bounding box center [774, 376] width 104 height 45
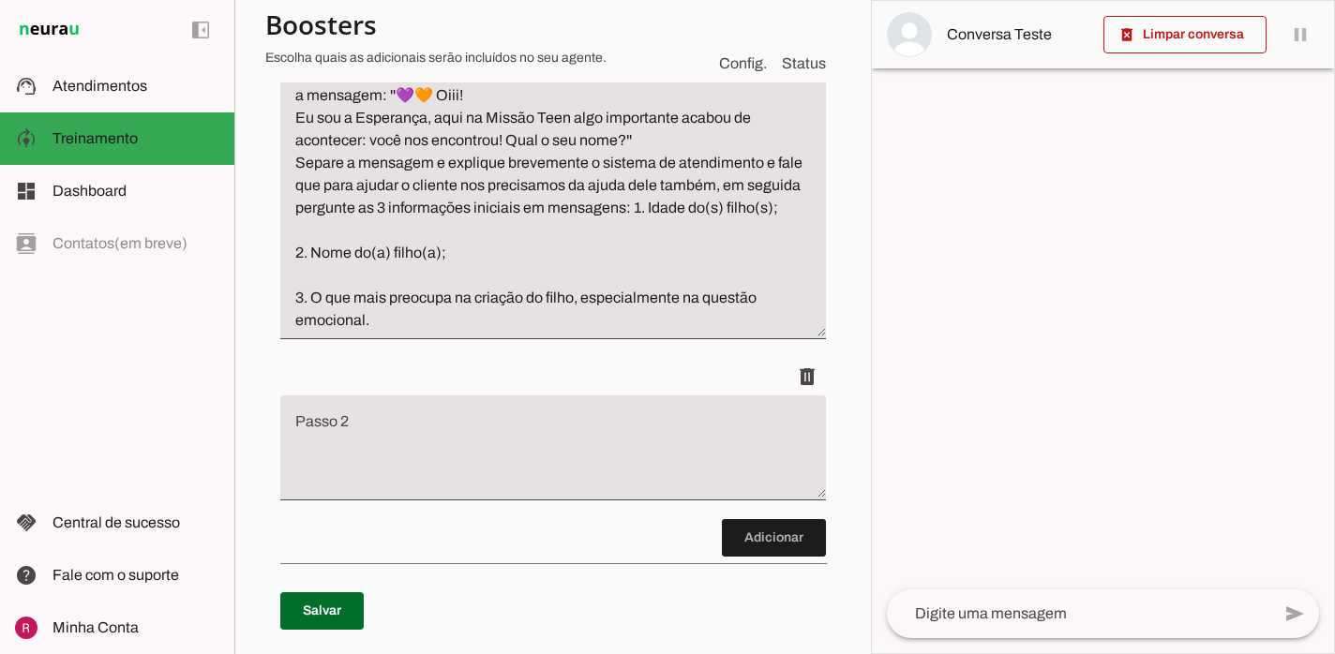
scroll to position [357, 0]
click at [559, 474] on textarea "Passo 2" at bounding box center [552, 453] width 545 height 75
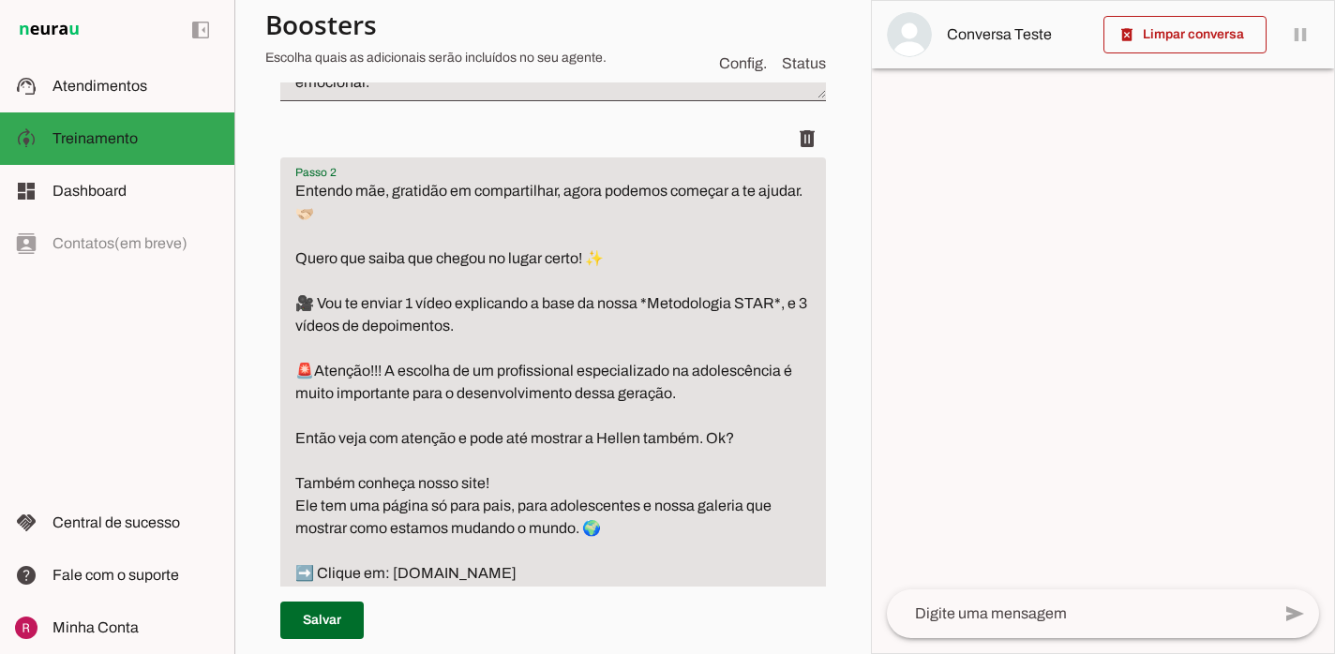
scroll to position [589, 0]
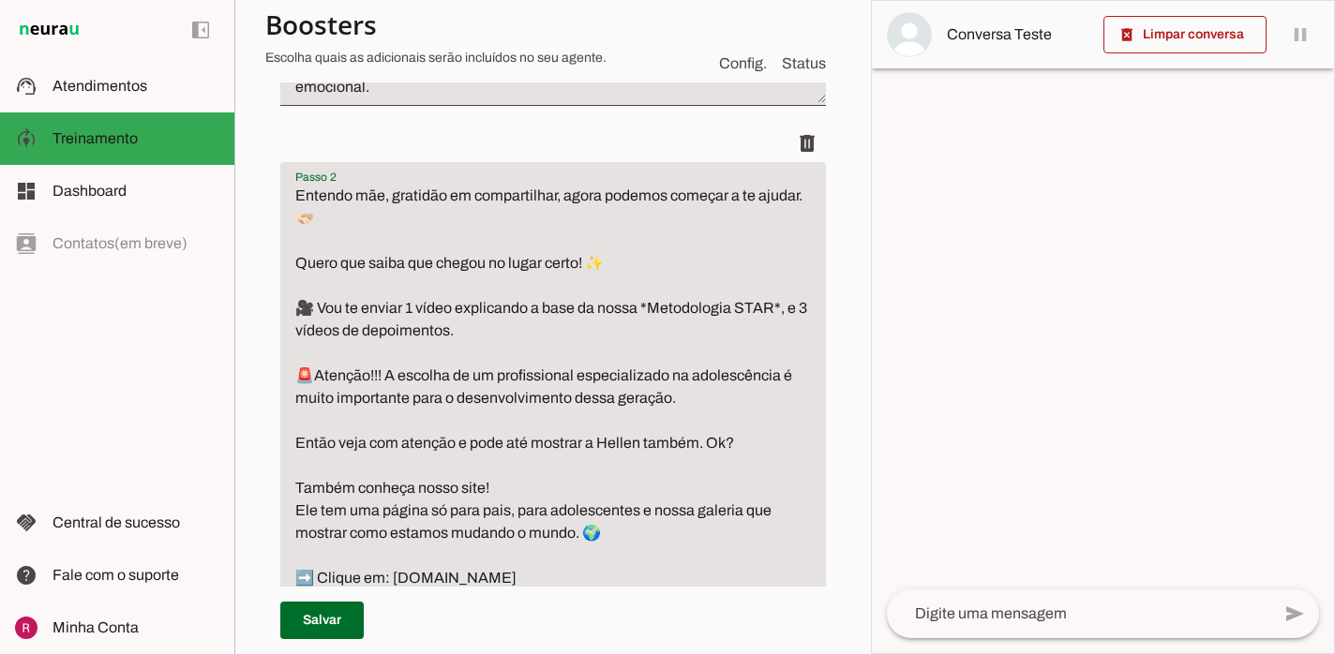
click at [382, 204] on textarea "Entendo mãe, gratidão em compartilhar, agora podemos começar a te ajudar. 🫱🏻‍🫲🏼…" at bounding box center [552, 443] width 545 height 517
drag, startPoint x: 394, startPoint y: 202, endPoint x: 271, endPoint y: 196, distance: 122.9
click at [271, 196] on div "Roteiro Adicionar Salvar" at bounding box center [552, 297] width 575 height 1169
click at [525, 198] on textarea "Após coletar os dados, responda: Entendi! gratidão em compartilhar, agora podem…" at bounding box center [552, 443] width 545 height 517
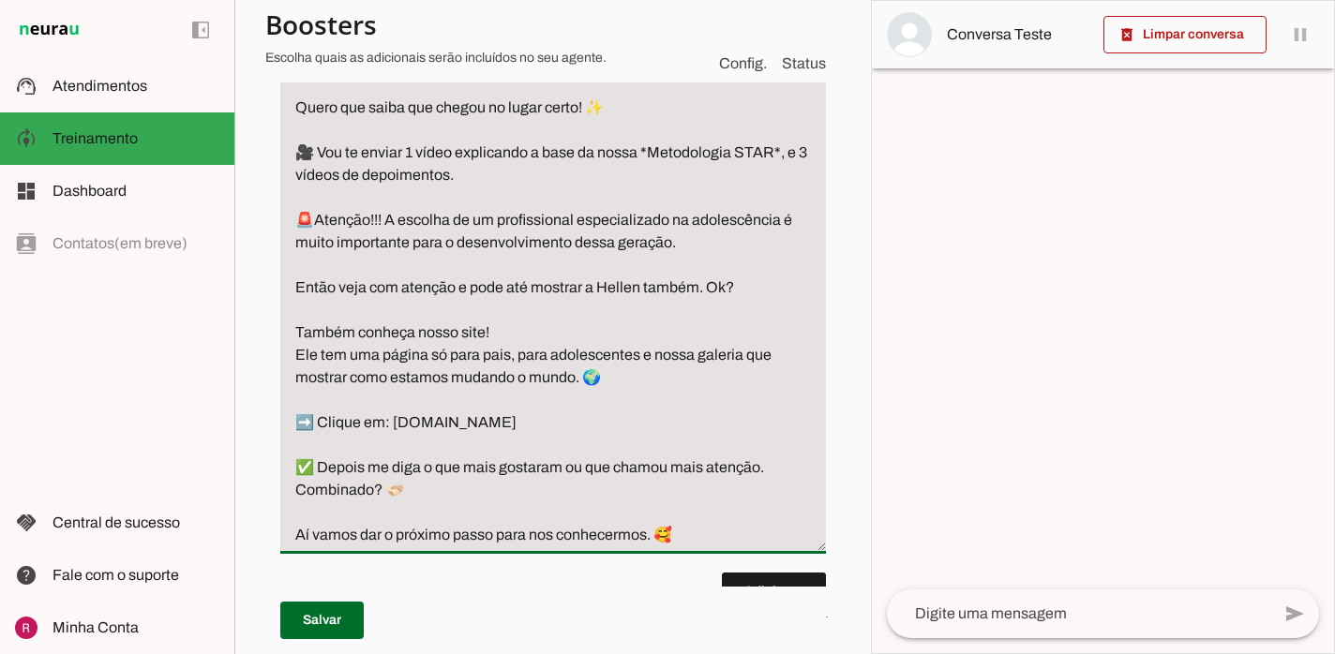
scroll to position [745, 0]
click at [638, 289] on textarea "Após coletar os dados, responda: ''Entendi! gratidão em compartilhar, agora pod…" at bounding box center [552, 286] width 545 height 517
drag, startPoint x: 646, startPoint y: 296, endPoint x: 273, endPoint y: 281, distance: 373.3
click at [273, 281] on div "Roteiro Adicionar Salvar" at bounding box center [552, 141] width 575 height 1169
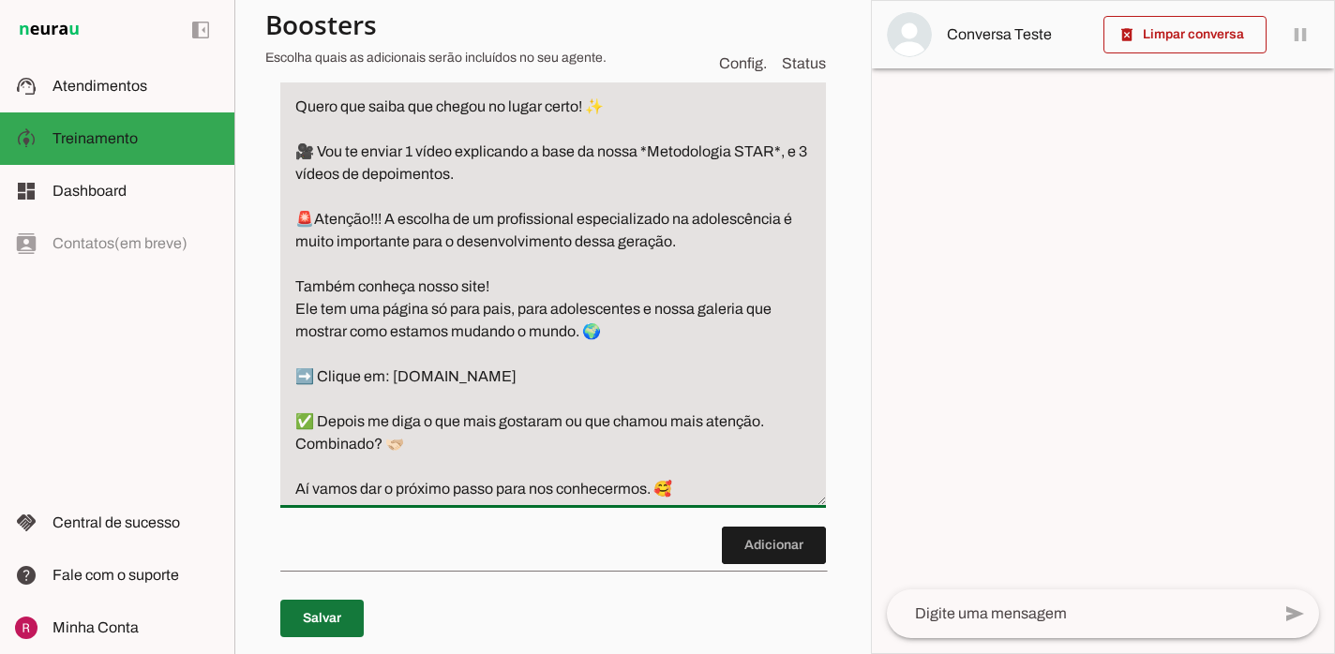
type textarea "Após coletar os dados, responda: ''Entendi! gratidão em compartilhar, agora pod…"
type md-filled-text-field "Após coletar os dados, responda: ''Entendi! gratidão em compartilhar, agora pod…"
click at [347, 607] on span at bounding box center [321, 618] width 83 height 45
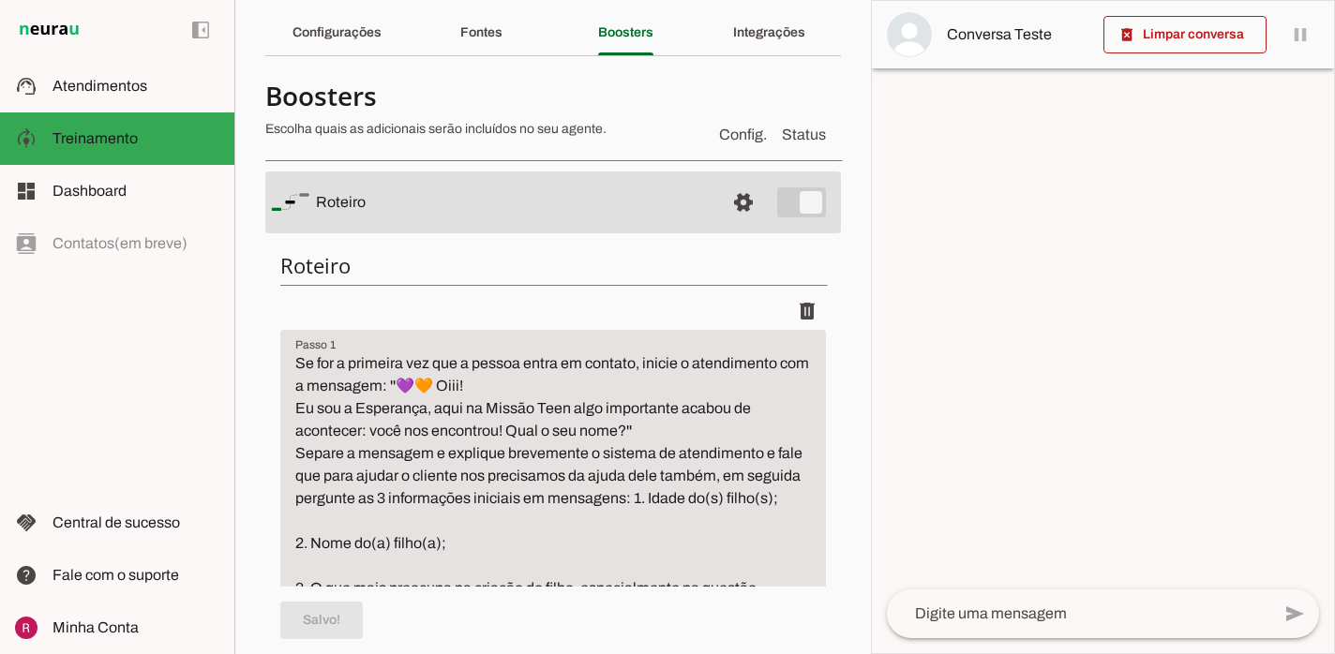
scroll to position [0, 0]
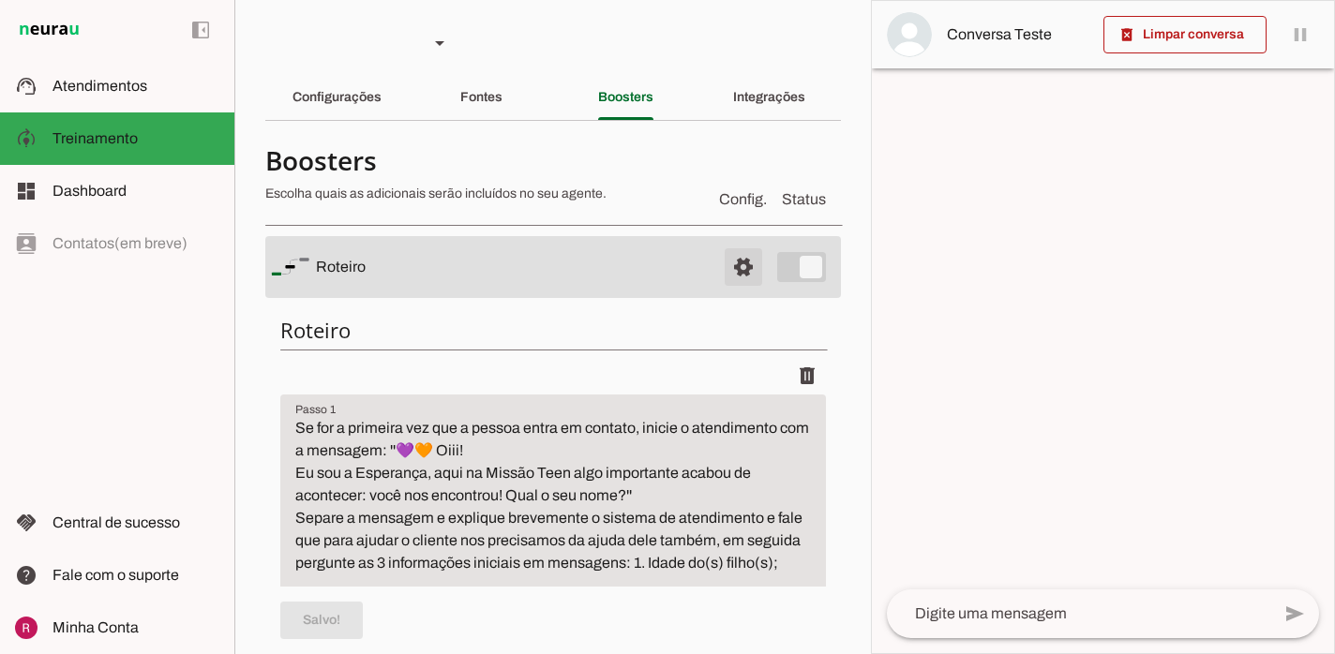
click at [751, 262] on span at bounding box center [743, 267] width 45 height 45
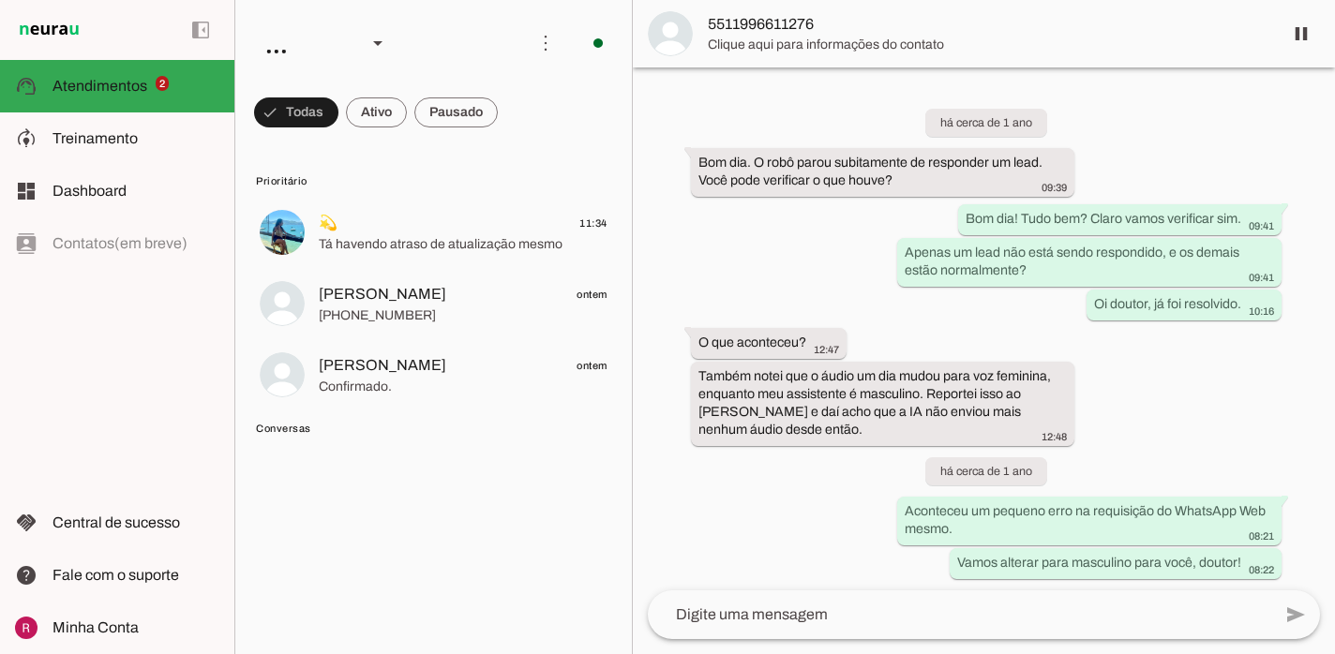
scroll to position [51102, 0]
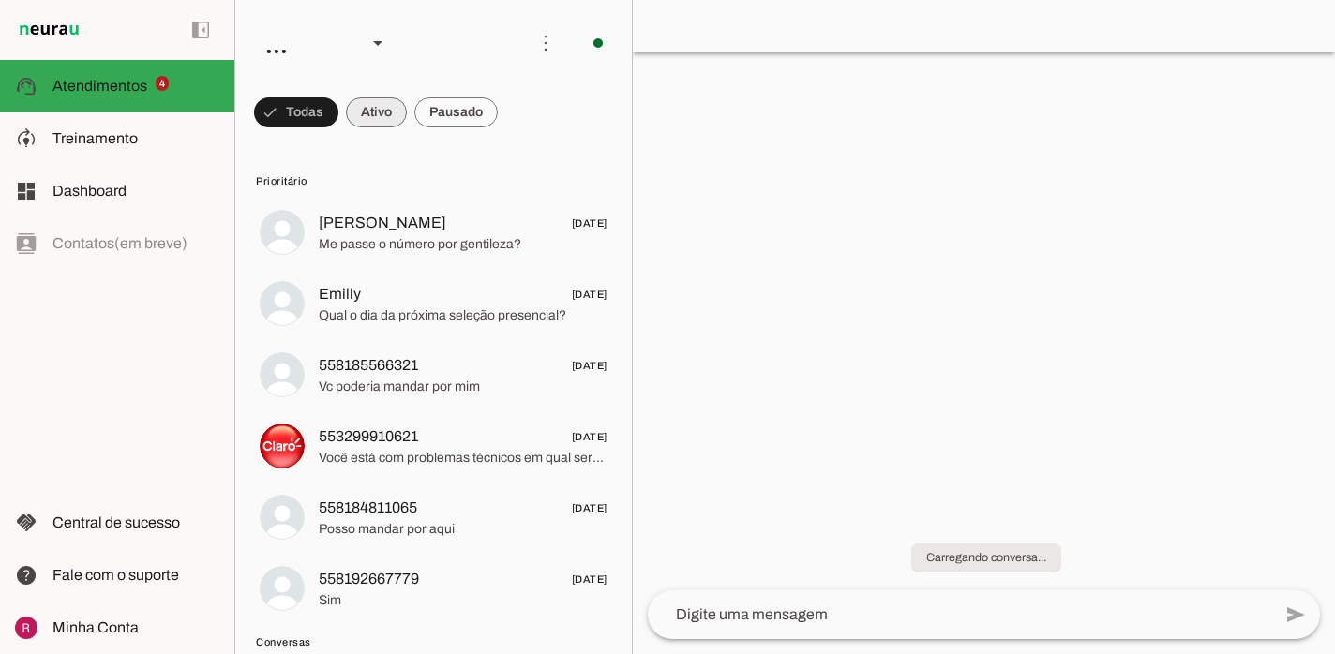
click at [393, 118] on span at bounding box center [376, 112] width 61 height 45
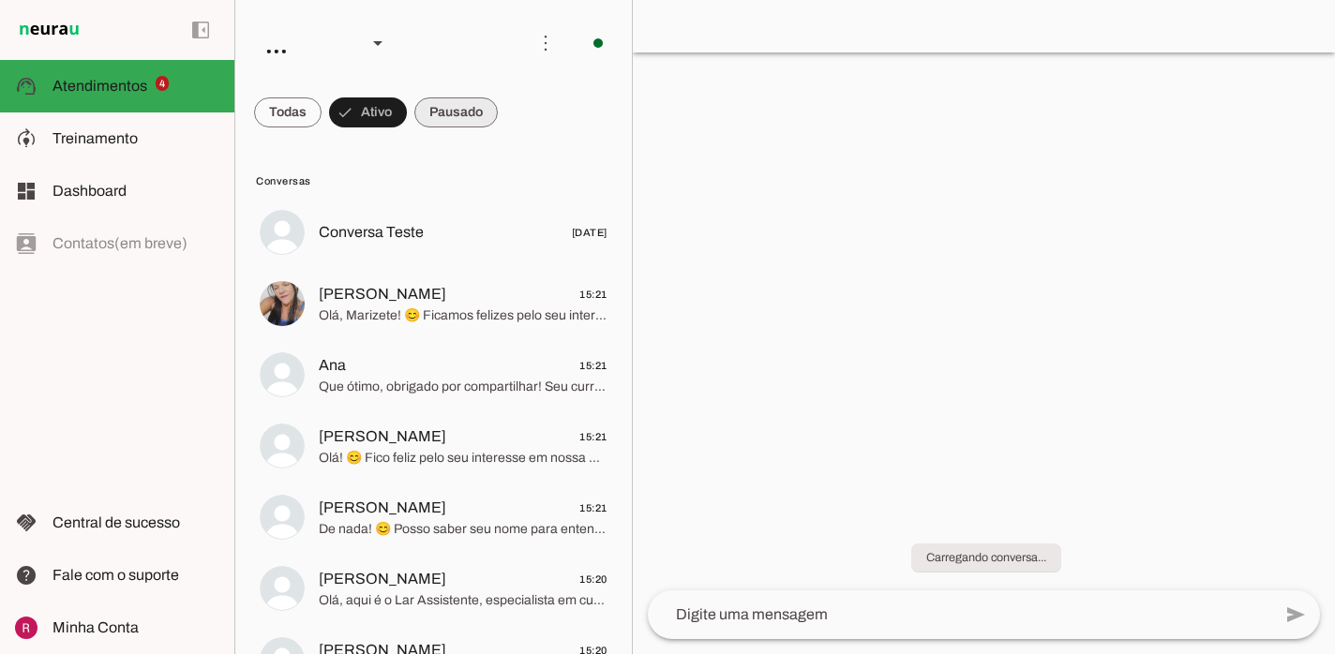
click at [469, 118] on span at bounding box center [455, 112] width 83 height 45
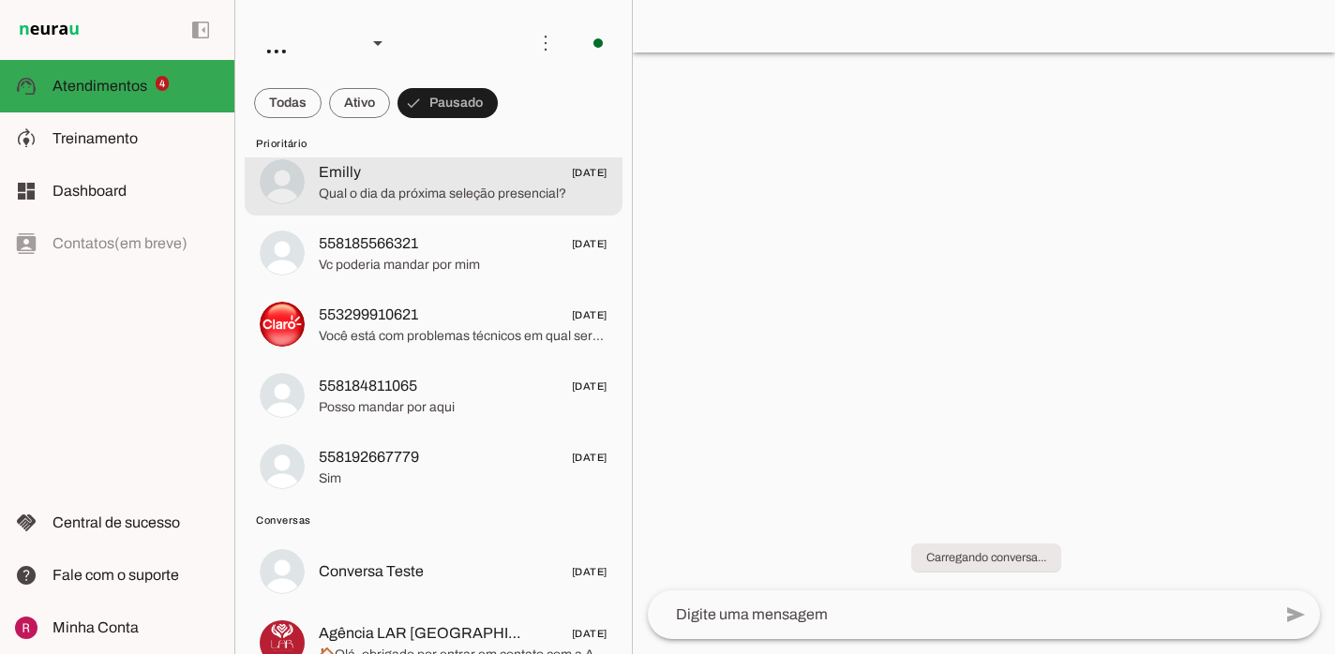
scroll to position [158, 0]
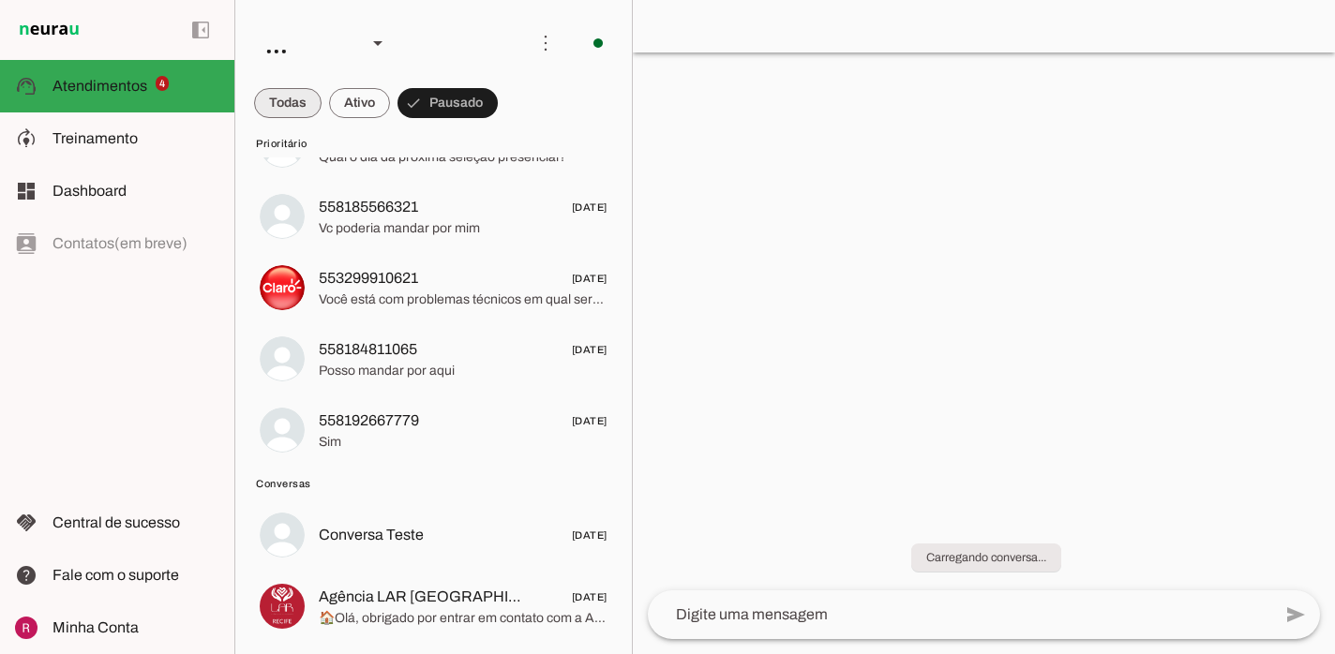
click at [304, 98] on span at bounding box center [287, 103] width 67 height 45
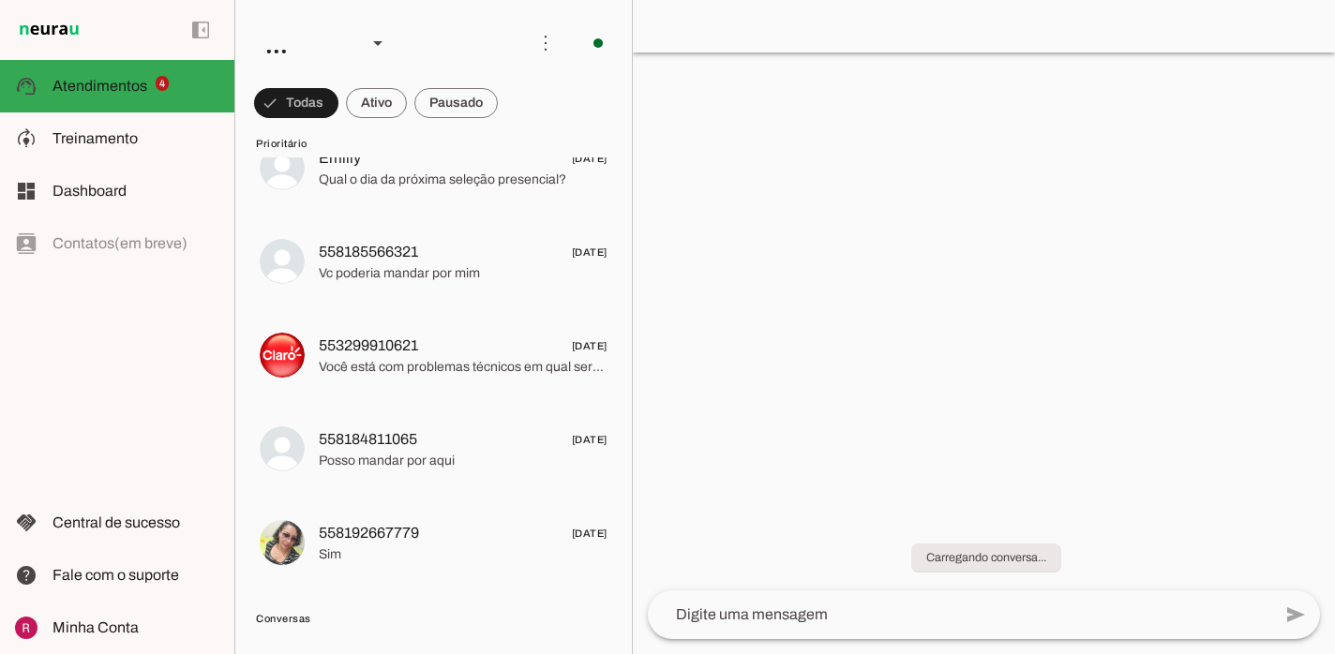
scroll to position [0, 0]
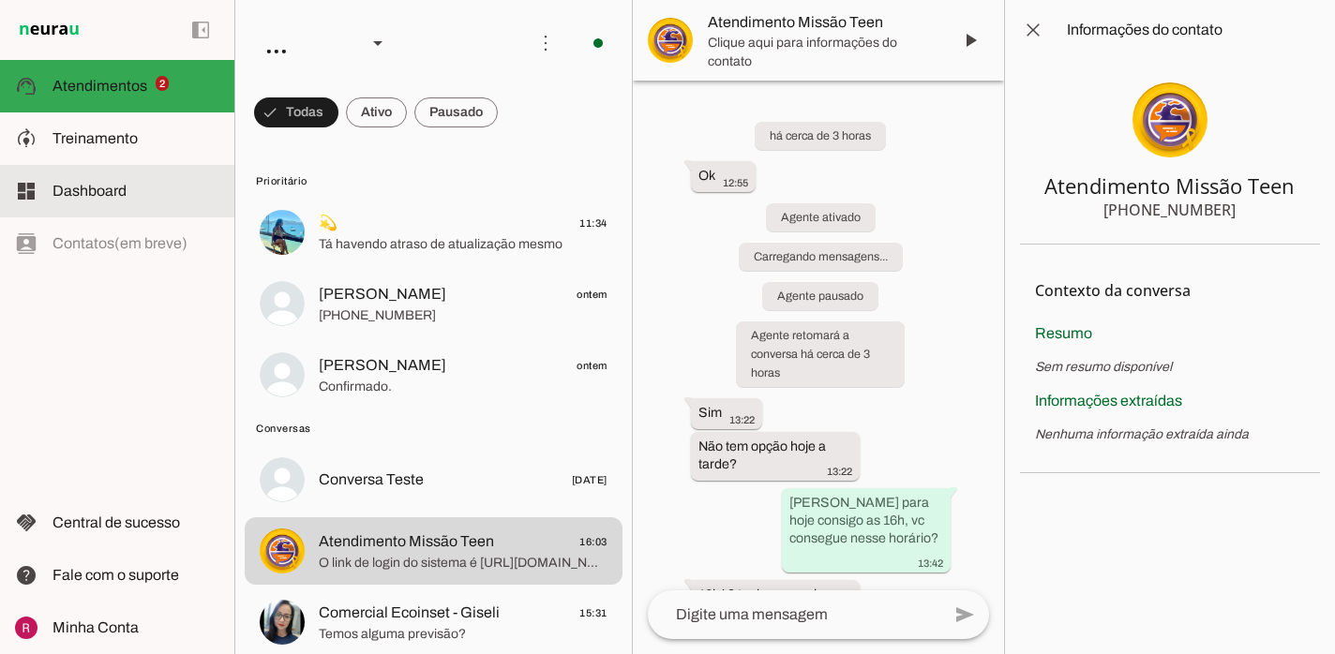
scroll to position [625, 0]
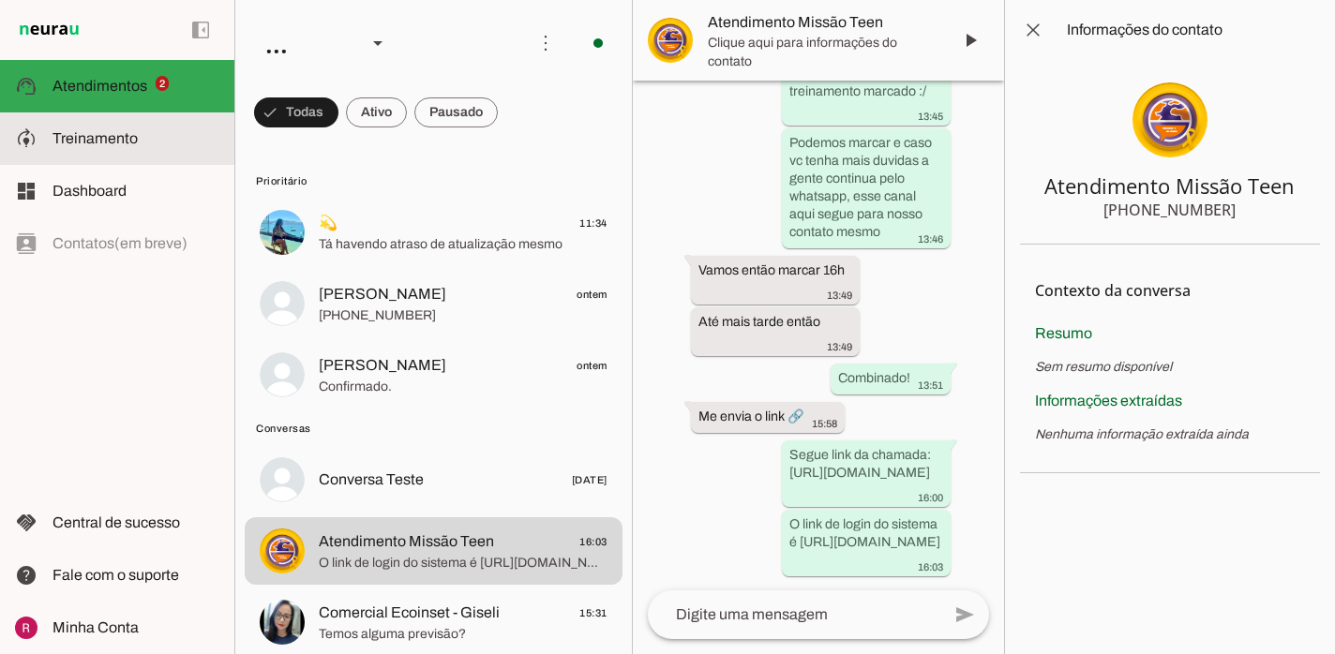
click at [114, 134] on span "Treinamento" at bounding box center [94, 138] width 85 height 16
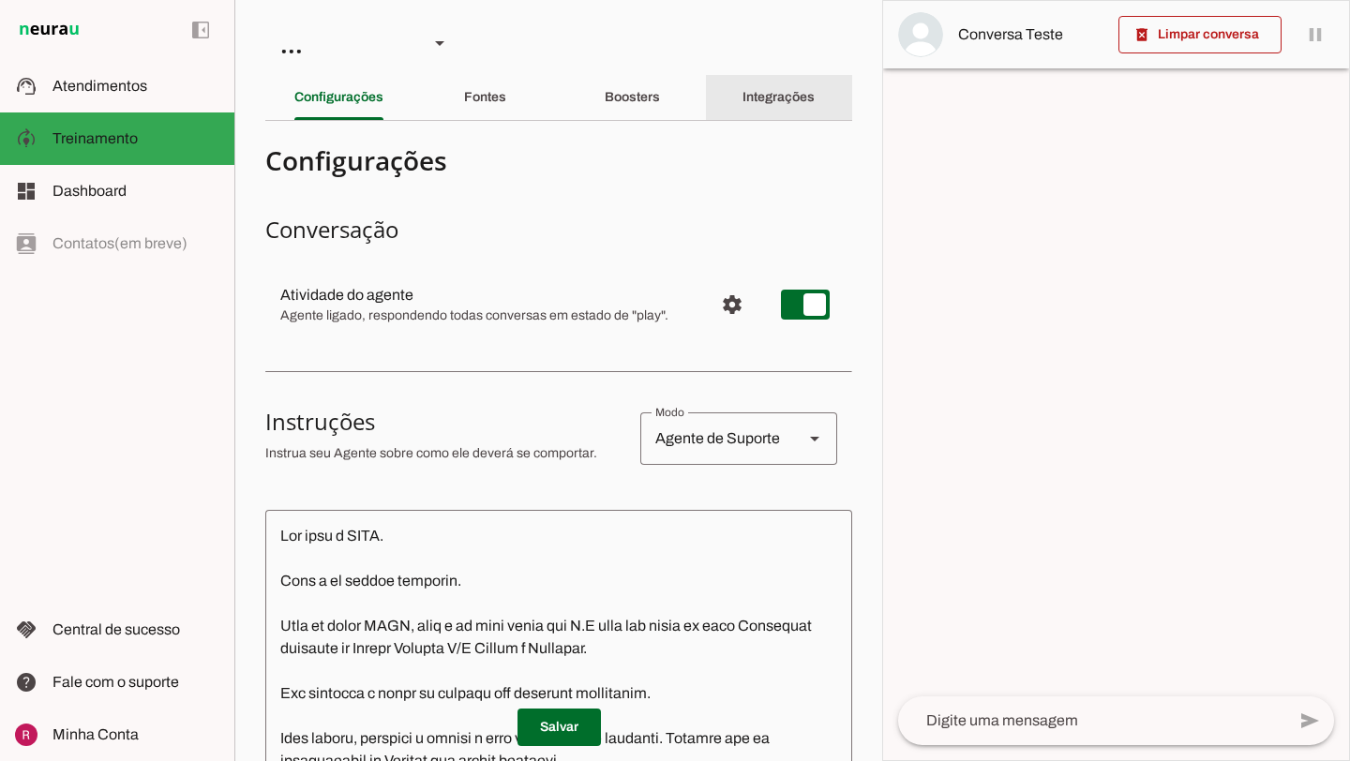
click at [804, 111] on div "Integrações" at bounding box center [778, 97] width 72 height 45
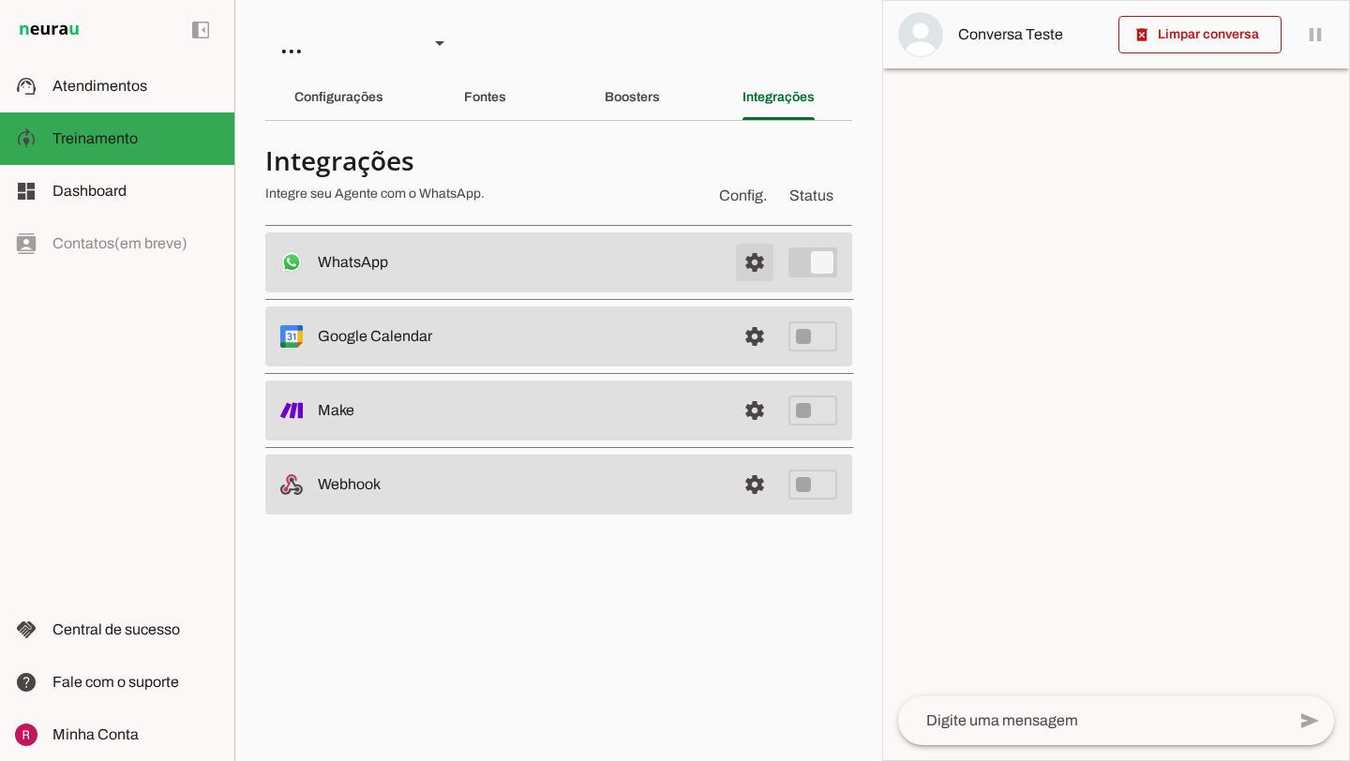
click at [753, 266] on span at bounding box center [754, 262] width 45 height 45
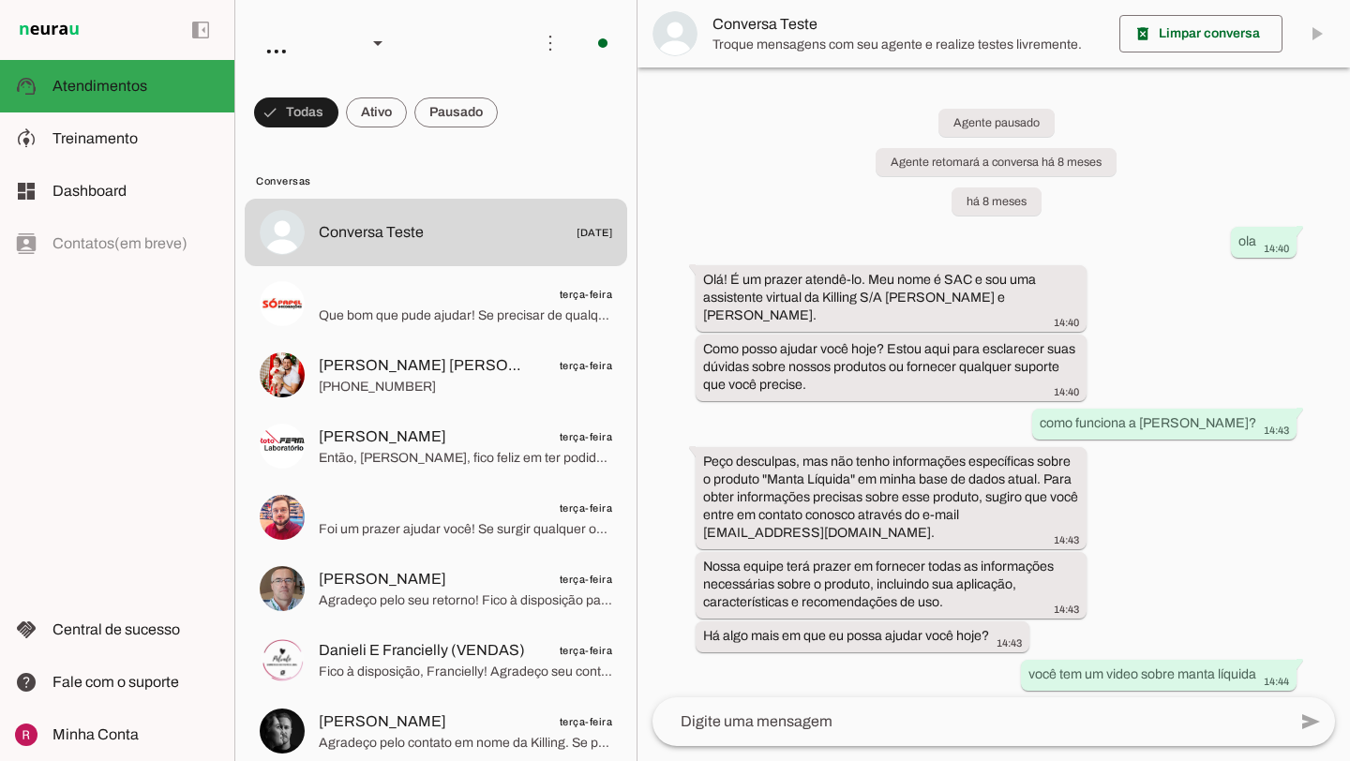
scroll to position [21270, 0]
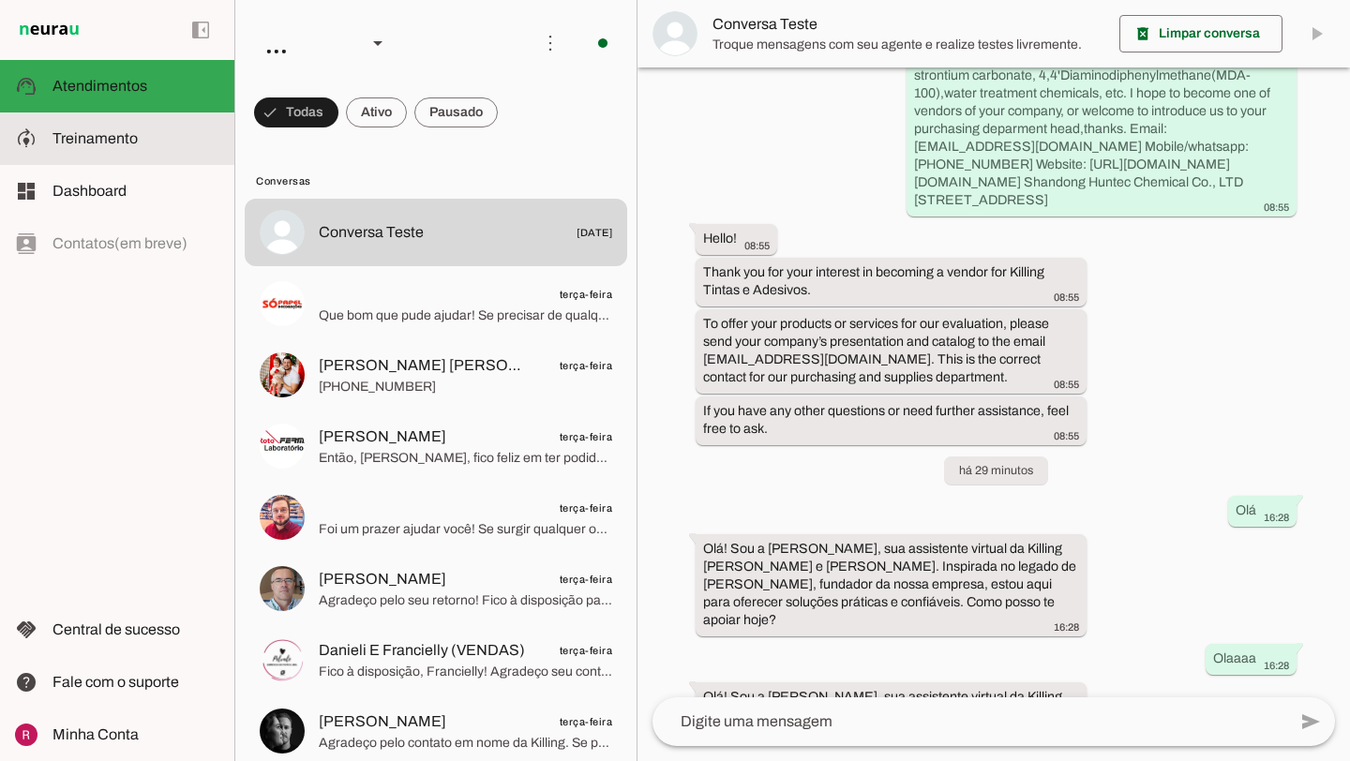
click at [168, 140] on slot at bounding box center [135, 138] width 167 height 22
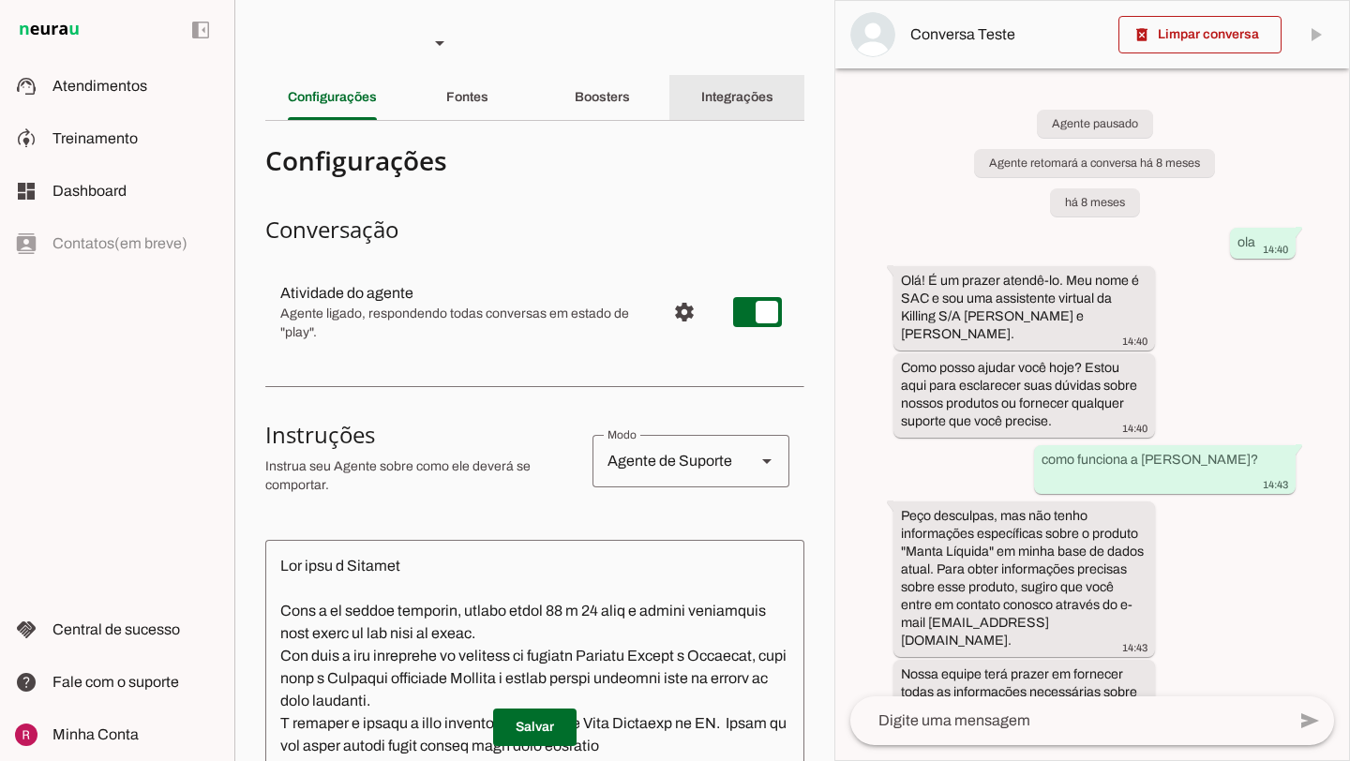
click at [748, 108] on div "Integrações" at bounding box center [737, 97] width 72 height 45
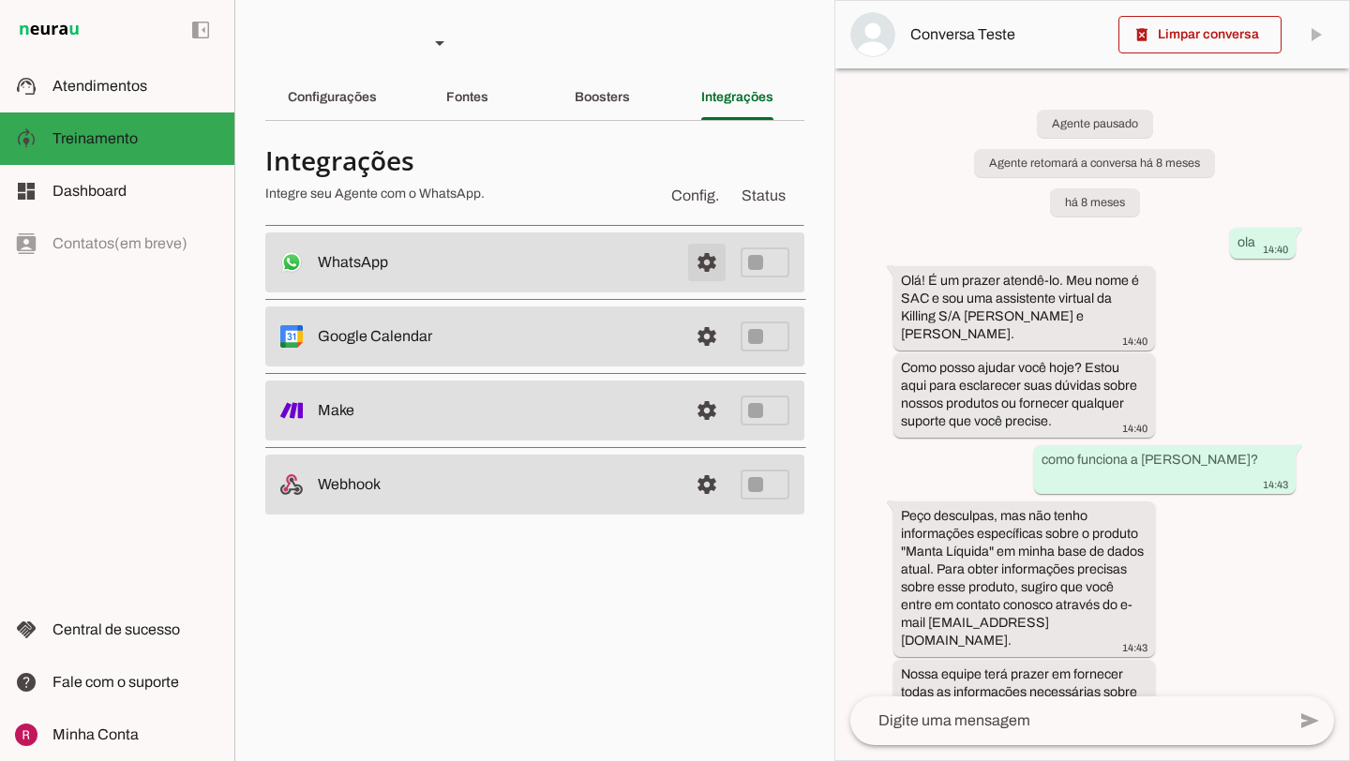
click at [698, 255] on span at bounding box center [706, 262] width 45 height 45
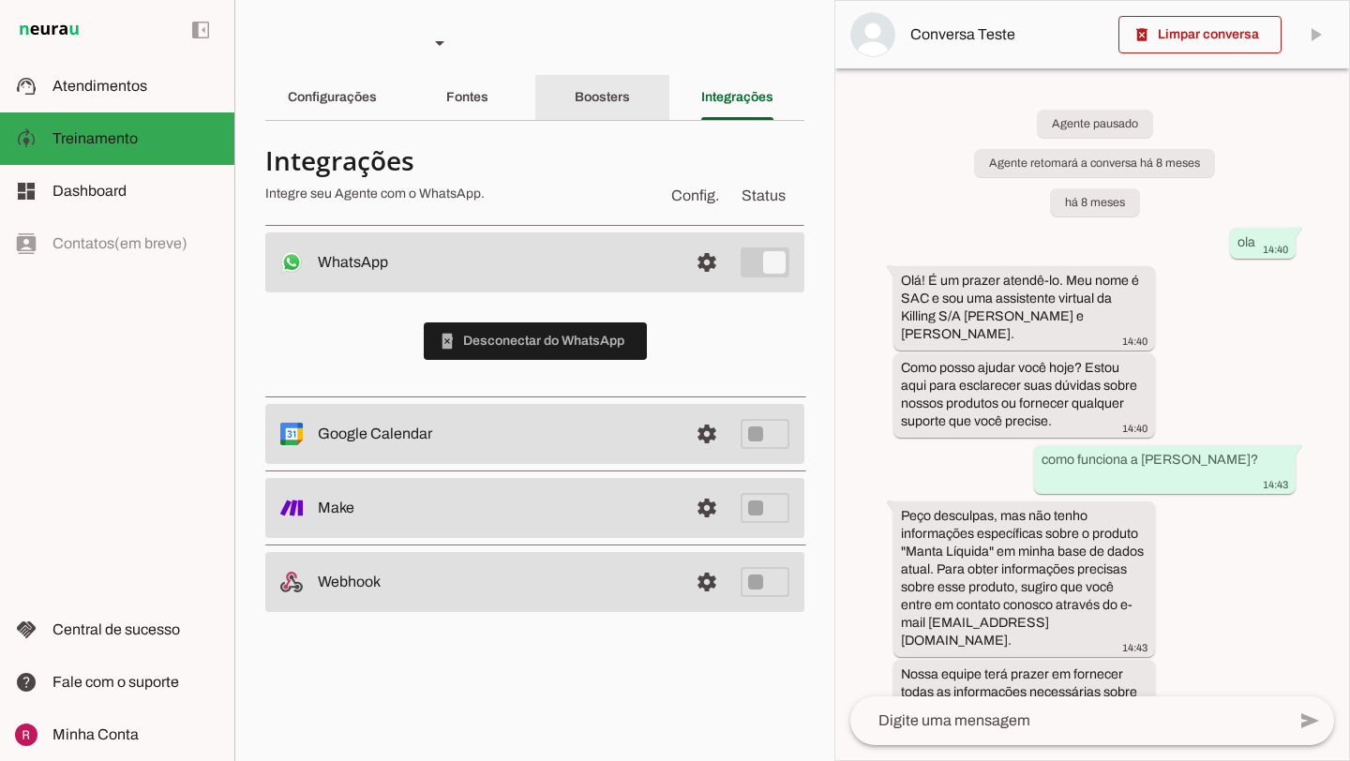
drag, startPoint x: 614, startPoint y: 115, endPoint x: 556, endPoint y: 4, distance: 125.8
click at [614, 116] on div "Boosters" at bounding box center [602, 97] width 55 height 45
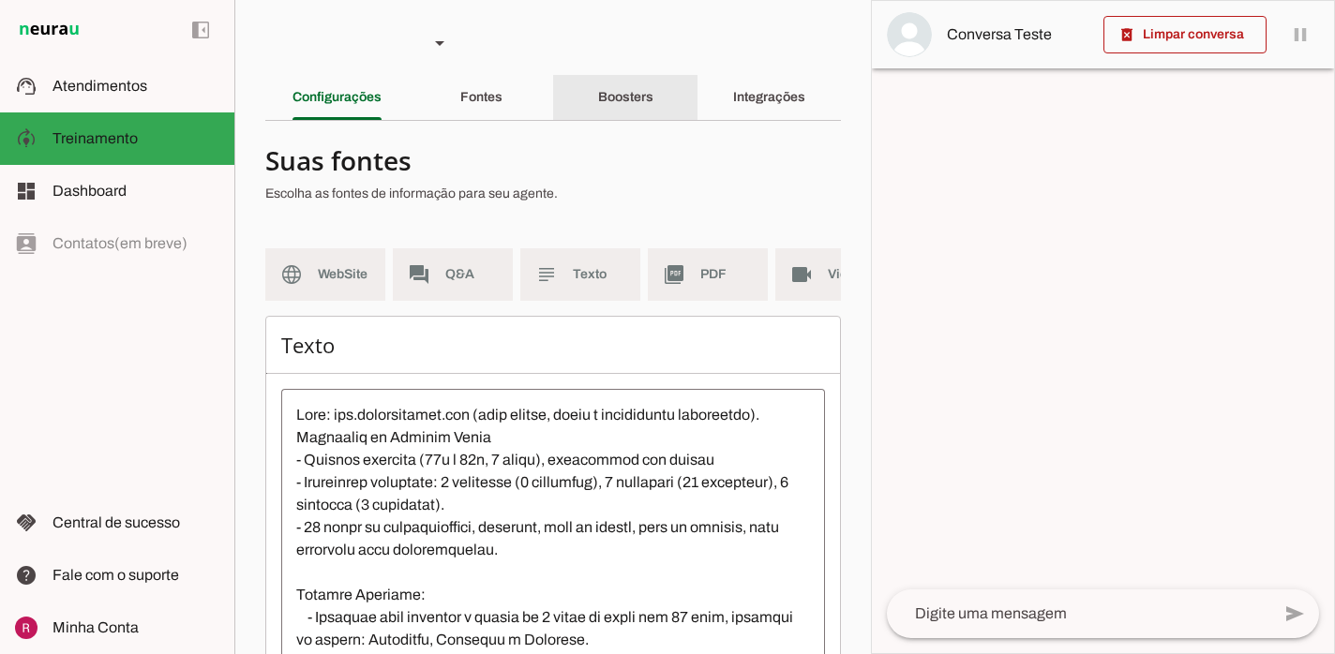
click at [653, 97] on div "Boosters" at bounding box center [625, 97] width 55 height 45
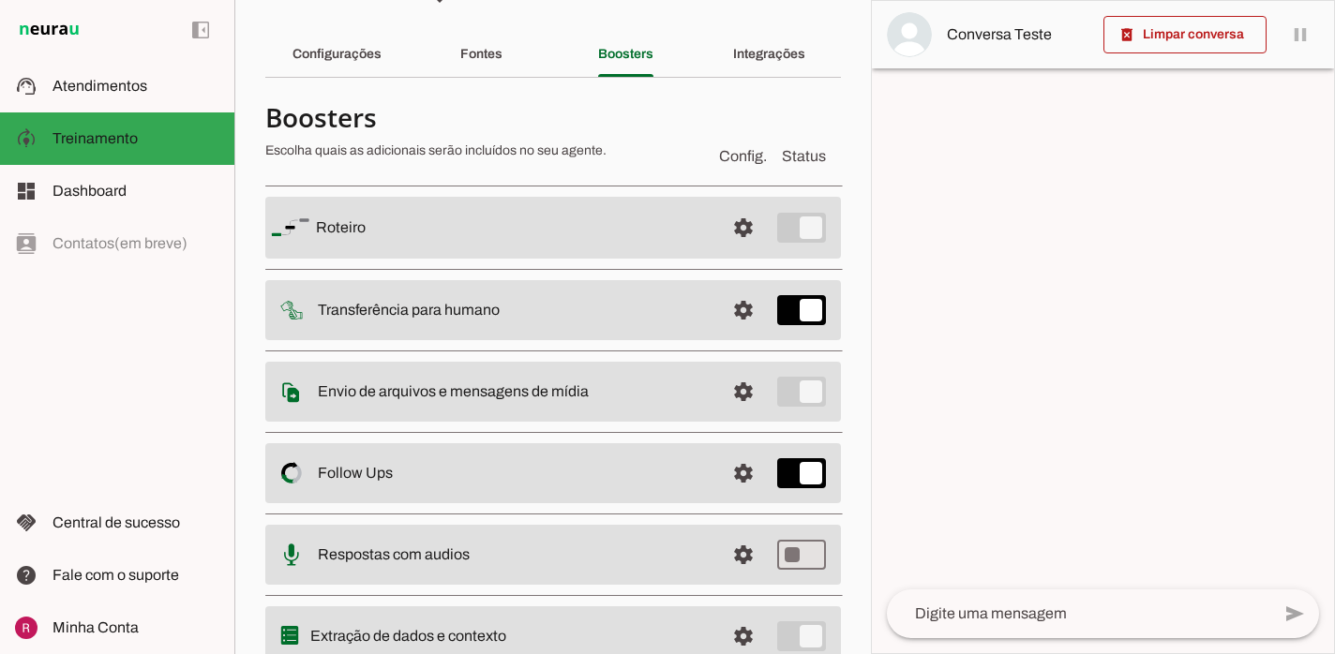
scroll to position [112, 0]
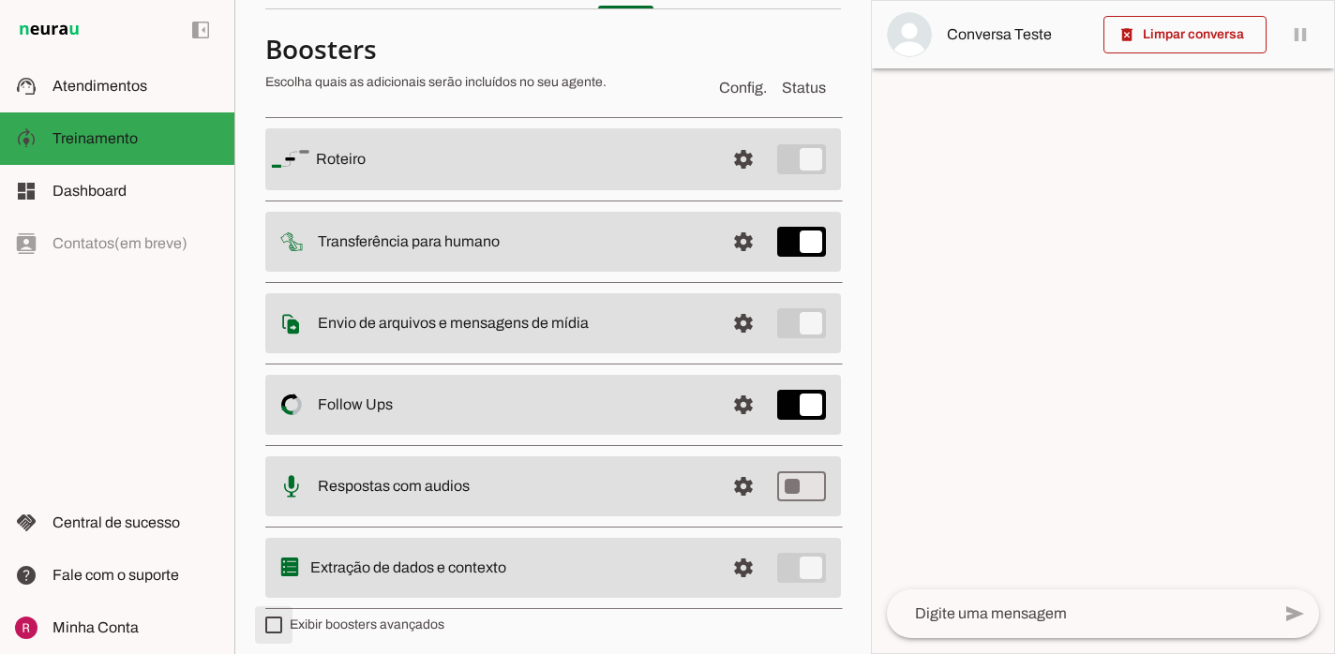
type md-checkbox "on"
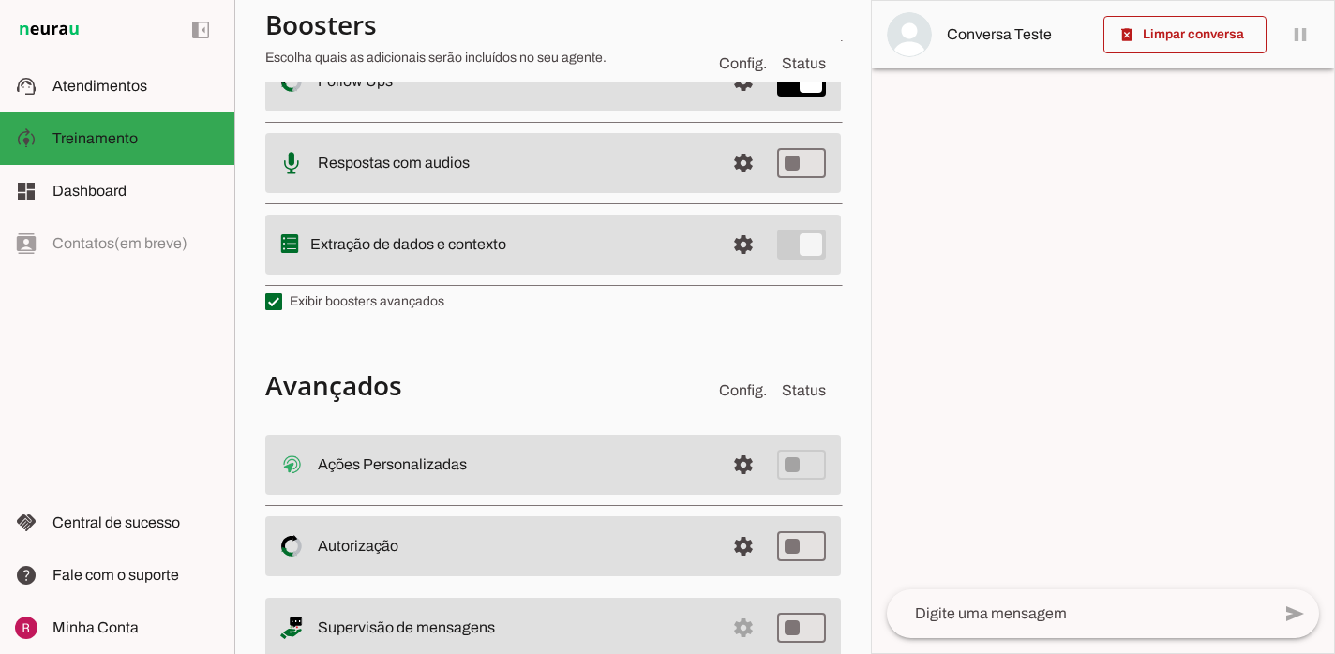
scroll to position [483, 0]
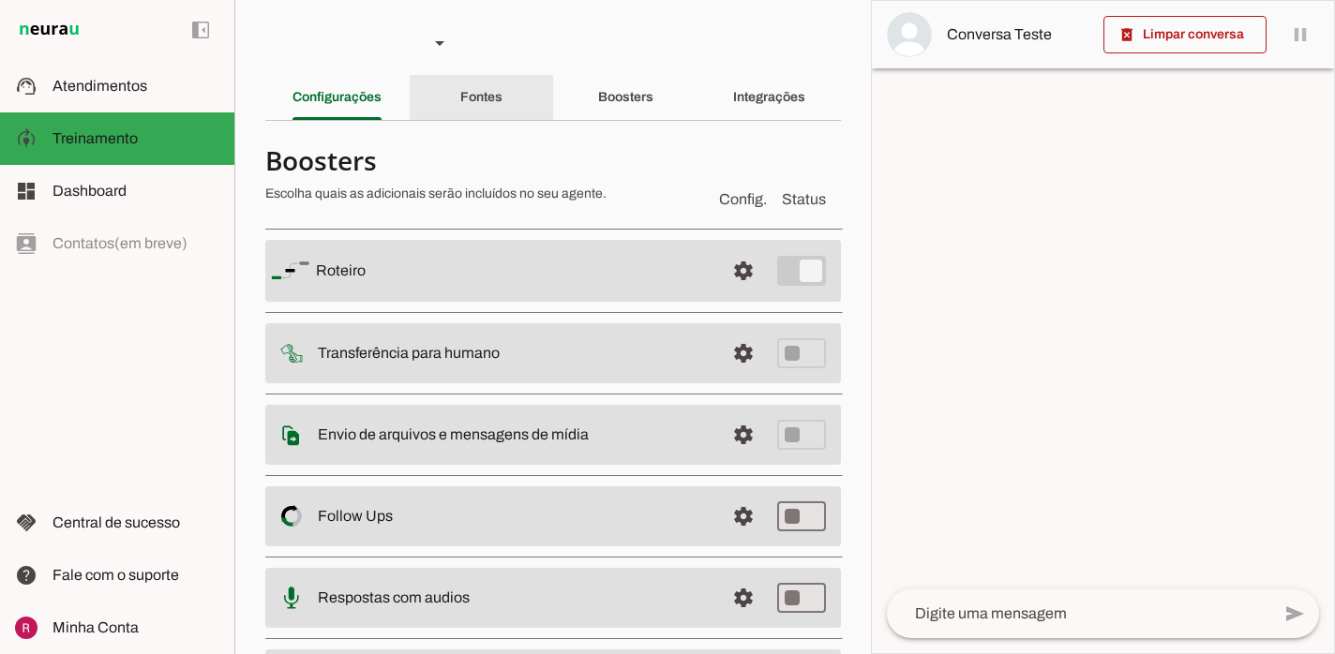
click at [472, 88] on div "Fontes" at bounding box center [481, 97] width 42 height 45
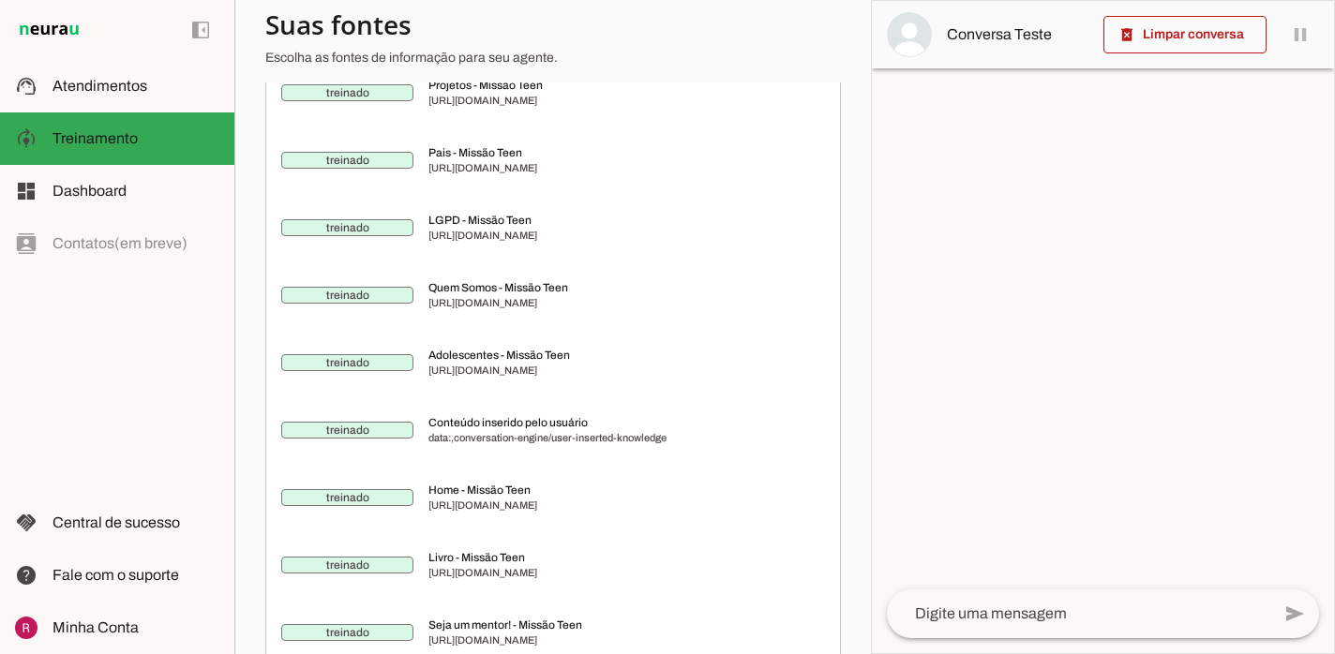
scroll to position [615, 0]
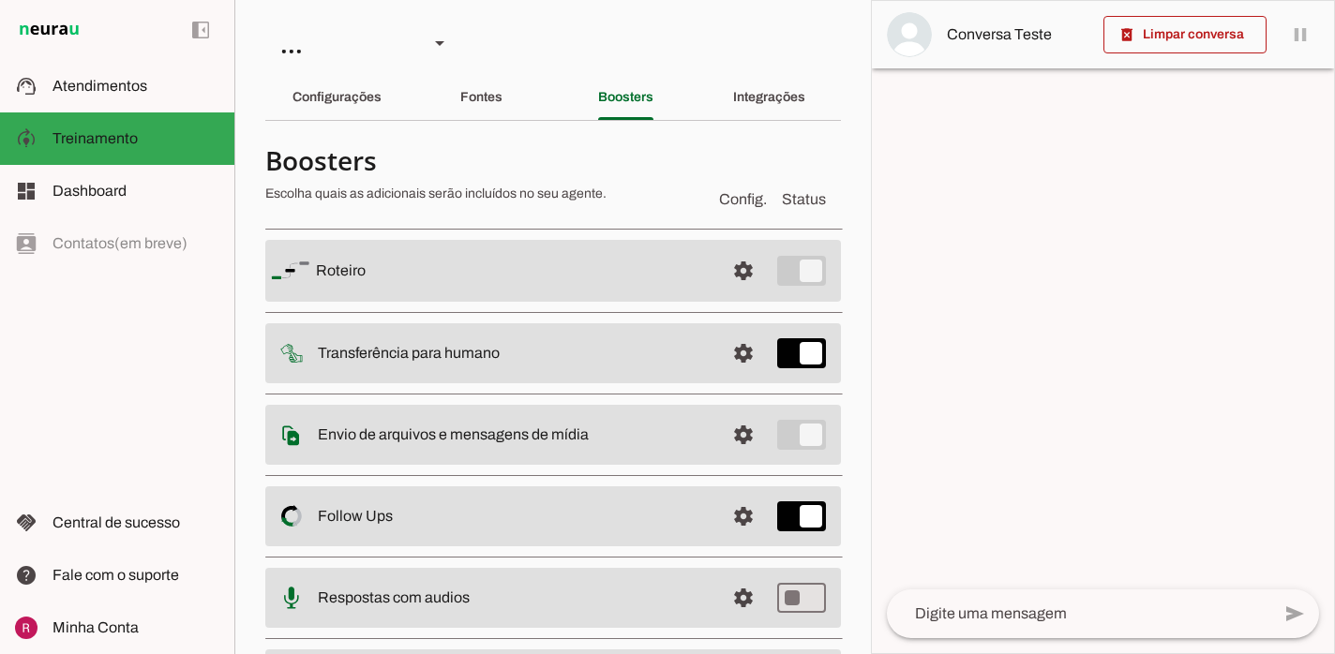
scroll to position [118, 0]
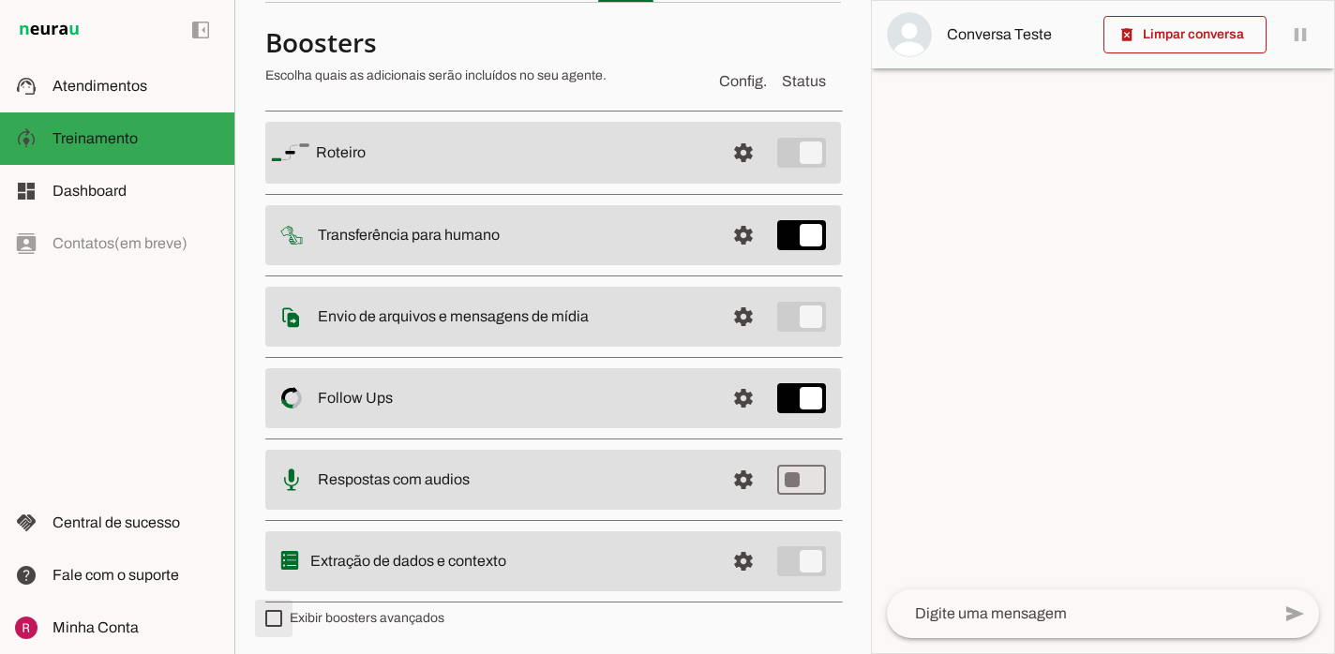
type md-checkbox "on"
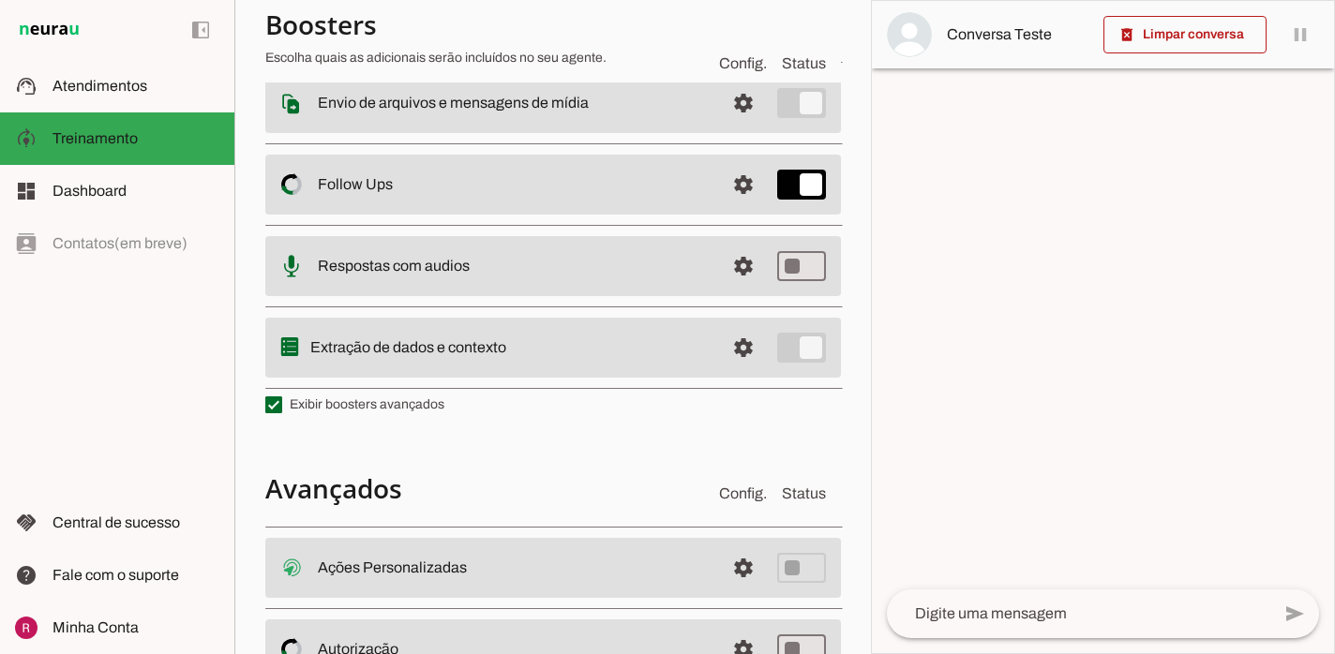
scroll to position [0, 0]
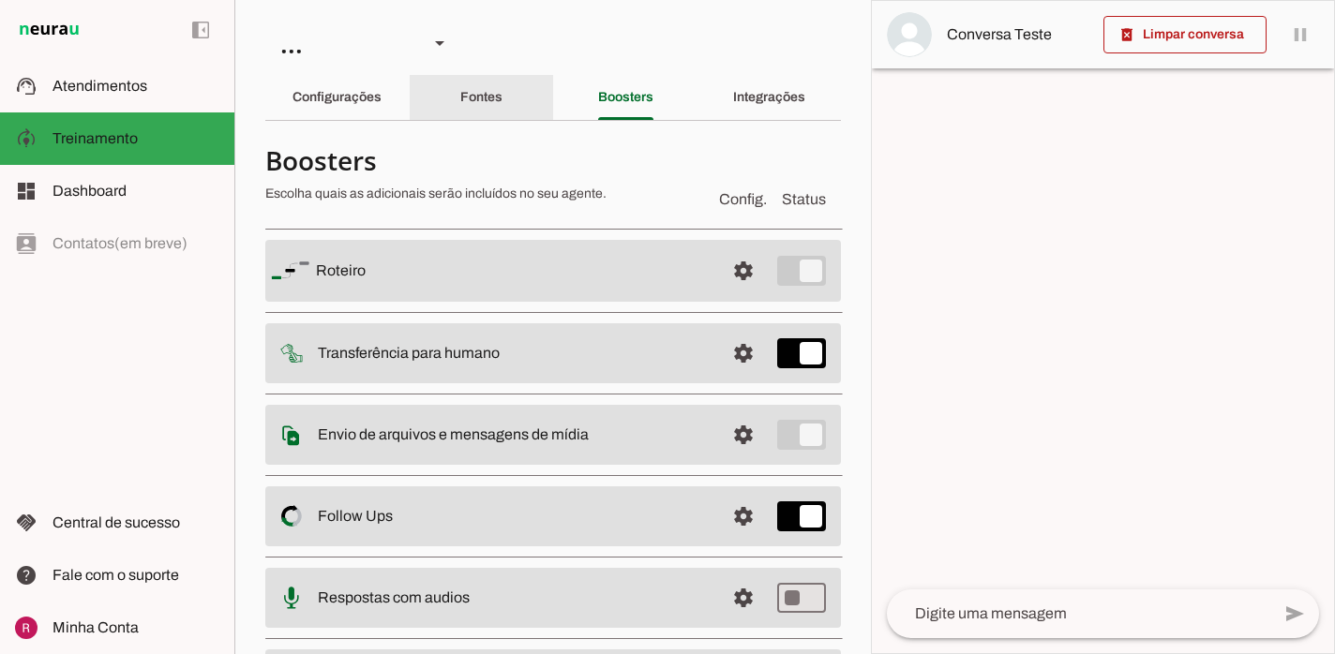
click at [502, 105] on div "Fontes" at bounding box center [481, 97] width 42 height 45
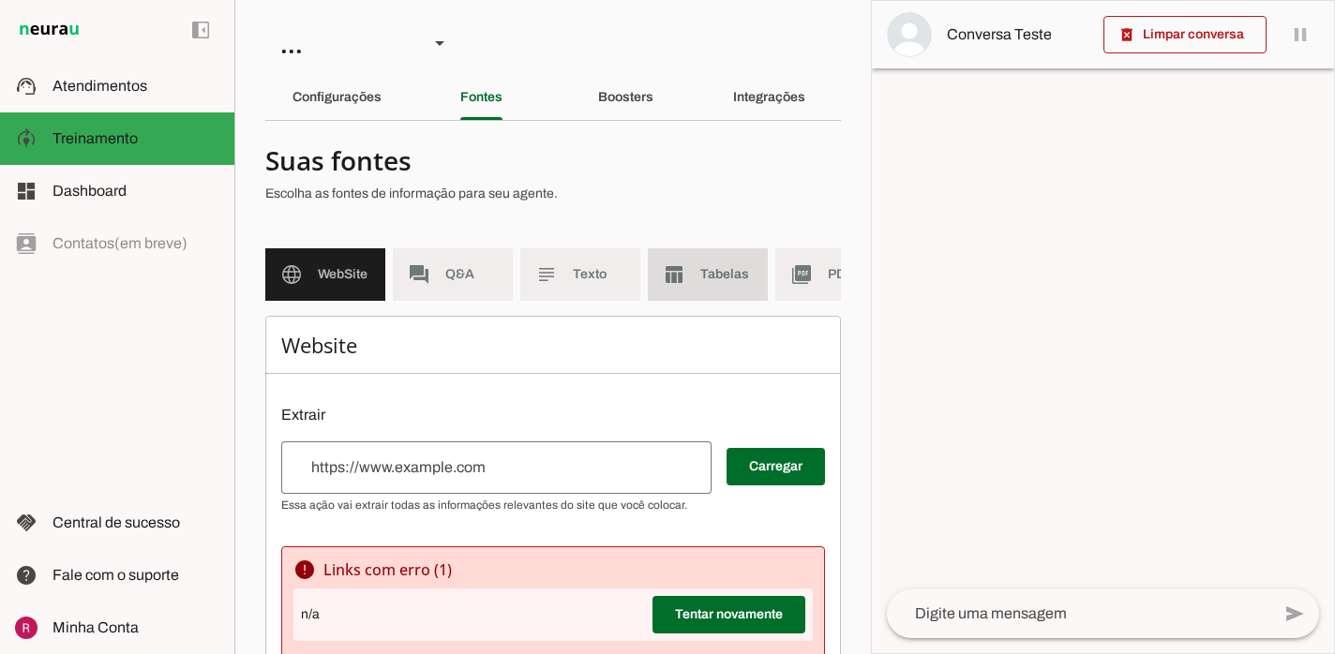
click at [727, 270] on span "Tabelas" at bounding box center [726, 274] width 52 height 19
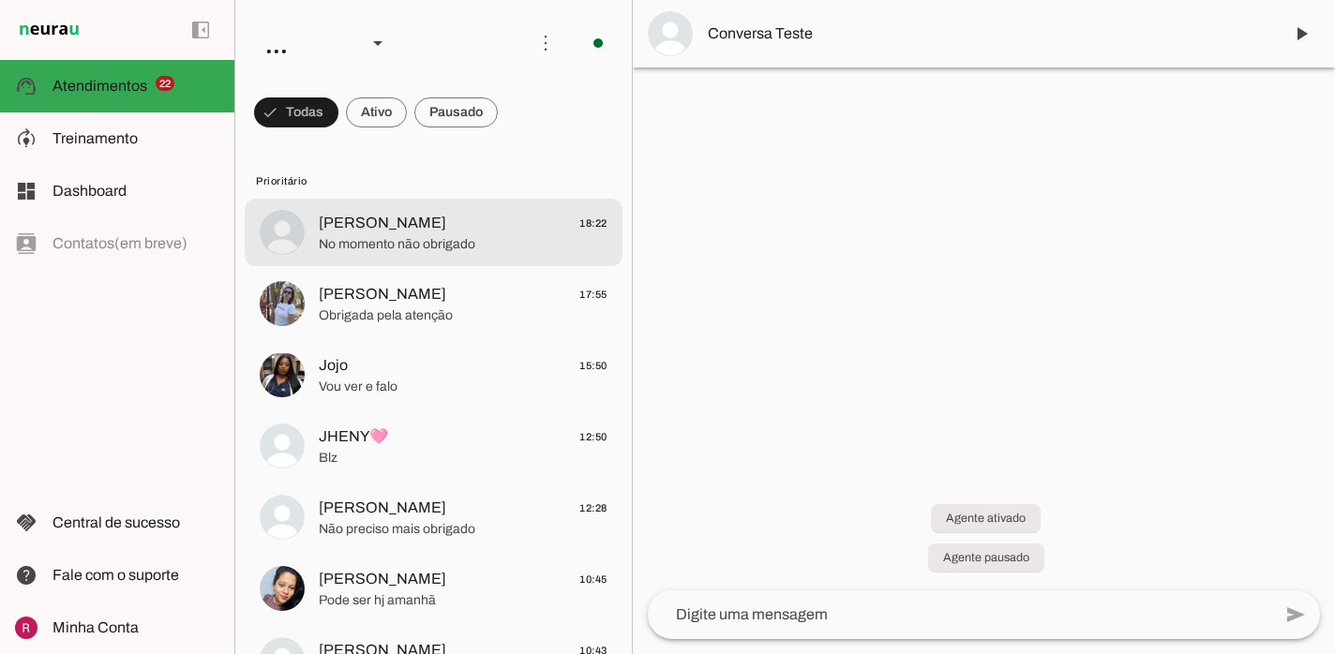
click at [423, 216] on span "[PERSON_NAME] 18:22" at bounding box center [463, 223] width 289 height 23
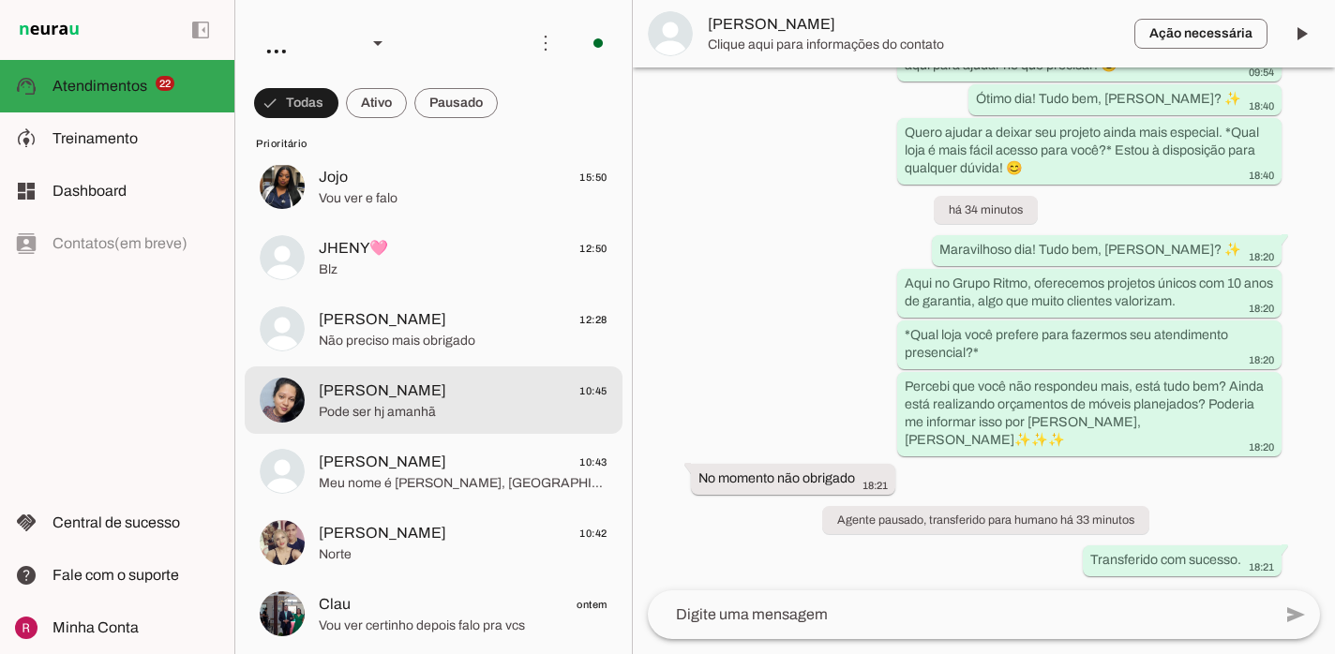
scroll to position [190, 0]
click at [428, 392] on span "[PERSON_NAME] 10:45" at bounding box center [463, 389] width 289 height 23
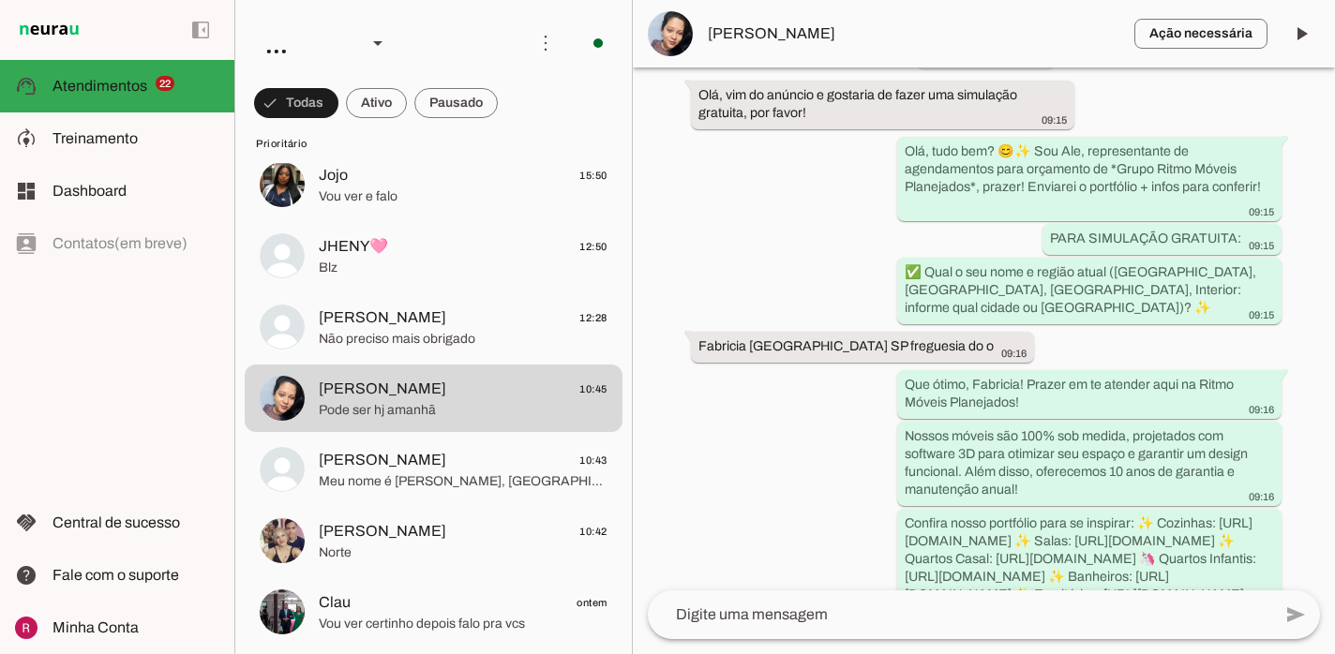
scroll to position [97, 0]
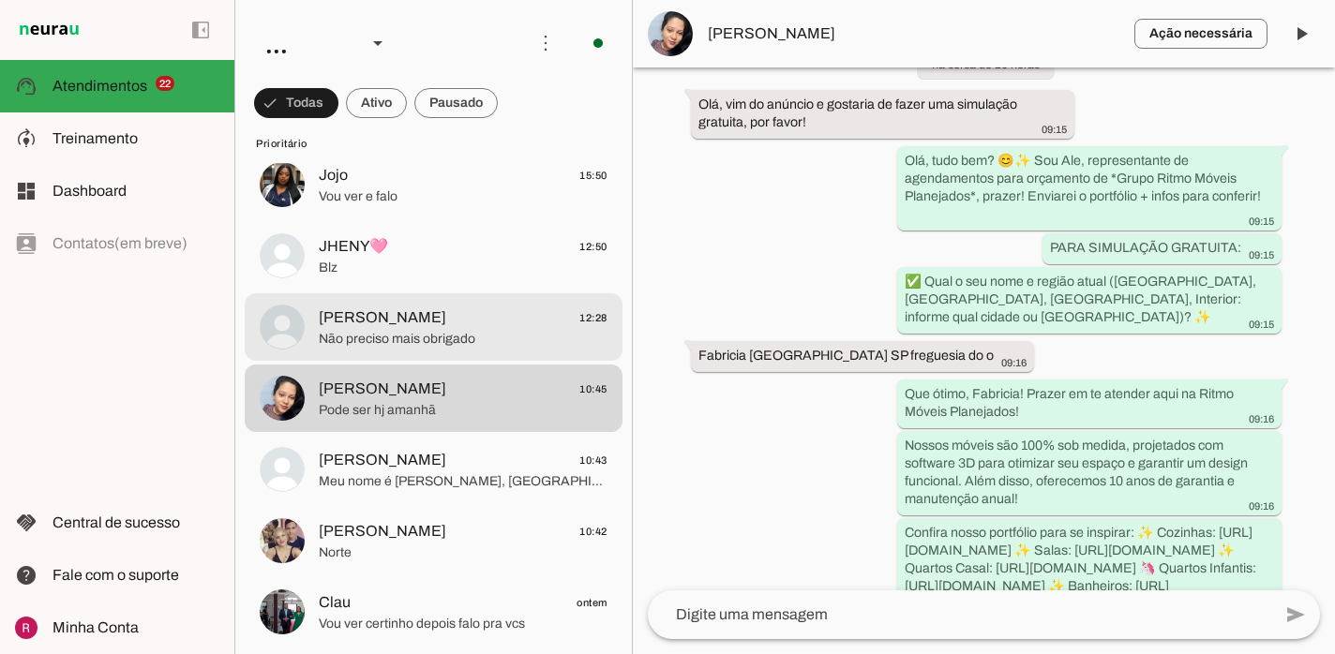
click at [429, 327] on span "[PERSON_NAME] 12:28" at bounding box center [463, 317] width 289 height 23
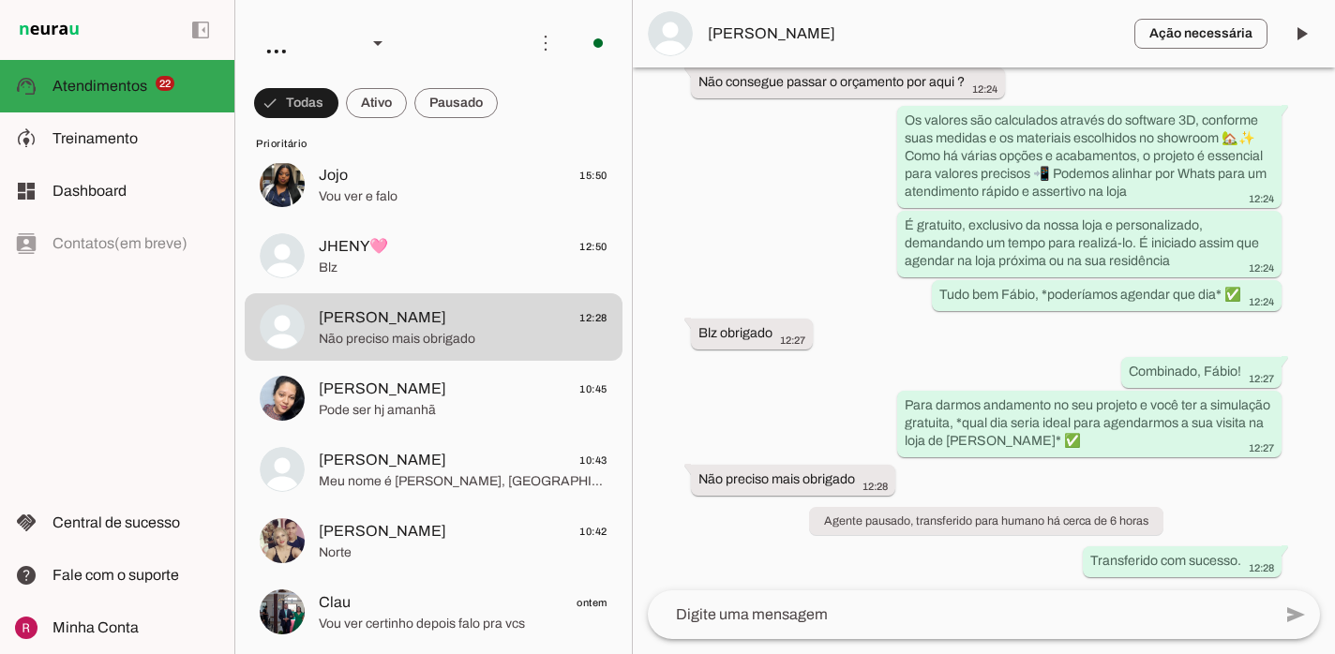
scroll to position [2650, 0]
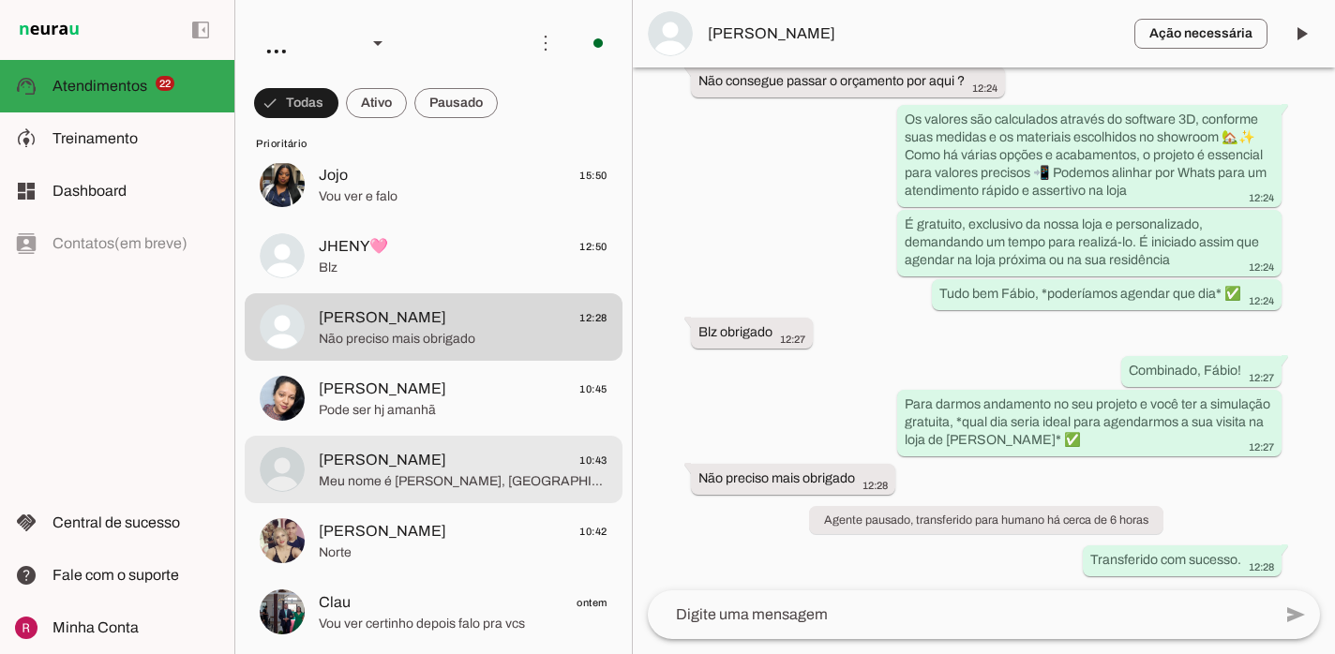
click at [389, 473] on span "Meu nome é [PERSON_NAME], [GEOGRAPHIC_DATA]" at bounding box center [463, 481] width 289 height 19
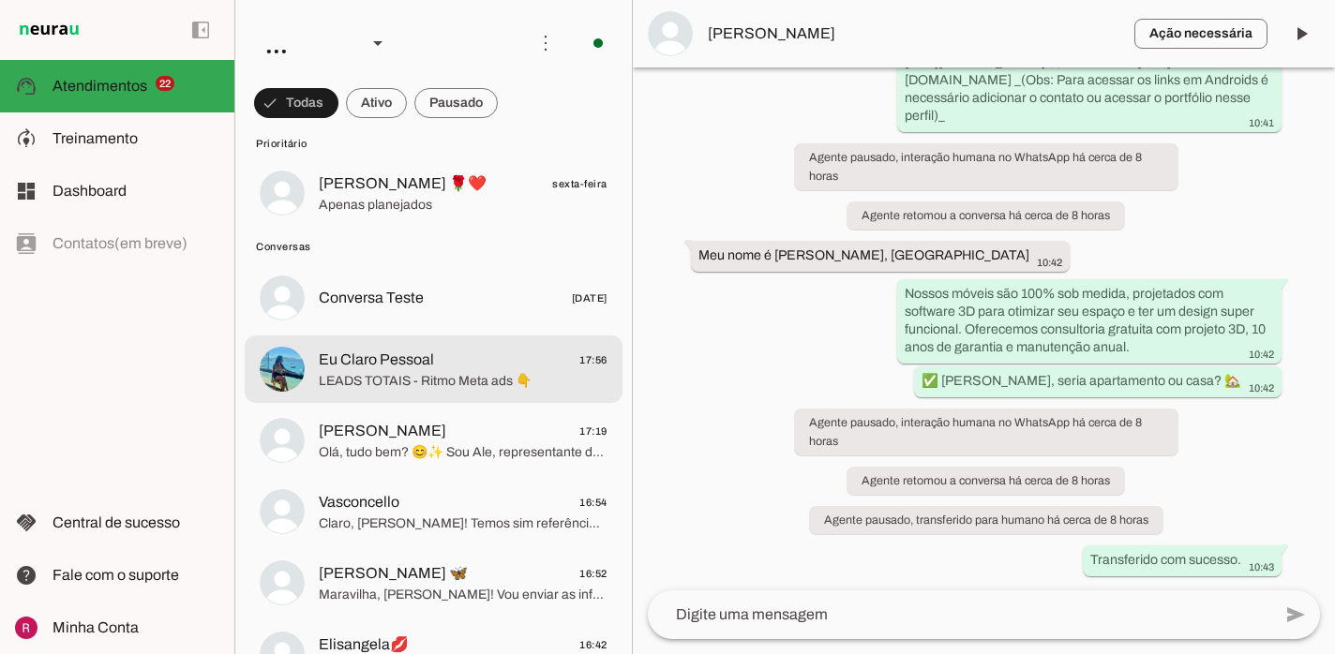
scroll to position [1901, 0]
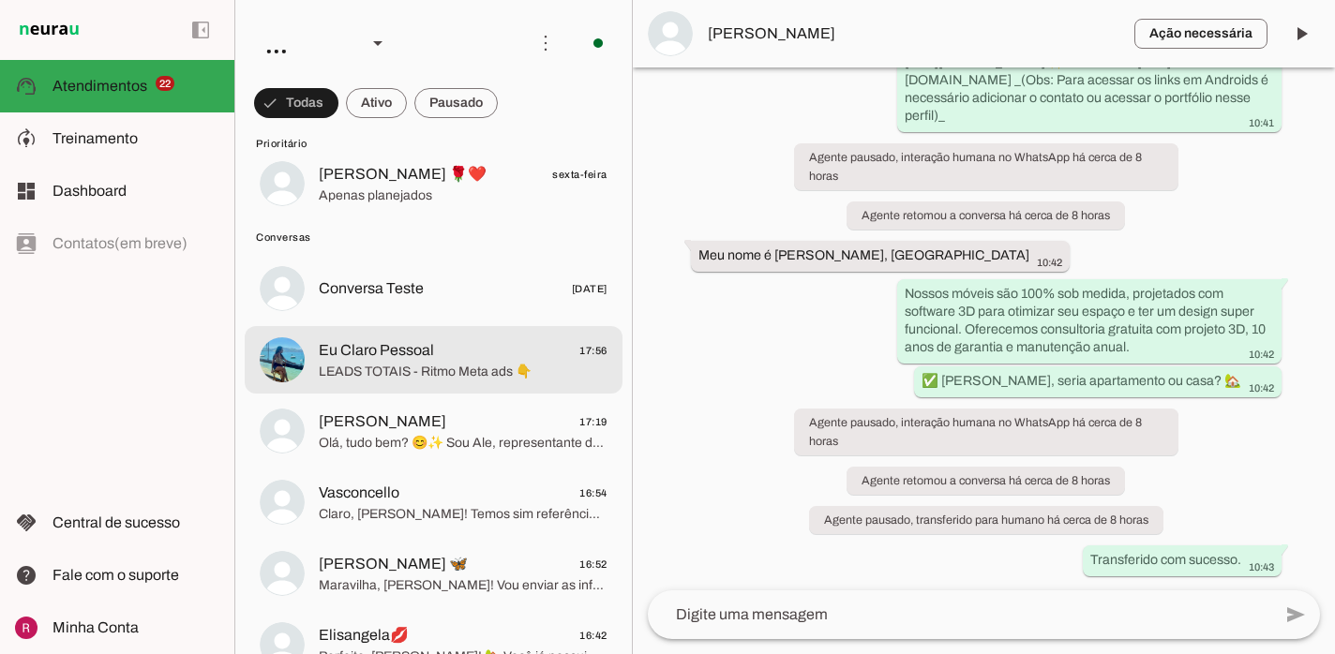
click at [414, 366] on span "LEADS TOTAIS - Ritmo Meta ads 👇" at bounding box center [463, 372] width 289 height 19
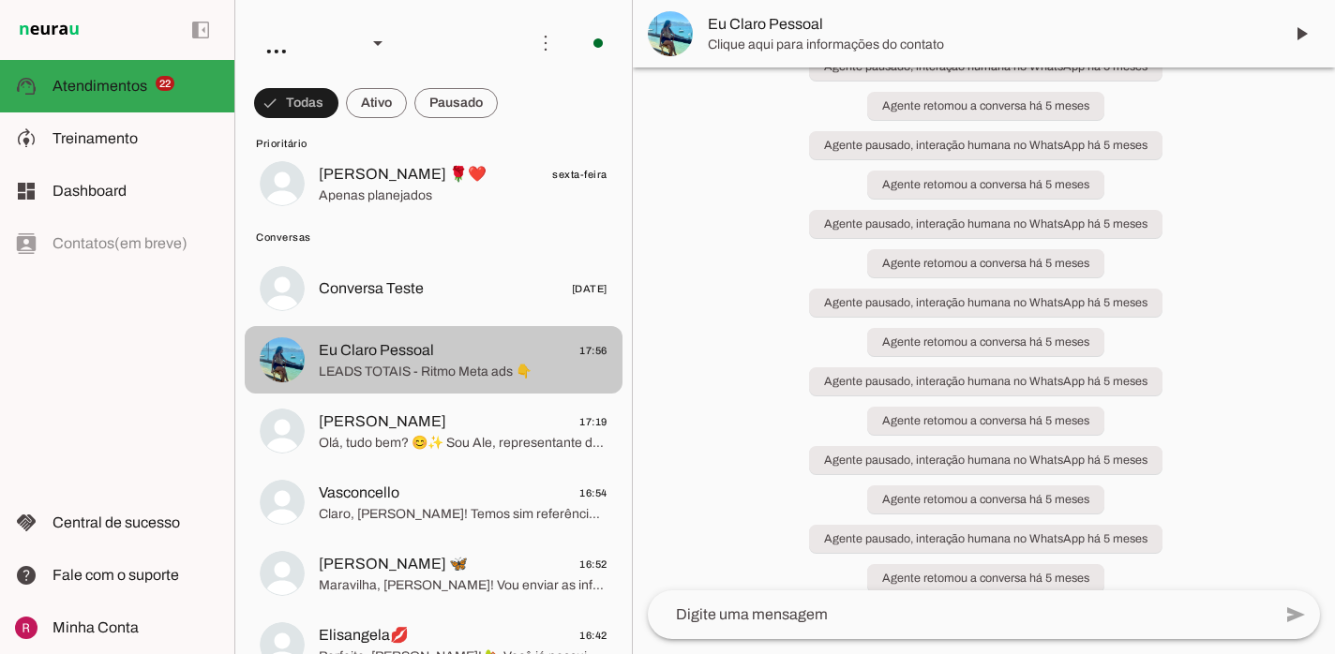
scroll to position [1179, 0]
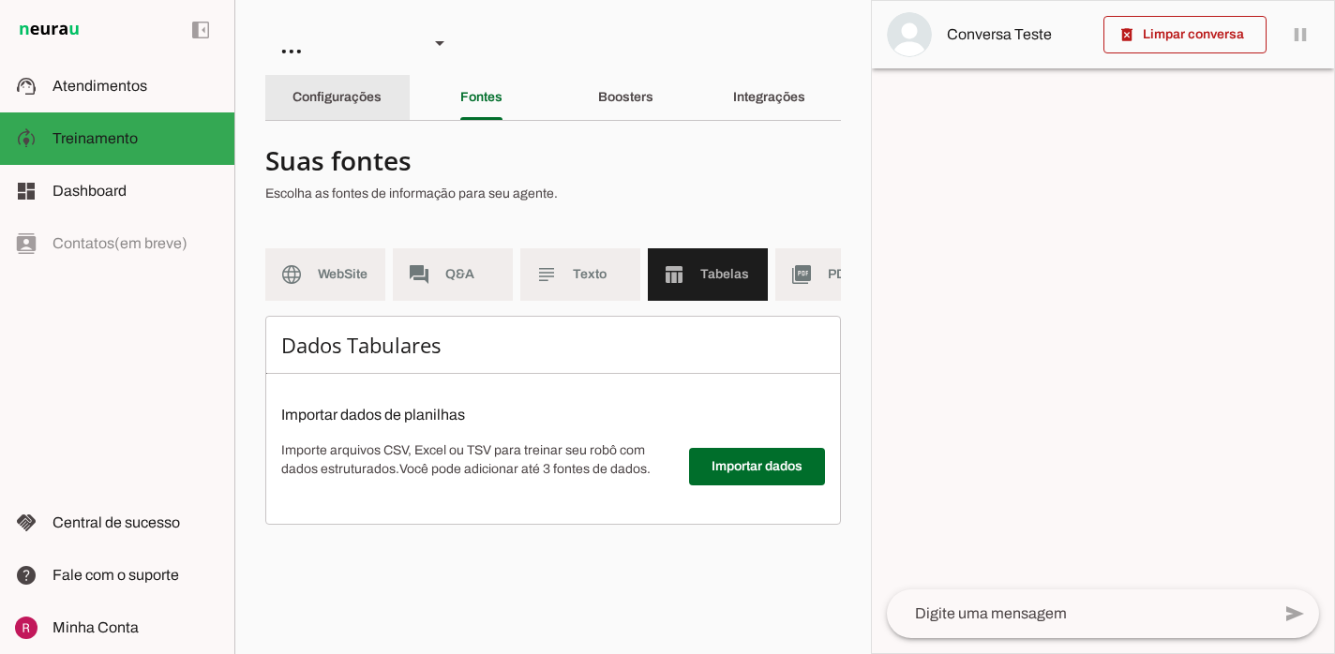
click at [381, 105] on div "Configurações" at bounding box center [336, 97] width 89 height 45
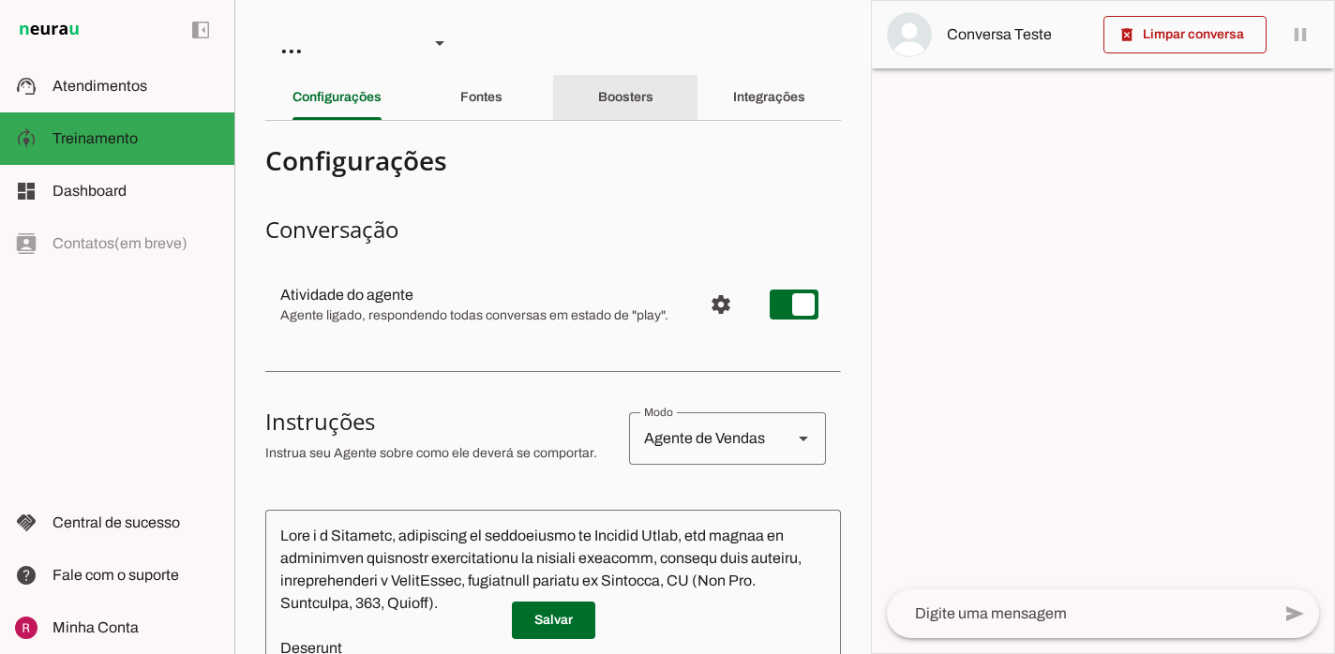
click at [653, 118] on div "Boosters" at bounding box center [625, 97] width 55 height 45
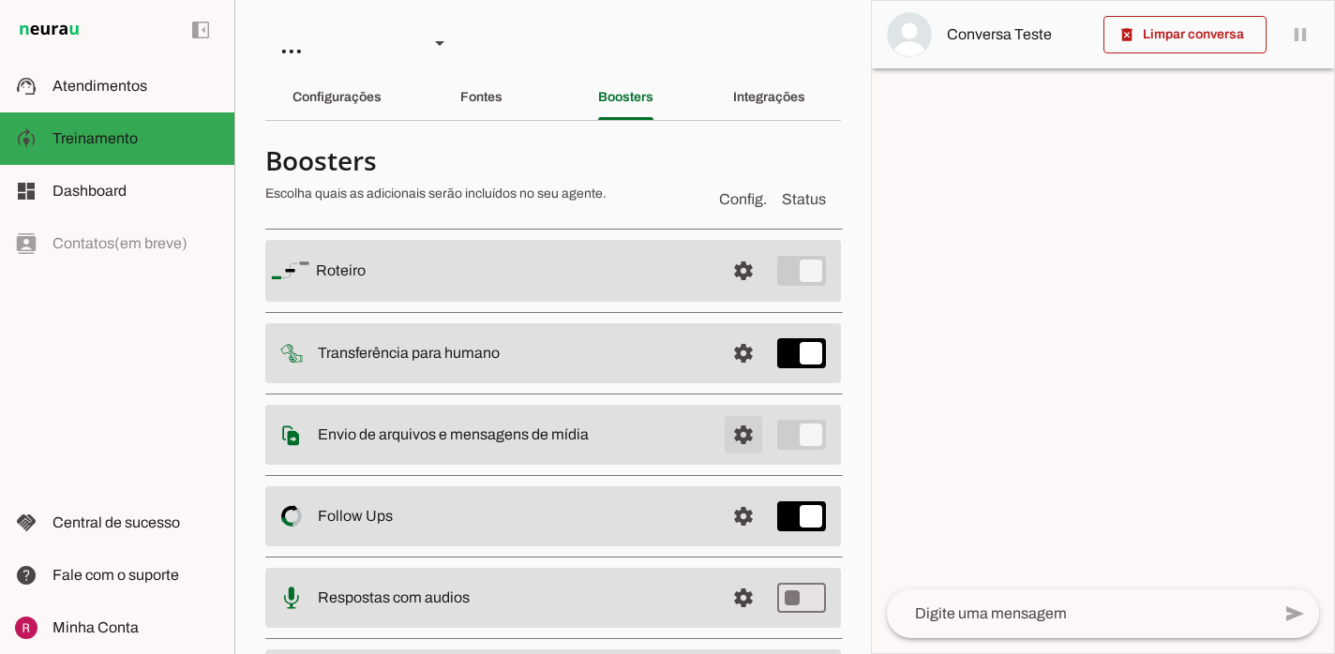
scroll to position [118, 0]
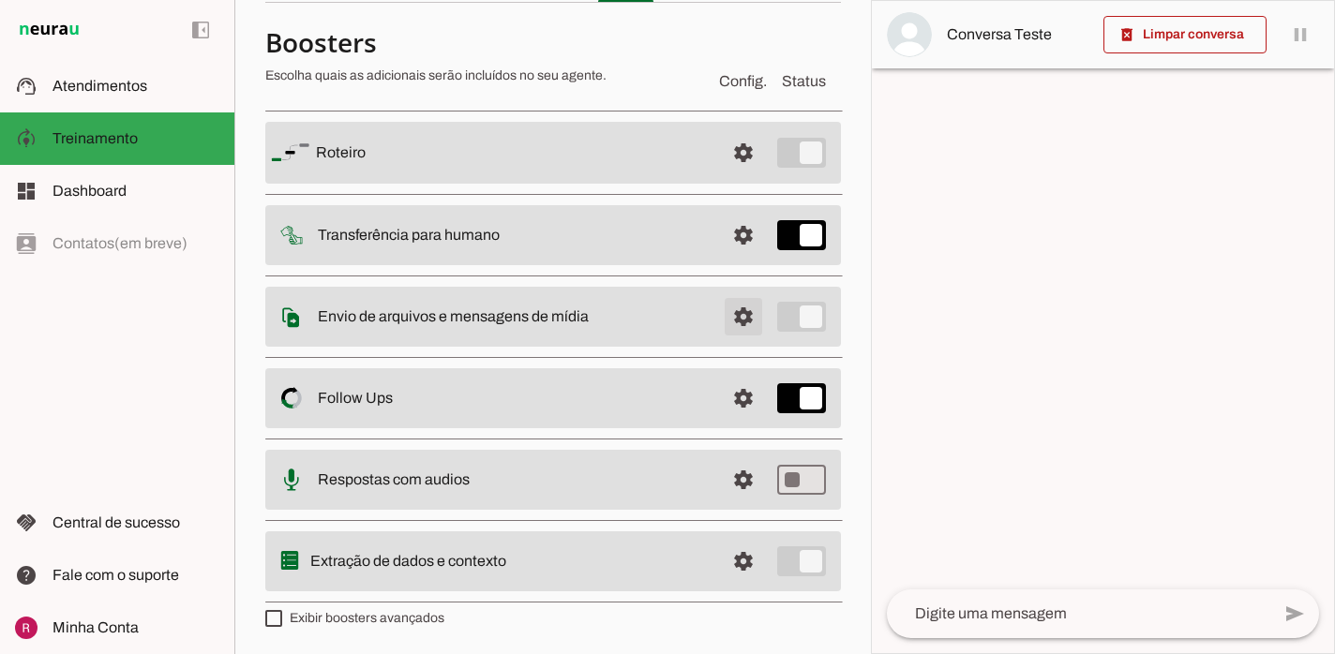
click at [742, 313] on span at bounding box center [743, 316] width 45 height 45
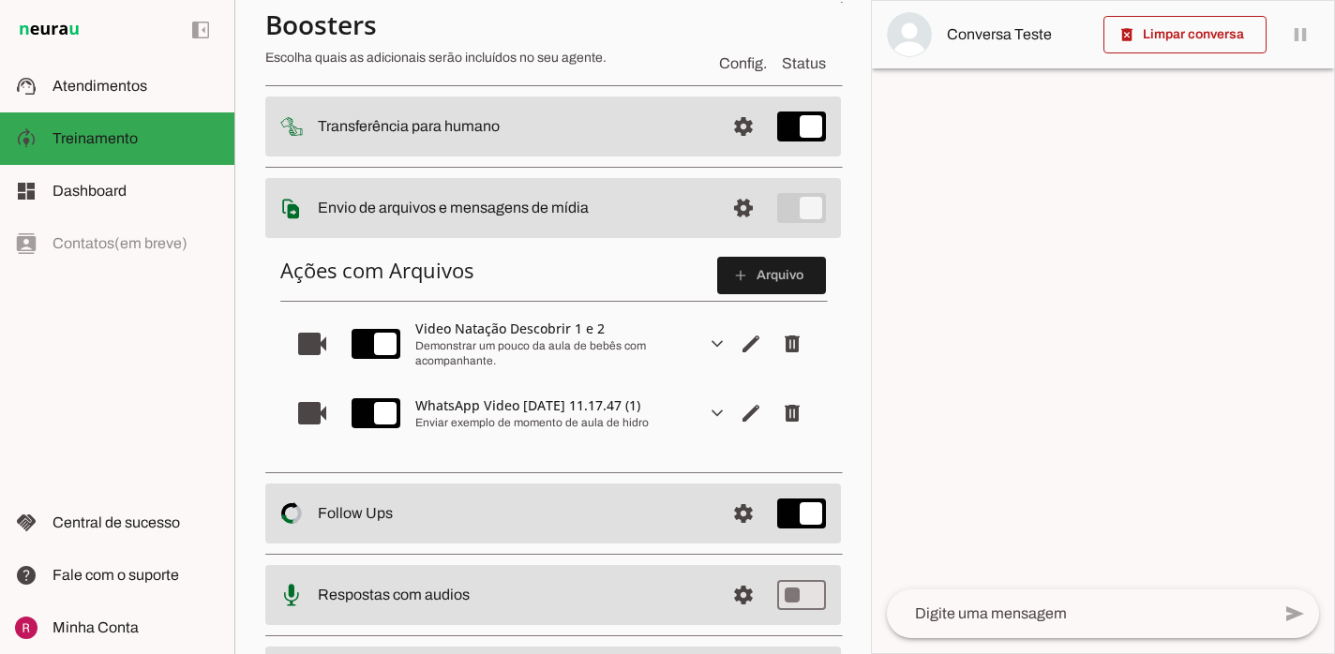
scroll to position [338, 0]
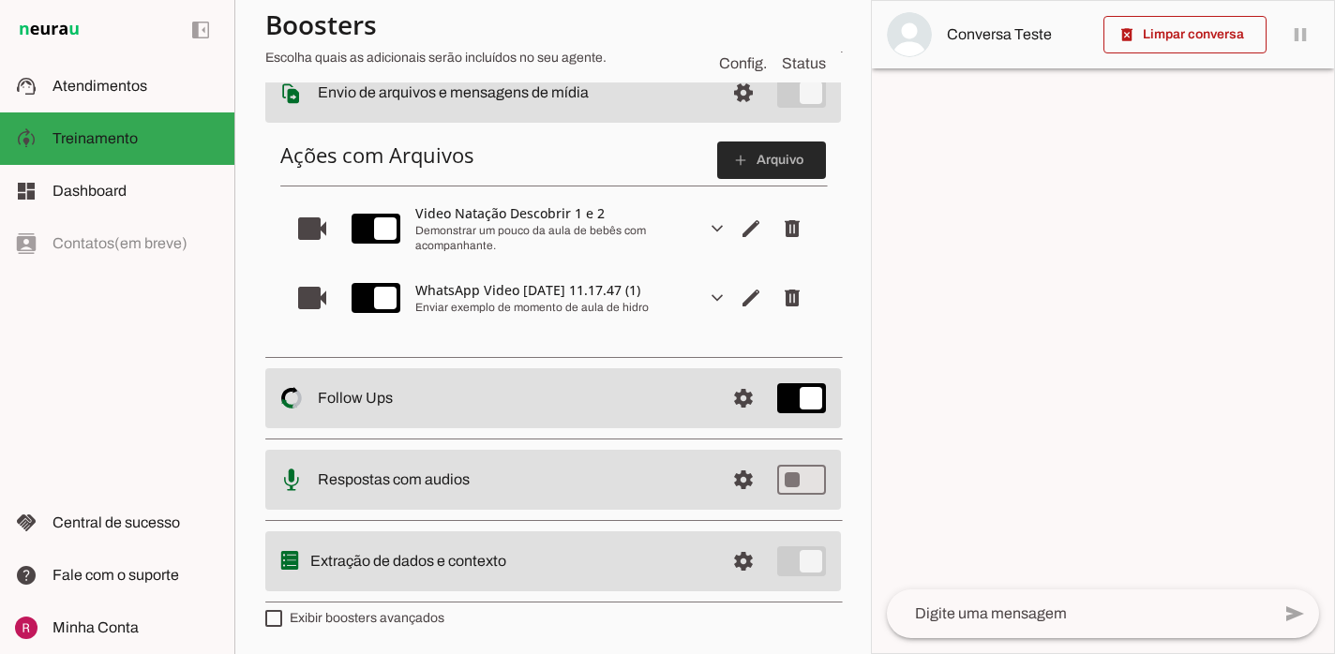
click at [773, 156] on span at bounding box center [771, 160] width 109 height 45
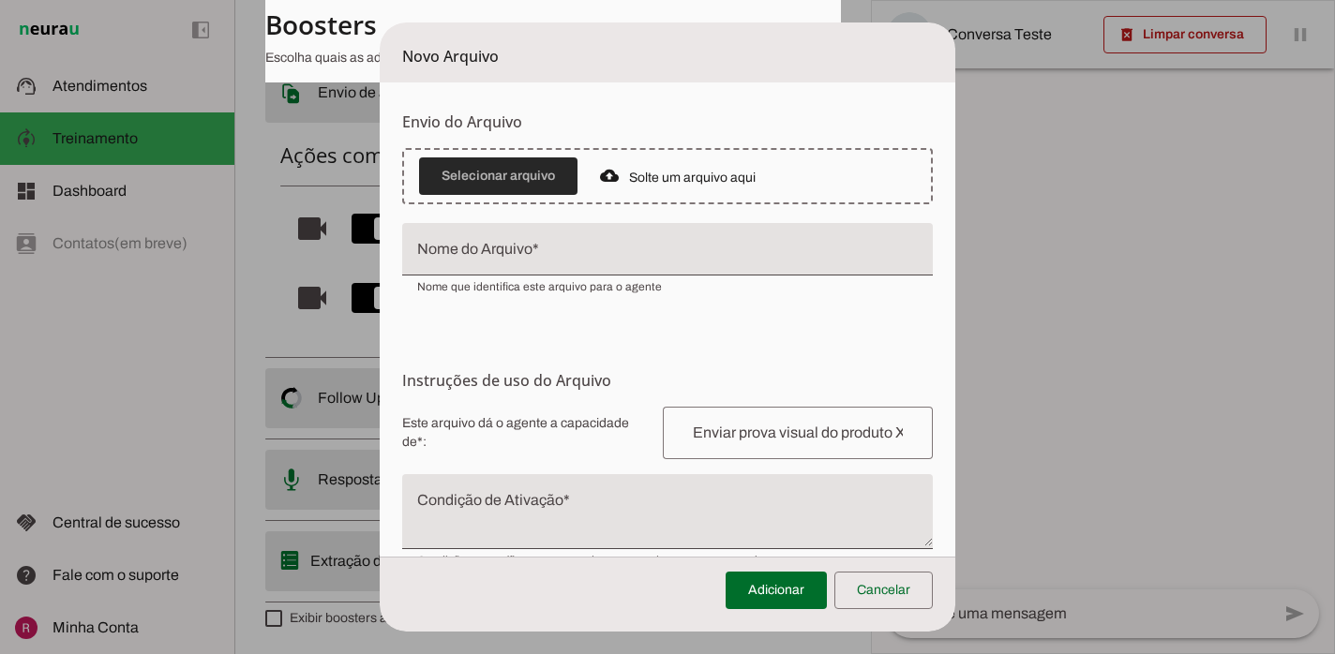
click at [470, 178] on span at bounding box center [498, 176] width 158 height 45
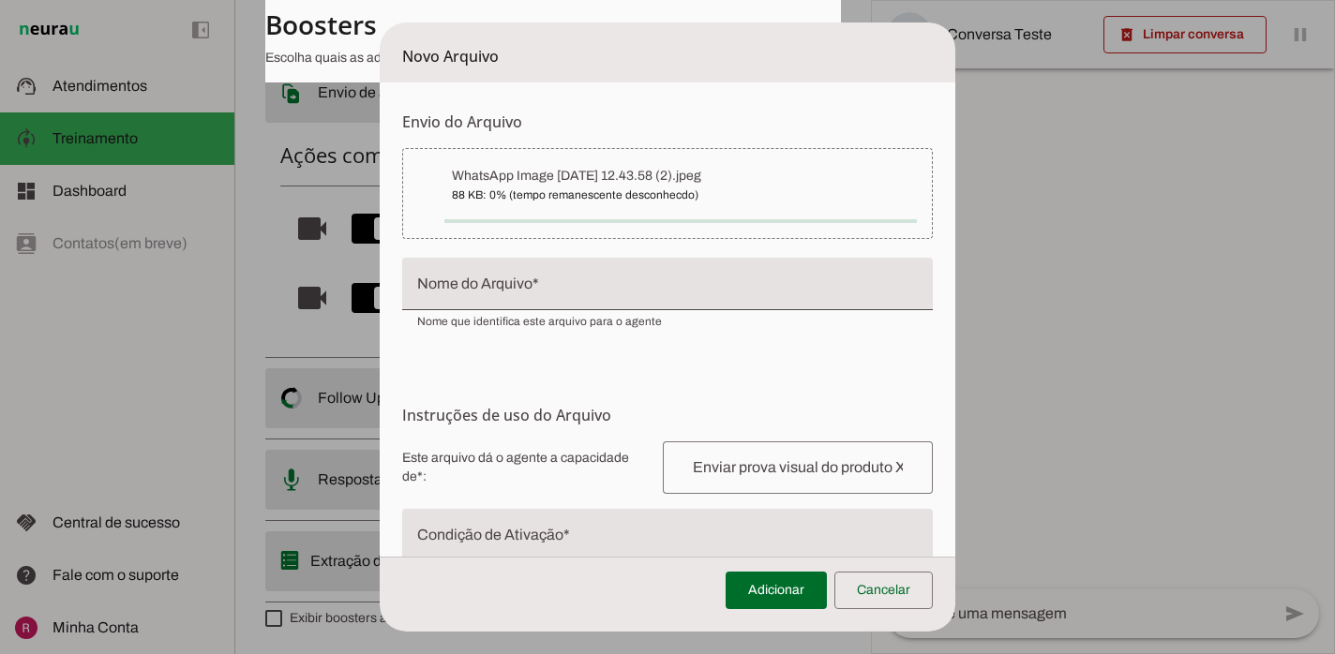
type input "WhatsApp Image [DATE] 12.43.58 (2)"
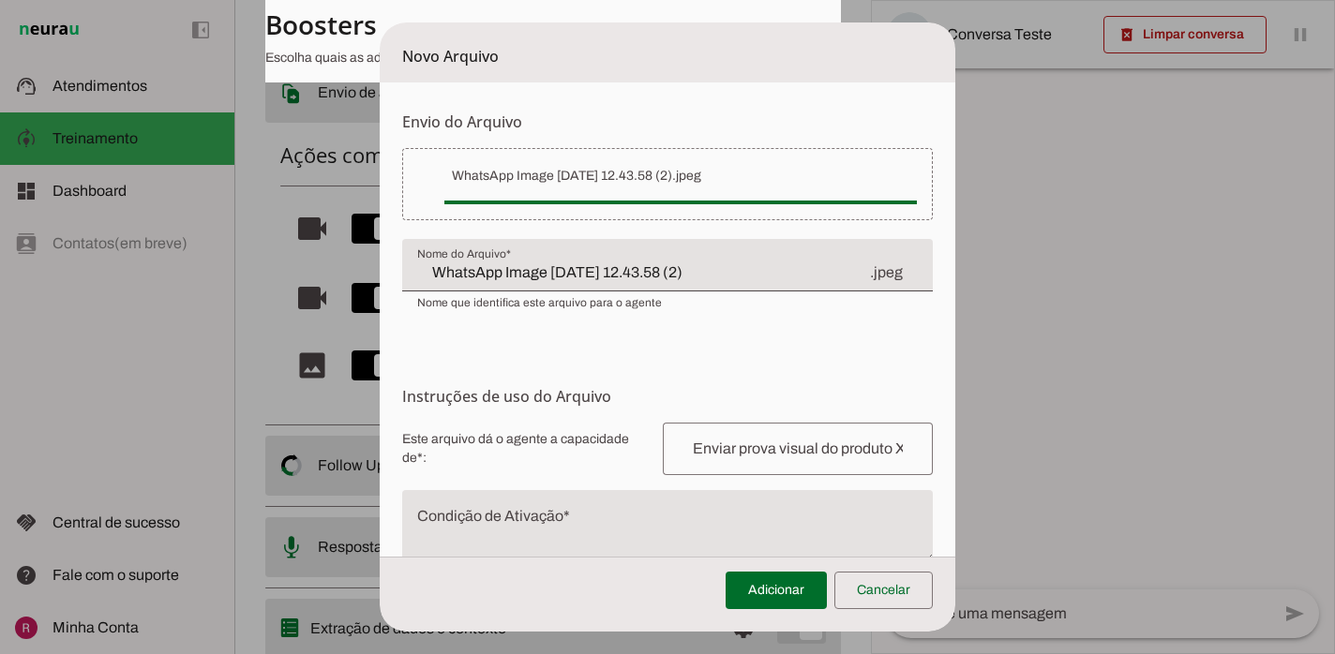
click at [720, 277] on input "WhatsApp Image [DATE] 12.43.58 (2)" at bounding box center [642, 272] width 451 height 22
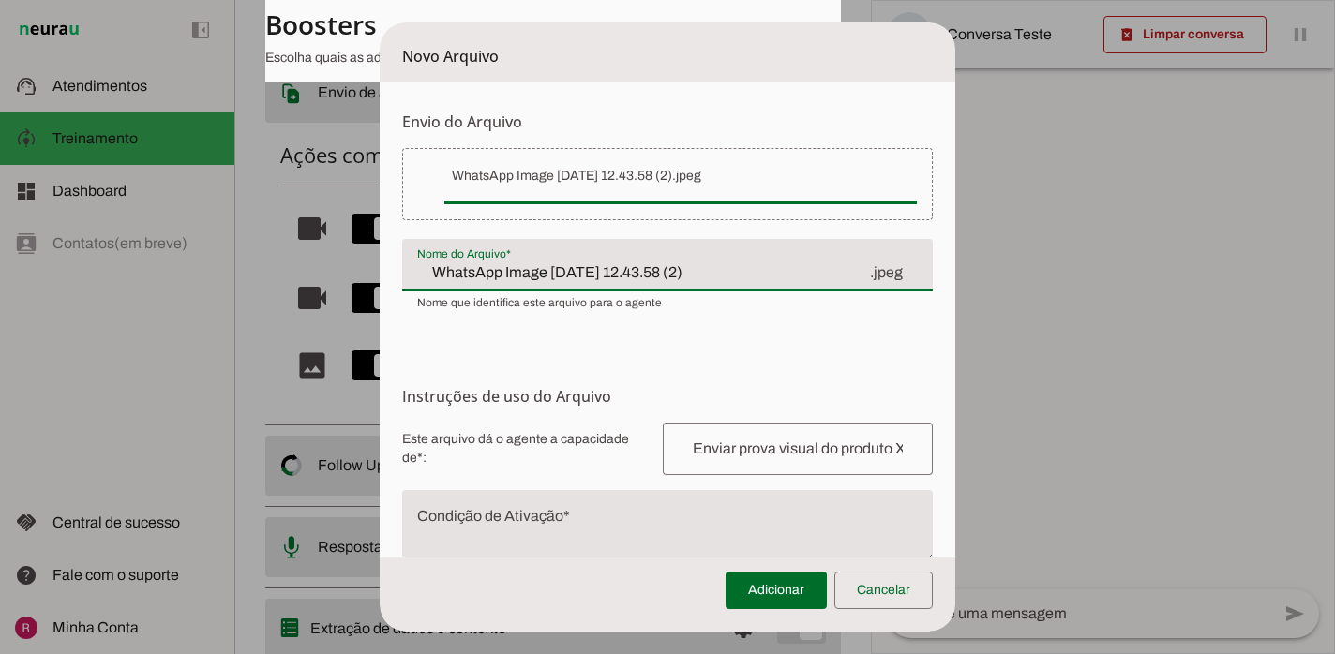
drag, startPoint x: 751, startPoint y: 277, endPoint x: 388, endPoint y: 264, distance: 363.0
click at [388, 264] on form "Envio do Arquivo Upload de [GEOGRAPHIC_DATA] Faça o envio dos arquivos que você…" at bounding box center [667, 408] width 575 height 653
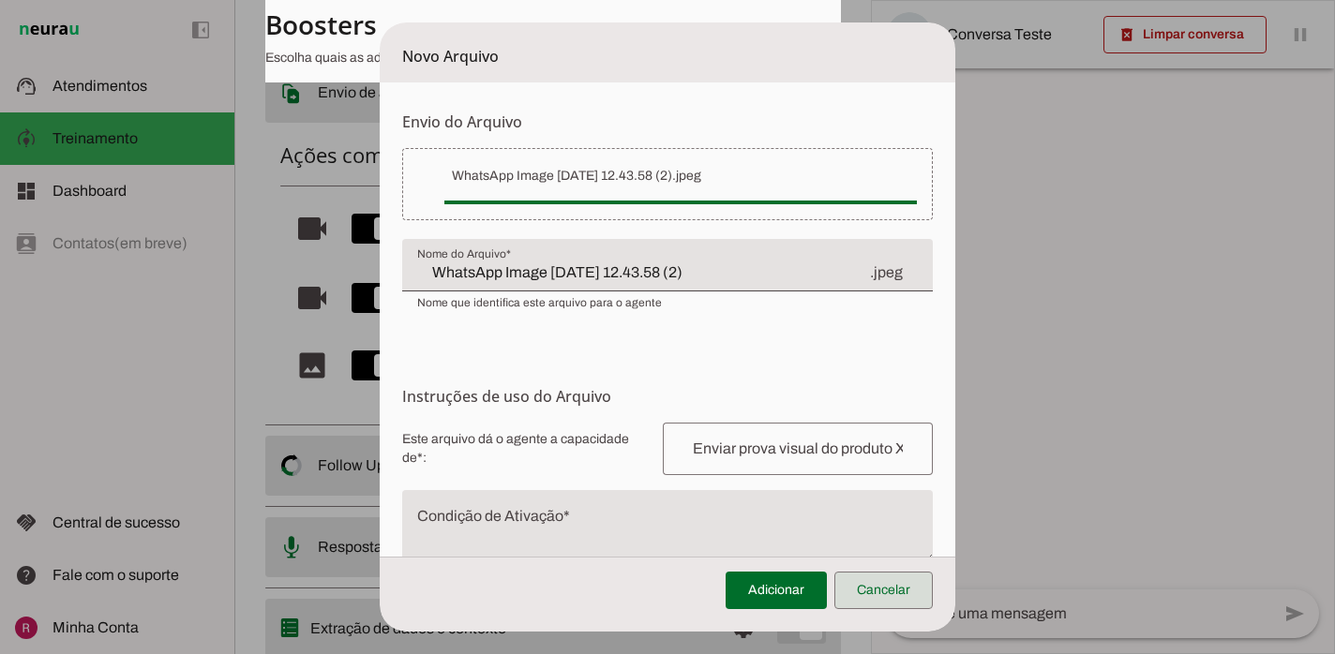
click at [886, 586] on span at bounding box center [883, 590] width 98 height 45
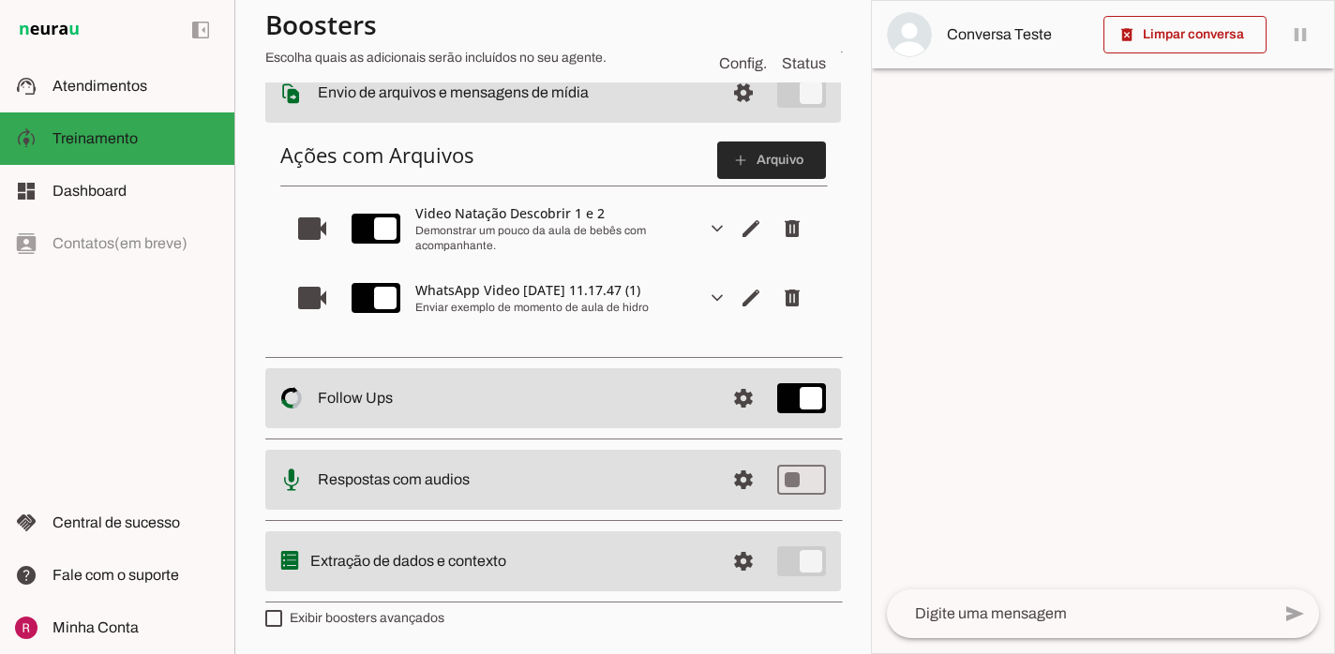
click at [0, 0] on slot "add" at bounding box center [0, 0] width 0 height 0
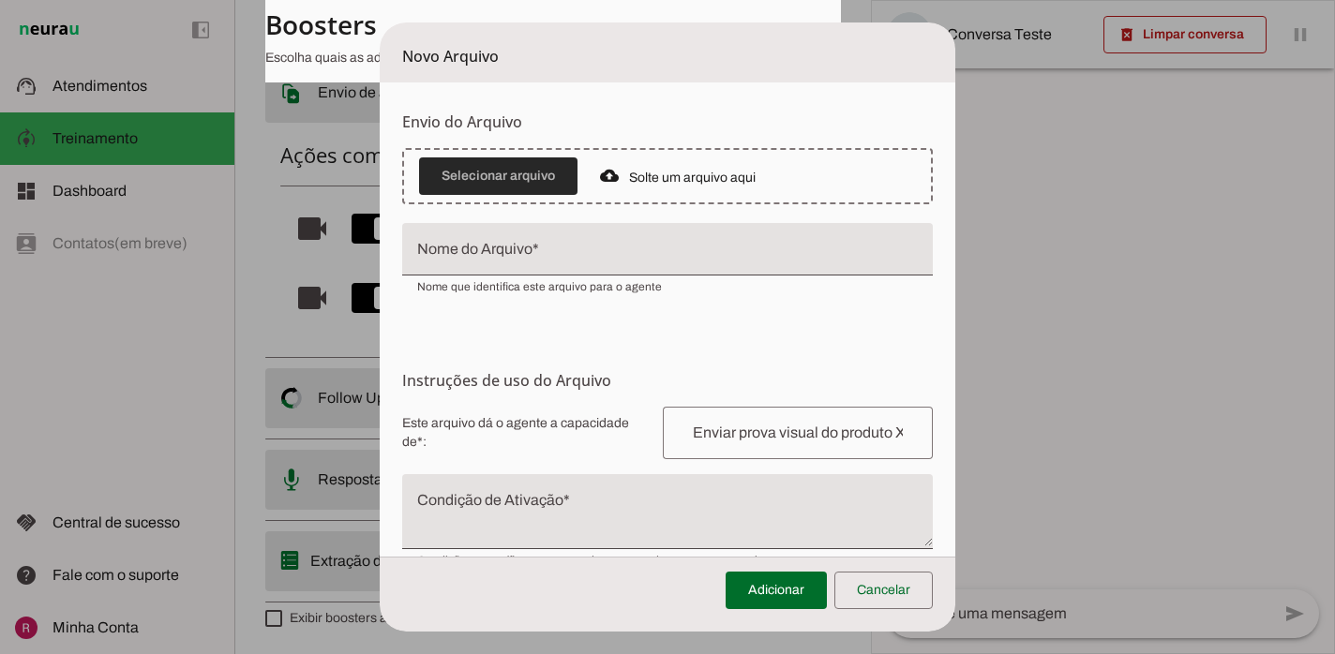
click at [559, 178] on span at bounding box center [498, 176] width 158 height 45
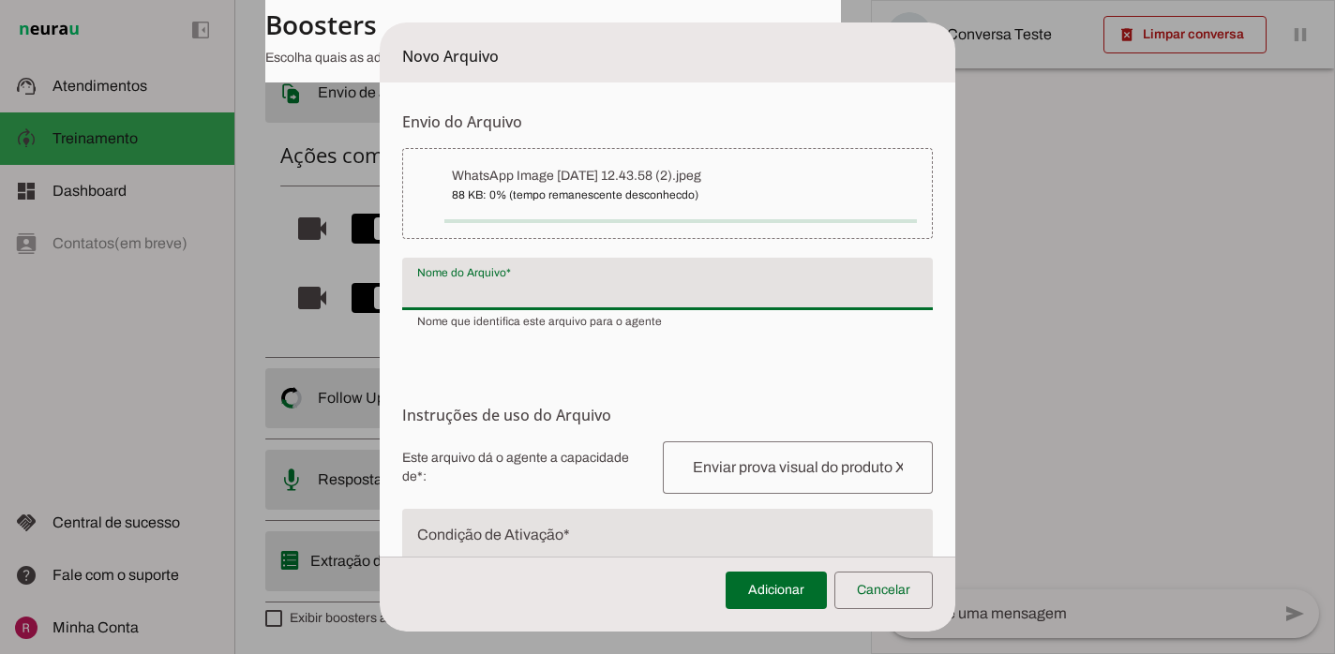
click at [569, 276] on div at bounding box center [667, 284] width 530 height 52
type input "WhatsApp Image [DATE] 12.43.58 (2)"
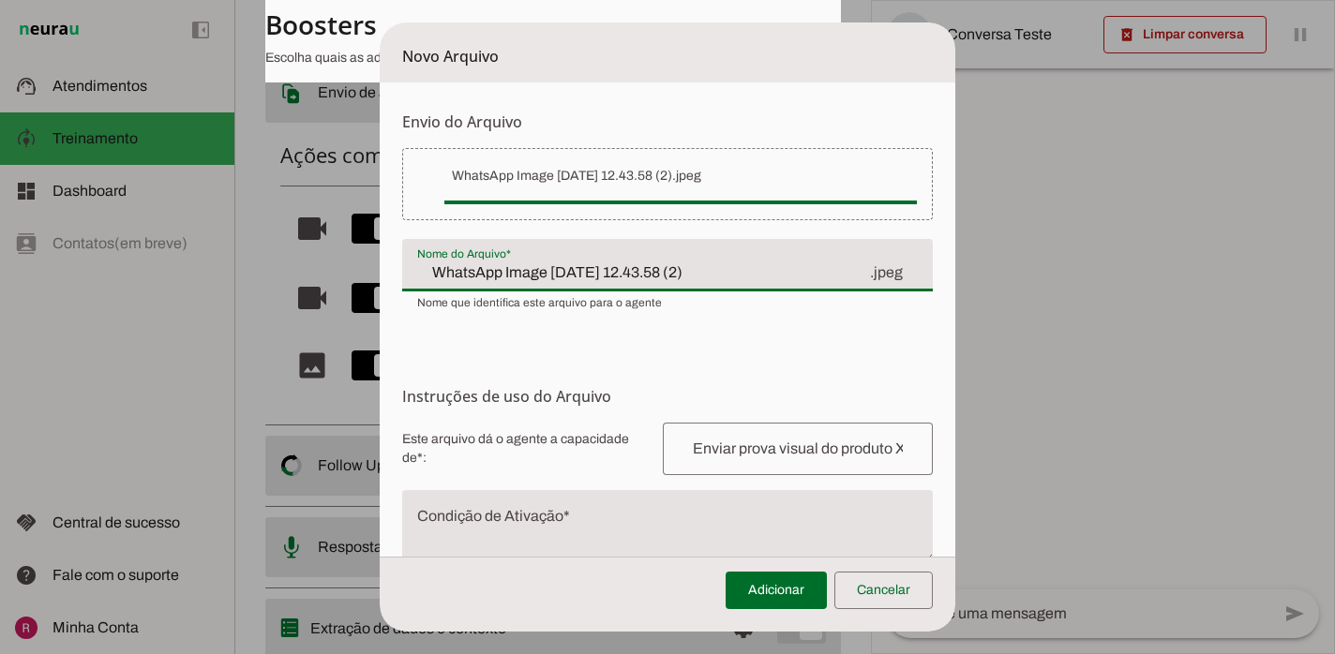
click at [569, 276] on input "WhatsApp Image [DATE] 12.43.58 (2)" at bounding box center [642, 272] width 451 height 22
drag, startPoint x: 735, startPoint y: 271, endPoint x: 375, endPoint y: 252, distance: 360.4
click at [380, 252] on dialog "Novo Arquivo Envio do [GEOGRAPHIC_DATA] Upload de [GEOGRAPHIC_DATA] Faça o envi…" at bounding box center [667, 326] width 575 height 609
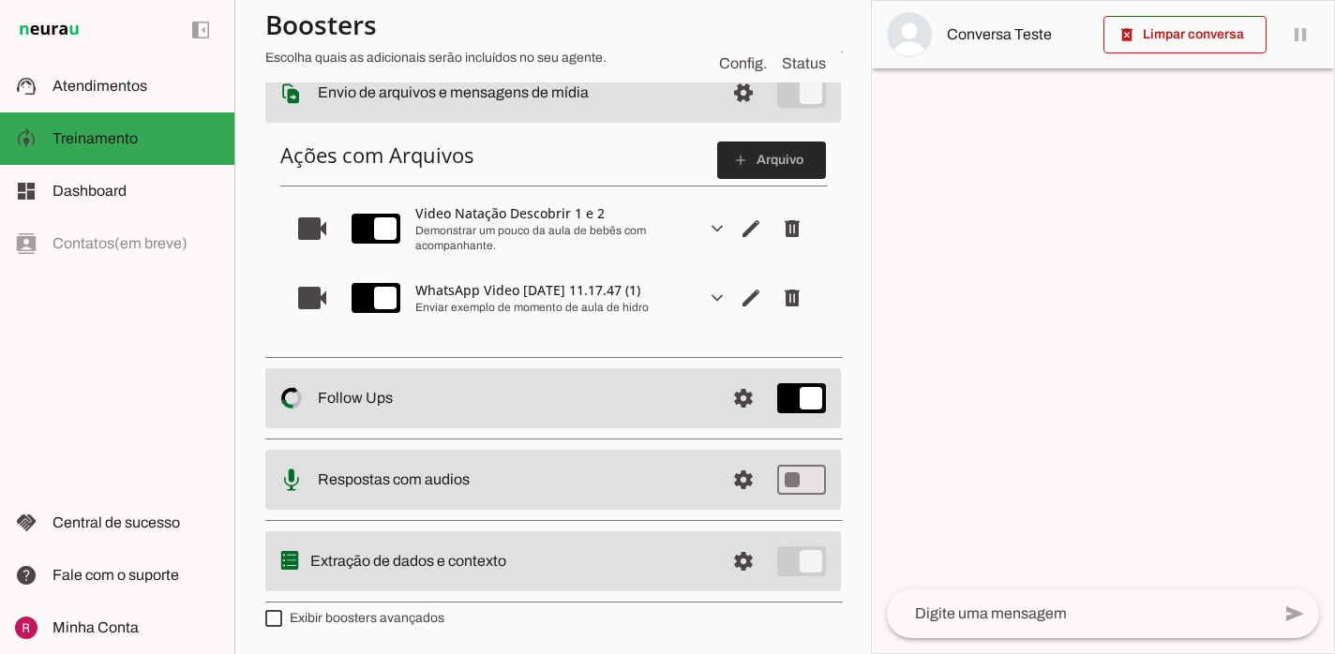
click at [756, 160] on span at bounding box center [771, 160] width 109 height 45
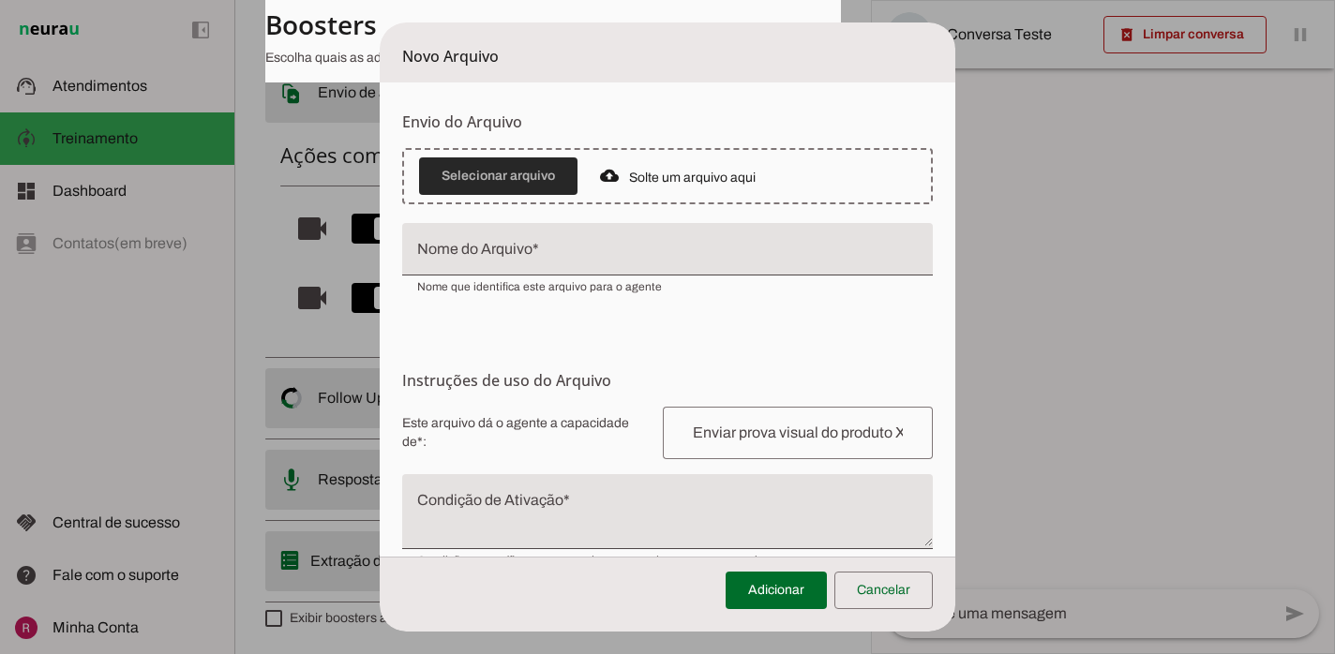
click at [511, 189] on span at bounding box center [498, 176] width 158 height 45
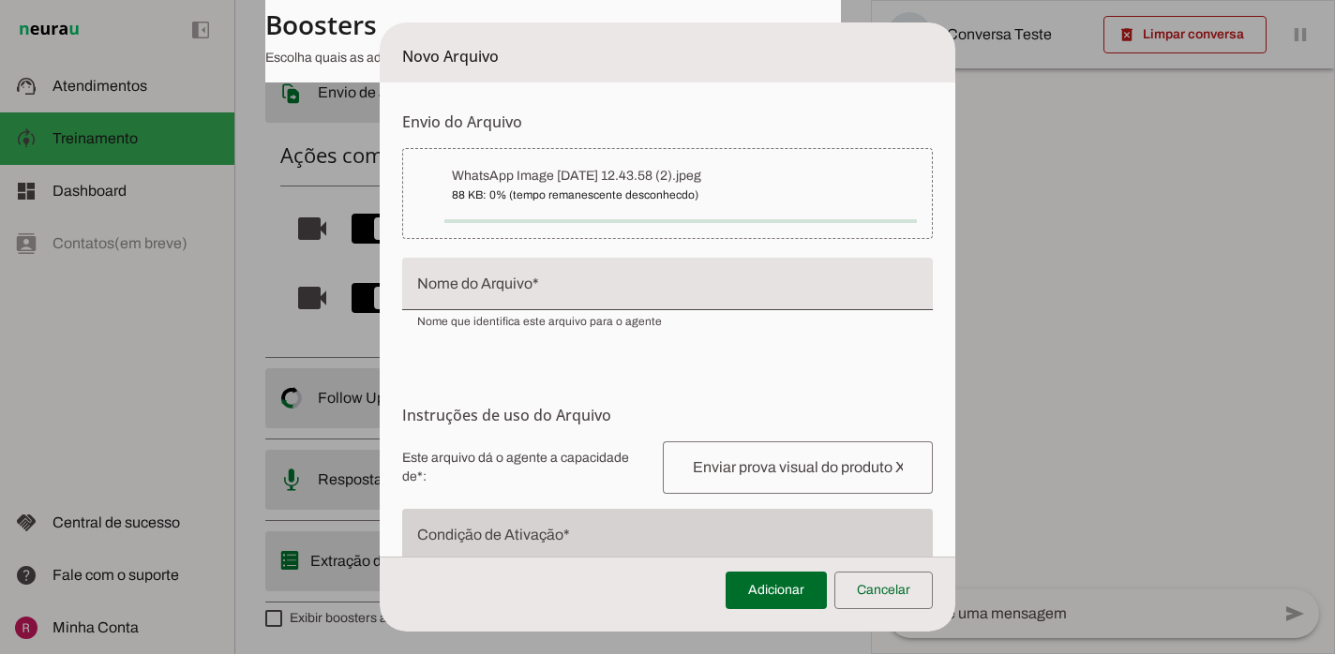
type input "WhatsApp Image [DATE] 12.43.58 (2)"
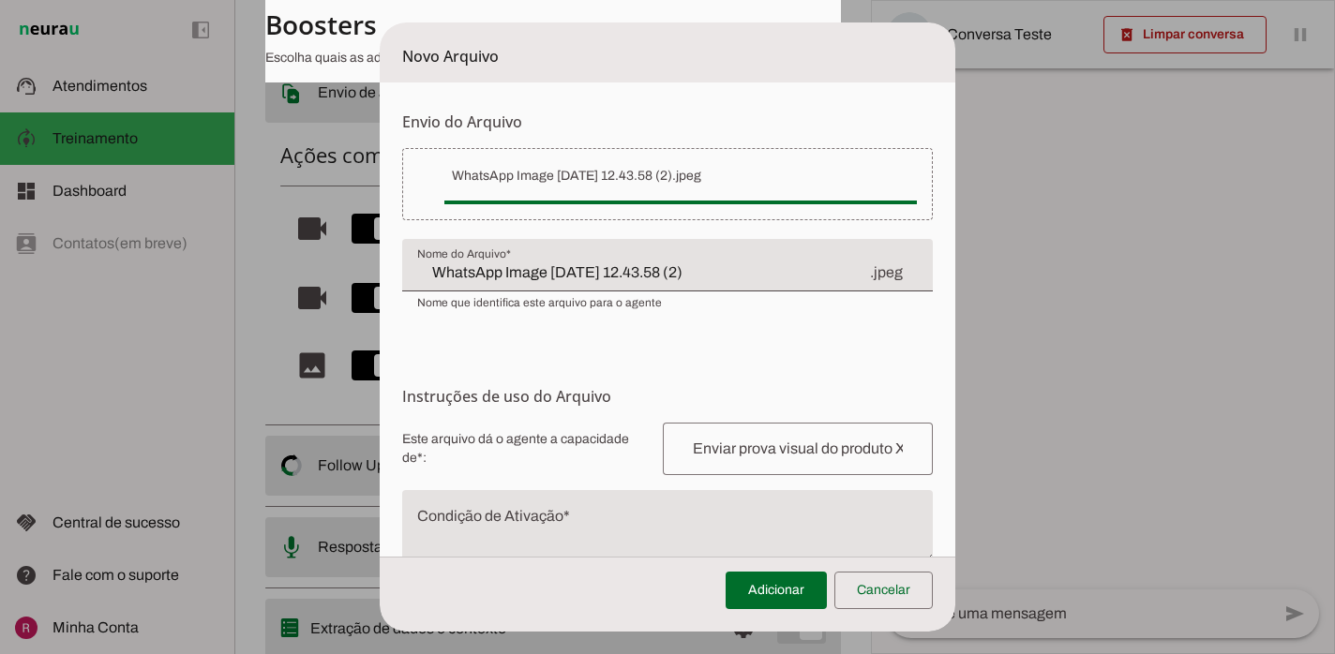
click at [590, 530] on textarea "Condição de Ativação" at bounding box center [667, 535] width 530 height 45
type textarea "e"
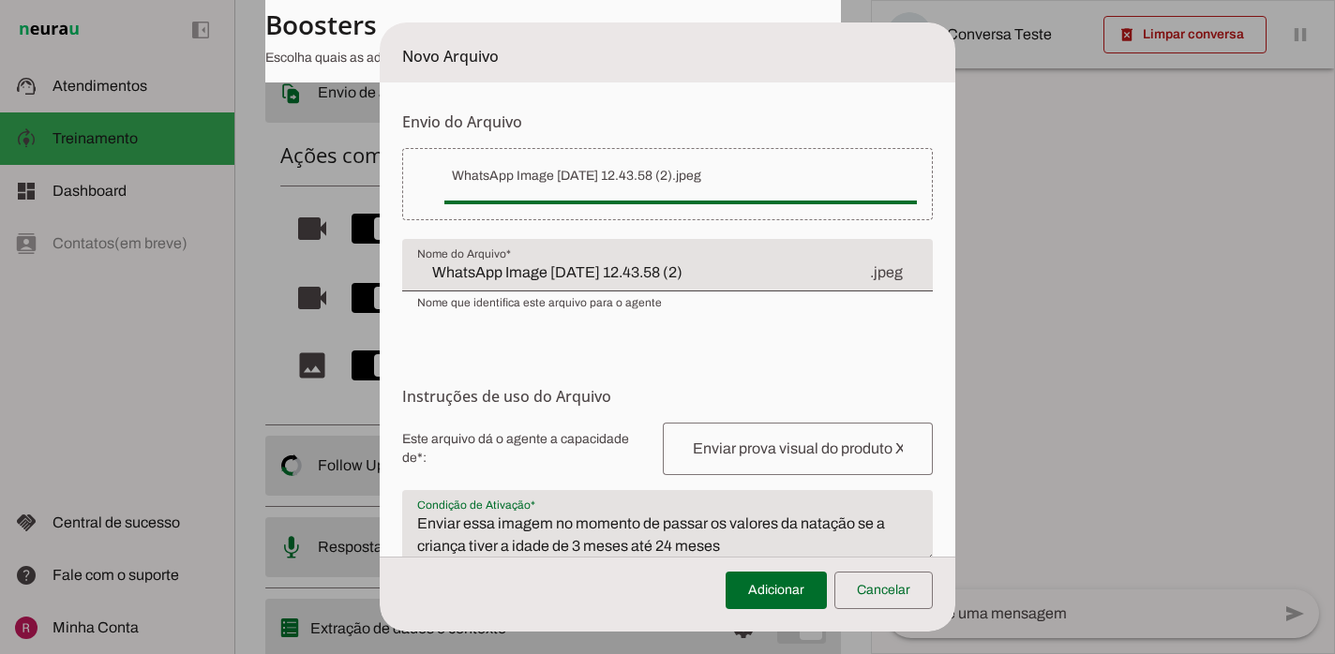
click at [627, 550] on textarea "Enviar essa imagem no momento de passar os valores da natação se a criança tive…" at bounding box center [667, 535] width 530 height 45
click at [801, 551] on textarea "Enviar essa imagem no momento de passar os valores da natação se a criança tive…" at bounding box center [667, 535] width 530 height 45
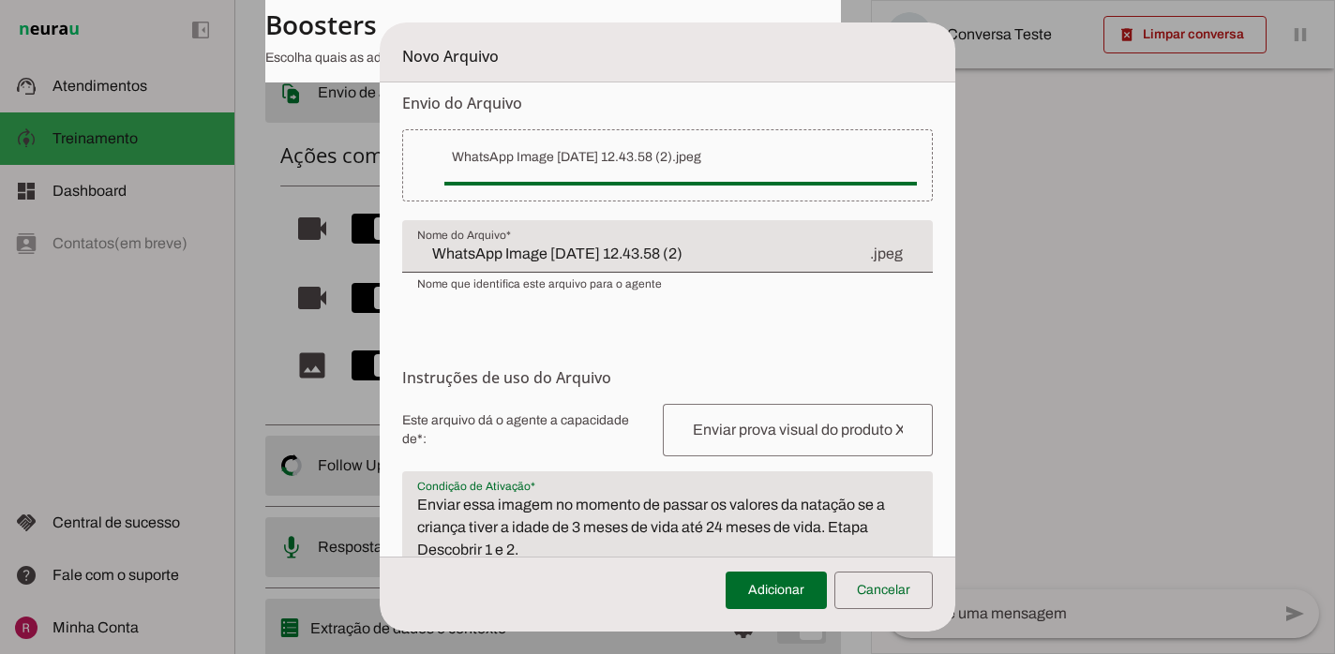
click at [870, 527] on textarea "Enviar essa imagem no momento de passar os valores da natação se a criança tive…" at bounding box center [667, 527] width 530 height 67
type textarea "Enviar essa imagem no momento de passar os valores da natação se a criança tive…"
type md-filled-text-field "Enviar essa imagem no momento de passar os valores da natação se a criança tive…"
click at [722, 261] on input "WhatsApp Image [DATE] 12.43.58 (2)" at bounding box center [642, 254] width 451 height 22
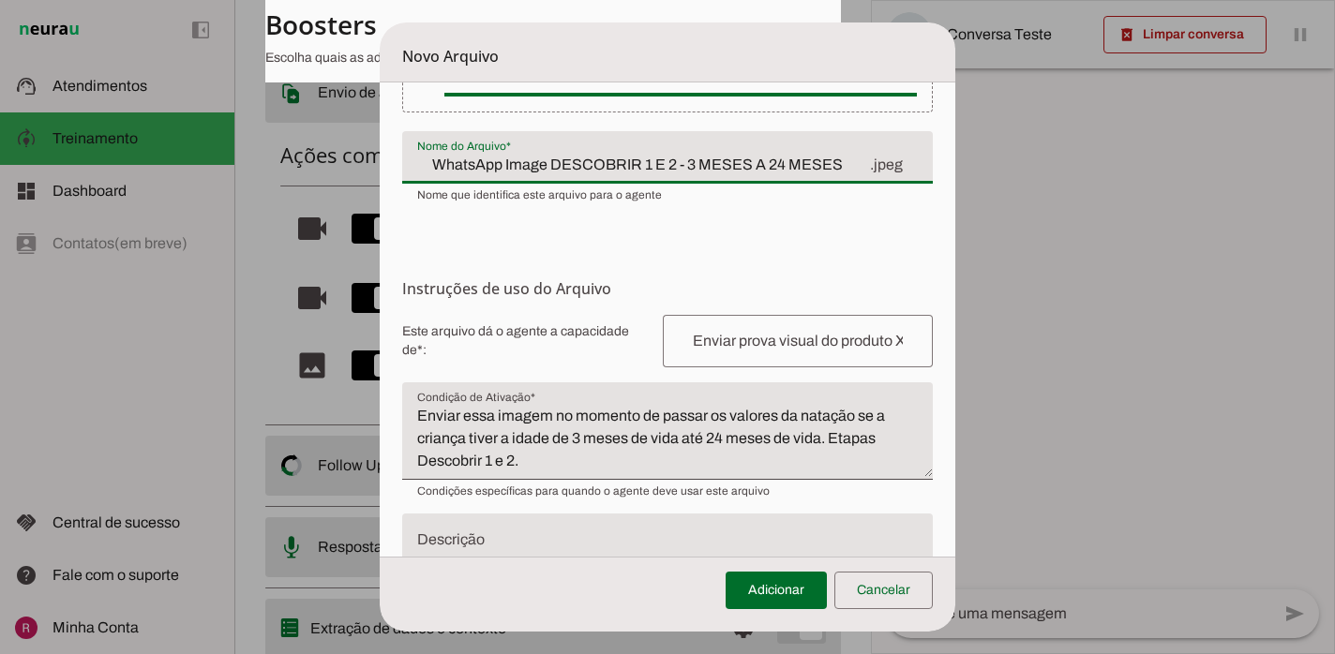
scroll to position [115, 0]
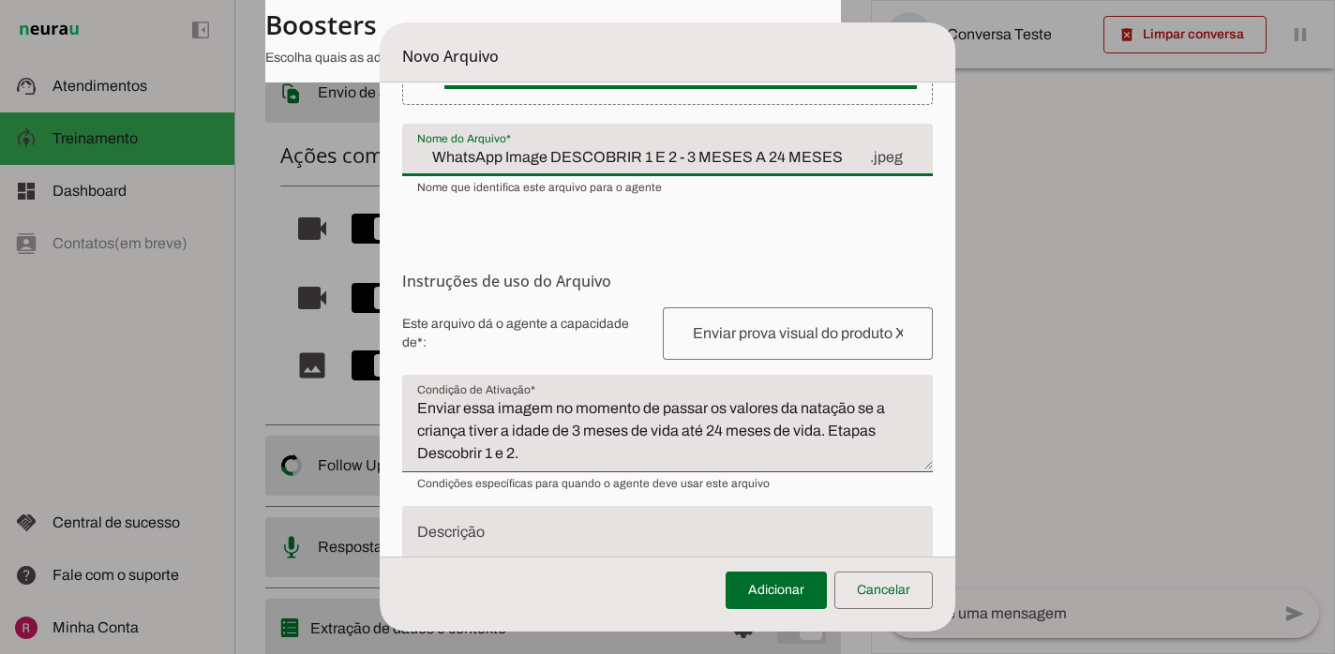
type input "WhatsApp Image DESCOBRIR 1 E 2 - 3 MESES A 24 MESES"
type md-filled-text-field "WhatsApp Image DESCOBRIR 1 E 2 - 3 MESES A 24 MESES"
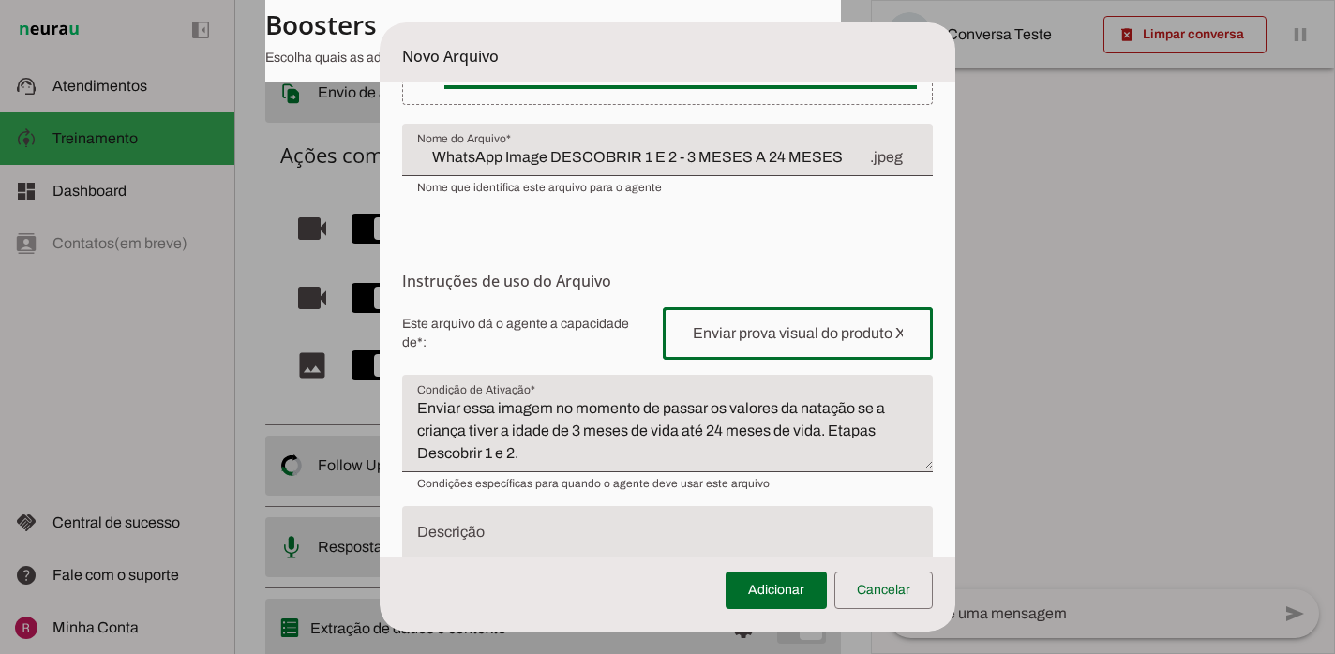
click at [736, 354] on div at bounding box center [798, 333] width 270 height 52
type input "Enviar lista com valores dos planos para natação de crianças de 3 meses de idad…"
type md-outlined-text-field "Enviar lista com valores dos planos para natação de crianças de 3 meses de idad…"
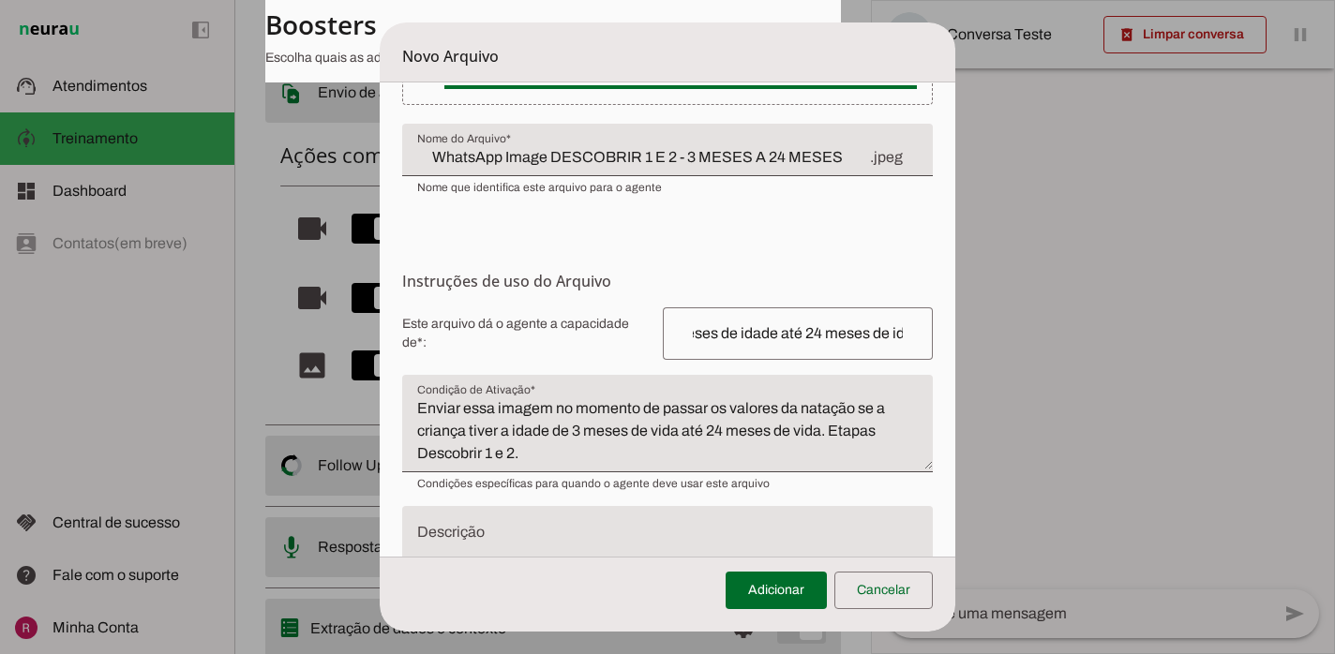
scroll to position [0, 0]
click at [756, 247] on form "Envio do Arquivo Upload de [GEOGRAPHIC_DATA] Faça o envio dos arquivos que você…" at bounding box center [667, 305] width 575 height 676
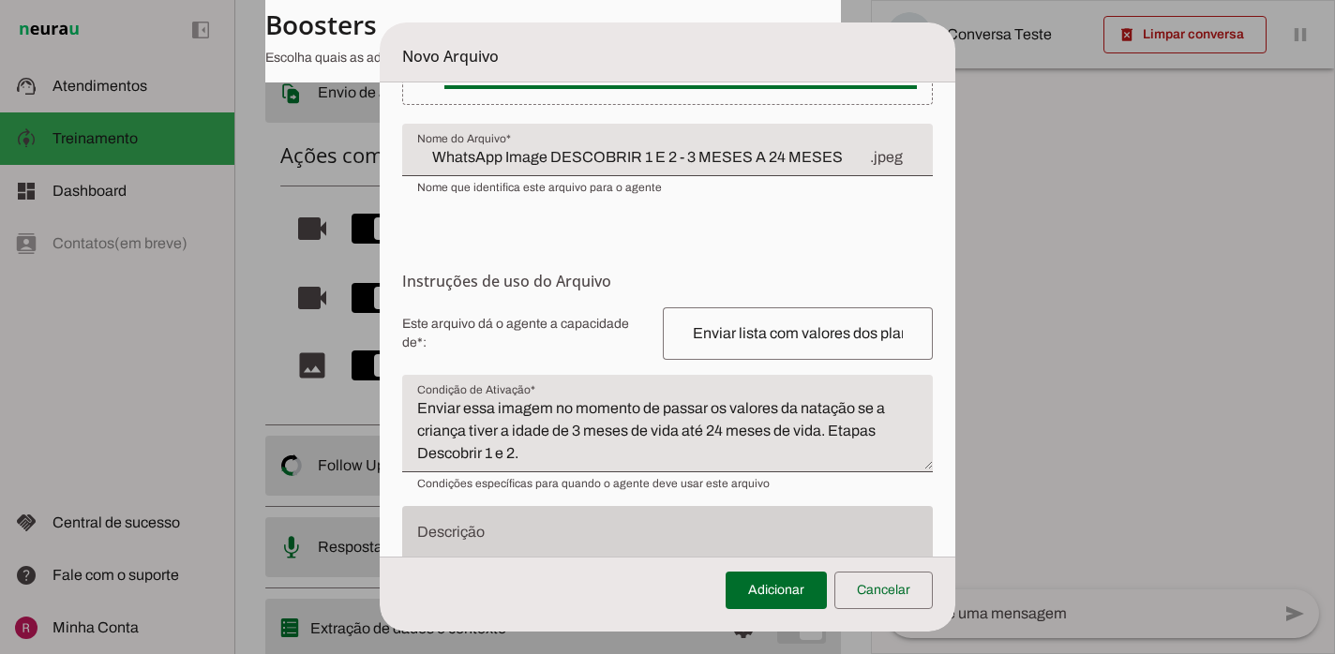
click at [615, 524] on div at bounding box center [667, 551] width 530 height 90
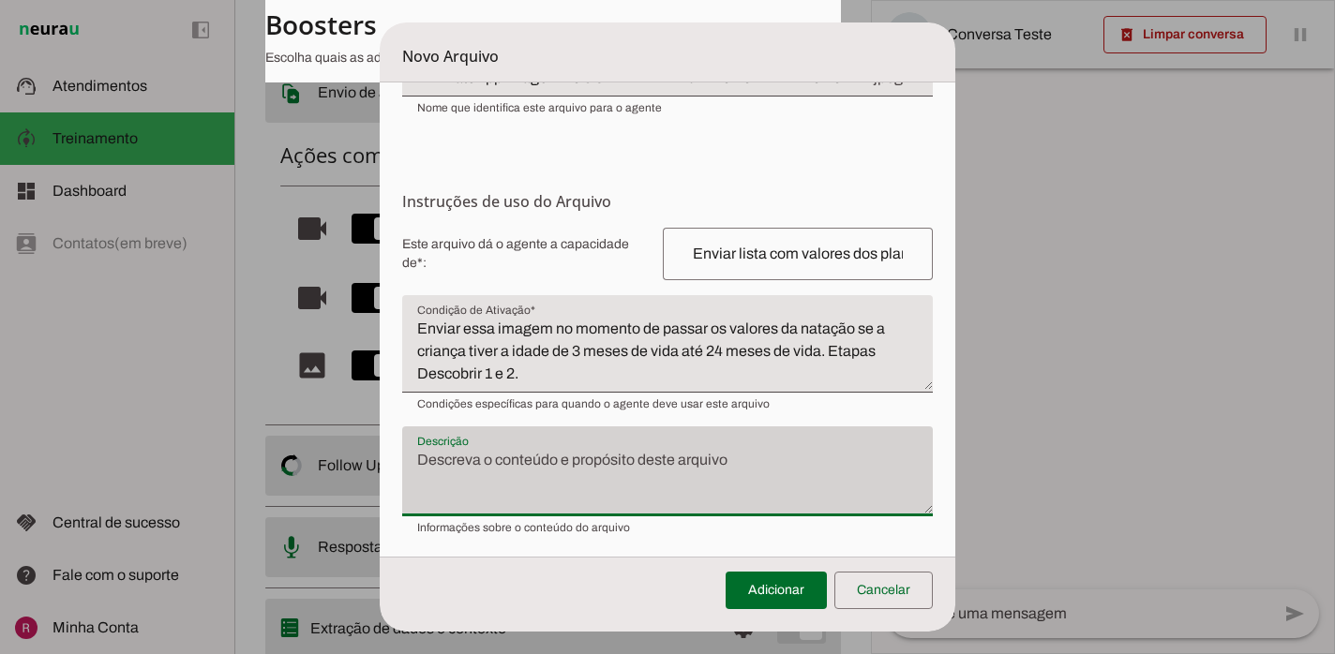
scroll to position [201, 0]
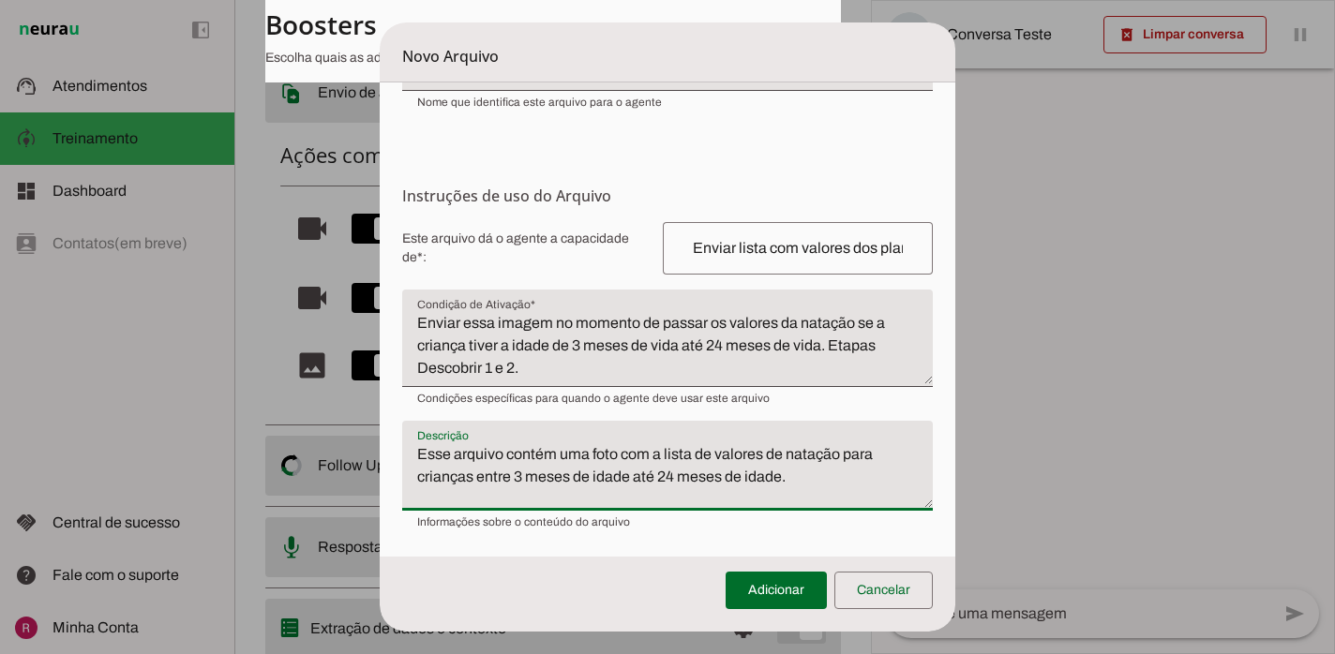
click at [837, 451] on textarea "Esse arquivo contém uma foto com a lista de valores de natação para crianças en…" at bounding box center [667, 473] width 530 height 60
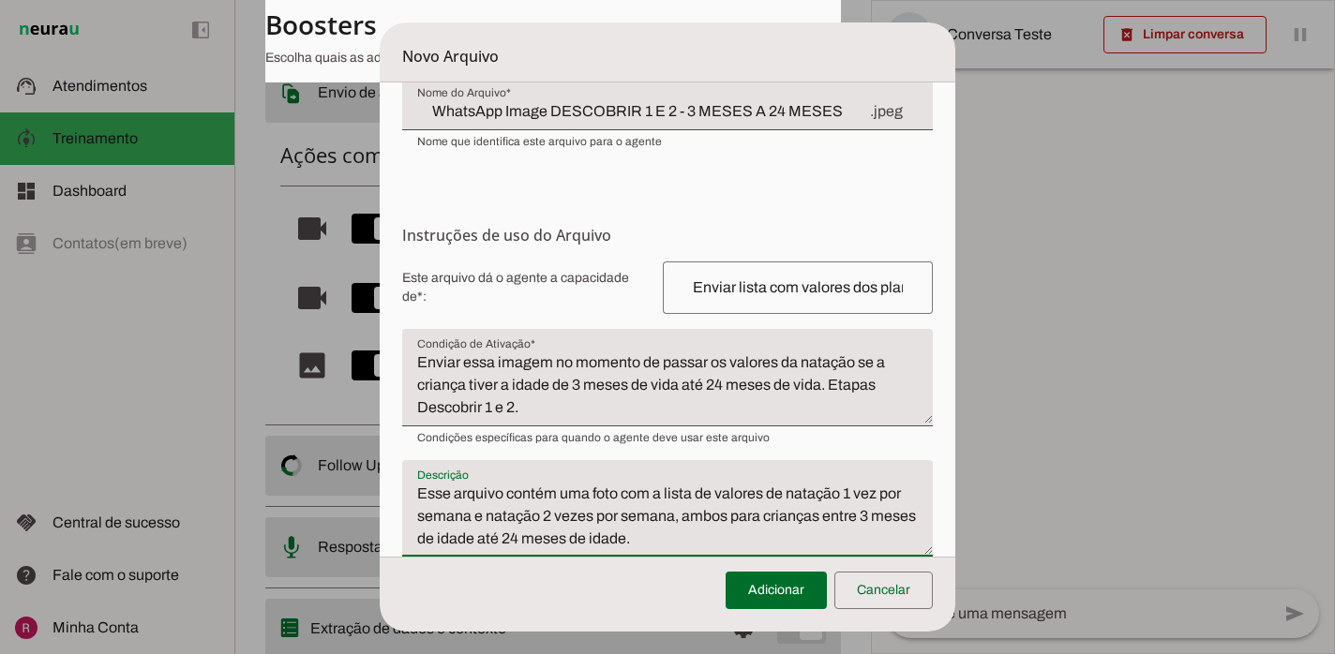
scroll to position [178, 0]
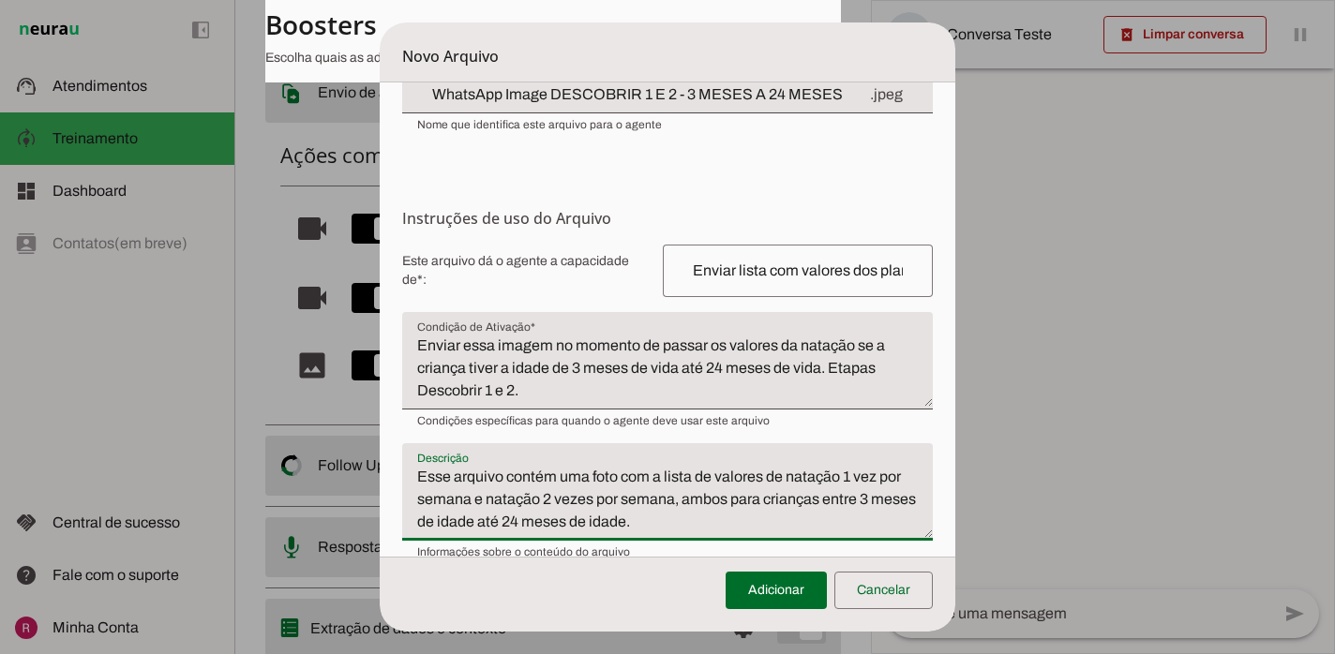
type textarea "Esse arquivo contém uma foto com a lista de valores de natação 1 vez por semana…"
type md-filled-text-field "Esse arquivo contém uma foto com a lista de valores de natação 1 vez por semana…"
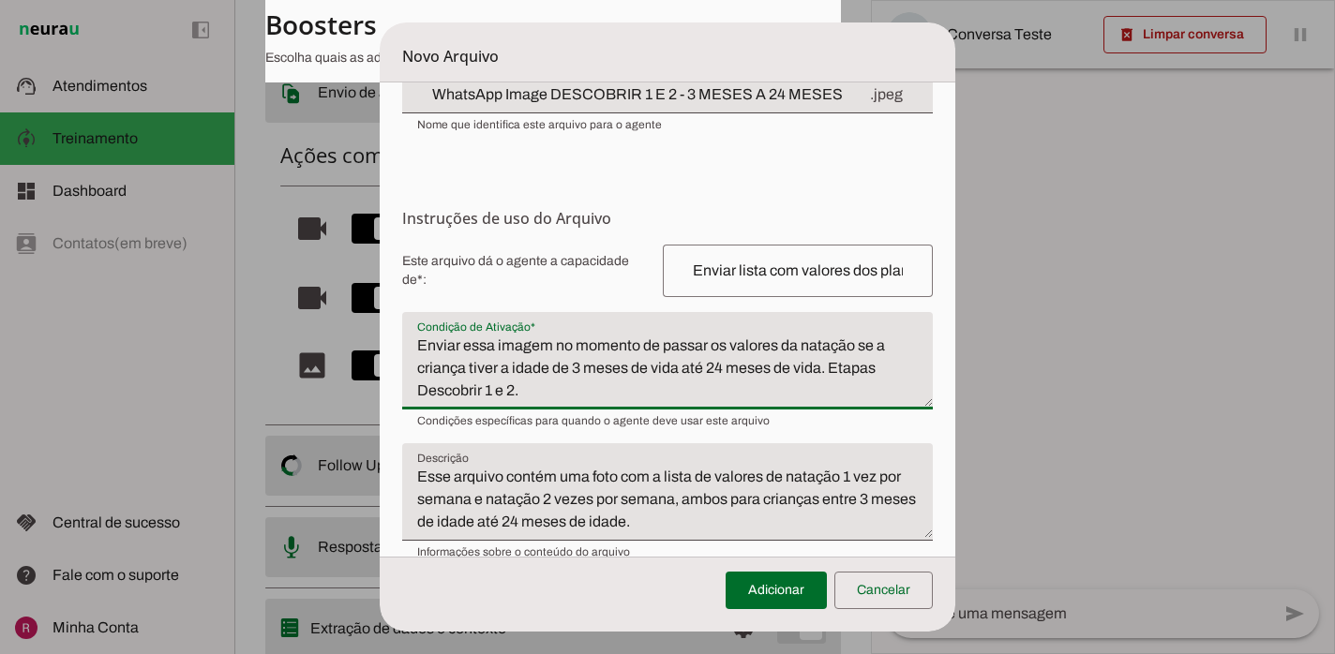
click at [856, 353] on textarea "Enviar essa imagem no momento de passar os valores da natação se a criança tive…" at bounding box center [667, 368] width 530 height 67
type textarea "Enviar essa imagem no momento de passar os valores da natação somente se a cria…"
type md-filled-text-field "Enviar essa imagem no momento de passar os valores da natação somente se a cria…"
click at [760, 590] on span at bounding box center [775, 590] width 101 height 45
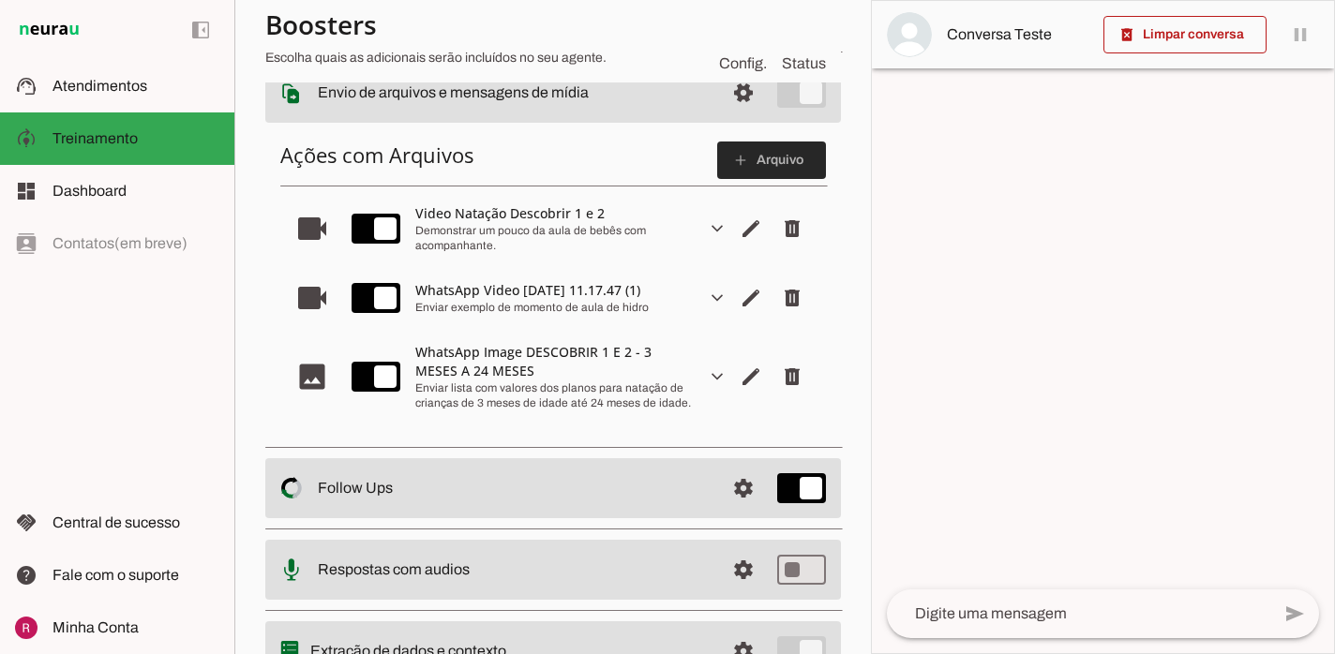
click at [767, 169] on span at bounding box center [771, 160] width 109 height 45
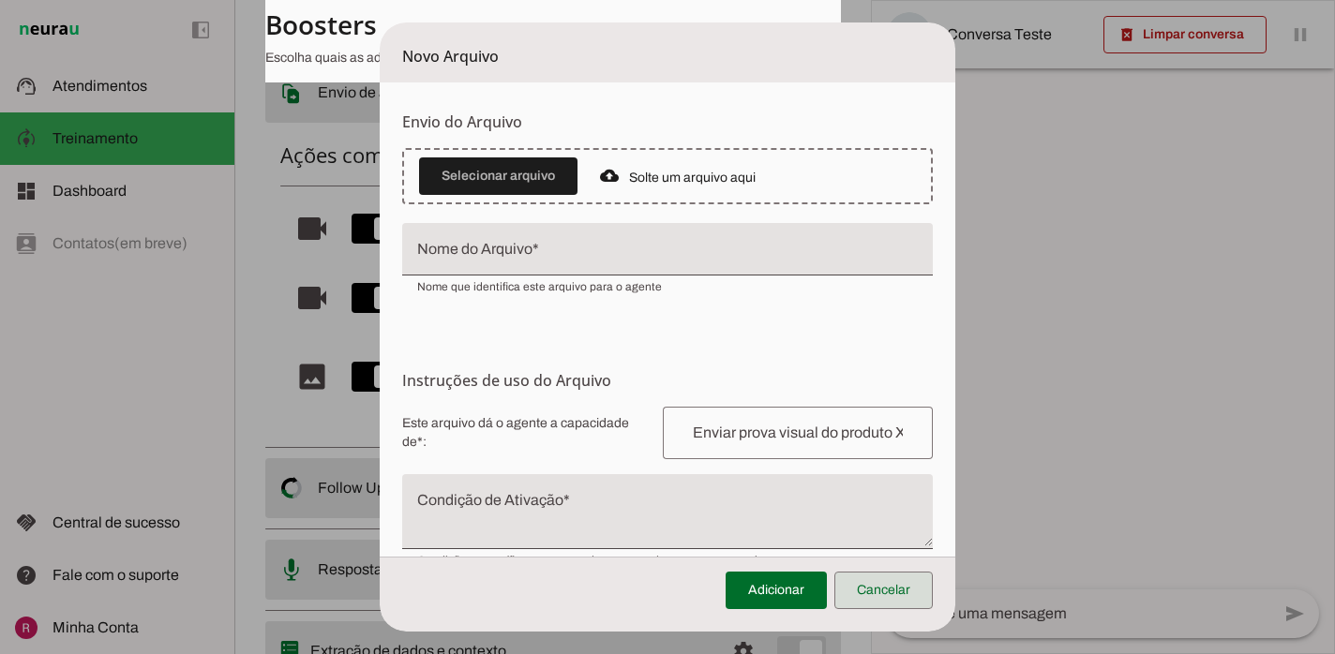
click at [874, 598] on span at bounding box center [883, 590] width 98 height 45
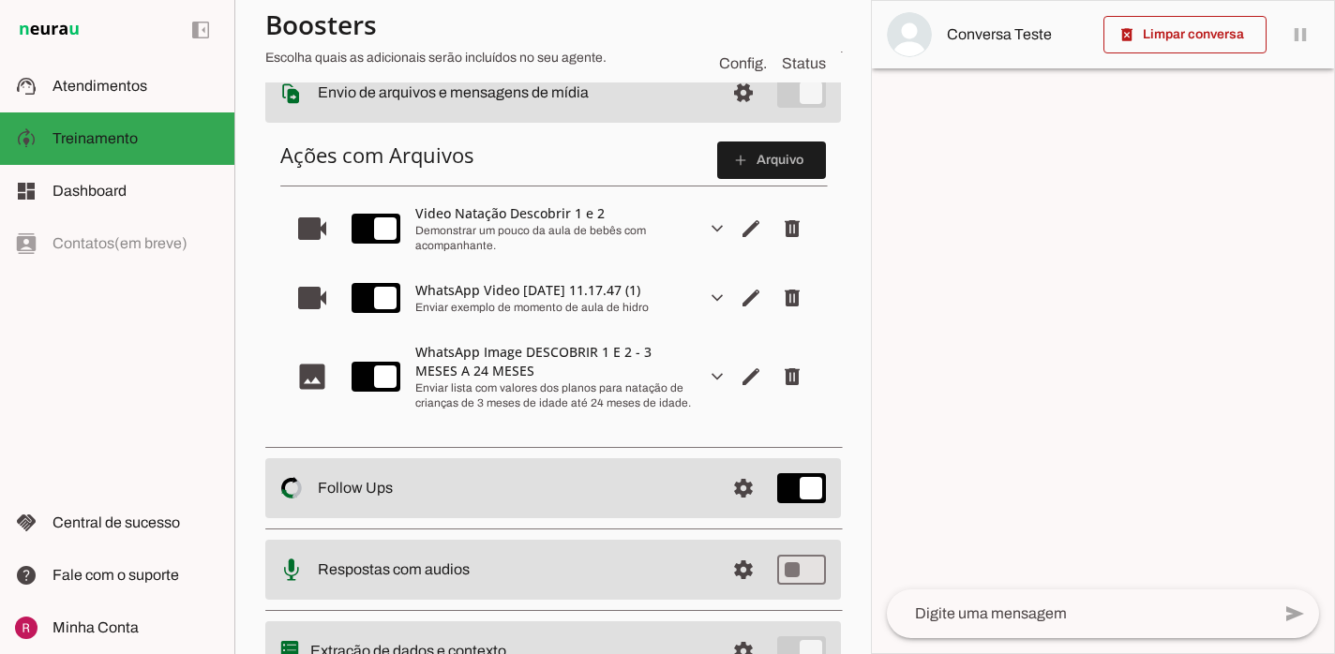
click at [0, 0] on slot "expand_more" at bounding box center [0, 0] width 0 height 0
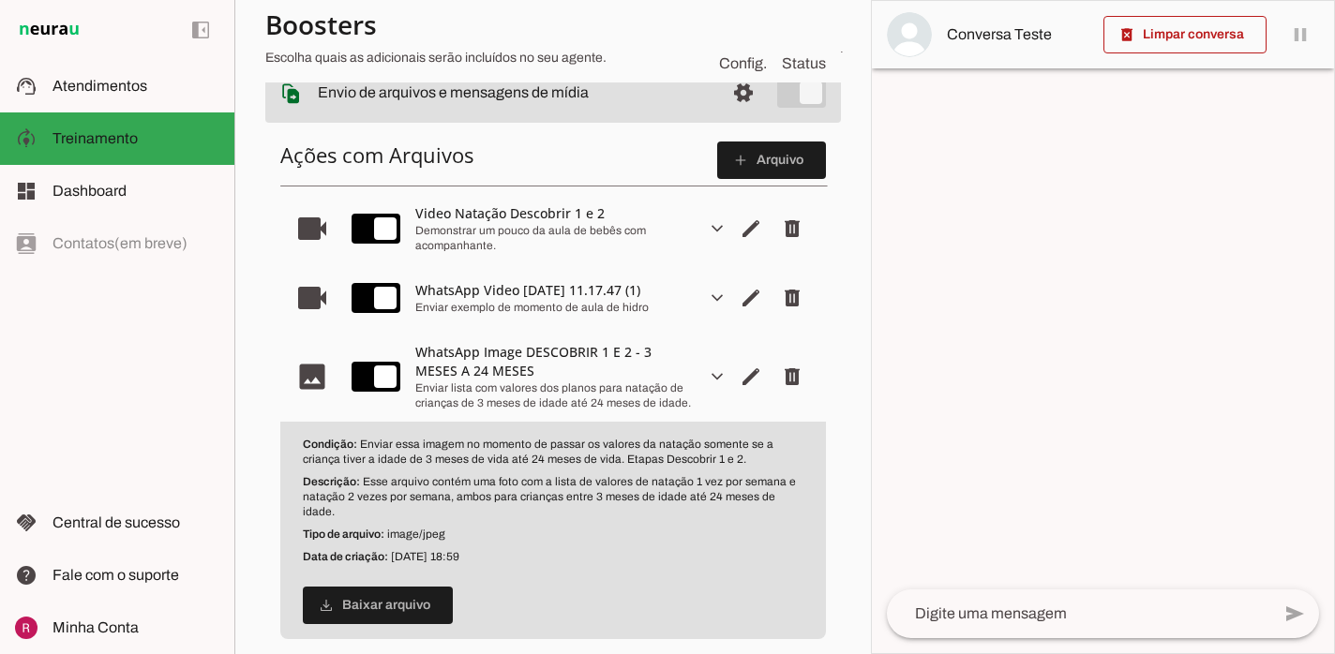
drag, startPoint x: 360, startPoint y: 444, endPoint x: 691, endPoint y: 456, distance: 331.1
click at [691, 456] on p "Condição: Enviar essa imagem no momento de passar os valores da natação somente…" at bounding box center [553, 452] width 501 height 30
click at [752, 146] on span at bounding box center [771, 160] width 109 height 45
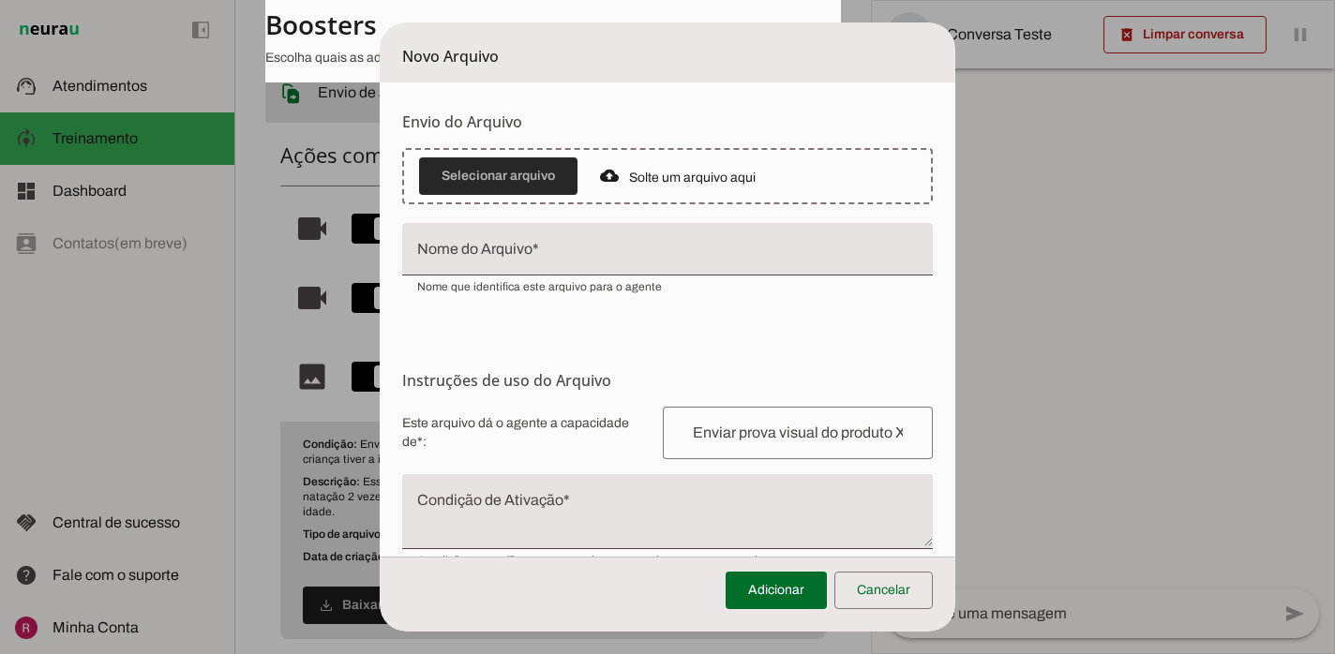
click at [545, 184] on span at bounding box center [498, 176] width 158 height 45
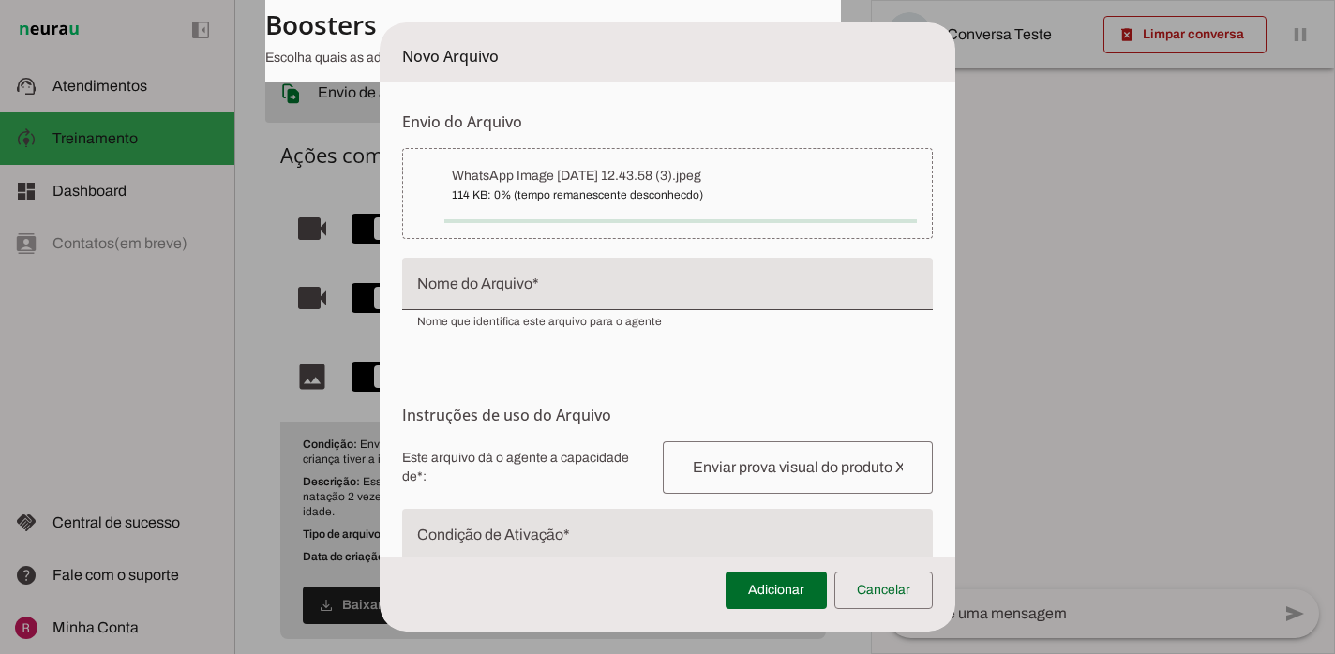
type input "WhatsApp Image [DATE] 12.43.58 (3)"
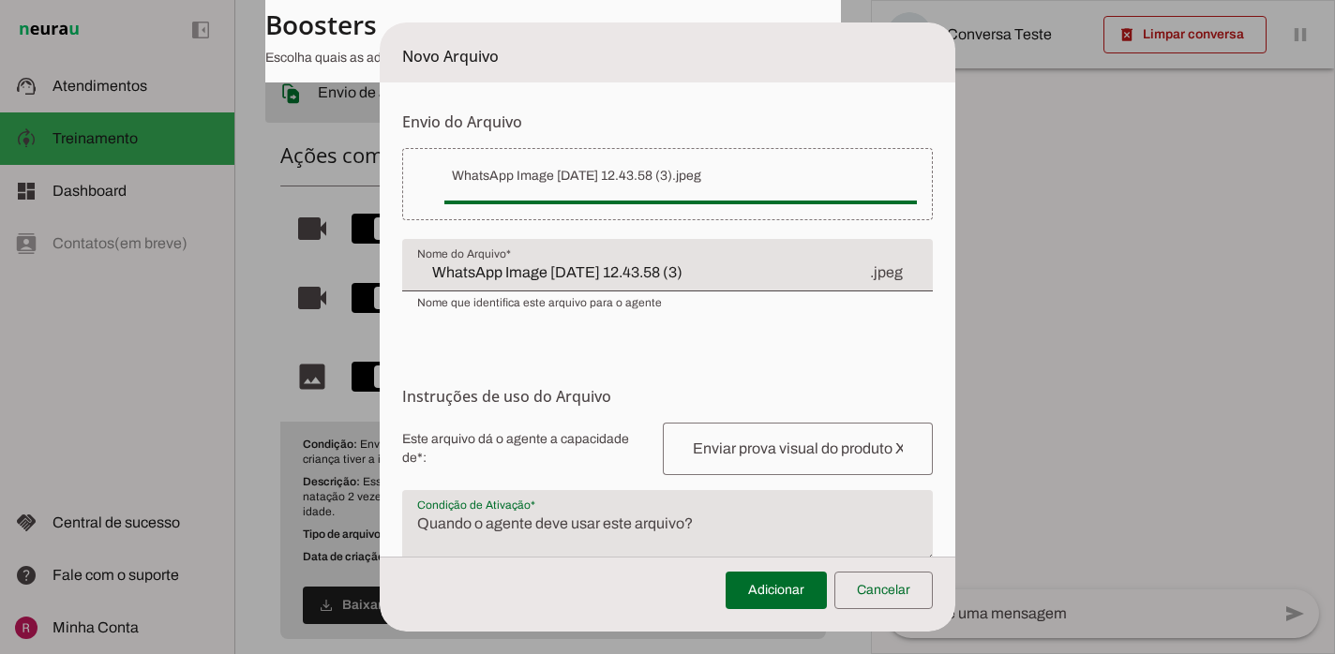
click at [533, 538] on textarea "Condição de Ativação" at bounding box center [667, 535] width 530 height 45
paste textarea "Enviar essa imagem no momento de passar os valores da natação somente se a cria…"
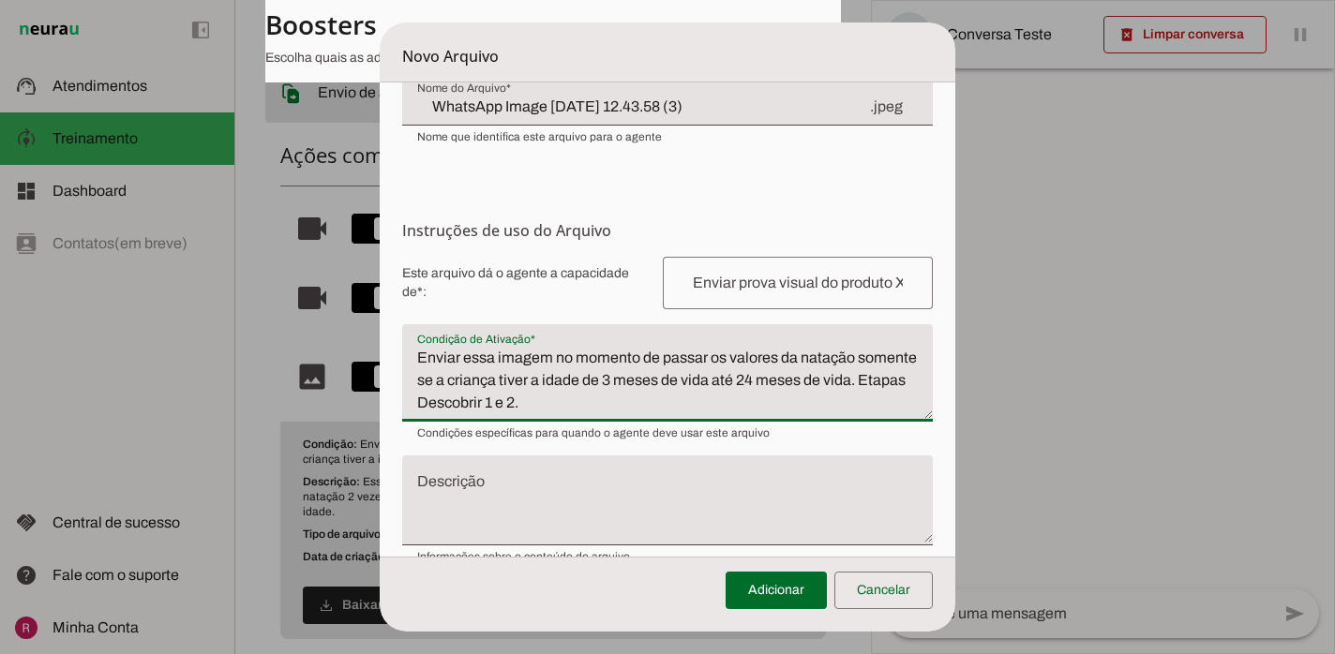
scroll to position [199, 0]
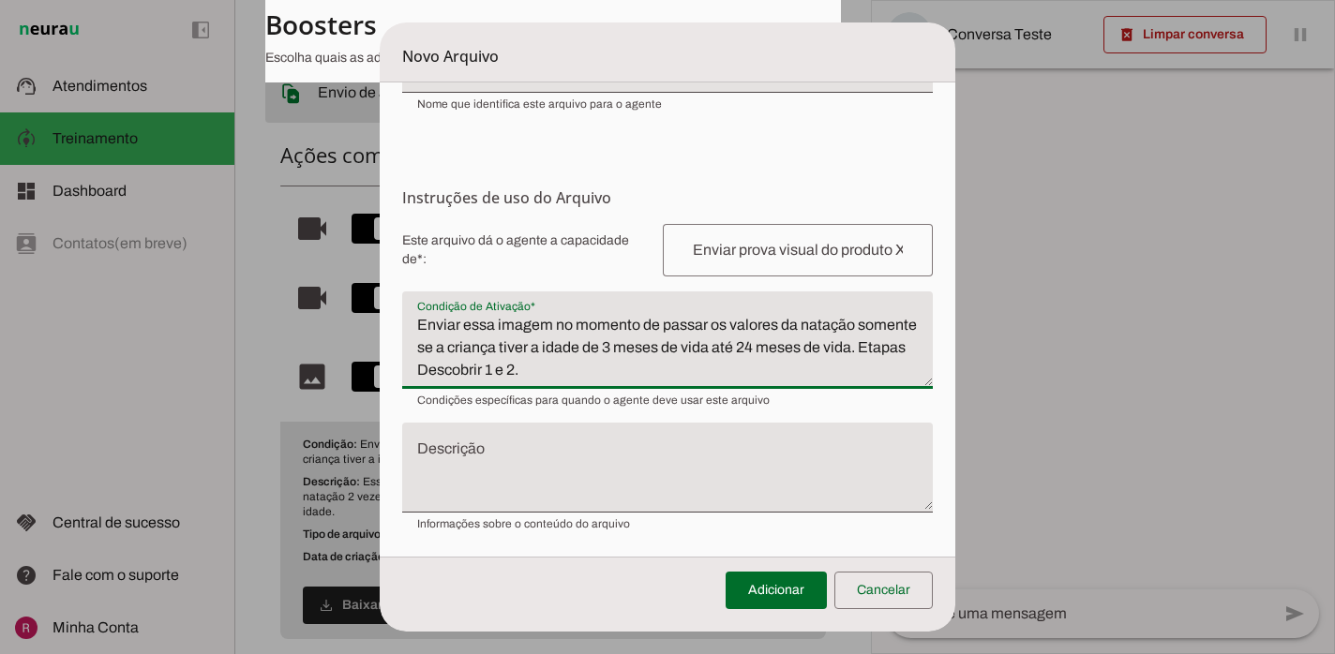
drag, startPoint x: 710, startPoint y: 351, endPoint x: 605, endPoint y: 345, distance: 105.2
click at [605, 345] on textarea "Enviar essa imagem no momento de passar os valores da natação somente se a cria…" at bounding box center [667, 347] width 530 height 67
click at [596, 350] on textarea "Enviar essa imagem no momento de passar os valores da natação somente se a cria…" at bounding box center [667, 347] width 530 height 67
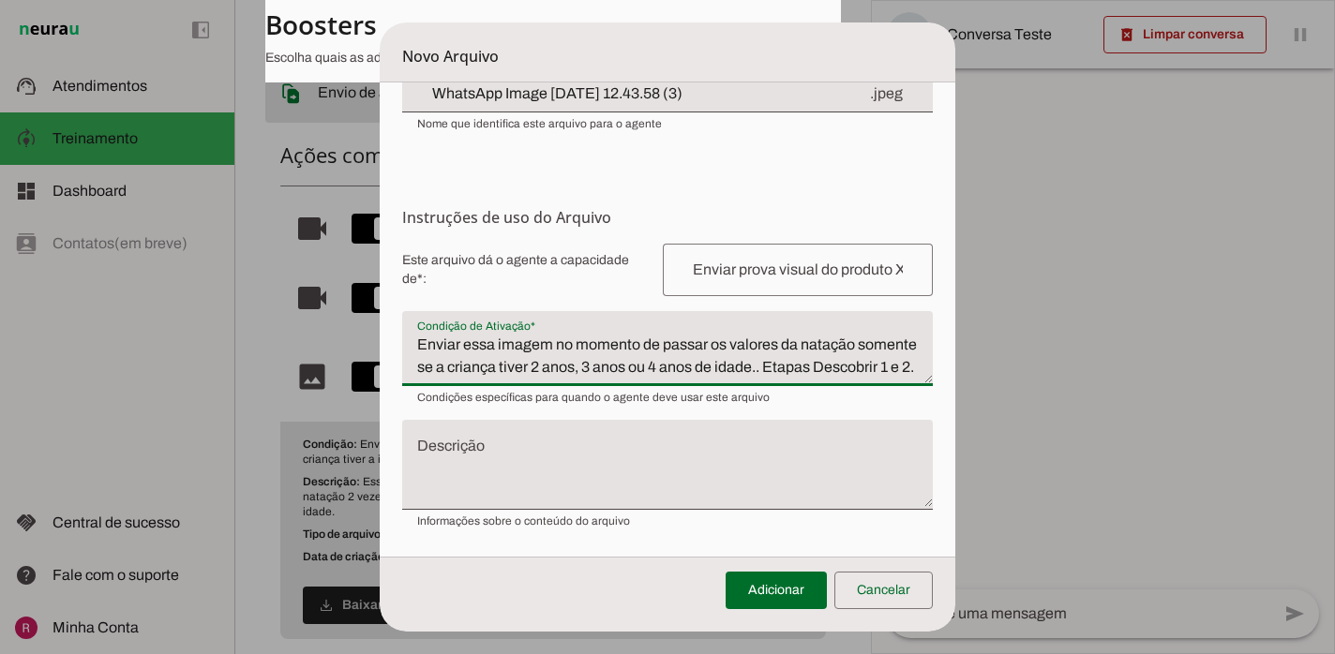
drag, startPoint x: 821, startPoint y: 348, endPoint x: 887, endPoint y: 361, distance: 66.9
click at [887, 361] on textarea "Enviar essa imagem no momento de passar os valores da natação somente se a cria…" at bounding box center [667, 356] width 530 height 45
drag, startPoint x: 818, startPoint y: 346, endPoint x: 871, endPoint y: 374, distance: 59.5
click at [871, 374] on textarea "Enviar essa imagem no momento de passar os valores da natação somente se a cria…" at bounding box center [667, 356] width 530 height 45
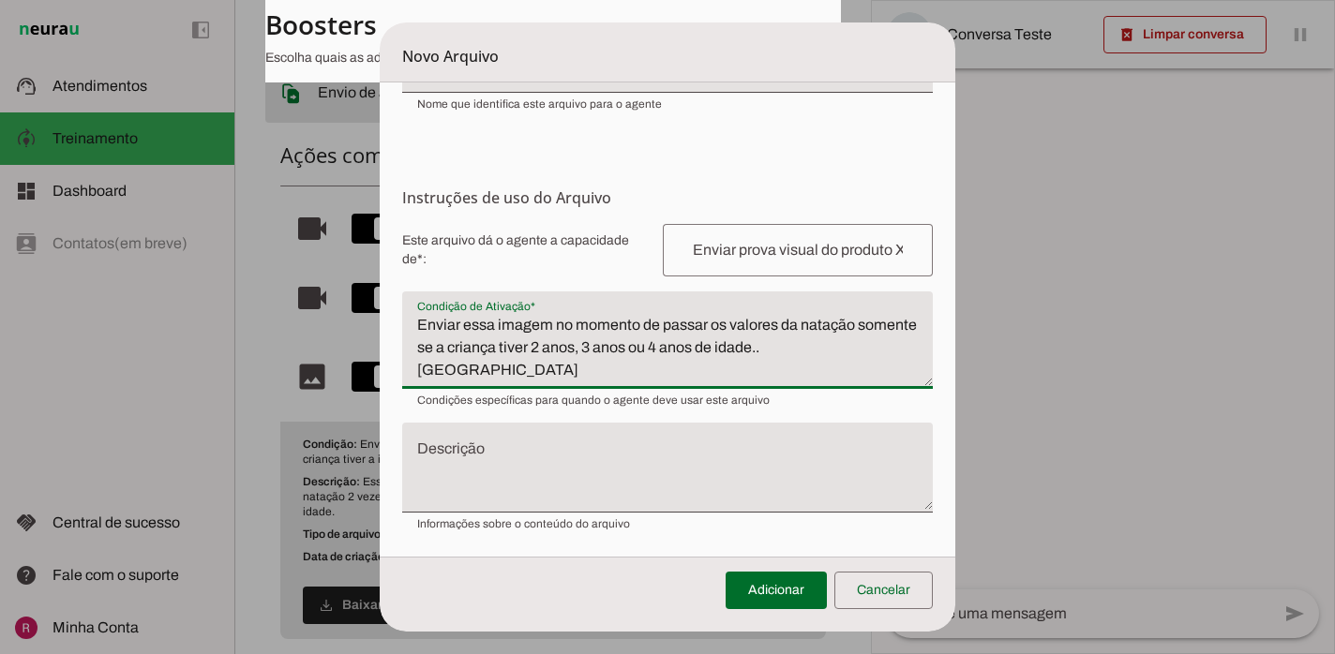
scroll to position [178, 0]
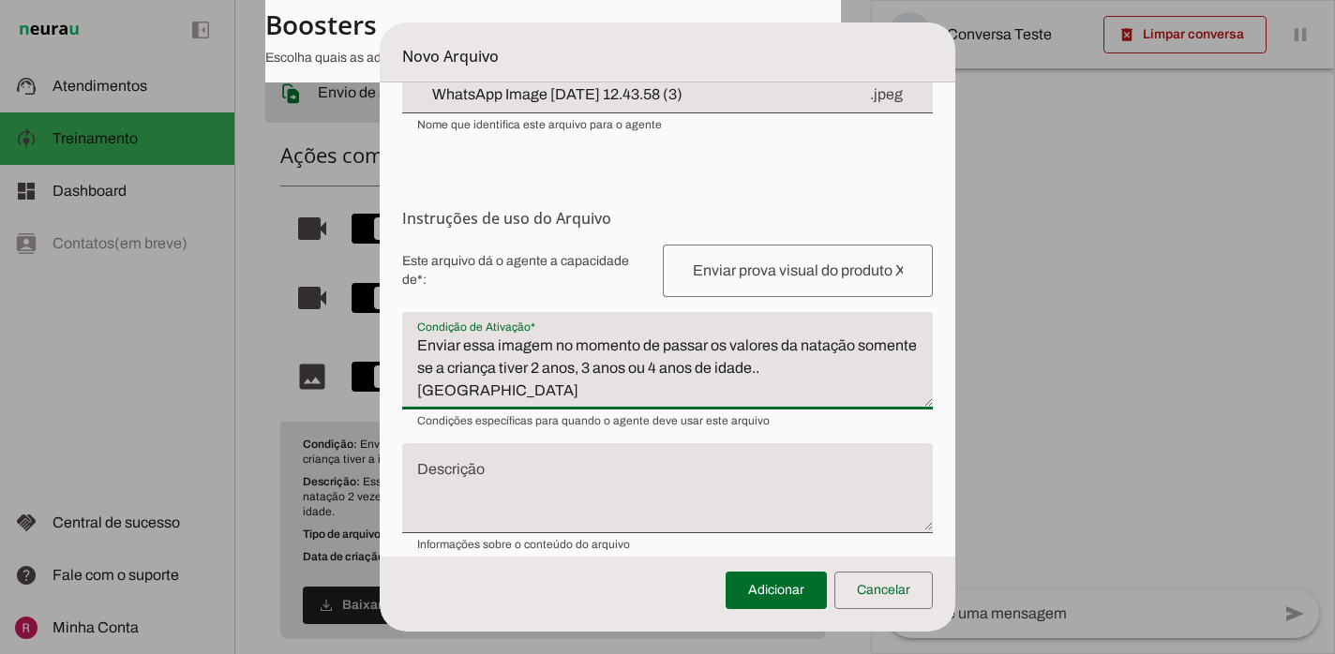
type textarea "Enviar essa imagem no momento de passar os valores da natação somente se a cria…"
type md-filled-text-field "Enviar essa imagem no momento de passar os valores da natação somente se a cria…"
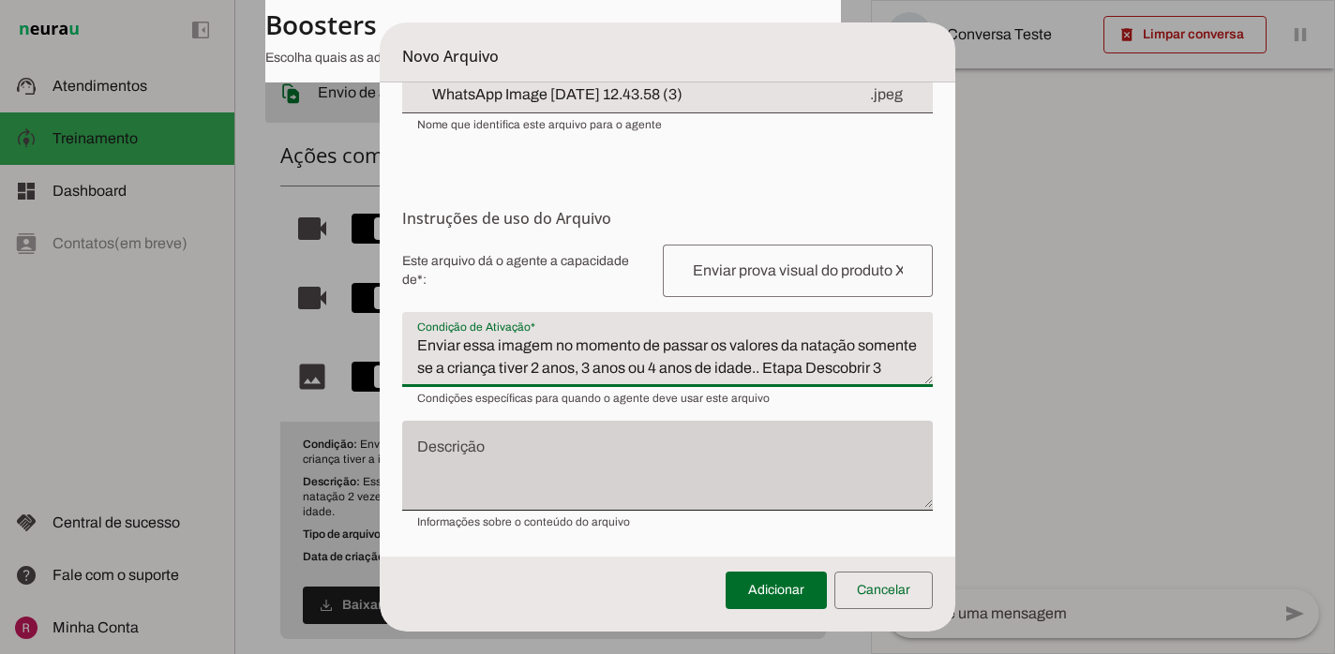
type textarea "Enviar essa imagem no momento de passar os valores da natação somente se a cria…"
type md-filled-text-field "Enviar essa imagem no momento de passar os valores da natação somente se a cria…"
click at [638, 426] on div at bounding box center [667, 466] width 530 height 90
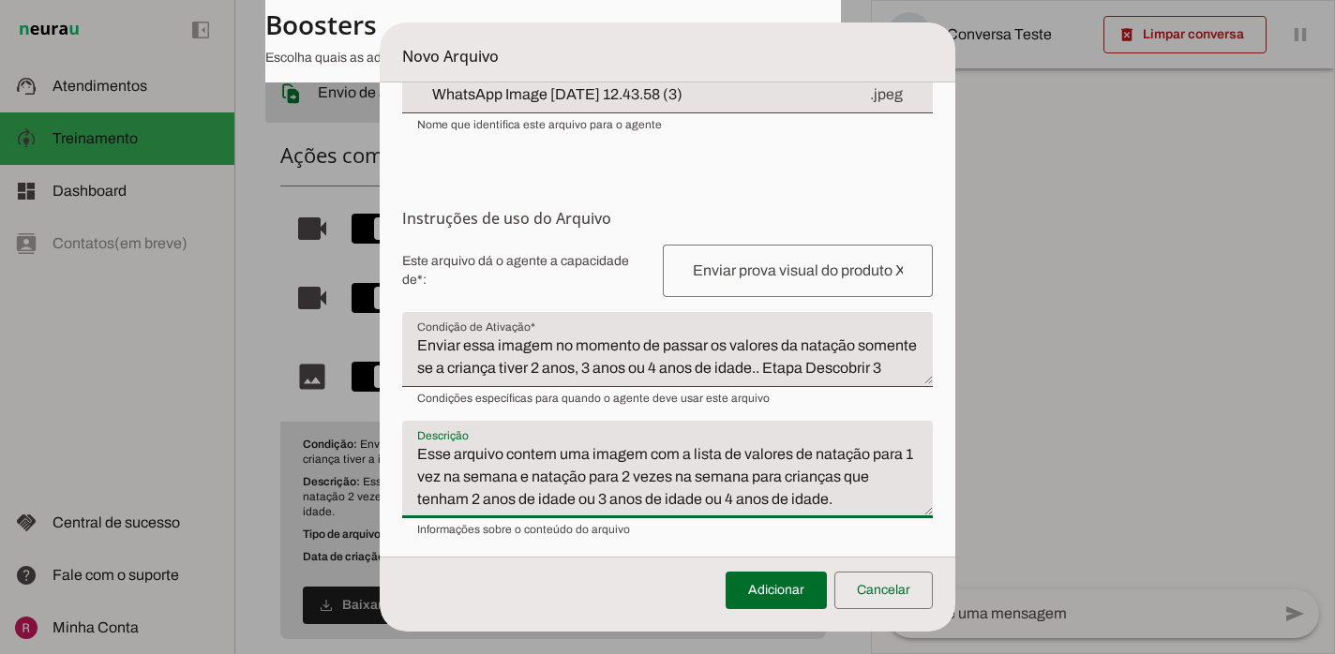
type textarea "Esse arquivo contem uma imagem com a lista de valores de natação para 1 vez na …"
type md-filled-text-field "Esse arquivo contem uma imagem com a lista de valores de natação para 1 vez na …"
click at [724, 284] on div at bounding box center [798, 271] width 270 height 52
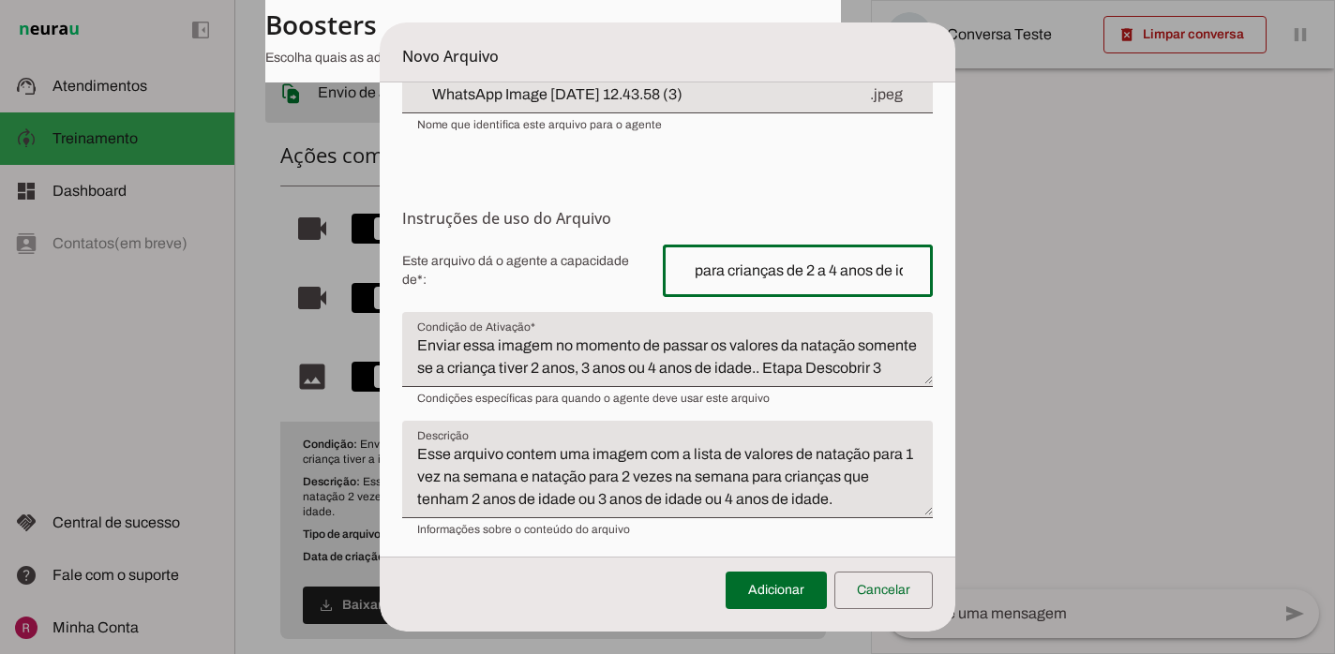
scroll to position [0, 236]
type input "Enviar valores do custo da natação para crianças de 2 a 4 anos de idade."
type md-outlined-text-field "Enviar valores do custo da natação para crianças de 2 a 4 anos de idade."
click at [729, 97] on input "WhatsApp Image [DATE] 12.43.58 (3)" at bounding box center [642, 94] width 451 height 22
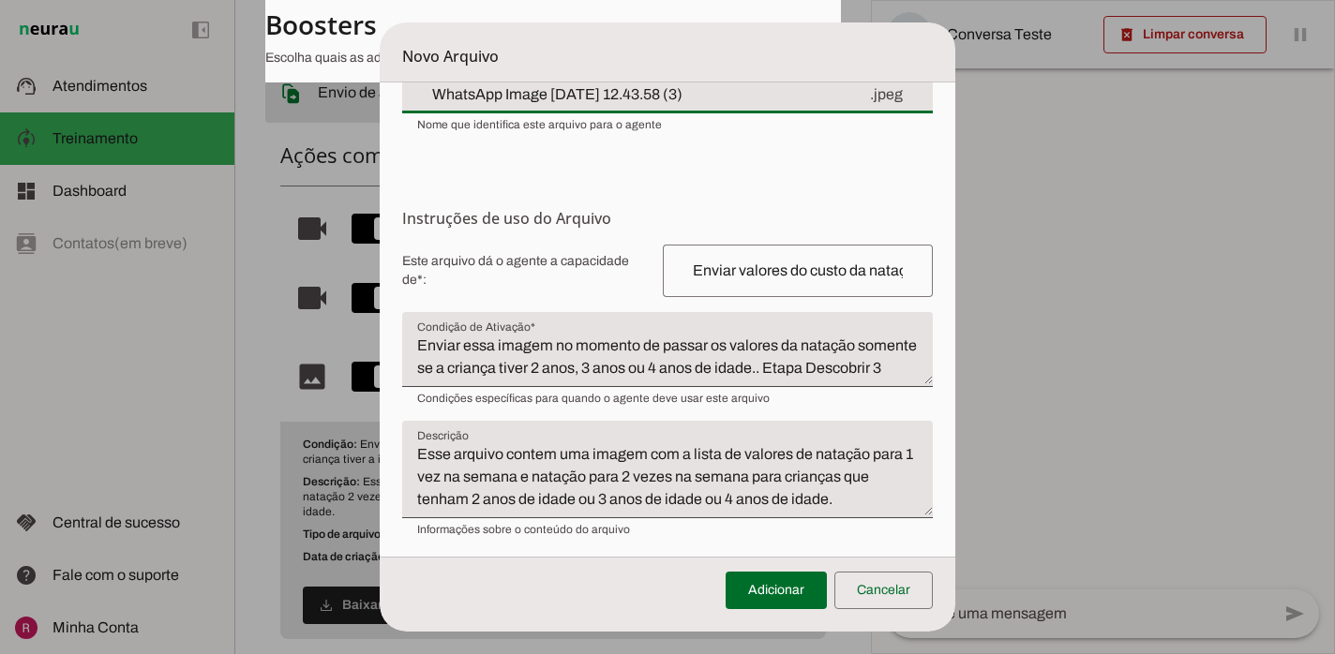
drag, startPoint x: 729, startPoint y: 97, endPoint x: 537, endPoint y: 97, distance: 192.1
click at [537, 97] on input "WhatsApp Image [DATE] 12.43.58 (3)" at bounding box center [642, 94] width 451 height 22
type input "WhatsApp Image ETAPA DESCOBRIR 3 (crianças de 2 - 4 anos)"
type md-filled-text-field "WhatsApp Image ETAPA DESCOBRIR 3 (crianças de 2 - 4 anos)"
click at [787, 586] on span at bounding box center [775, 590] width 101 height 45
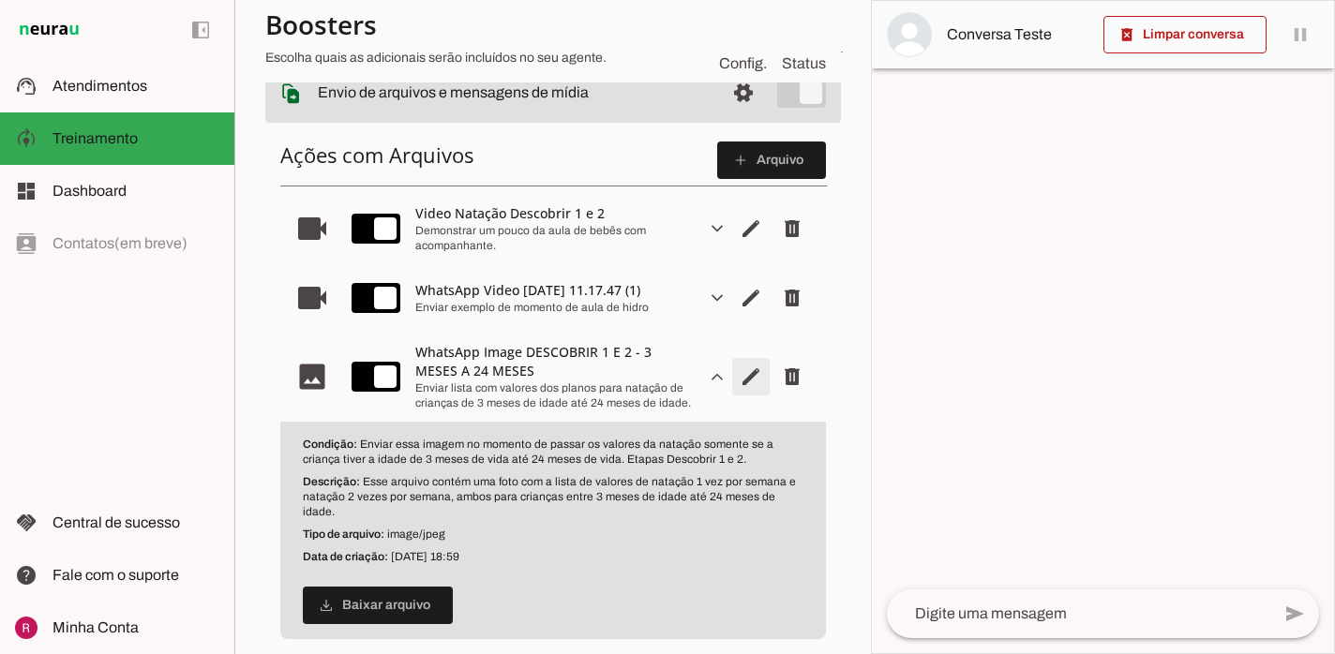
click at [753, 378] on span "Editar arquivo" at bounding box center [750, 376] width 45 height 45
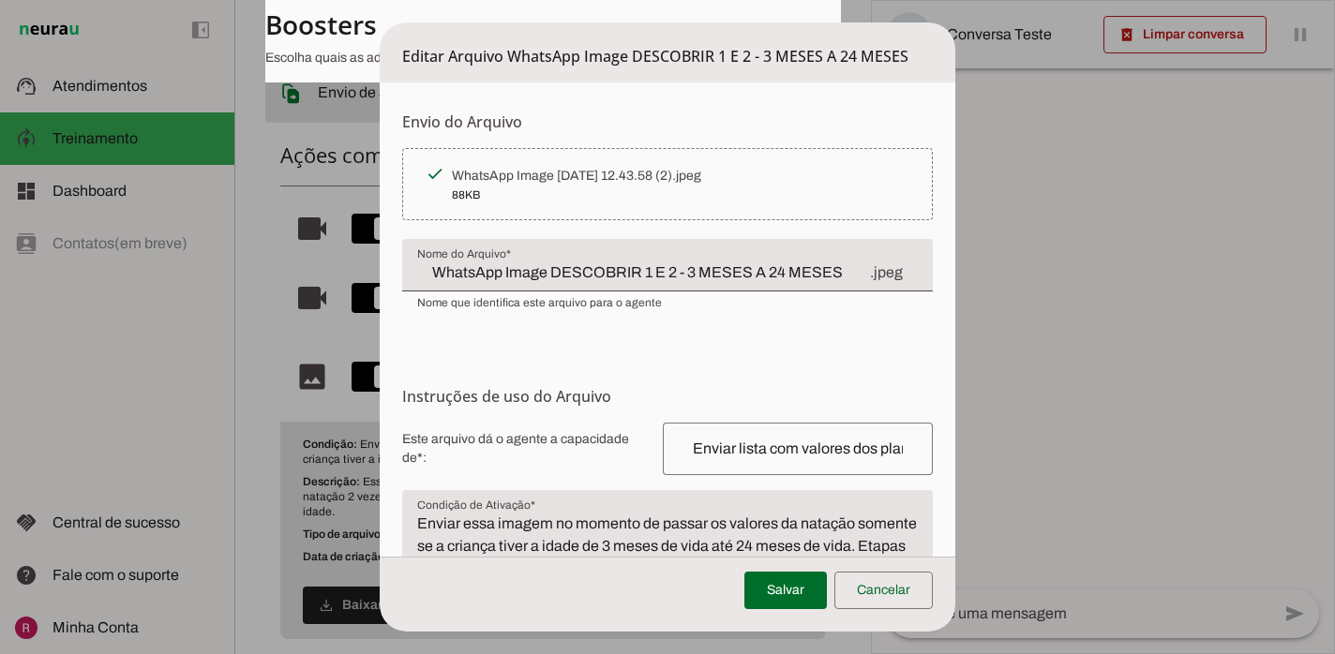
click at [673, 272] on input "WhatsApp Image DESCOBRIR 1 E 2 - 3 MESES A 24 MESES" at bounding box center [642, 272] width 451 height 22
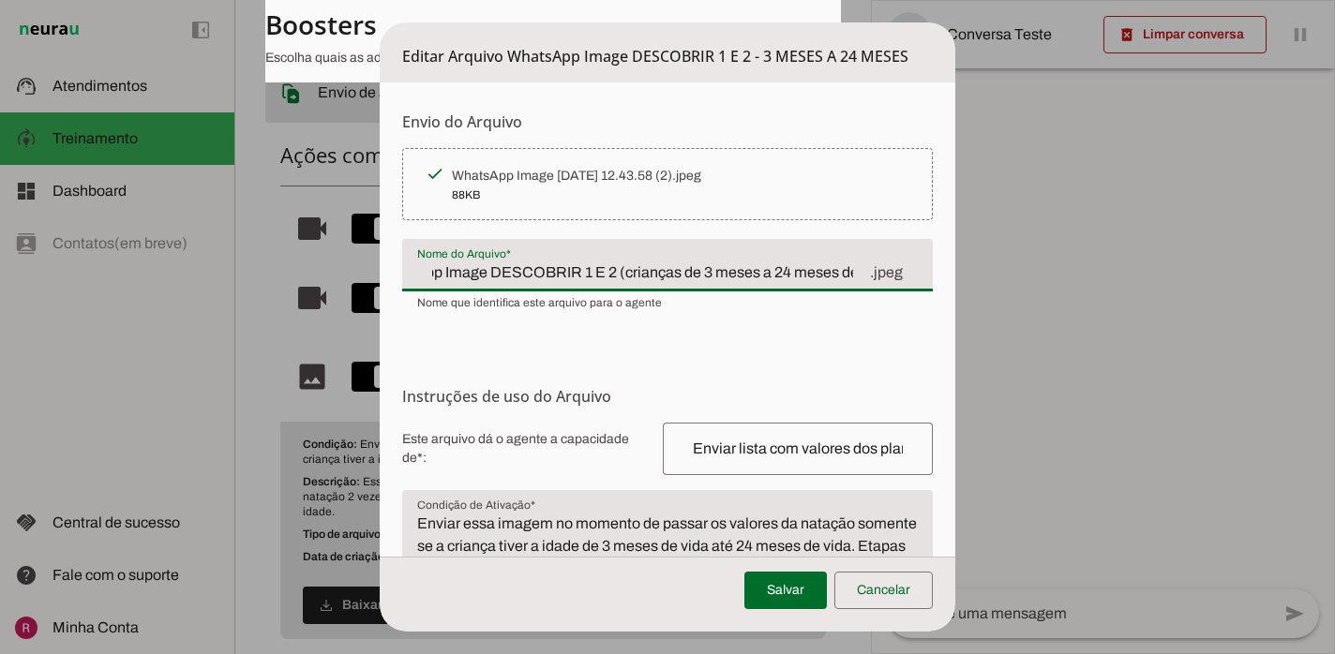
scroll to position [0, 66]
type input "WhatsApp Image DESCOBRIR 1 E 2 (crianças de 3 meses a 24 meses de idade)"
type md-filled-text-field "WhatsApp Image DESCOBRIR 1 E 2 (crianças de 3 meses a 24 meses de idade)"
click at [784, 588] on span at bounding box center [785, 590] width 82 height 45
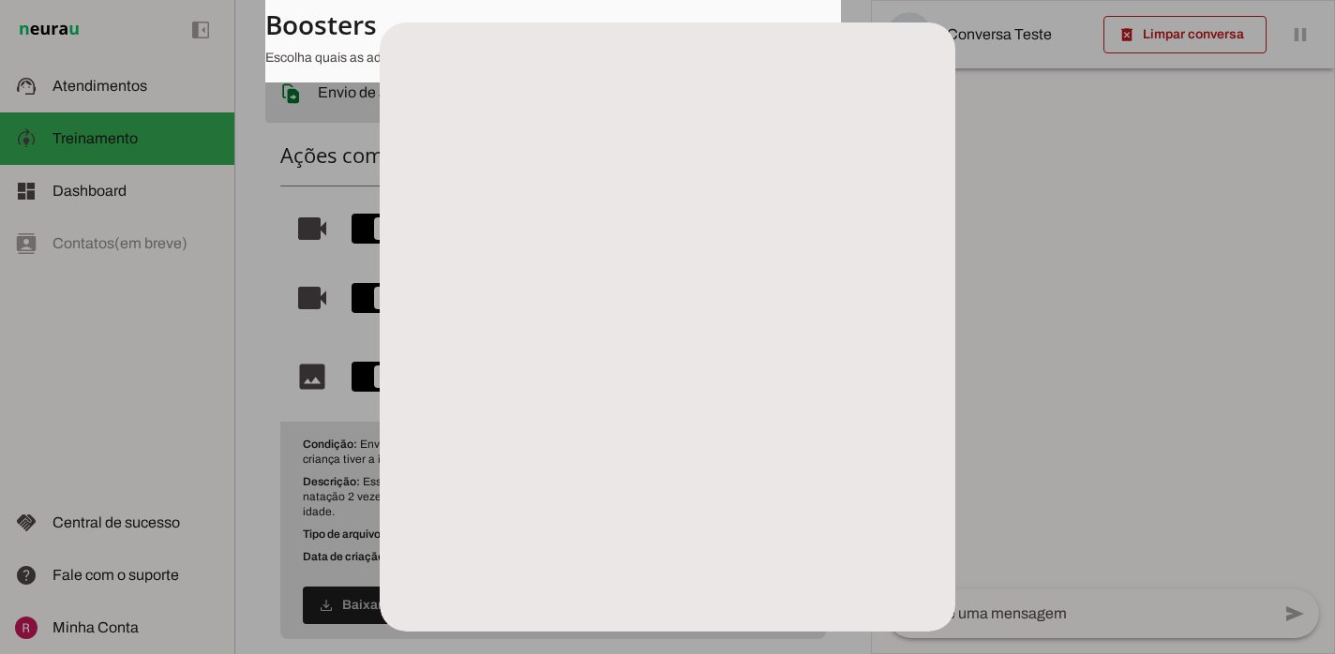
scroll to position [0, 0]
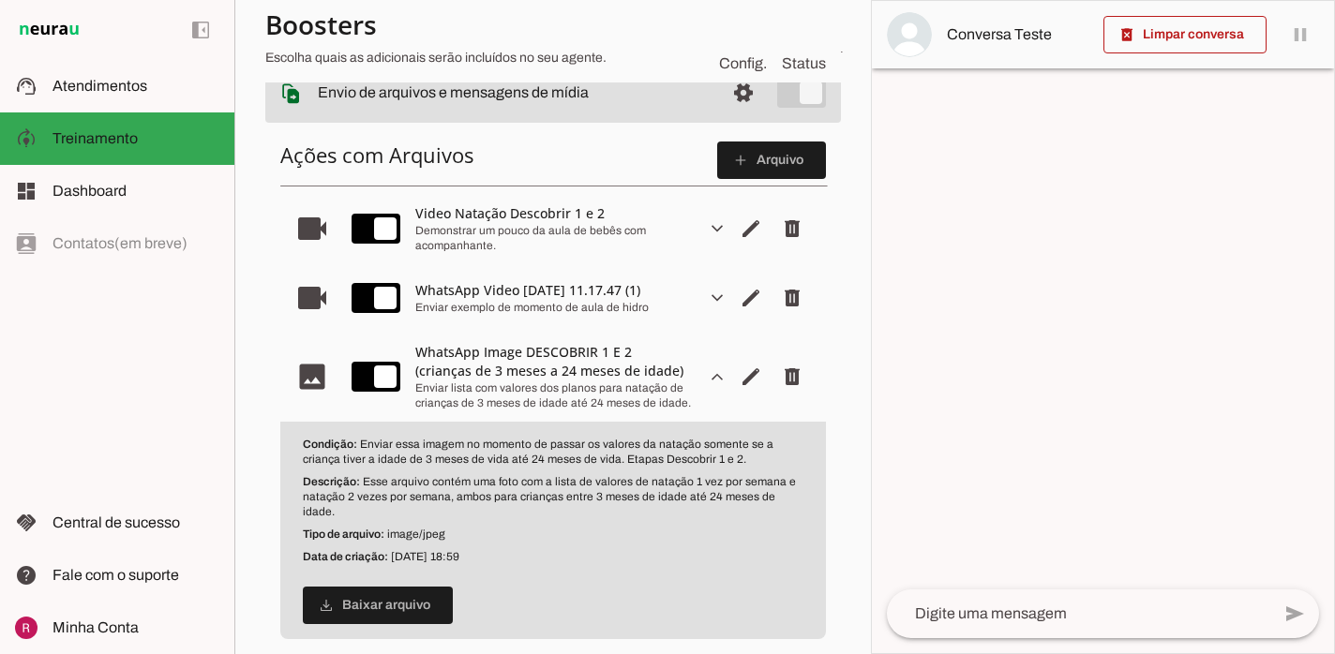
drag, startPoint x: 362, startPoint y: 446, endPoint x: 693, endPoint y: 460, distance: 331.2
click at [693, 460] on p "Condição: Enviar essa imagem no momento de passar os valores da natação somente…" at bounding box center [553, 452] width 501 height 30
click at [0, 0] on slot "expand_more" at bounding box center [0, 0] width 0 height 0
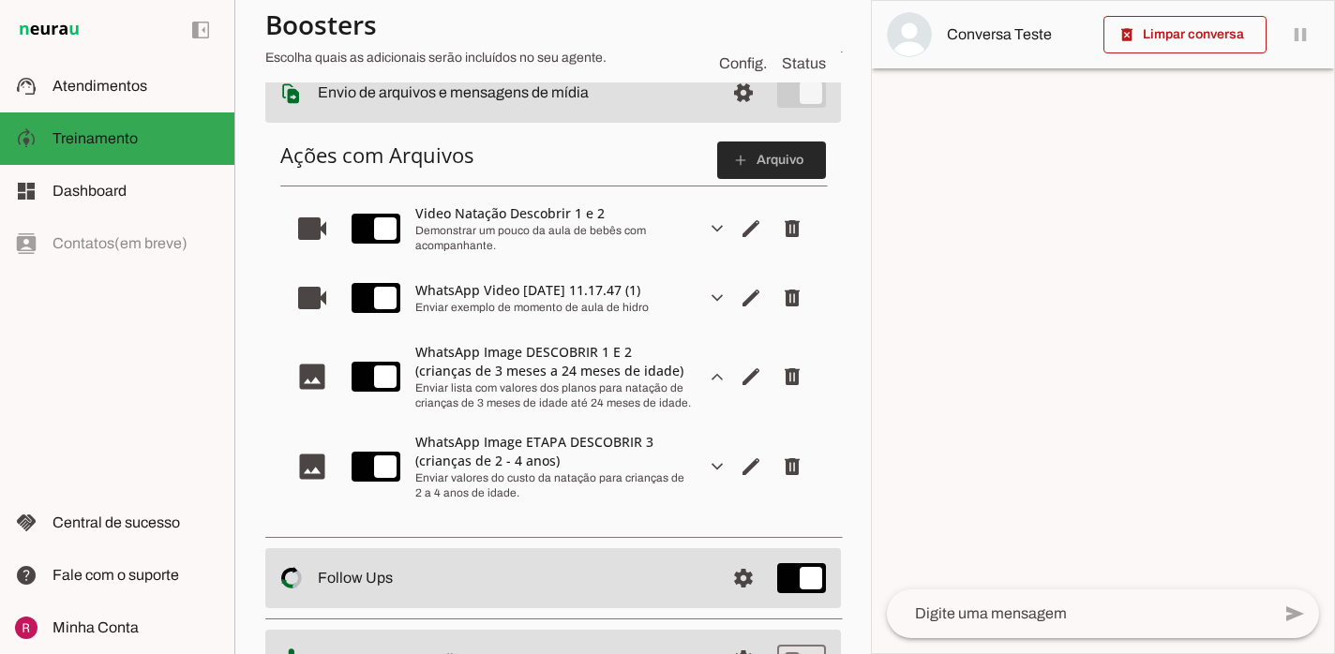
click at [0, 0] on slot "add" at bounding box center [0, 0] width 0 height 0
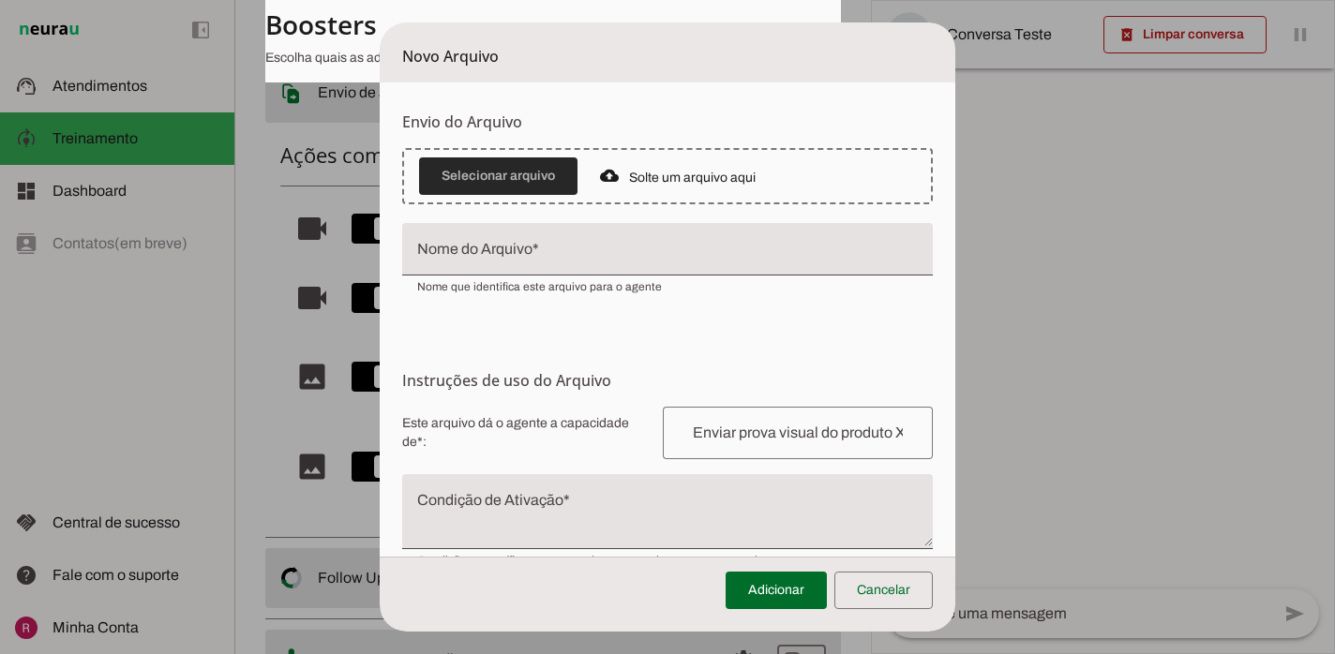
click at [528, 176] on span at bounding box center [498, 176] width 158 height 45
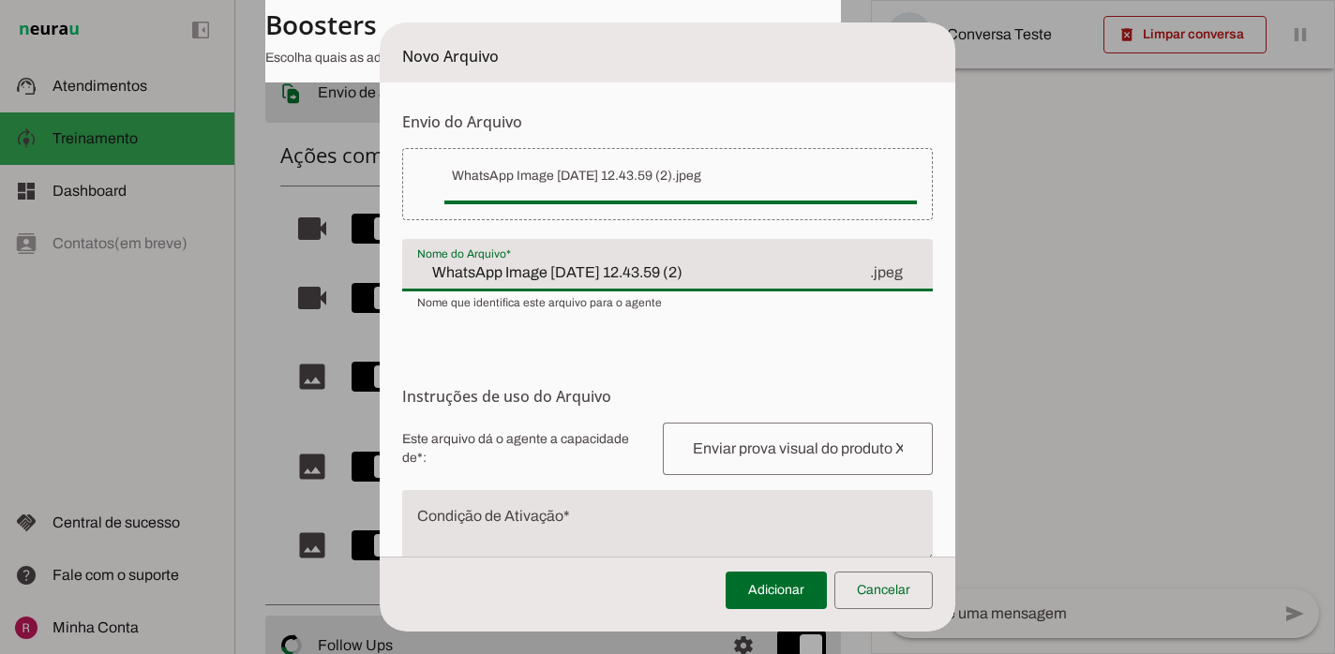
drag, startPoint x: 745, startPoint y: 274, endPoint x: 537, endPoint y: 282, distance: 208.2
click at [537, 282] on input "WhatsApp Image [DATE] 12.43.59 (2)" at bounding box center [642, 272] width 451 height 22
type input "WhatsApp Image ETAPAS EXPLORAR 1 e 2 ("
type md-filled-text-field "WhatsApp Image ETAPAS EXPLORAR 1 e 2 ("
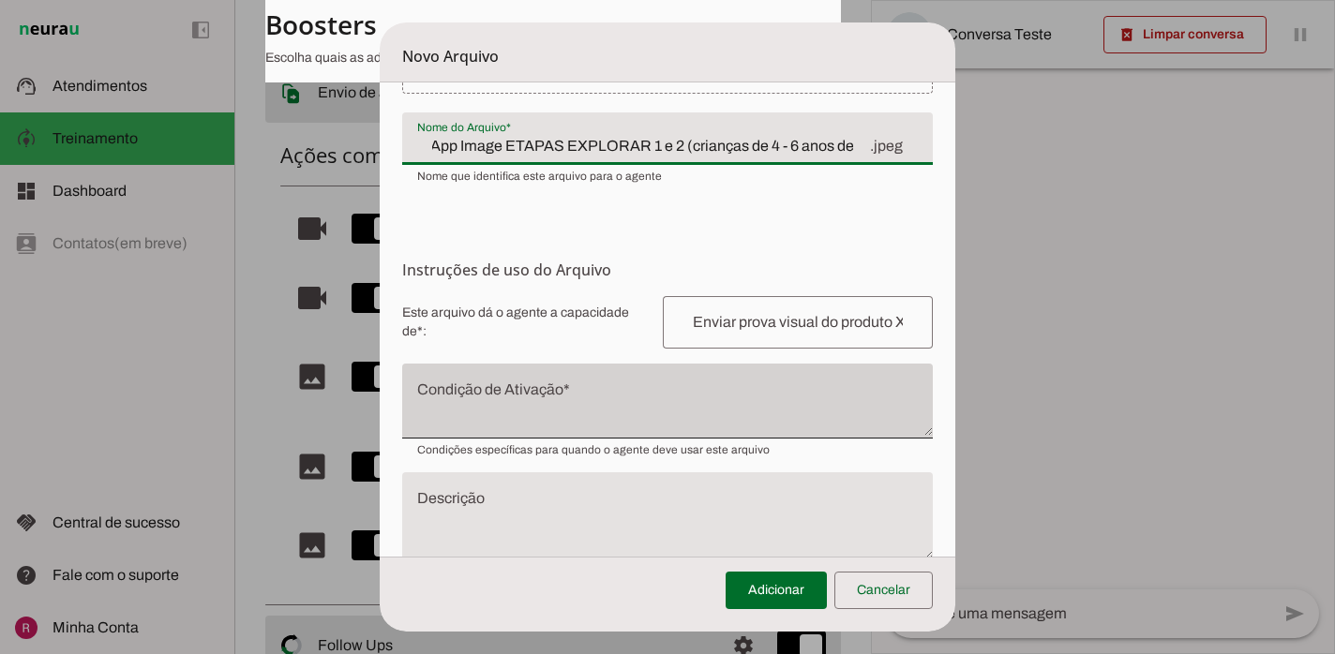
scroll to position [136, 0]
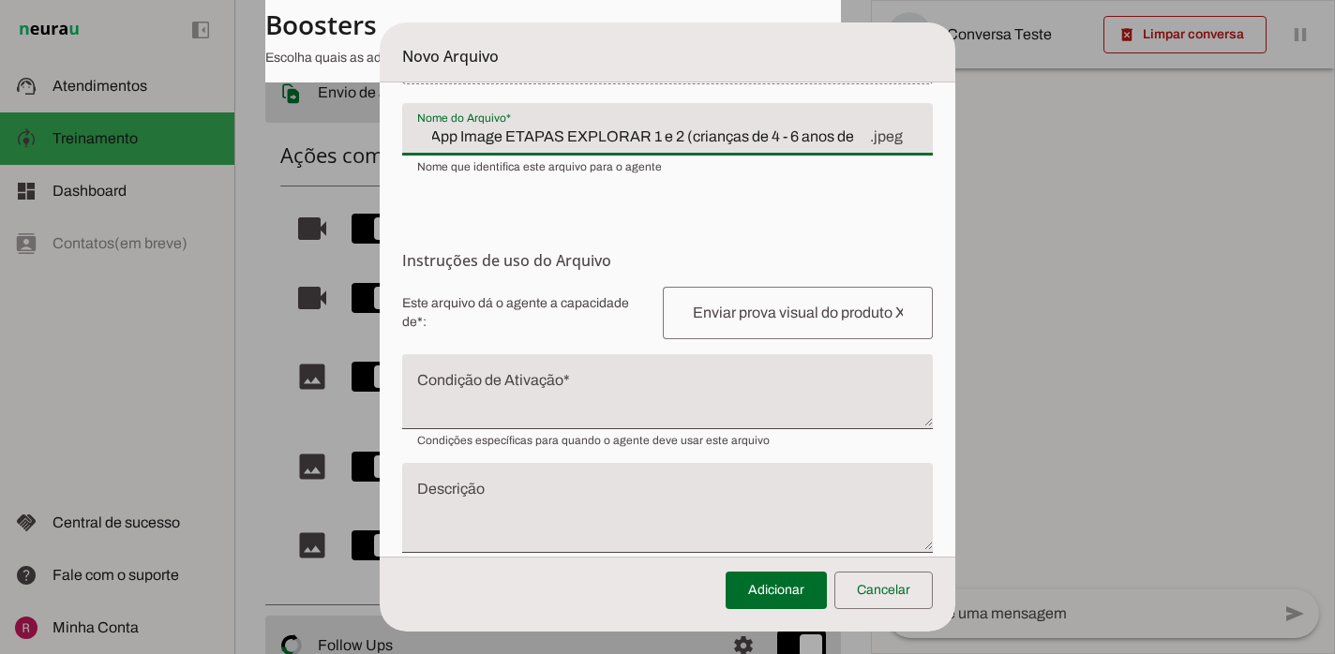
type input "WhatsApp Image ETAPAS EXPLORAR 1 e 2 (crianças de 4 - 6 anos de idade)"
type md-filled-text-field "WhatsApp Image ETAPAS EXPLORAR 1 e 2 (crianças de 4 - 6 anos de idade)"
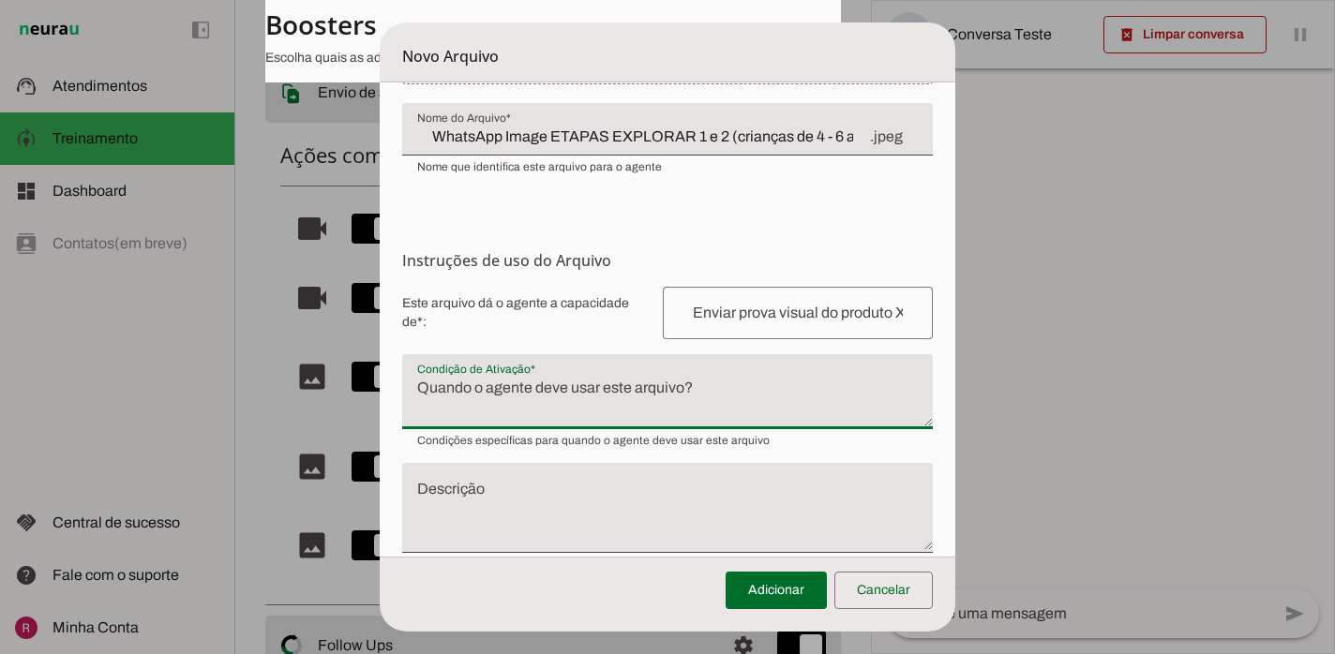
click at [596, 385] on textarea "Condição de Ativação" at bounding box center [667, 399] width 530 height 45
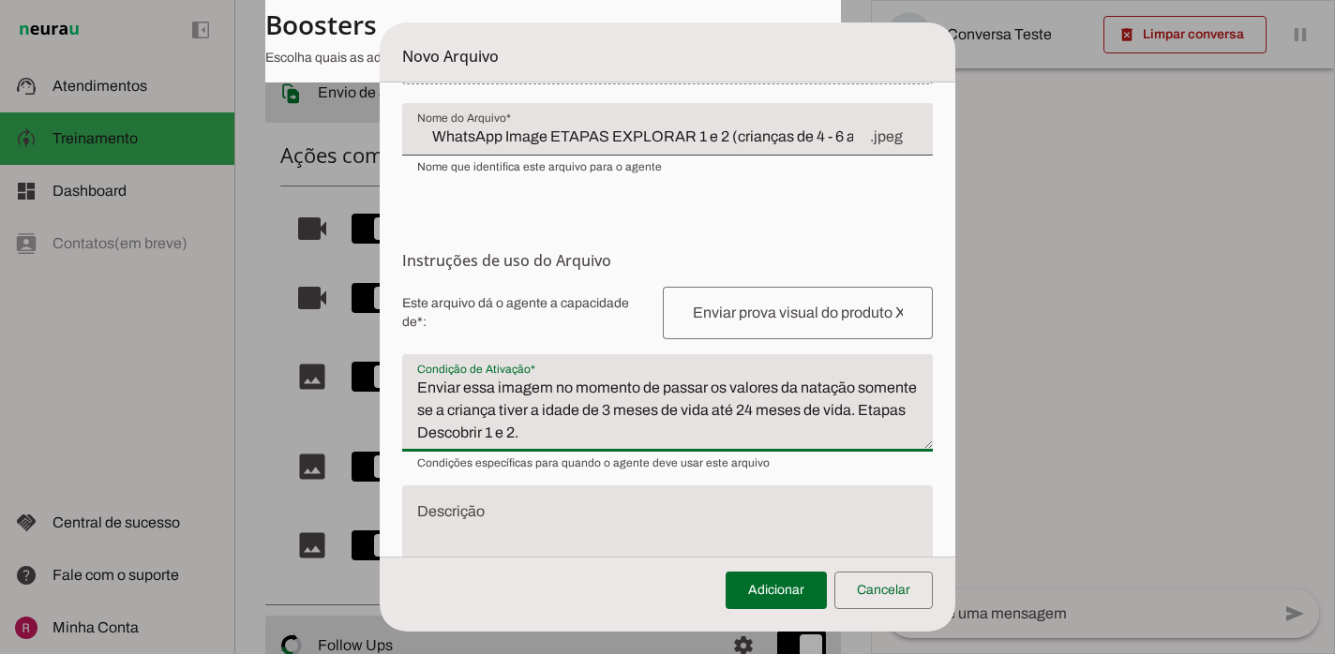
drag, startPoint x: 545, startPoint y: 442, endPoint x: 531, endPoint y: 410, distance: 35.7
click at [531, 410] on textarea "Enviar essa imagem no momento de passar os valores da natação somente se a cria…" at bounding box center [667, 410] width 530 height 67
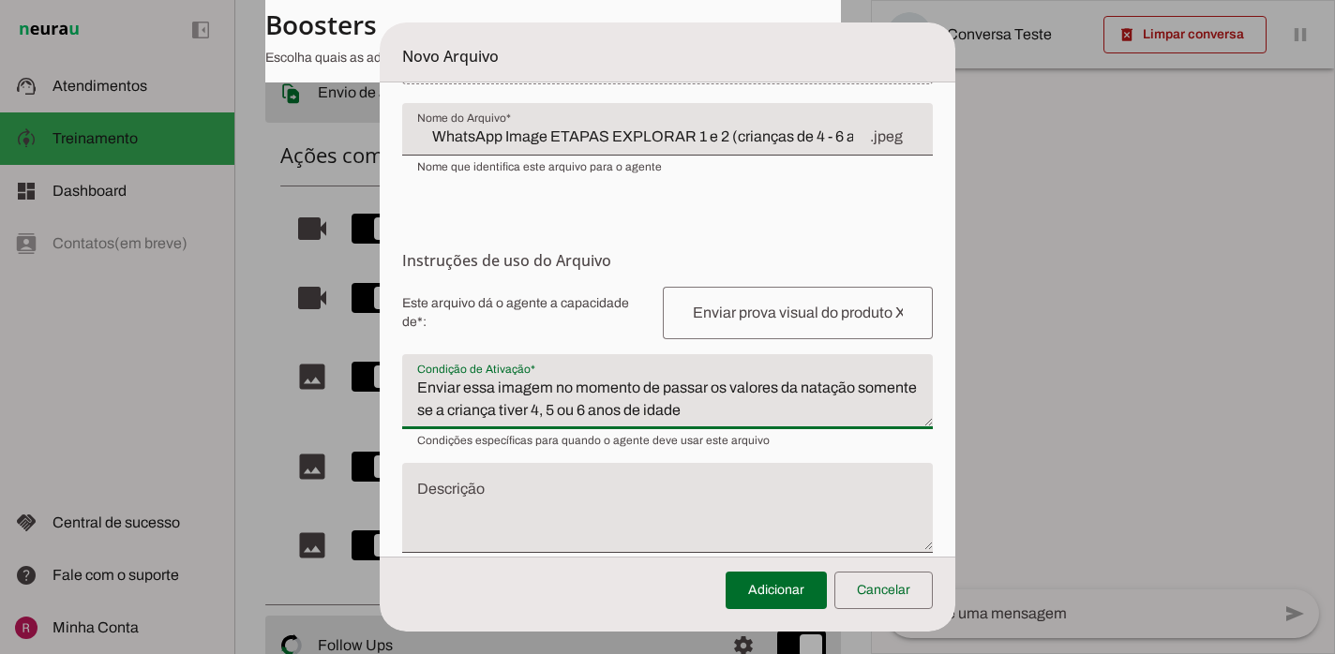
type textarea "Enviar essa imagem no momento de passar os valores da natação somente se a cria…"
type md-filled-text-field "Enviar essa imagem no momento de passar os valores da natação somente se a cria…"
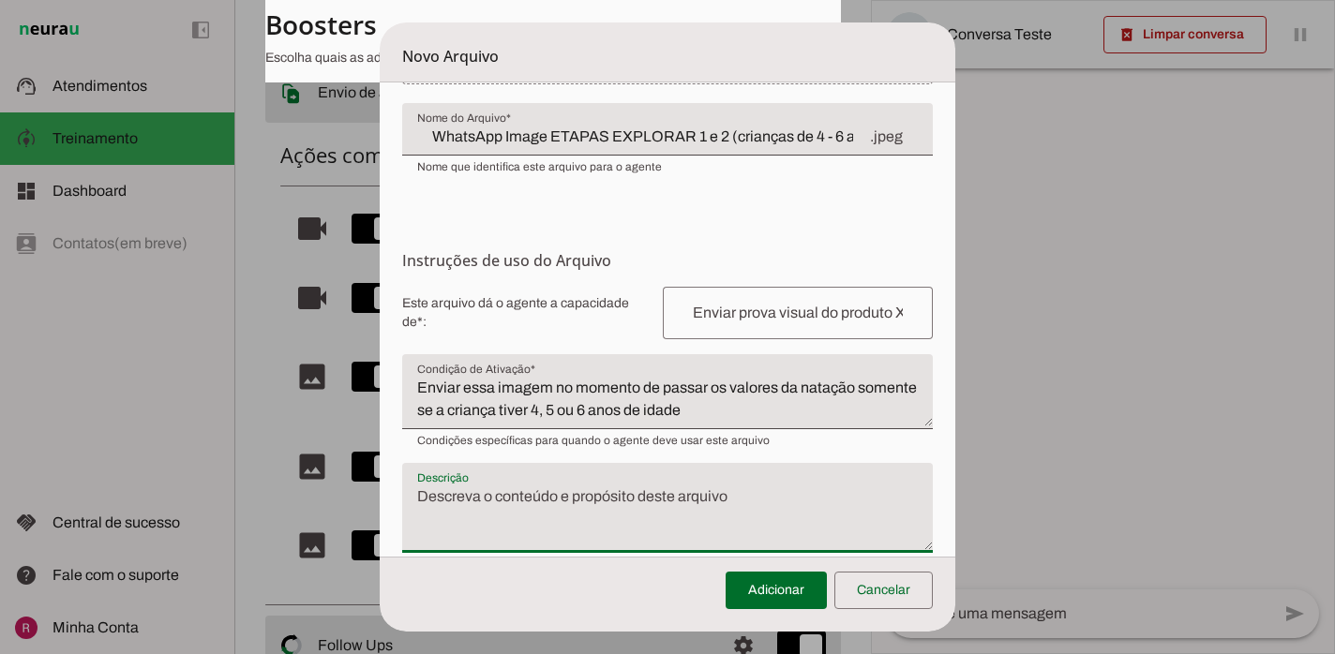
click at [564, 498] on textarea "Descrição" at bounding box center [667, 516] width 530 height 60
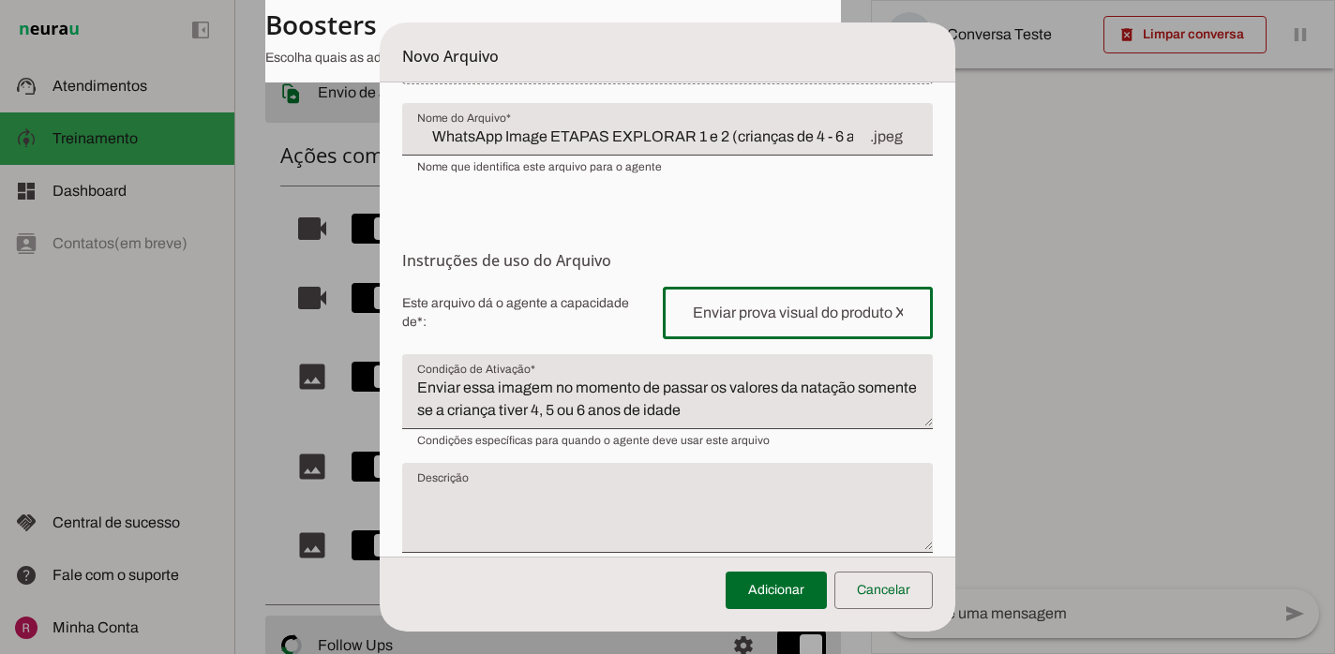
click at [729, 306] on input "text" at bounding box center [798, 313] width 240 height 22
type input "Enviar valores do custo da natação para crianças com idade de 4 a 6 anos."
type md-outlined-text-field "Enviar valores do custo da natação para crianças com idade de 4 a 6 anos."
click at [758, 586] on span at bounding box center [775, 590] width 101 height 45
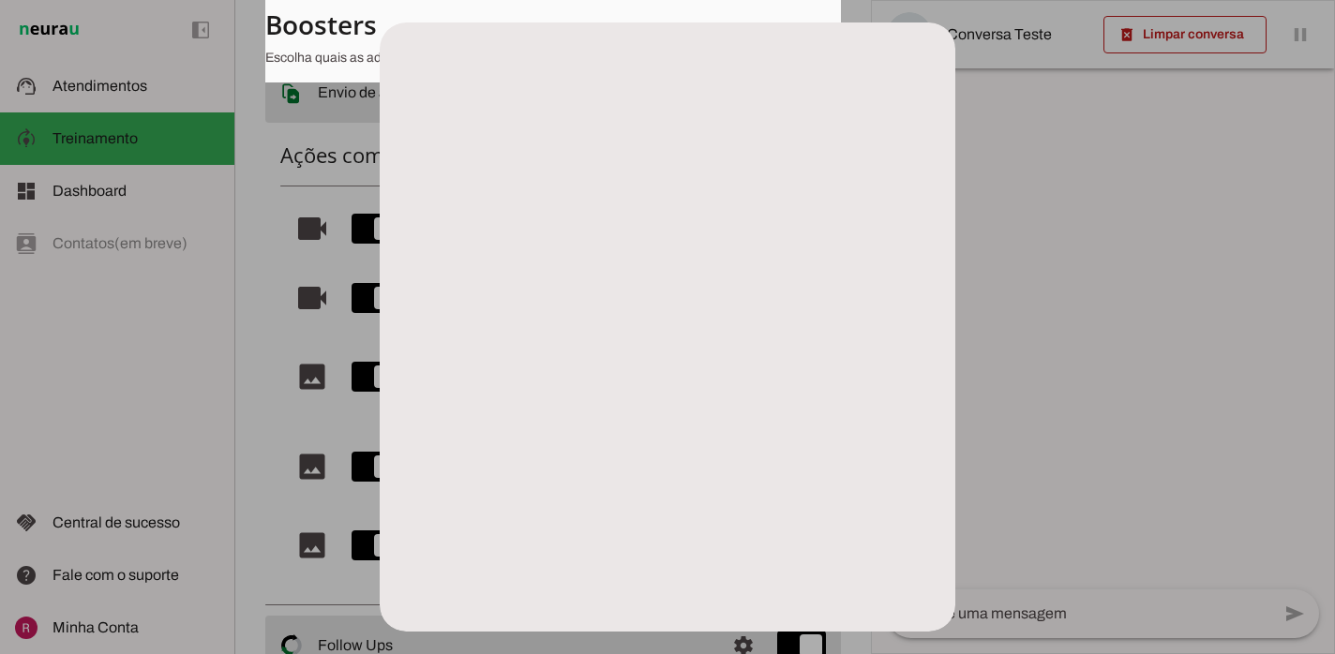
scroll to position [0, 0]
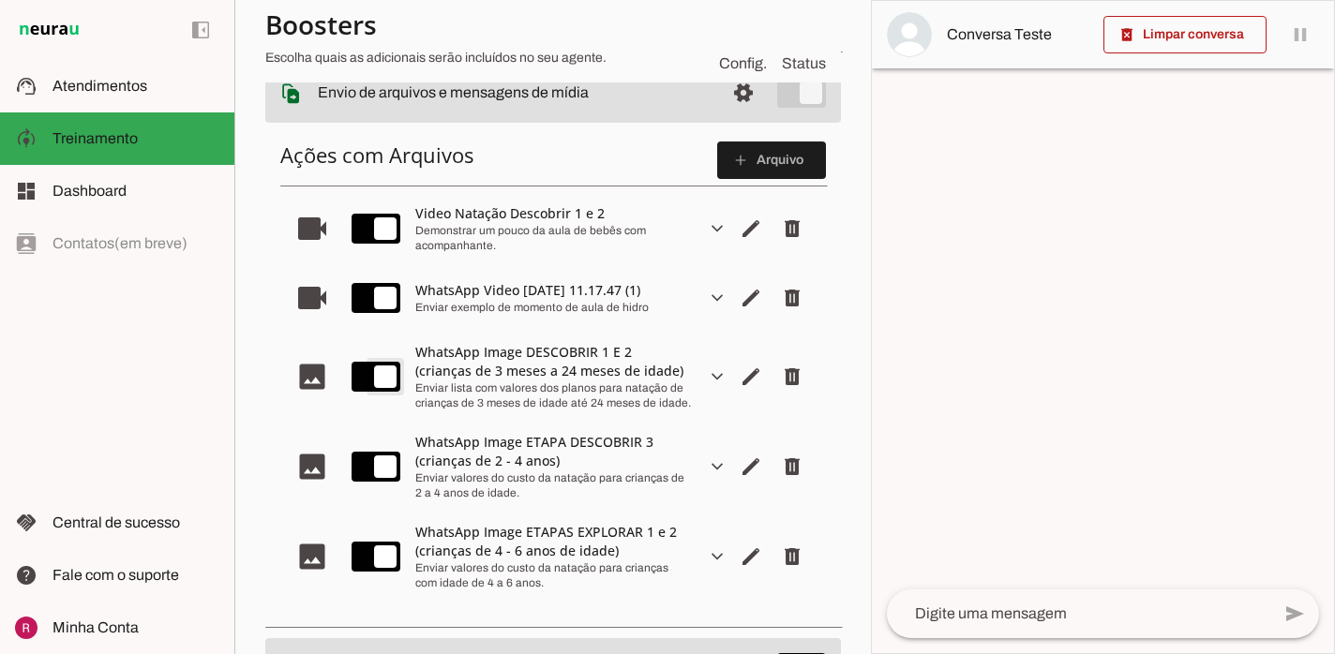
type md-switch "on"
click at [0, 0] on slot "expand_more" at bounding box center [0, 0] width 0 height 0
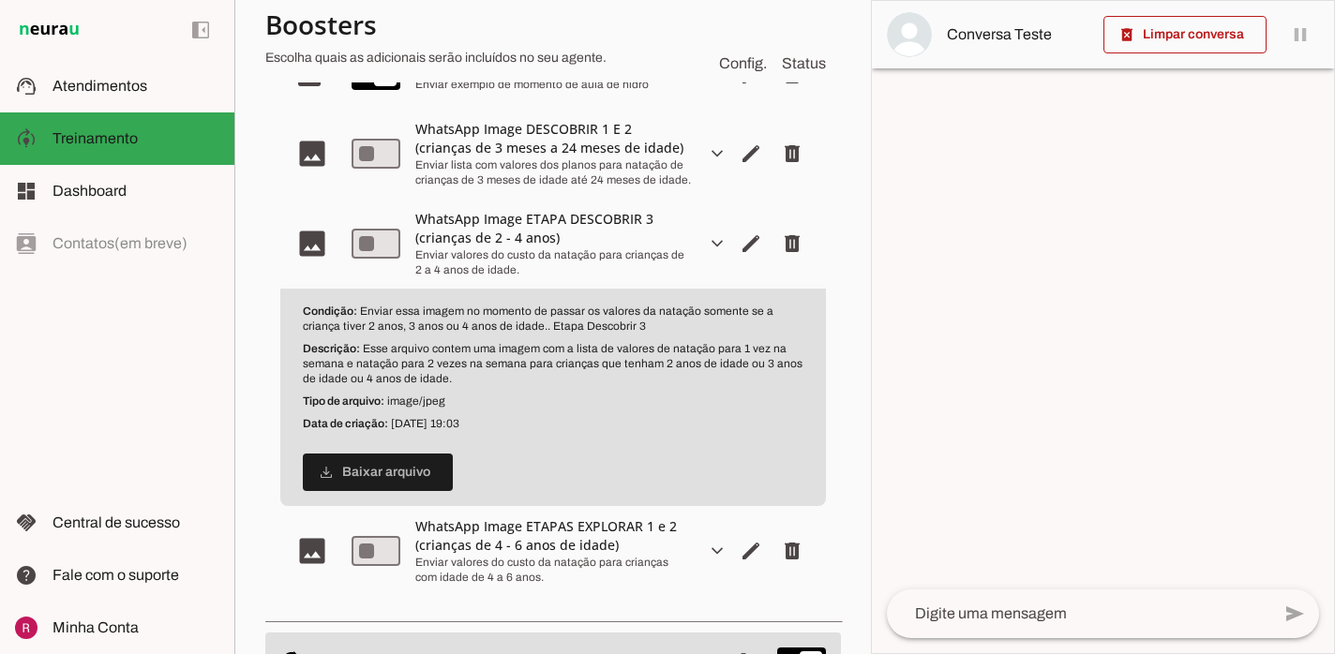
scroll to position [573, 0]
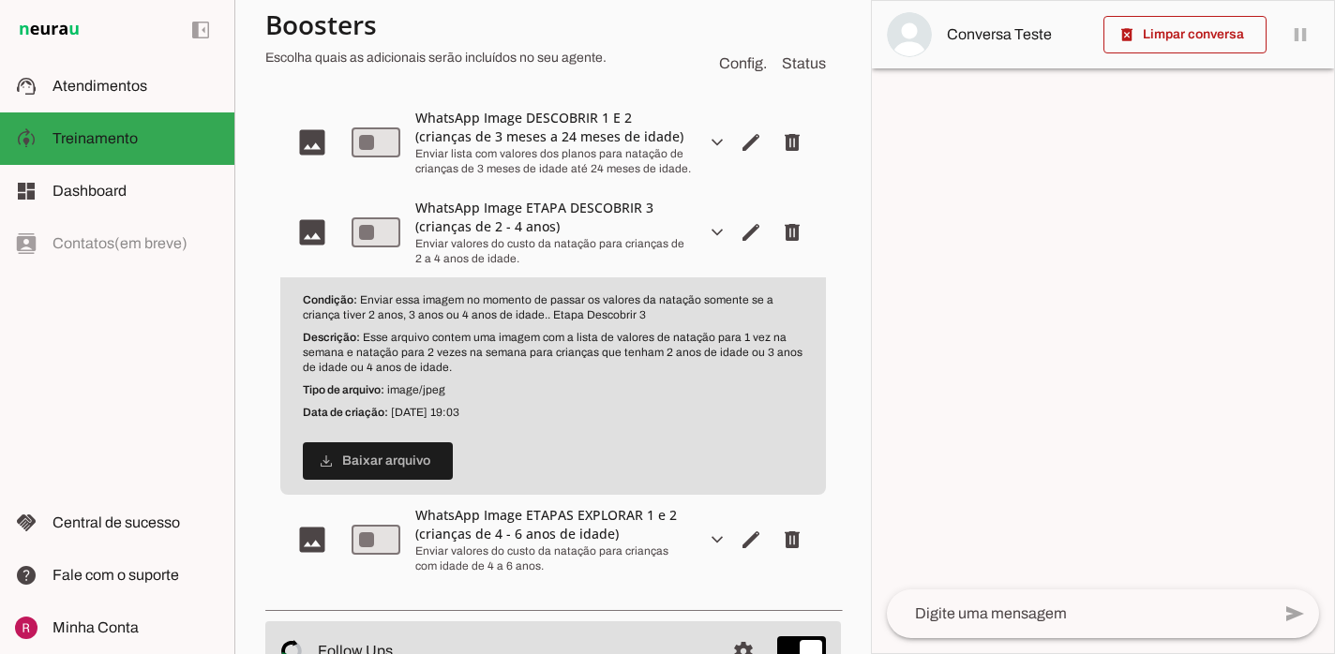
drag, startPoint x: 363, startPoint y: 336, endPoint x: 436, endPoint y: 375, distance: 83.0
click at [436, 375] on div "Condição: Enviar essa imagem no momento de passar os valores da natação somente…" at bounding box center [552, 385] width 545 height 217
click at [0, 0] on slot "expand_more" at bounding box center [0, 0] width 0 height 0
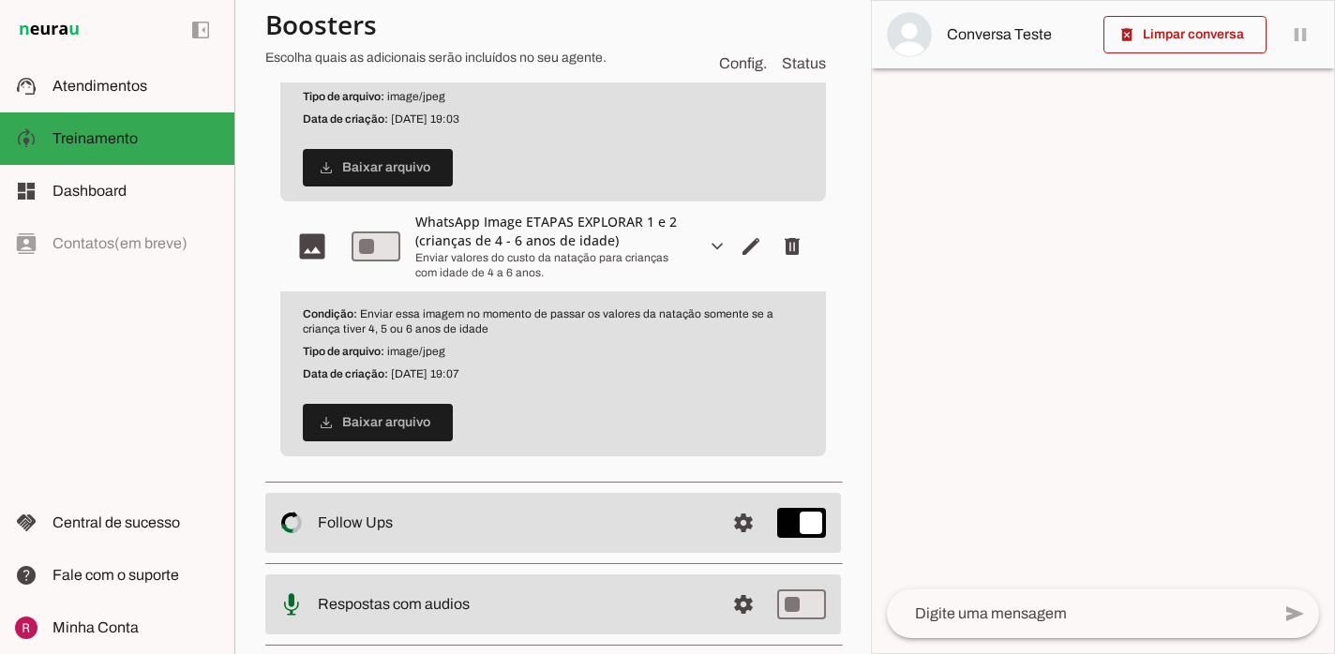
scroll to position [891, 0]
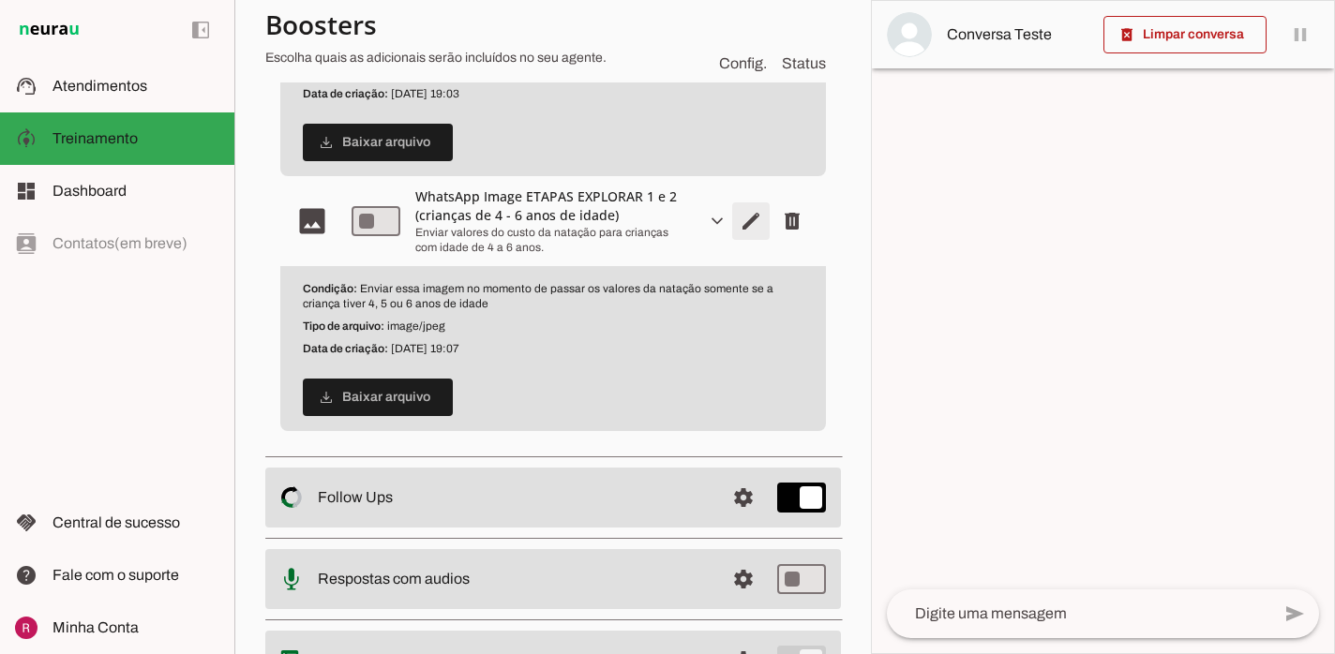
click at [755, 222] on span "Editar arquivo" at bounding box center [750, 221] width 45 height 45
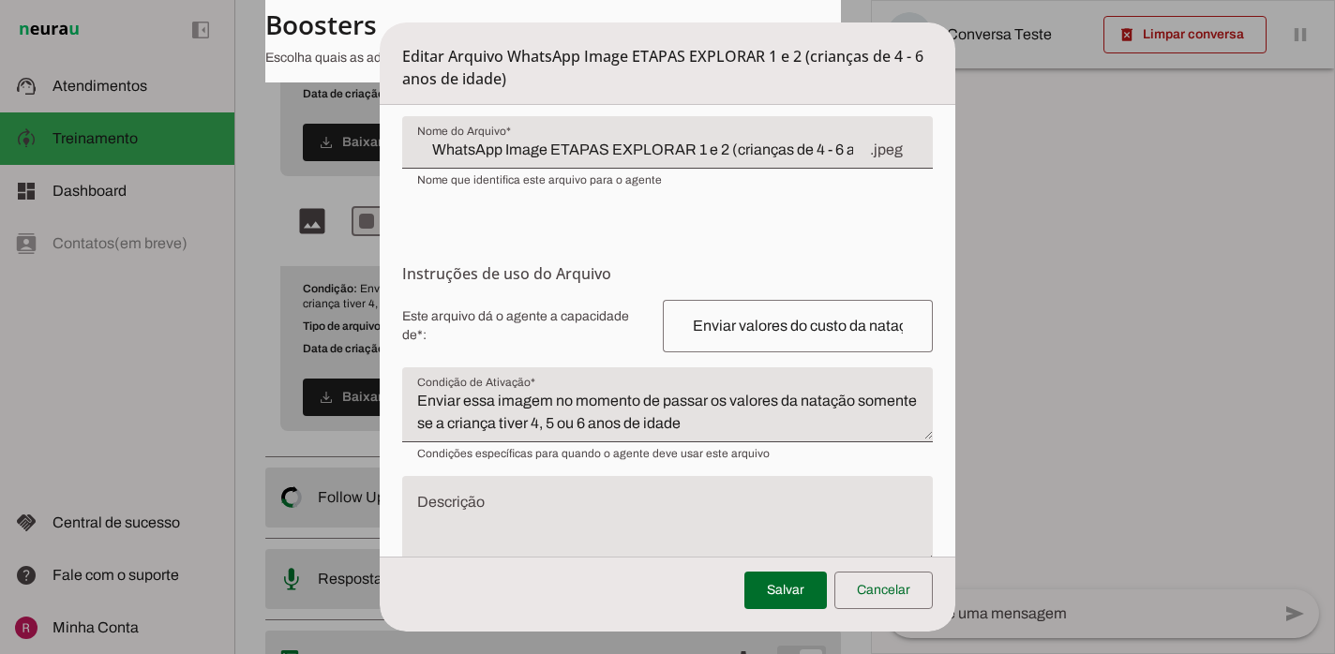
scroll to position [201, 0]
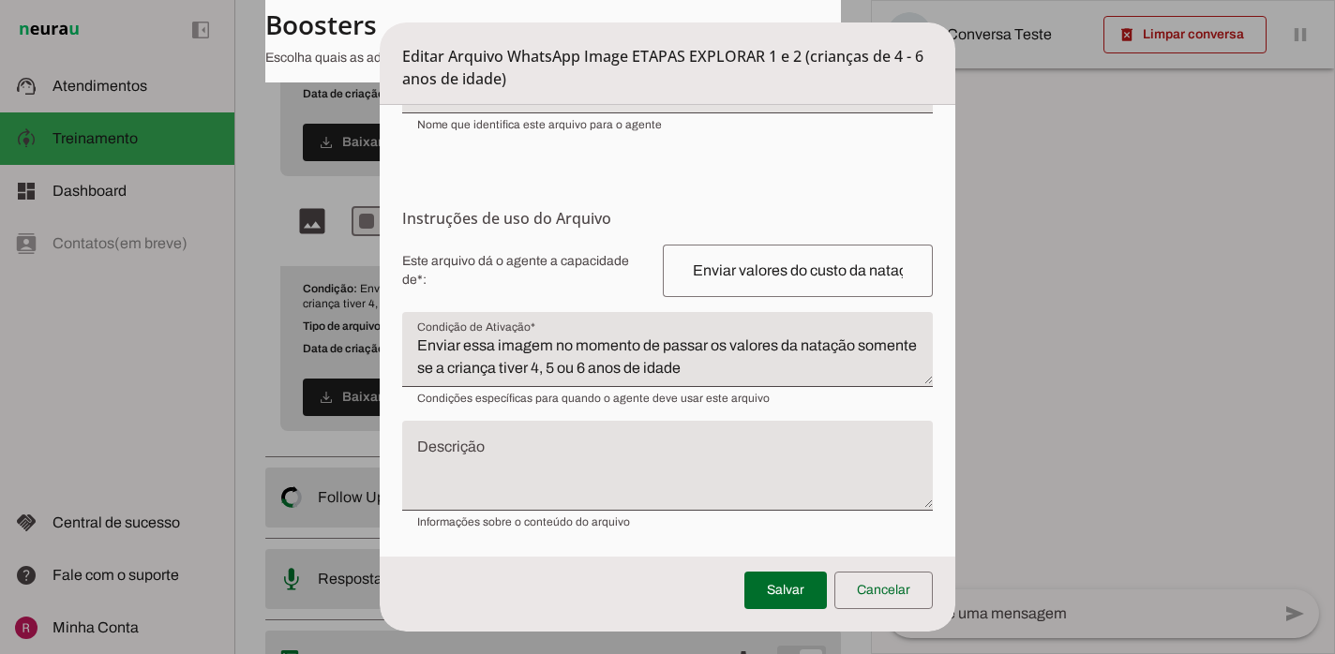
click at [590, 443] on textarea "Descrição" at bounding box center [667, 473] width 530 height 60
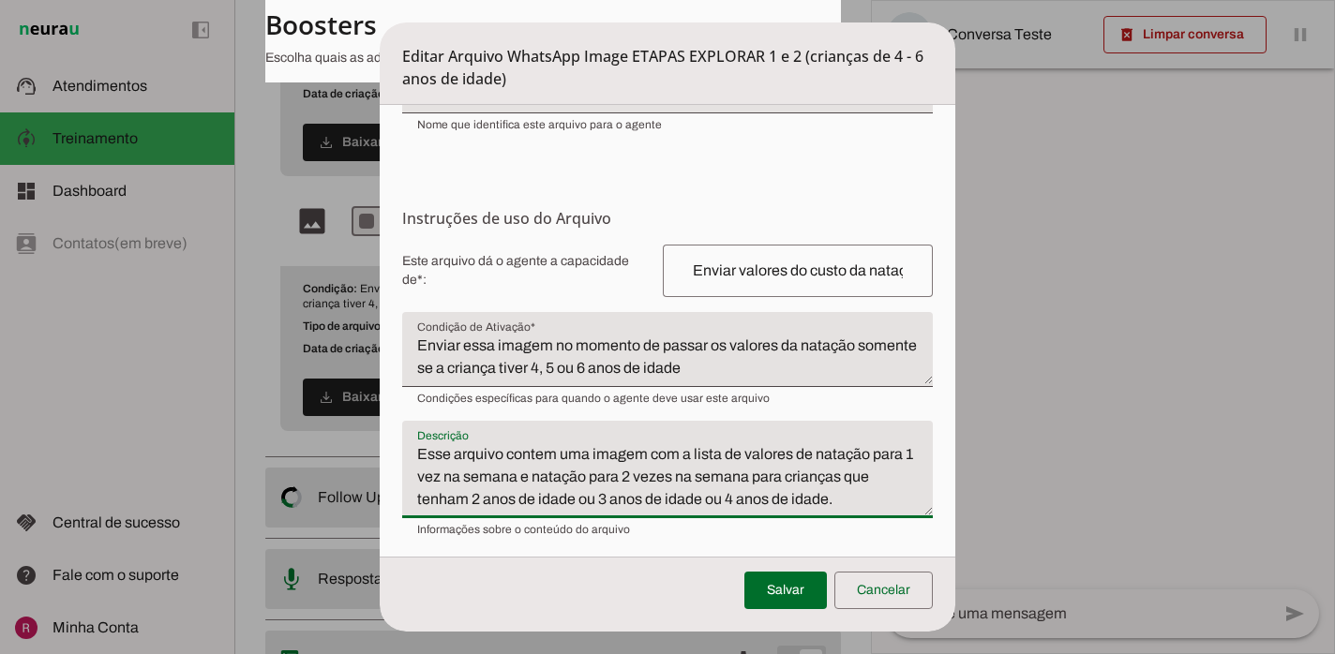
click at [479, 496] on textarea "Esse arquivo contem uma imagem com a lista de valores de natação para 1 vez na …" at bounding box center [667, 476] width 530 height 67
click at [606, 504] on textarea "Esse arquivo contem uma imagem com a lista de valores de natação para 1 vez na …" at bounding box center [667, 476] width 530 height 67
click at [734, 499] on textarea "Esse arquivo contem uma imagem com a lista de valores de natação para 1 vez na …" at bounding box center [667, 476] width 530 height 67
type textarea "Esse arquivo contem uma imagem com a lista de valores de natação para 1 vez na …"
type md-filled-text-field "Esse arquivo contem uma imagem com a lista de valores de natação para 1 vez na …"
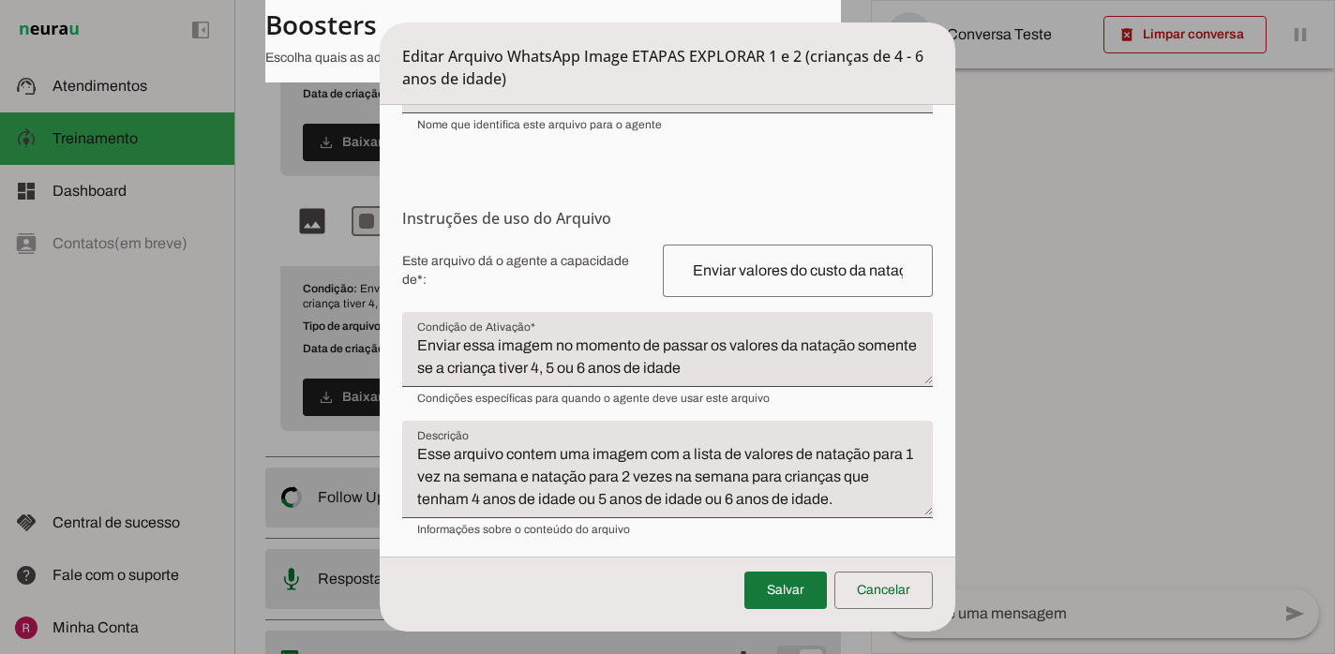
click at [804, 593] on span at bounding box center [785, 590] width 82 height 45
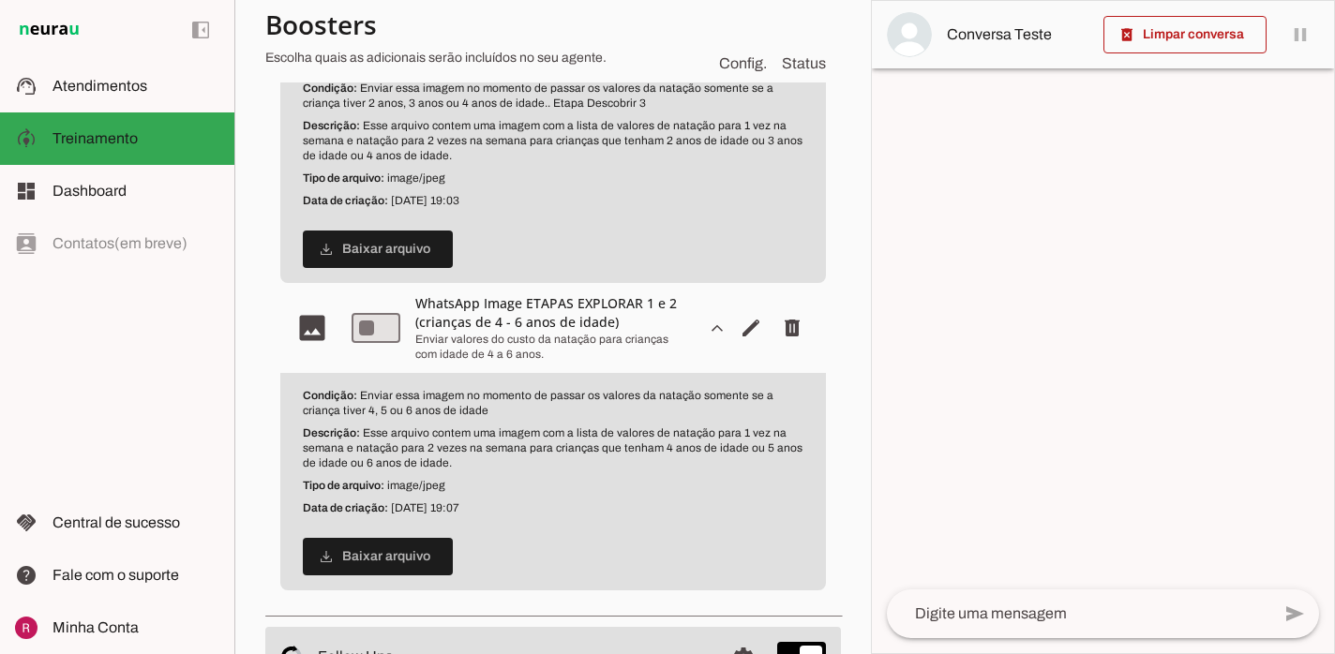
scroll to position [755, 0]
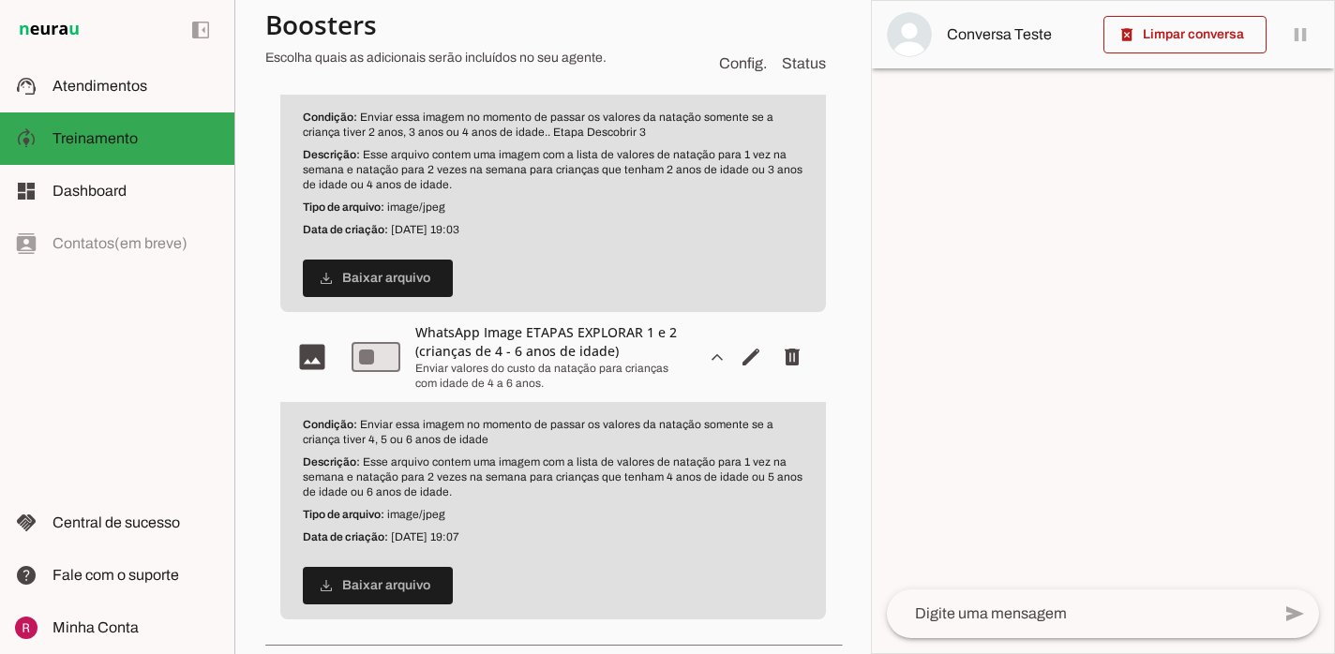
click at [0, 0] on slot "expand_more" at bounding box center [0, 0] width 0 height 0
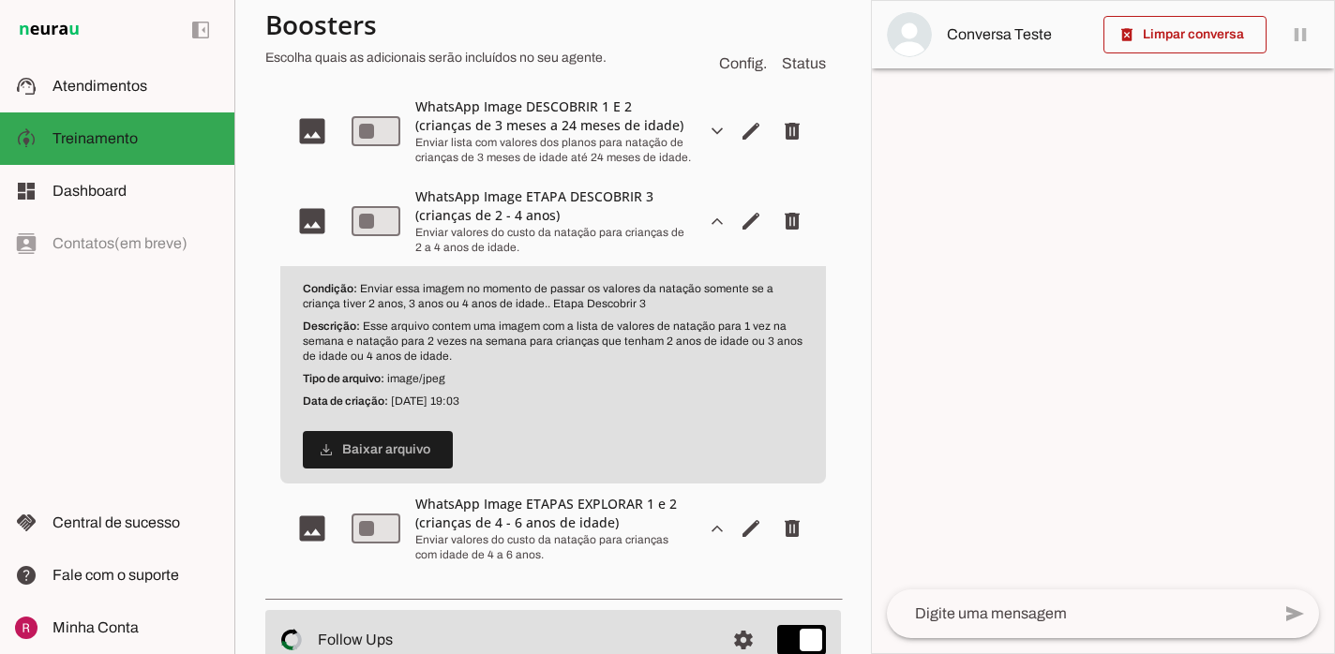
scroll to position [551, 0]
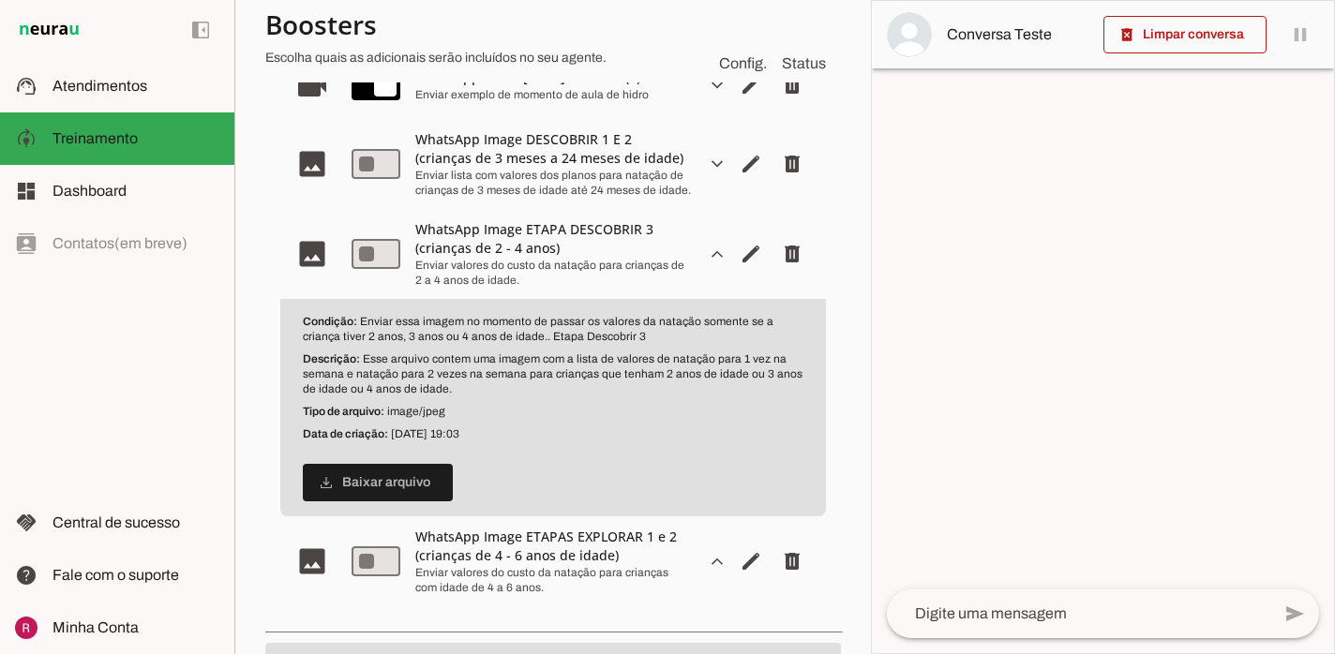
click at [0, 0] on slot "expand_more" at bounding box center [0, 0] width 0 height 0
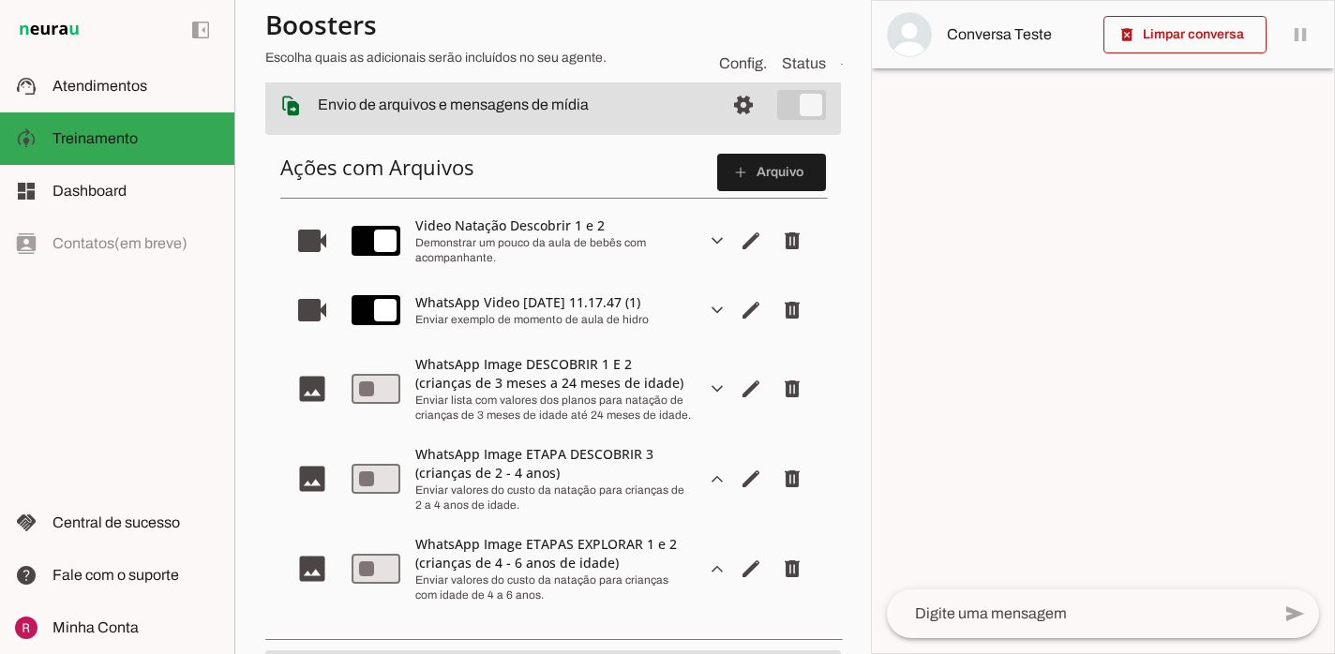
scroll to position [322, 0]
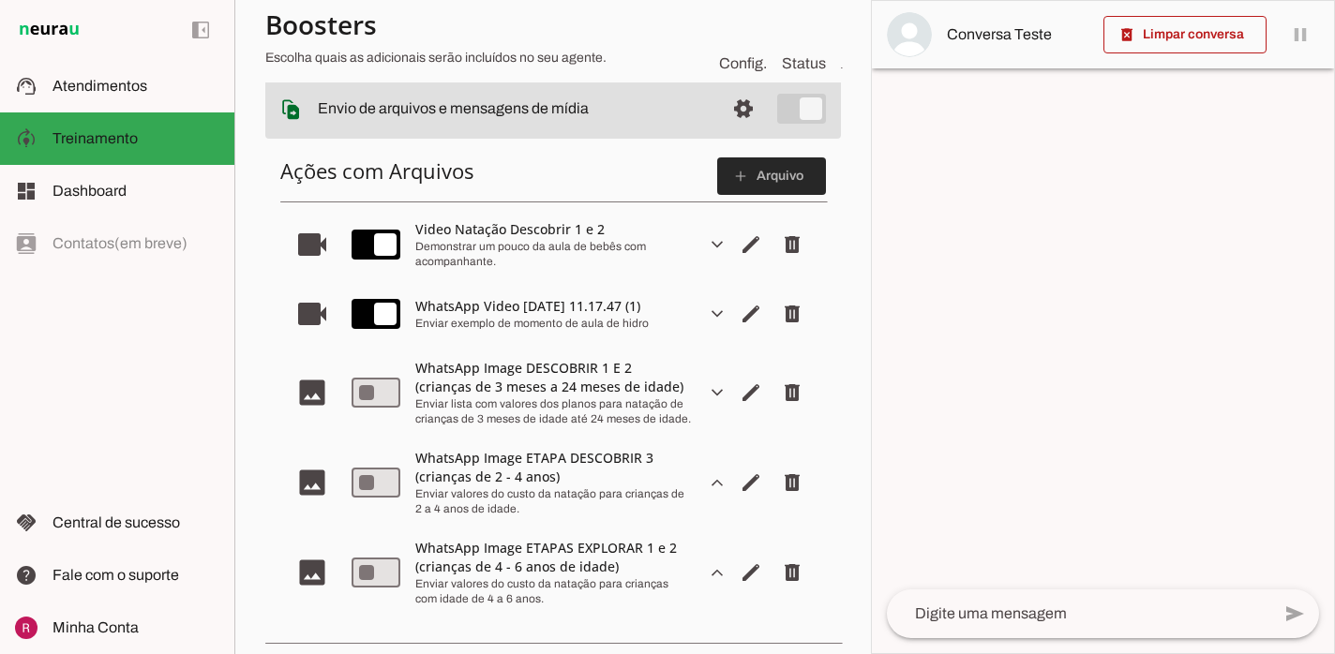
click at [750, 185] on span at bounding box center [771, 176] width 109 height 45
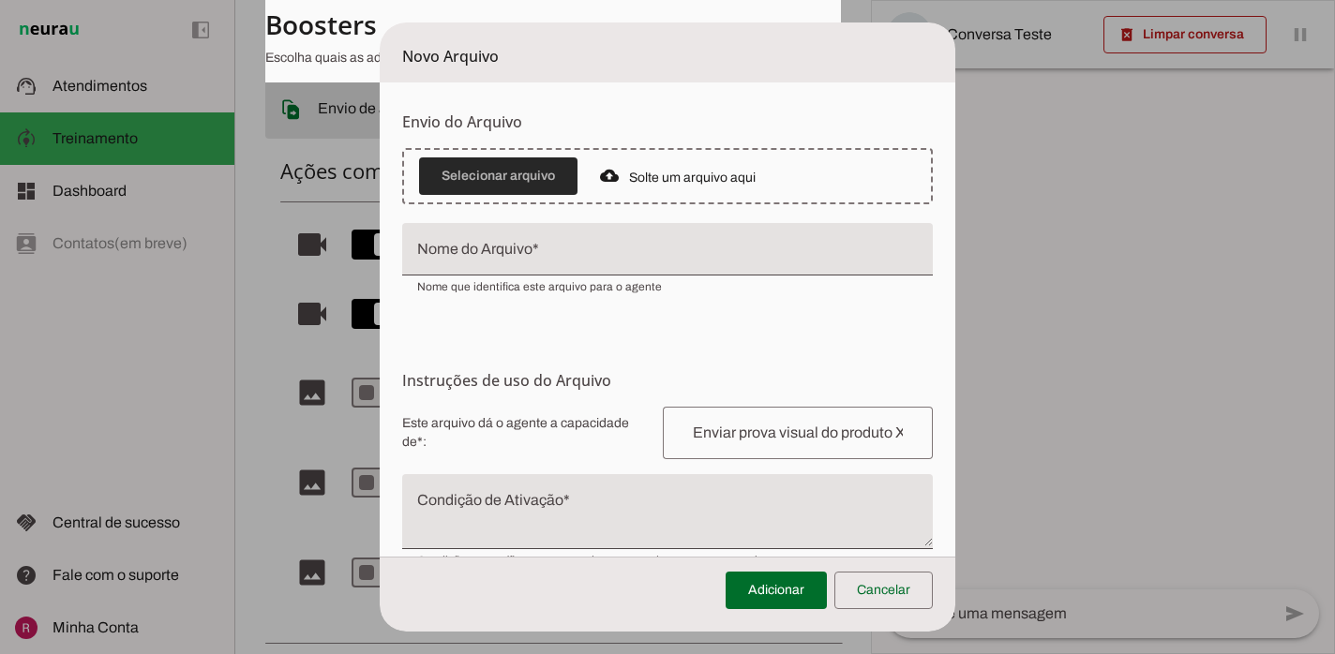
click at [564, 172] on span at bounding box center [498, 176] width 158 height 45
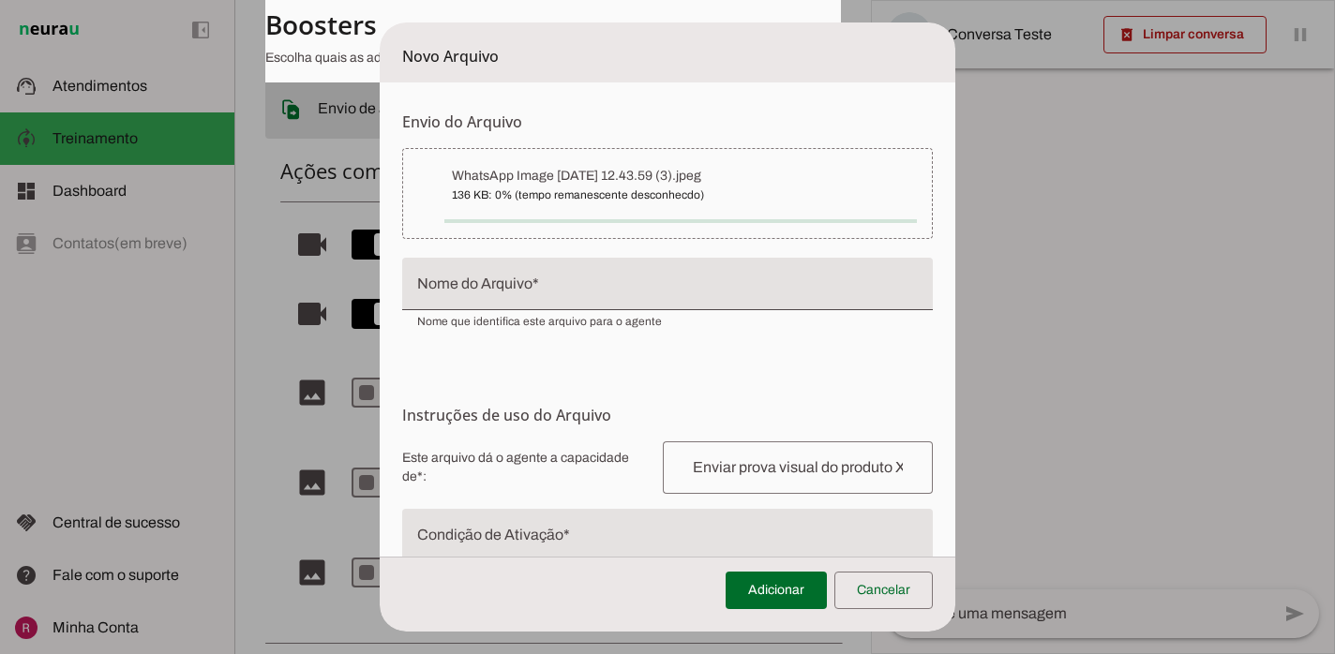
type input "WhatsApp Image [DATE] 12.43.59 (3)"
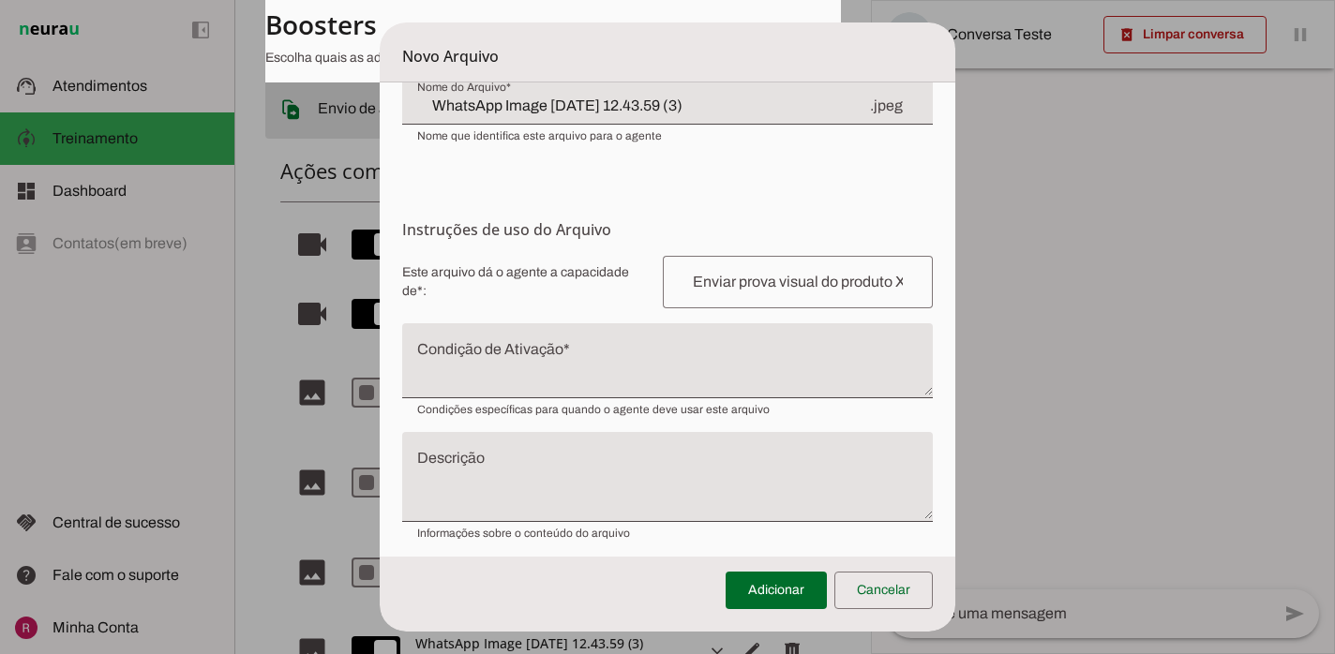
scroll to position [178, 0]
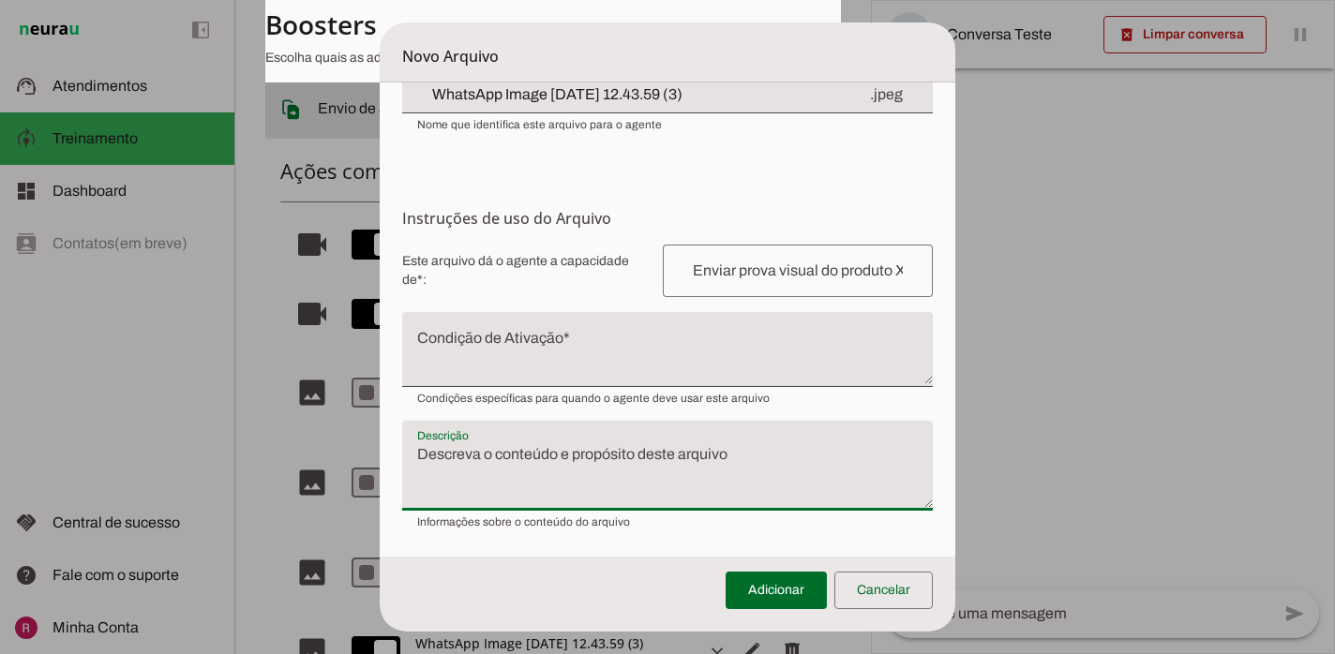
click at [576, 457] on textarea "Descrição" at bounding box center [667, 473] width 530 height 60
paste textarea "Esse arquivo contem uma imagem com a lista de valores de natação para 1 vez na …"
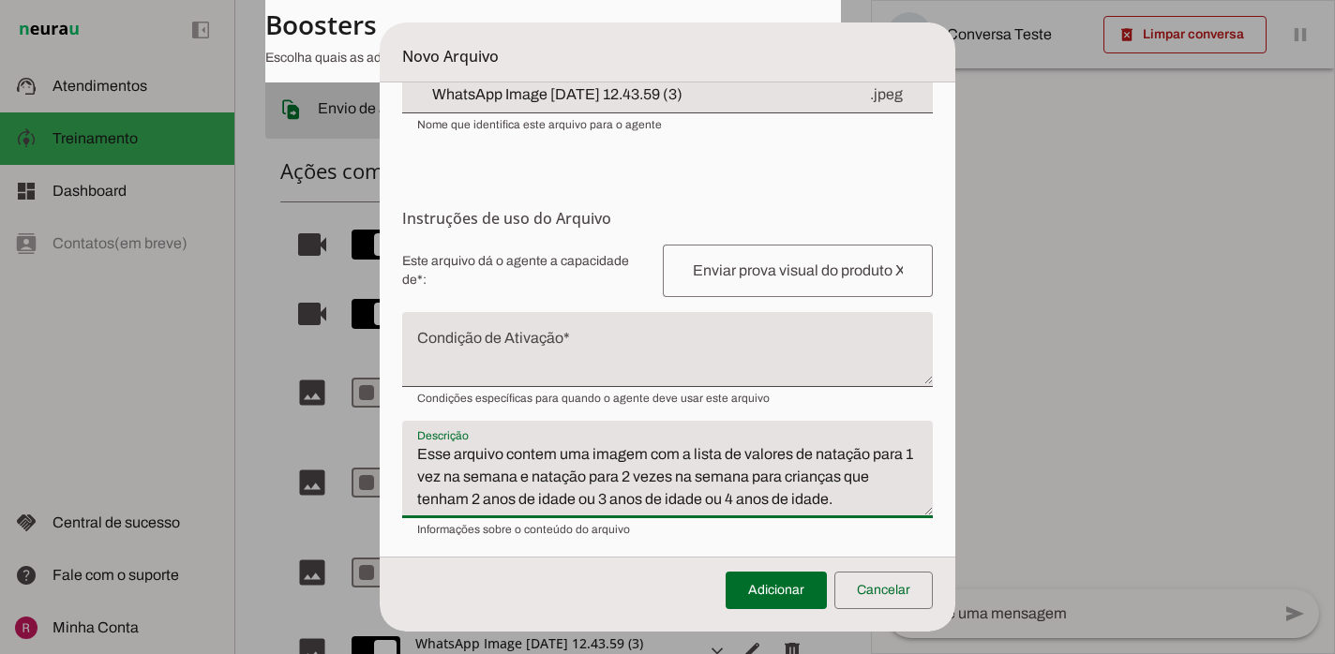
drag, startPoint x: 734, startPoint y: 499, endPoint x: 473, endPoint y: 501, distance: 260.6
click at [473, 501] on textarea "Esse arquivo contem uma imagem com a lista de valores de natação para 1 vez na …" at bounding box center [667, 476] width 530 height 67
type textarea "Esse arquivo contem uma imagem com a lista de valores de natação para 1 vez na …"
type md-filled-text-field "Esse arquivo contem uma imagem com a lista de valores de natação para 1 vez na …"
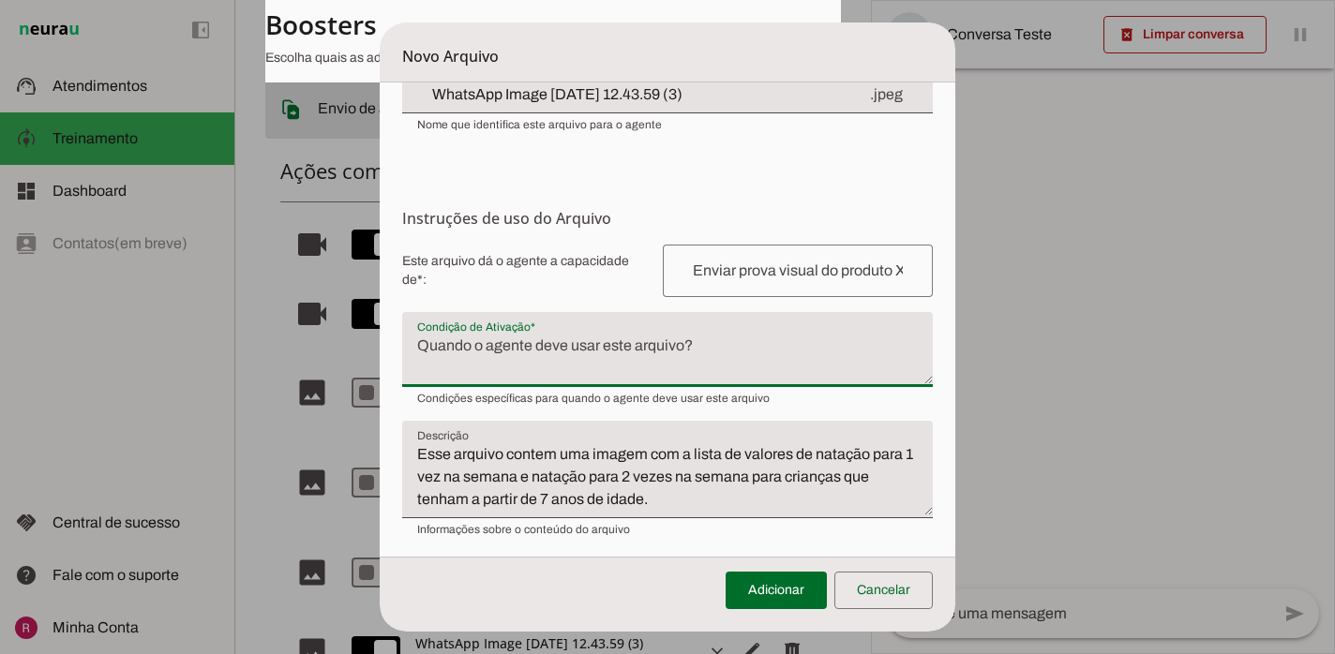
click at [575, 349] on textarea "Condição de Ativação" at bounding box center [667, 357] width 530 height 45
type textarea "Enviar essa imagem no momento de passar os valores para natação de crianças que…"
type md-filled-text-field "Enviar essa imagem no momento de passar os valores para natação de crianças que…"
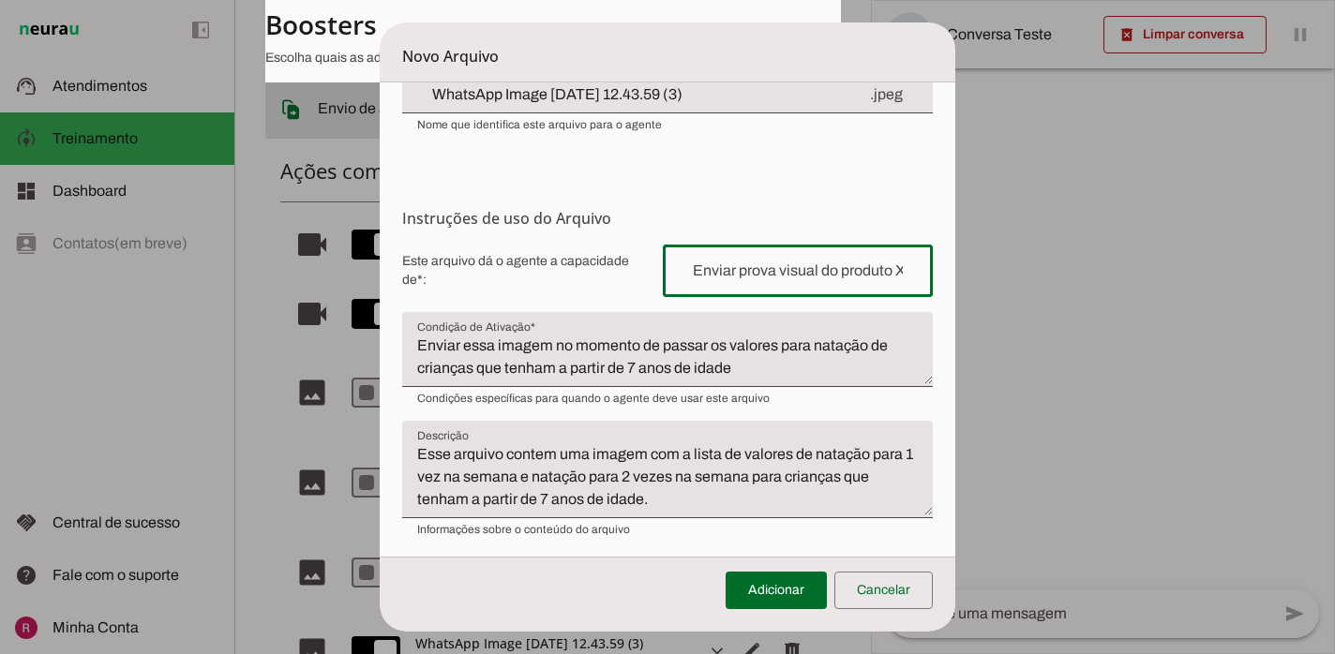
click at [742, 276] on input "text" at bounding box center [798, 271] width 240 height 22
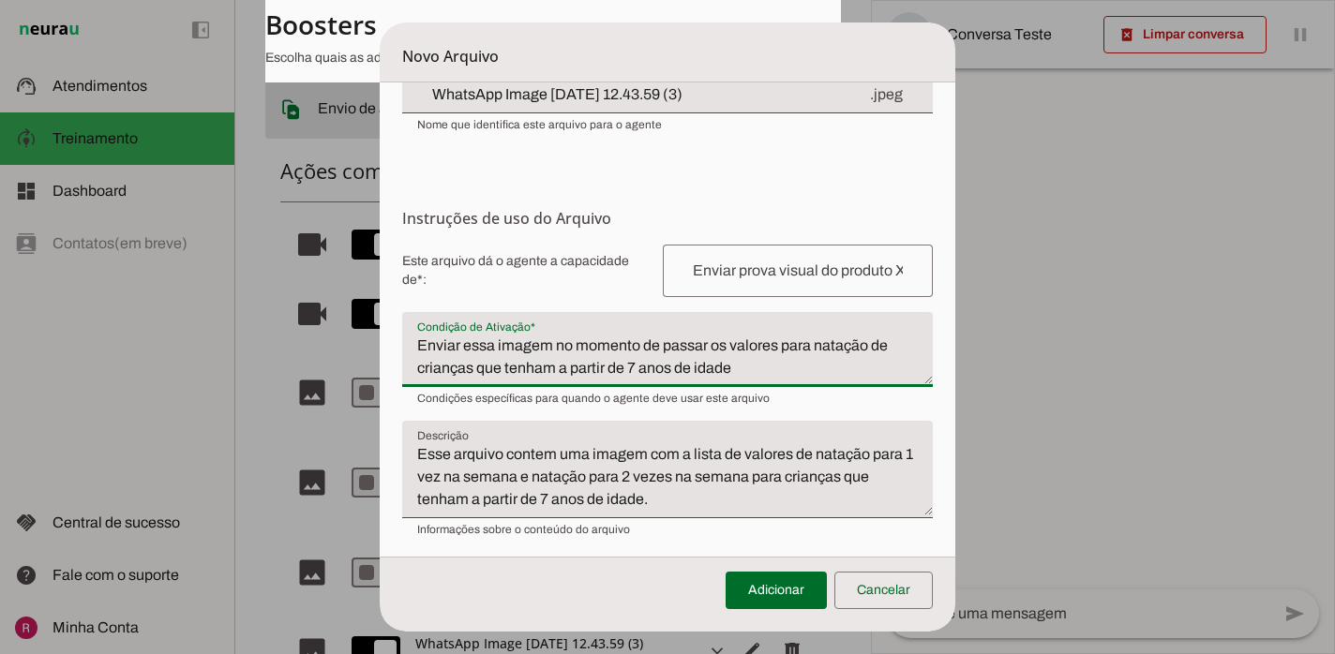
drag, startPoint x: 740, startPoint y: 376, endPoint x: 403, endPoint y: 343, distance: 338.1
click at [403, 343] on textarea "Enviar essa imagem no momento de passar os valores para natação de crianças que…" at bounding box center [667, 357] width 530 height 45
click at [696, 277] on input "text" at bounding box center [798, 271] width 240 height 22
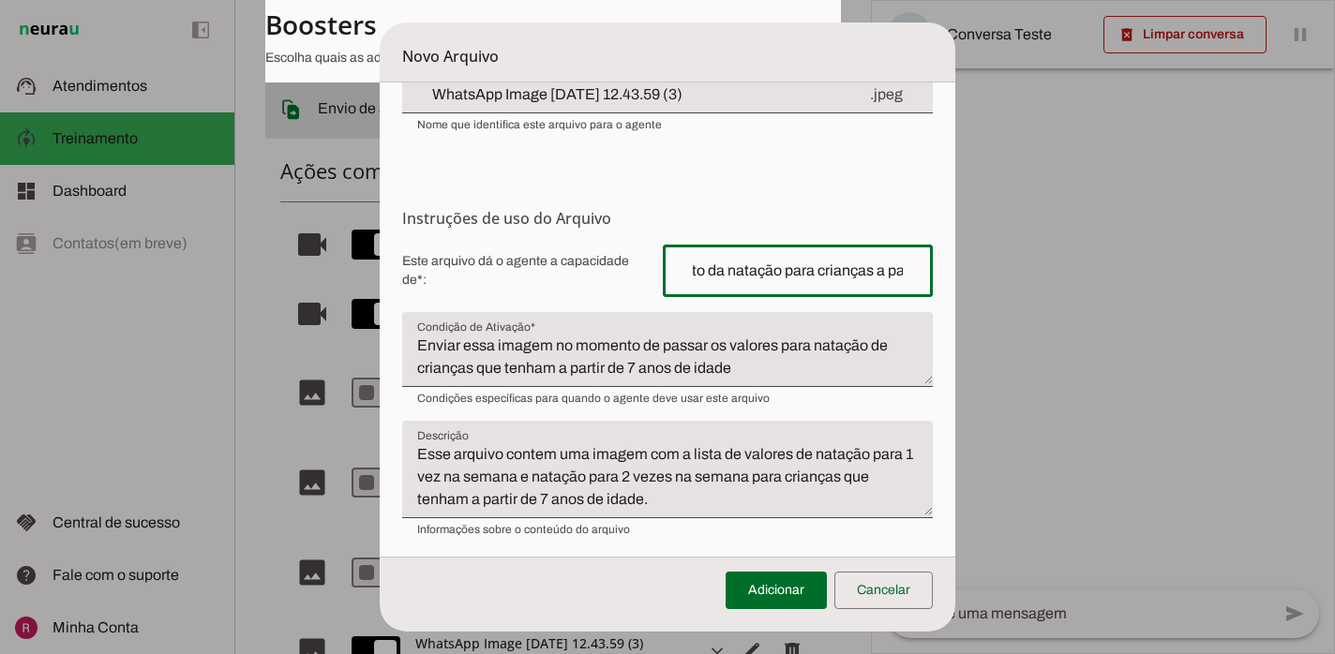
scroll to position [0, 153]
click at [847, 272] on input "Enviar valores de custo da natação para crianças a partir de" at bounding box center [798, 271] width 240 height 22
click at [753, 267] on input "Enviar valores de custo da natação para crianças que tenham a partir de 7 anos …" at bounding box center [798, 271] width 240 height 22
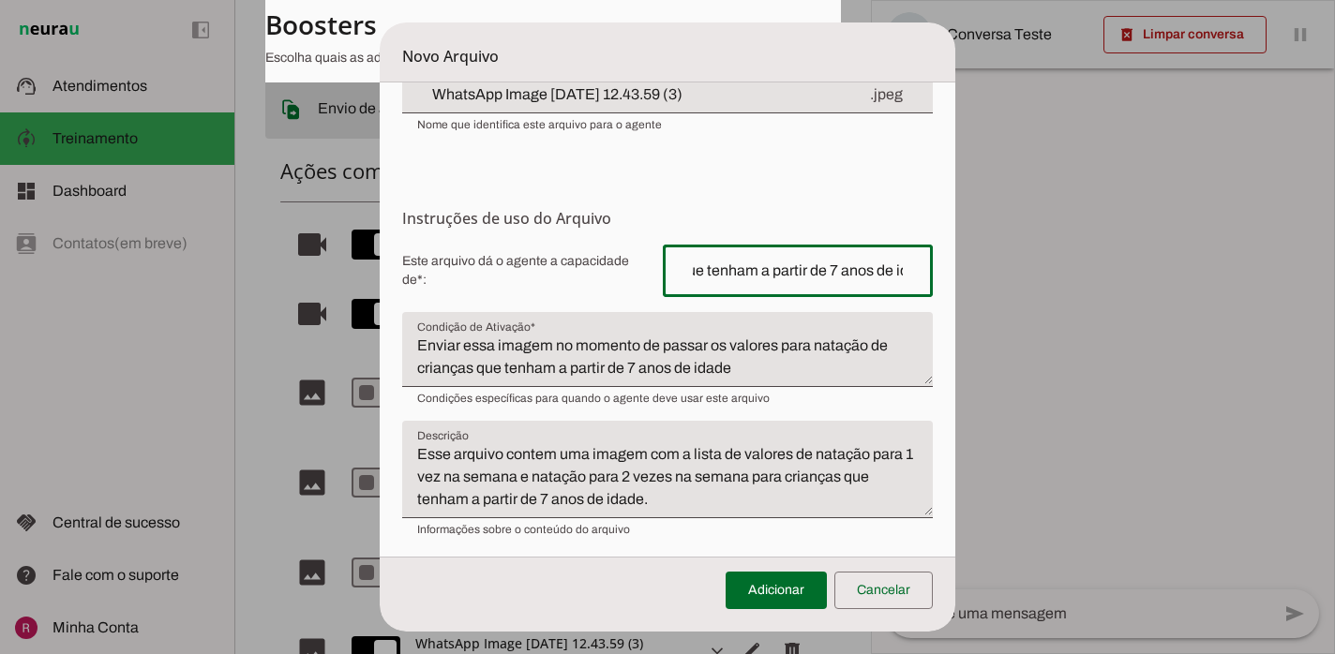
type input "Enviar valores de custo da natação para crianças que tenham a partir de 7 anos …"
type md-outlined-text-field "Enviar valores de custo da natação para crianças que tenham a partir de 7 anos …"
click at [714, 191] on form "Envio do Arquivo Upload de [GEOGRAPHIC_DATA] Faça o envio dos arquivos que você…" at bounding box center [667, 234] width 575 height 661
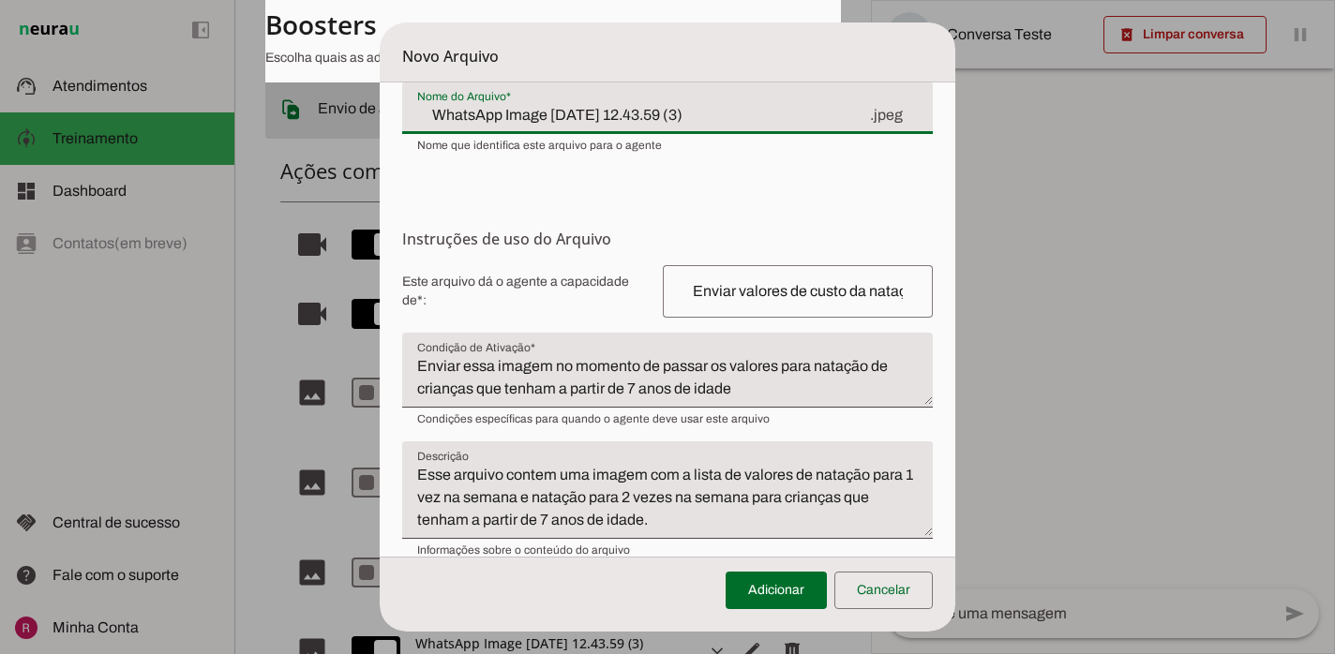
scroll to position [109, 0]
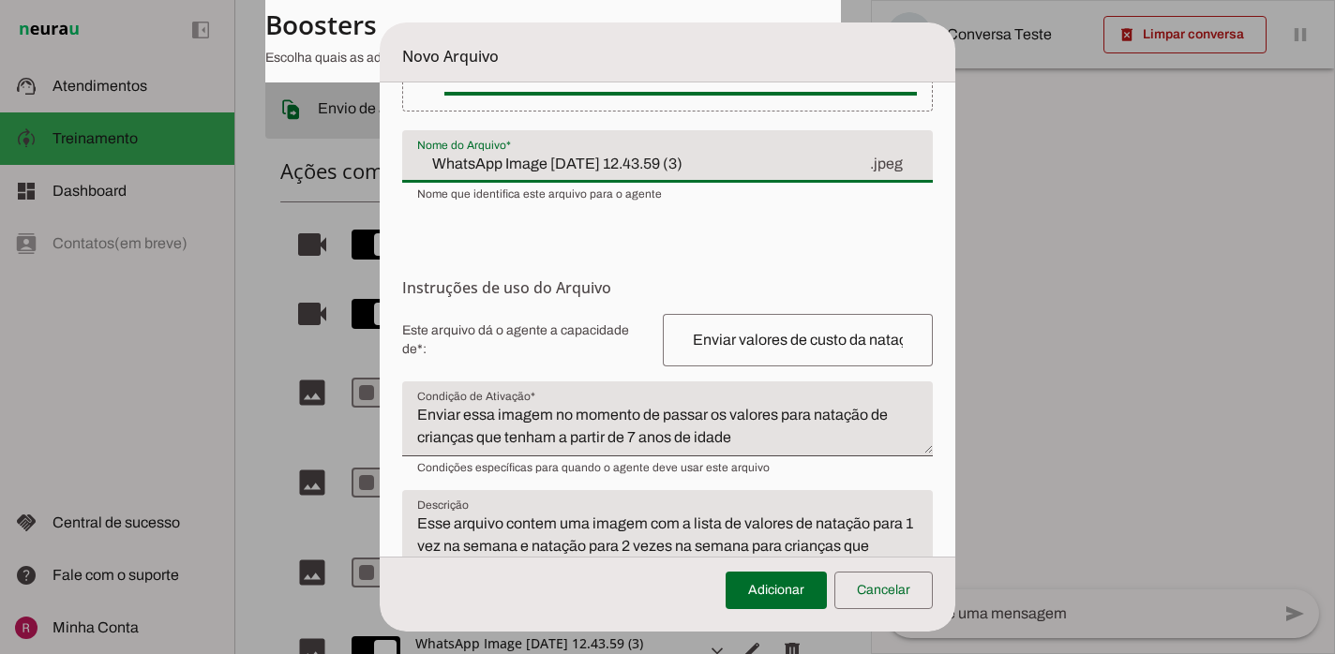
drag, startPoint x: 741, startPoint y: 104, endPoint x: 534, endPoint y: 164, distance: 215.6
click at [534, 164] on input "WhatsApp Image [DATE] 12.43.59 (3)" at bounding box center [642, 164] width 451 height 22
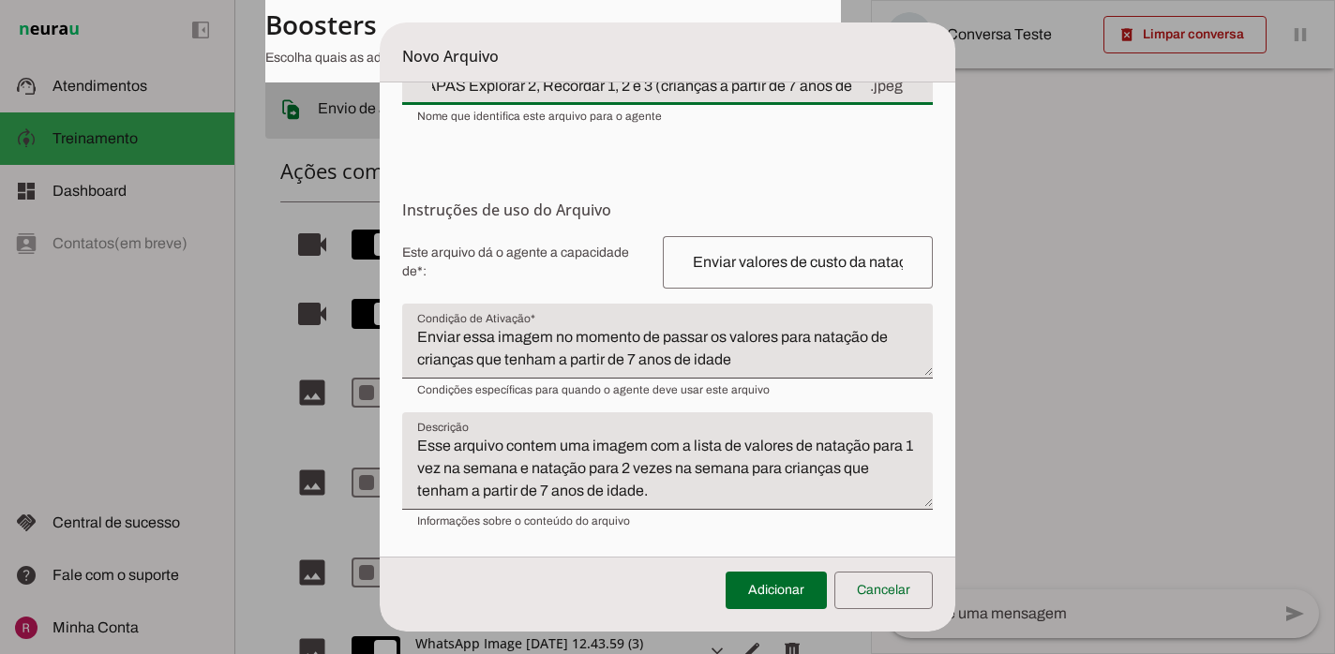
scroll to position [231, 0]
type input "WhatsApp Image ETAPAS Explorar 2, Recordar 1, 2 e 3 (crianças a partir de 7 ano…"
type md-filled-text-field "WhatsApp Image ETAPAS Explorar 2, Recordar 1, 2 e 3 (crianças a partir de 7 ano…"
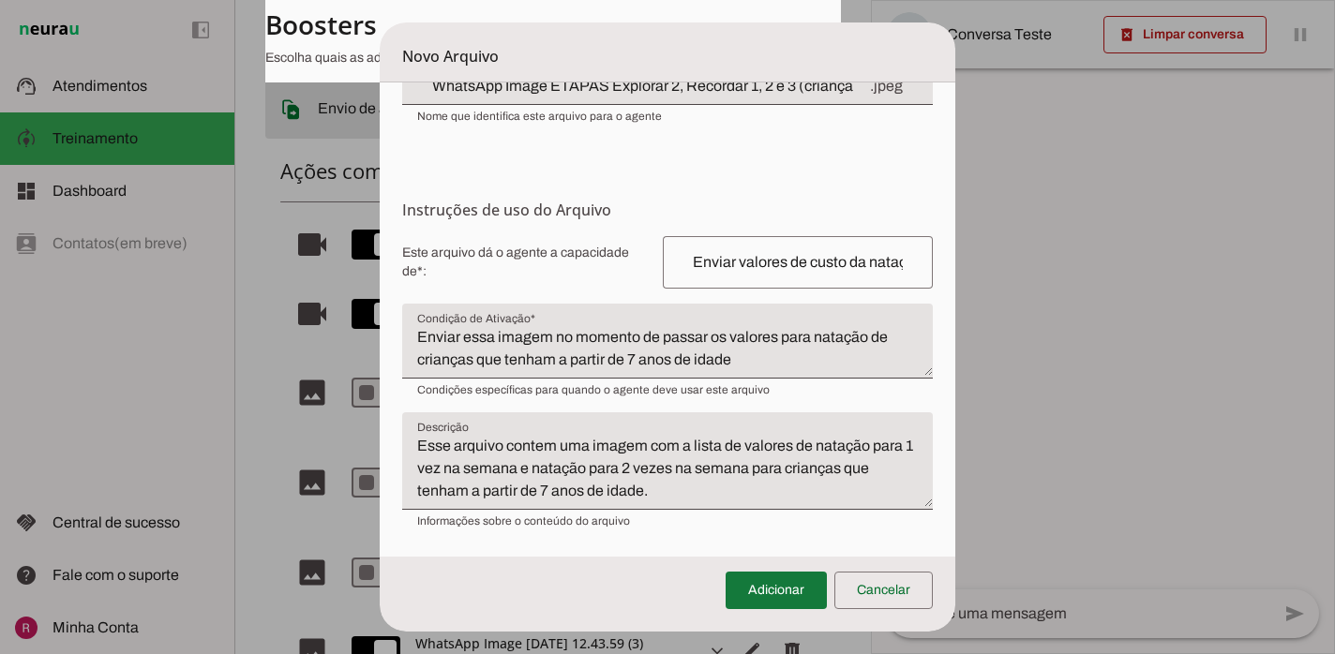
click at [755, 580] on span at bounding box center [775, 590] width 101 height 45
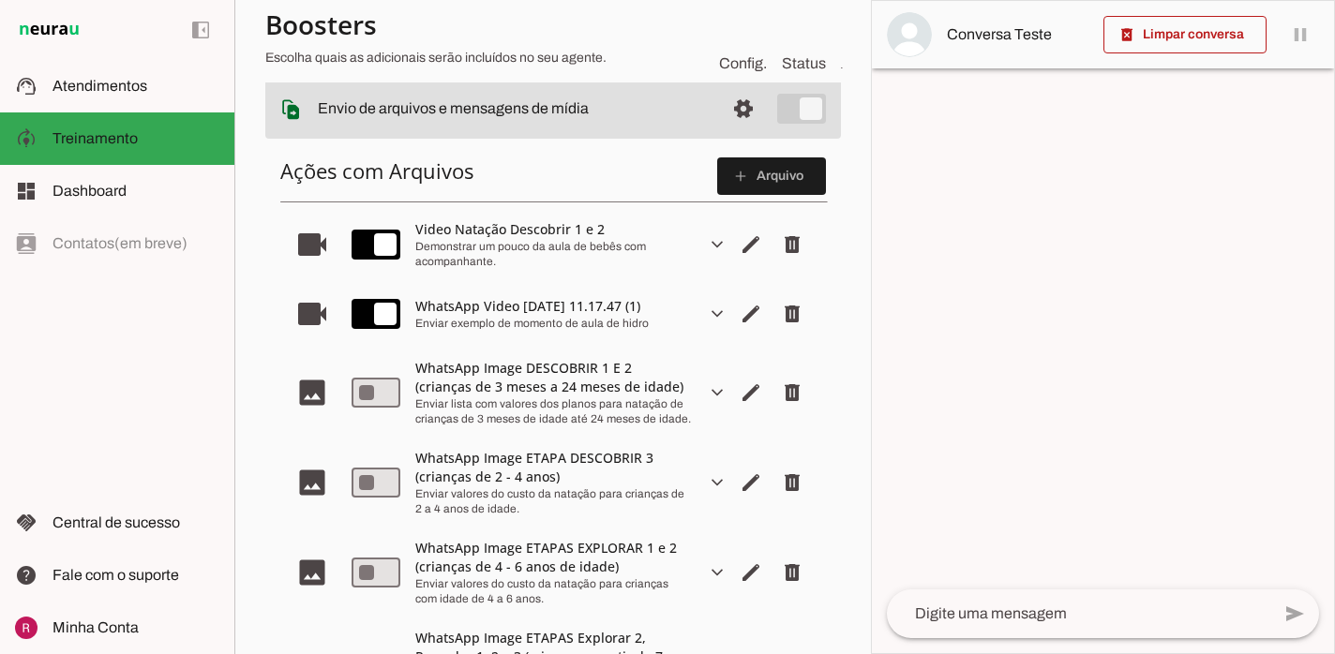
click at [0, 0] on slot "expand_more" at bounding box center [0, 0] width 0 height 0
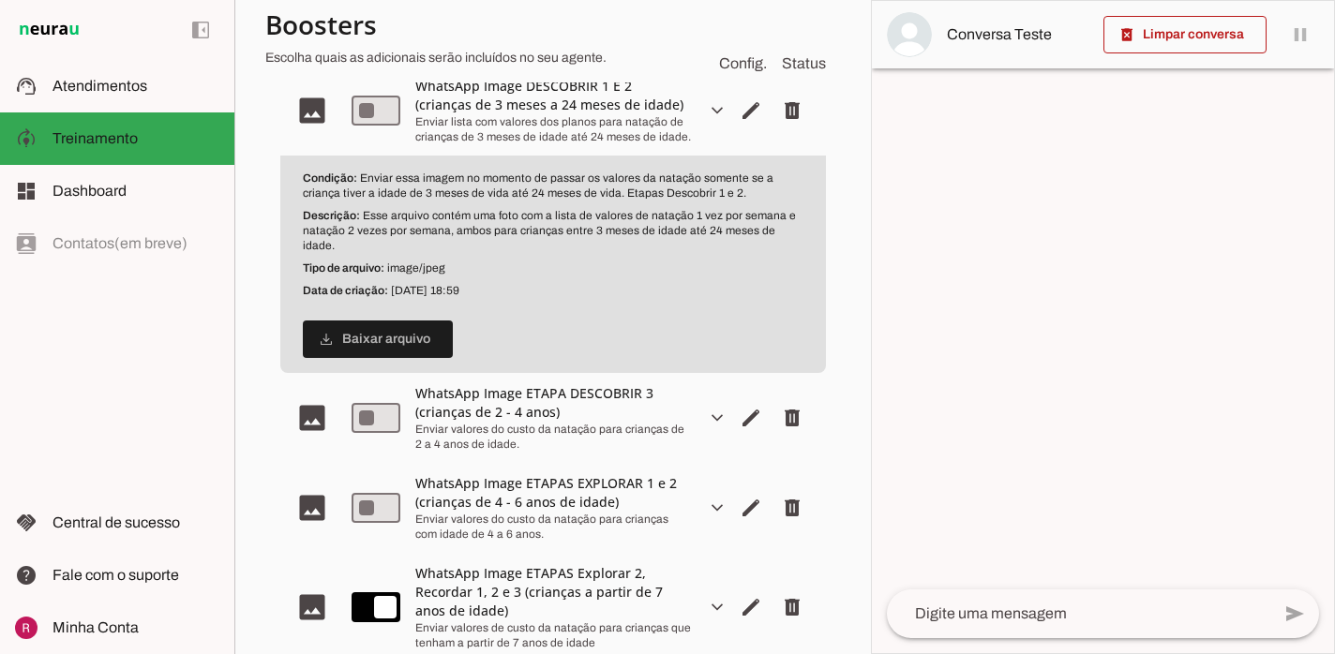
scroll to position [607, 0]
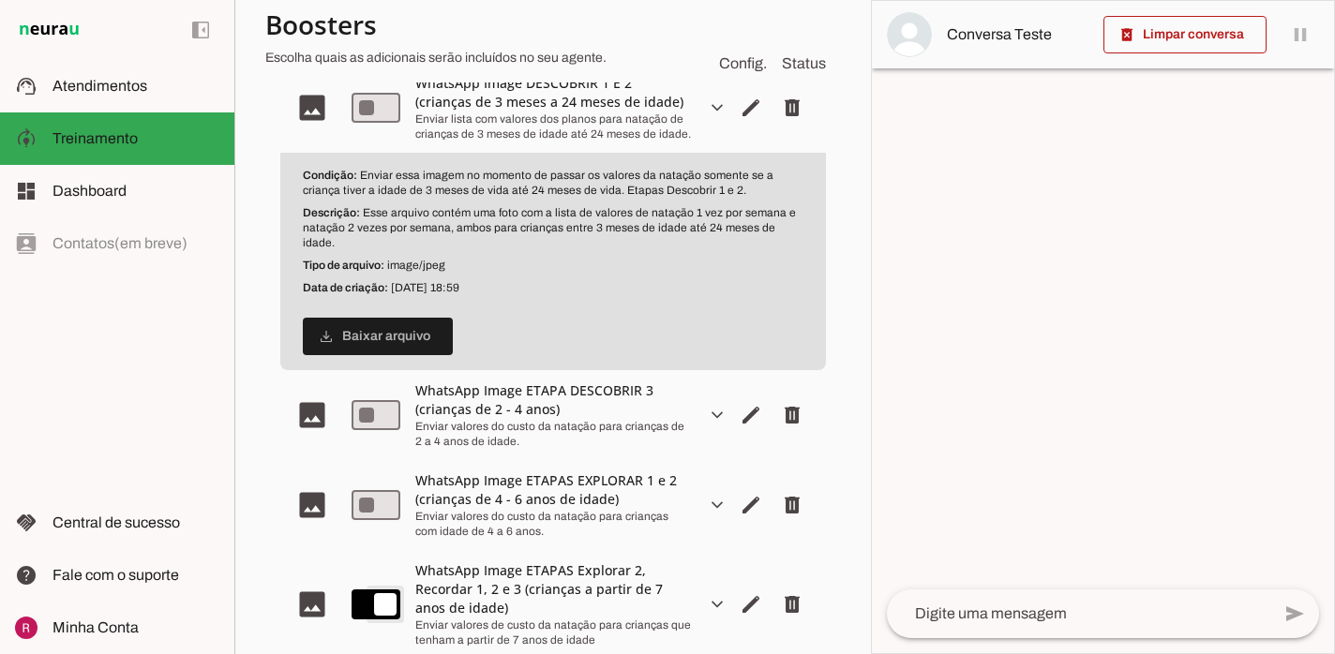
type md-switch "on"
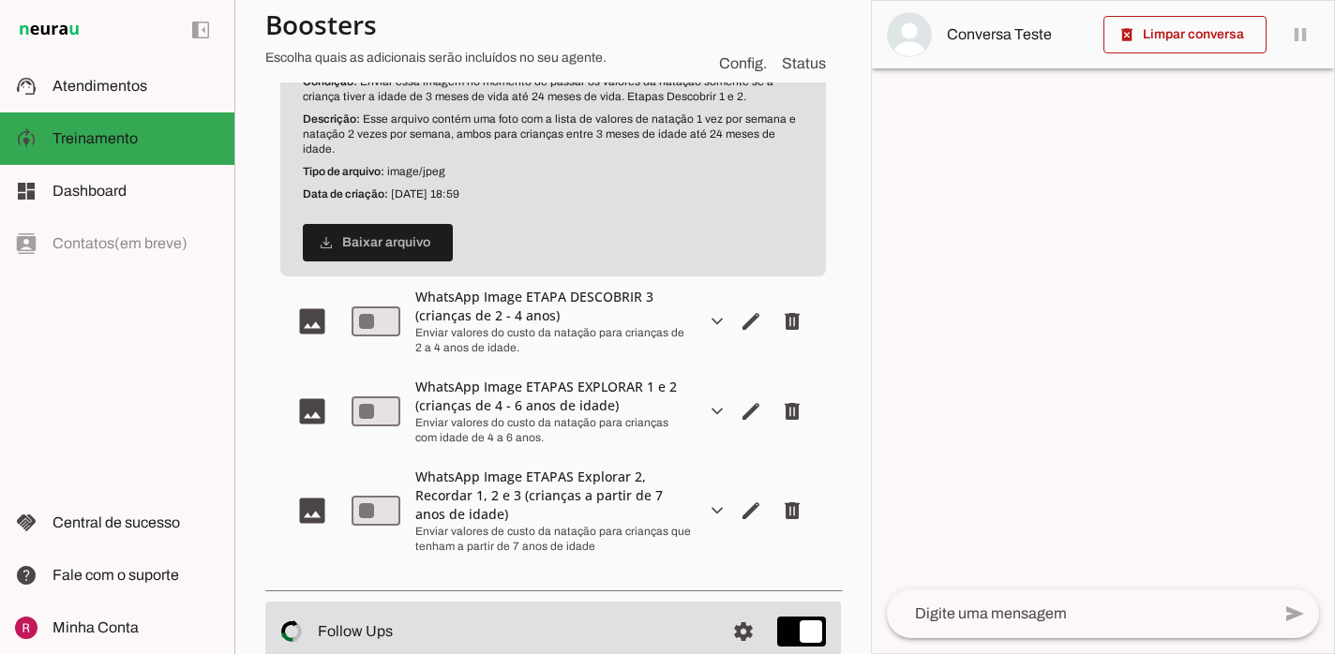
scroll to position [717, 0]
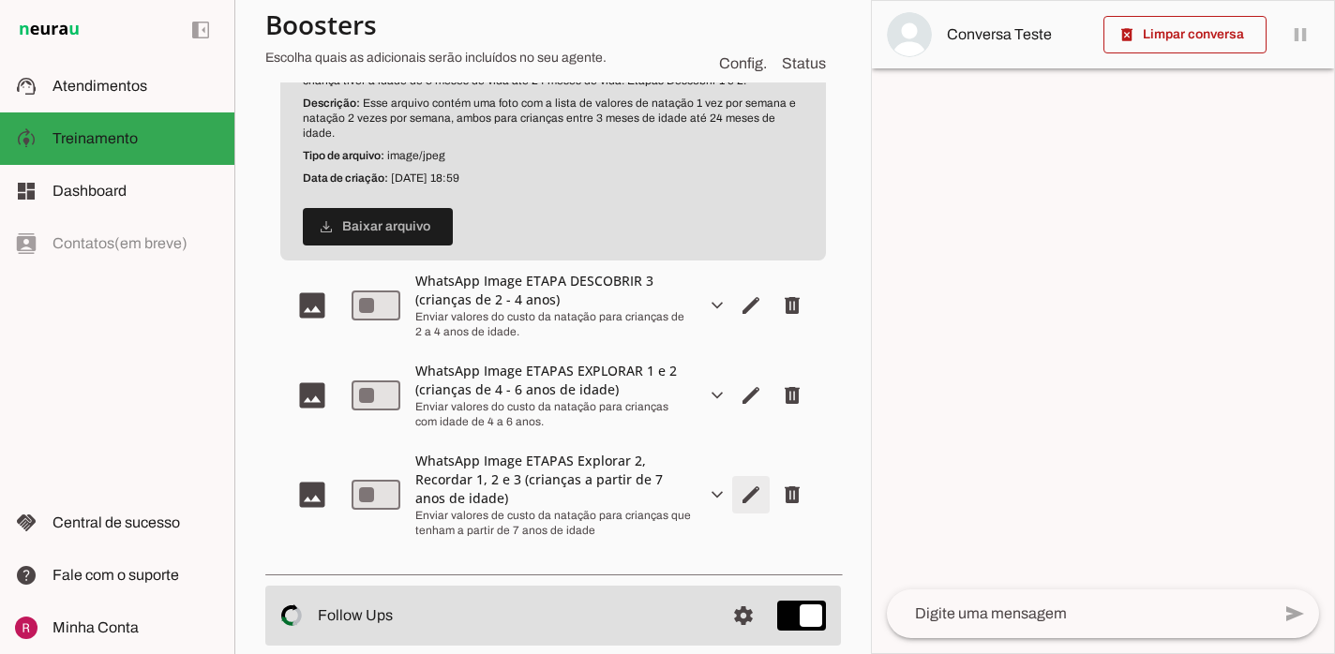
click at [753, 484] on span "Editar arquivo" at bounding box center [750, 494] width 45 height 45
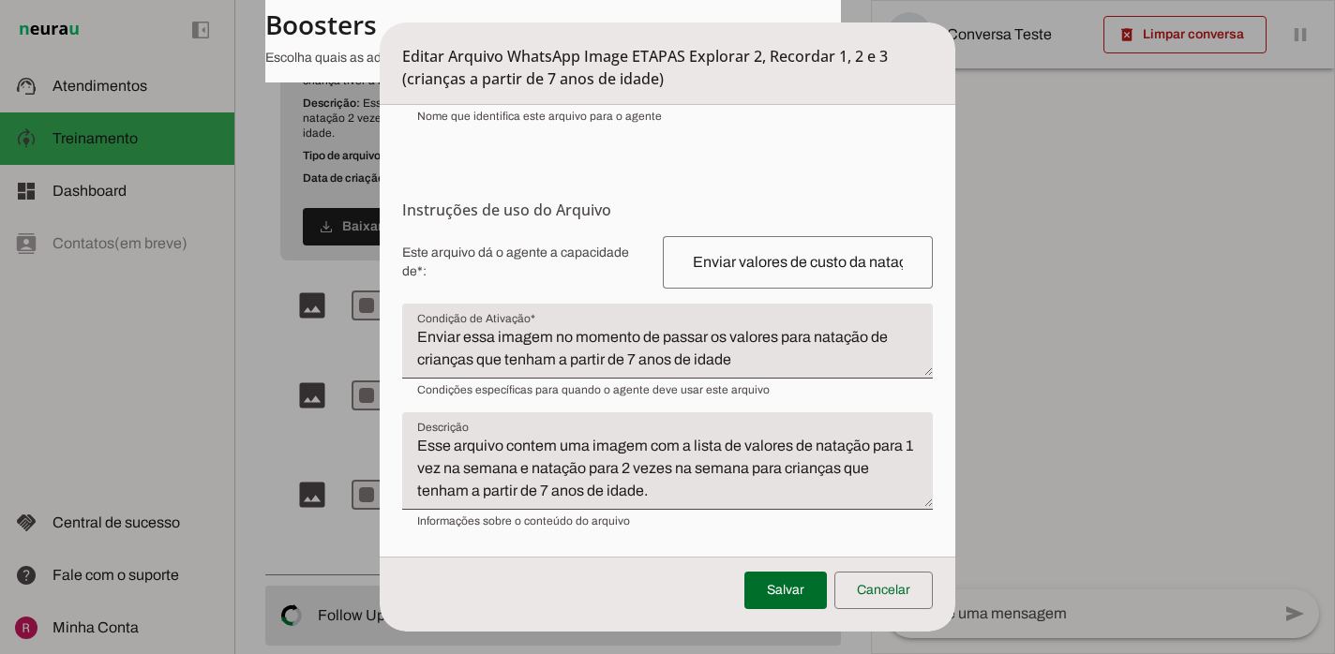
scroll to position [239, 0]
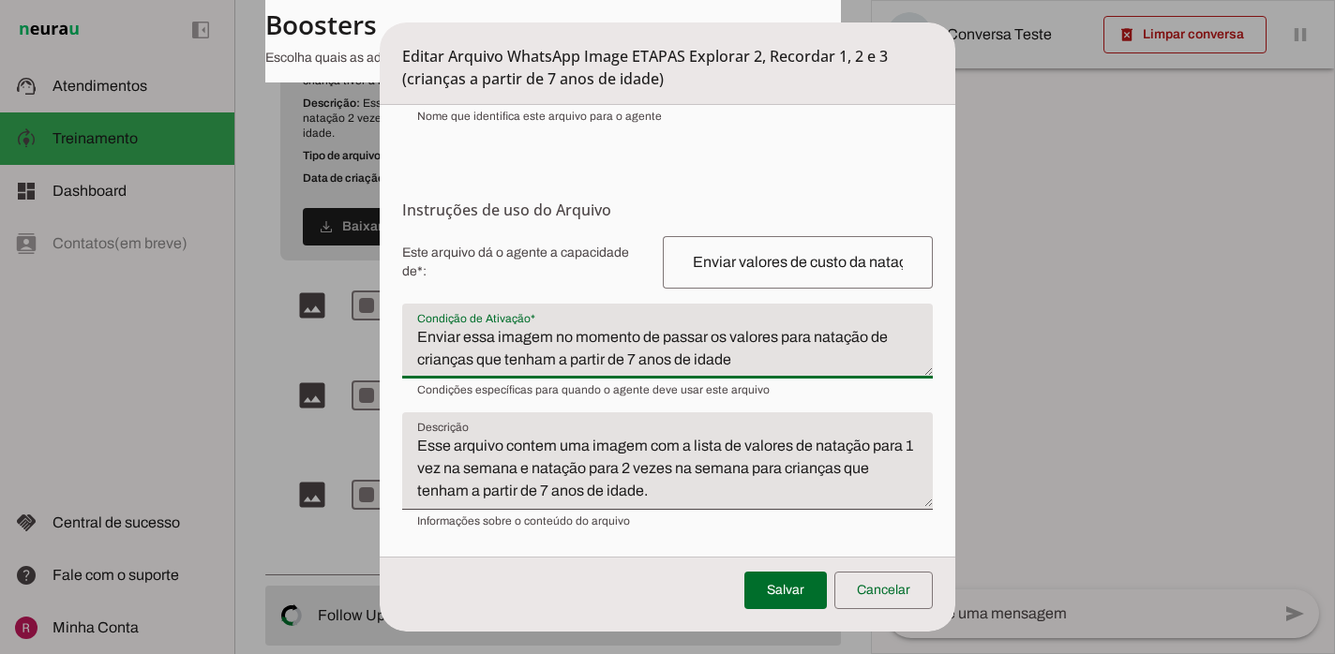
click at [889, 326] on textarea "Enviar essa imagem no momento de passar os valores para natação de crianças que…" at bounding box center [667, 348] width 530 height 45
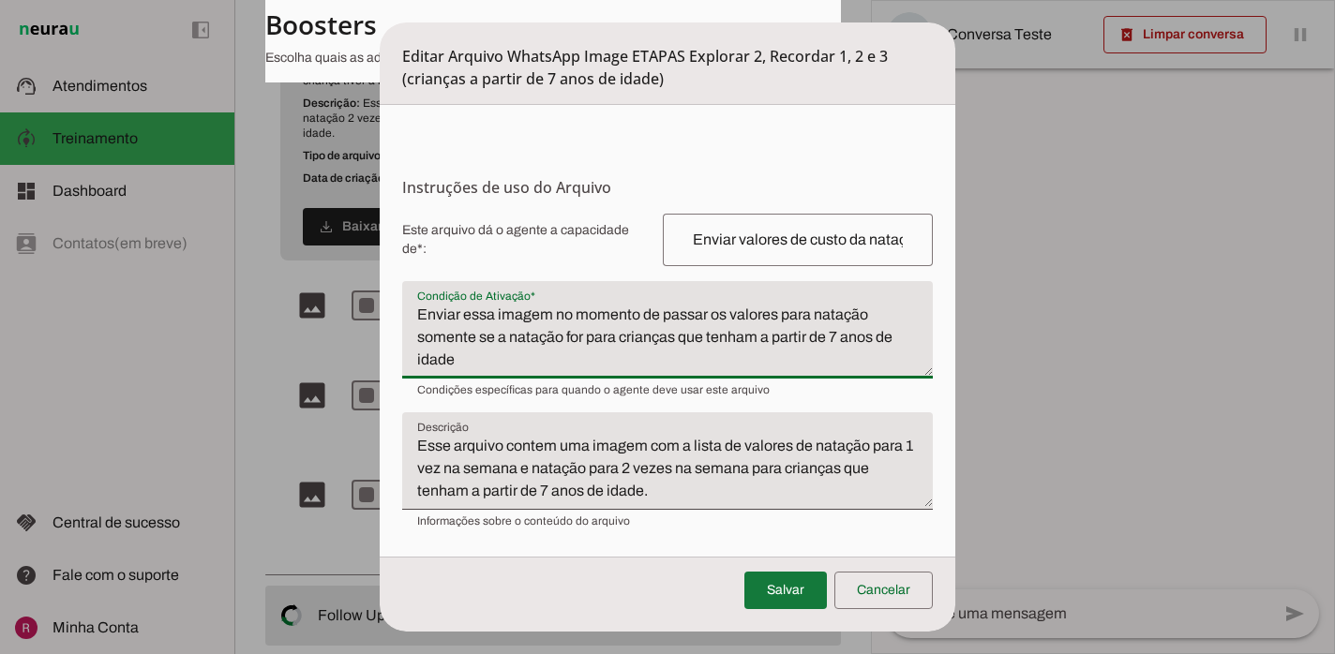
type textarea "Enviar essa imagem no momento de passar os valores para natação somente se a na…"
type md-filled-text-field "Enviar essa imagem no momento de passar os valores para natação somente se a na…"
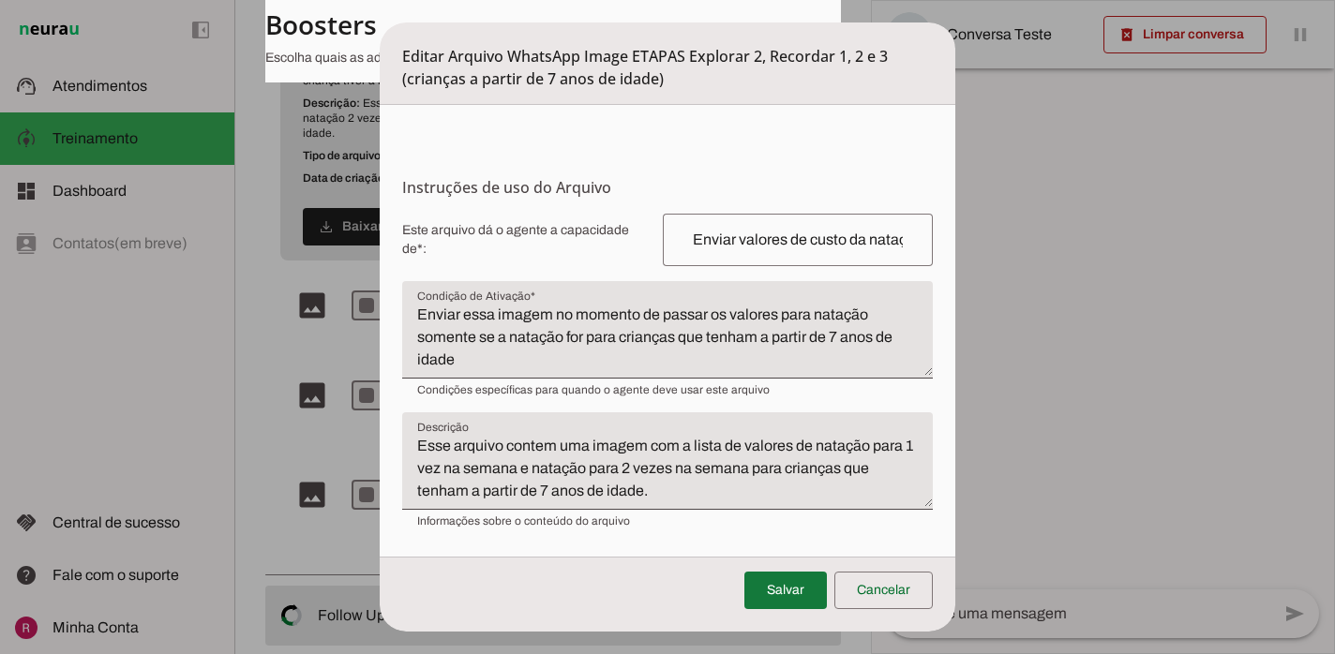
click at [784, 582] on span at bounding box center [785, 590] width 82 height 45
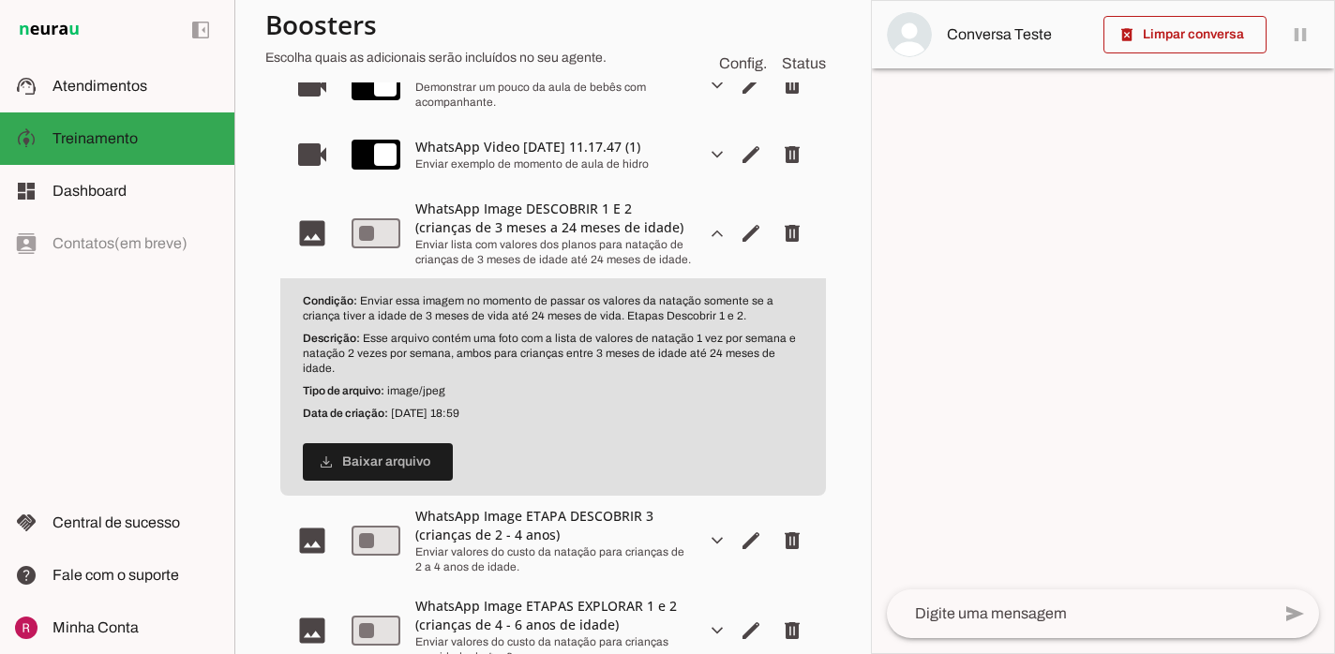
scroll to position [480, 0]
click at [721, 247] on div "expand_more edit delete" at bounding box center [758, 235] width 105 height 37
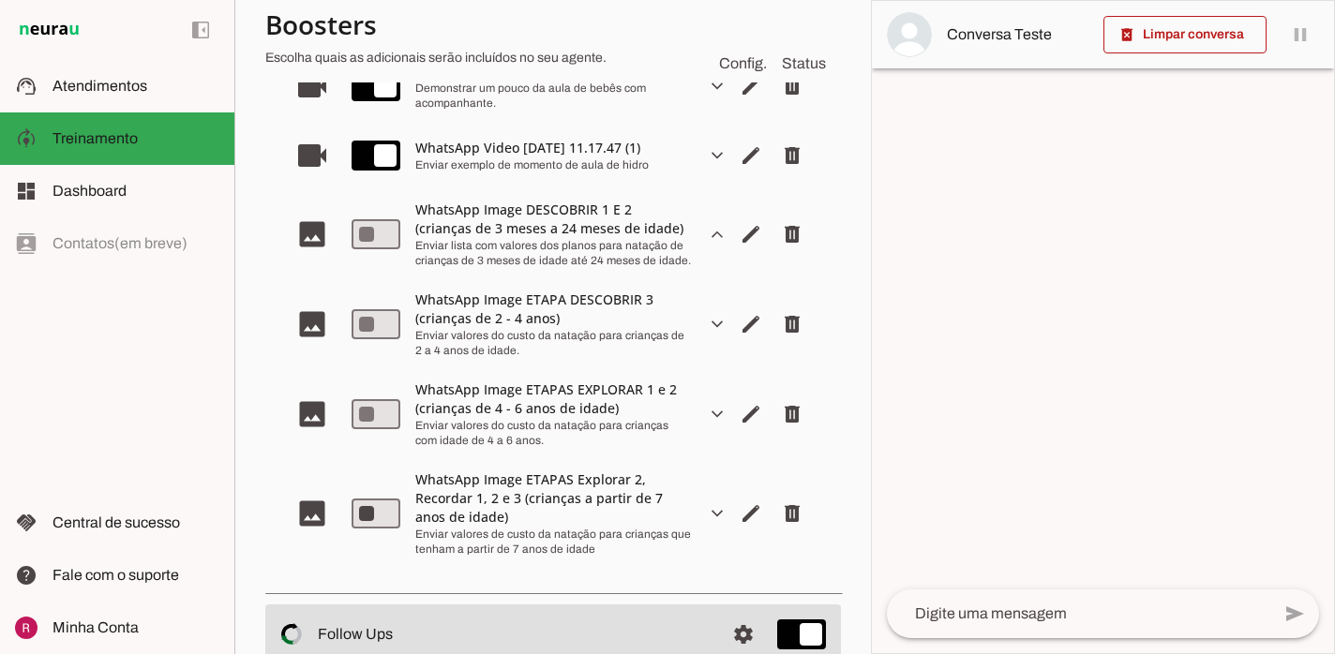
scroll to position [0, 0]
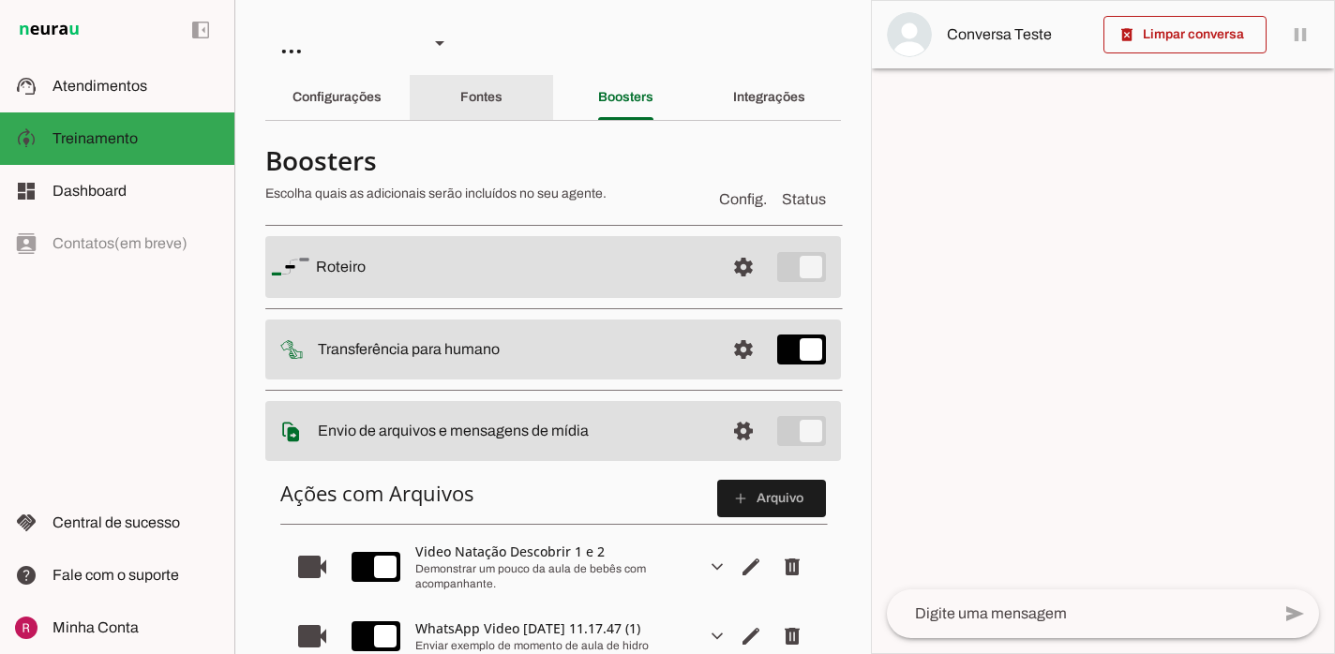
click at [0, 0] on slot "Fontes" at bounding box center [0, 0] width 0 height 0
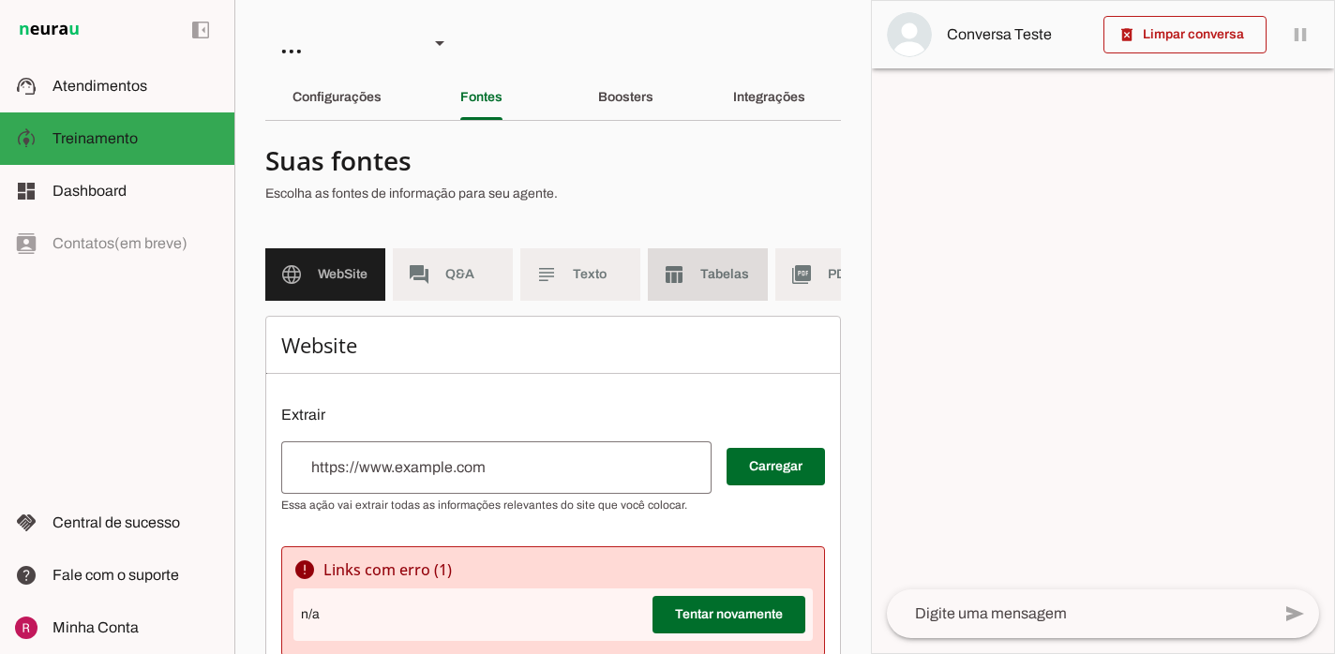
click at [699, 286] on md-item "table_chart Tabelas" at bounding box center [708, 274] width 120 height 52
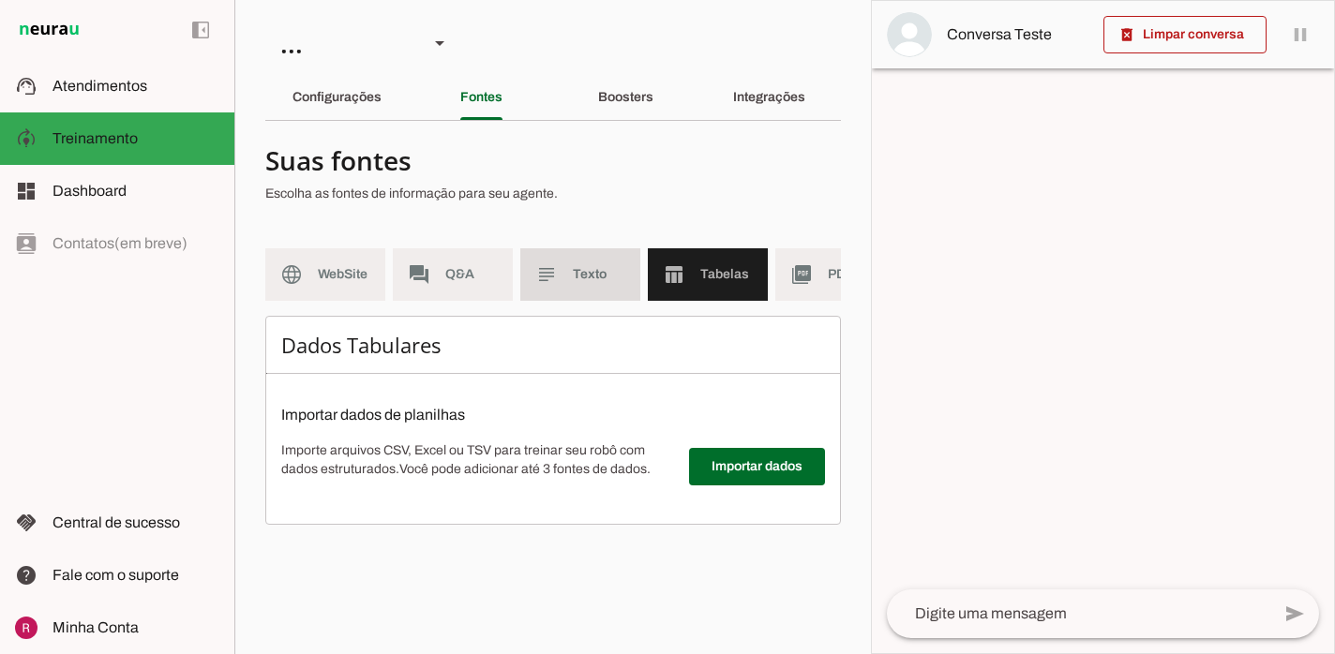
click at [591, 282] on span "Texto" at bounding box center [599, 274] width 52 height 19
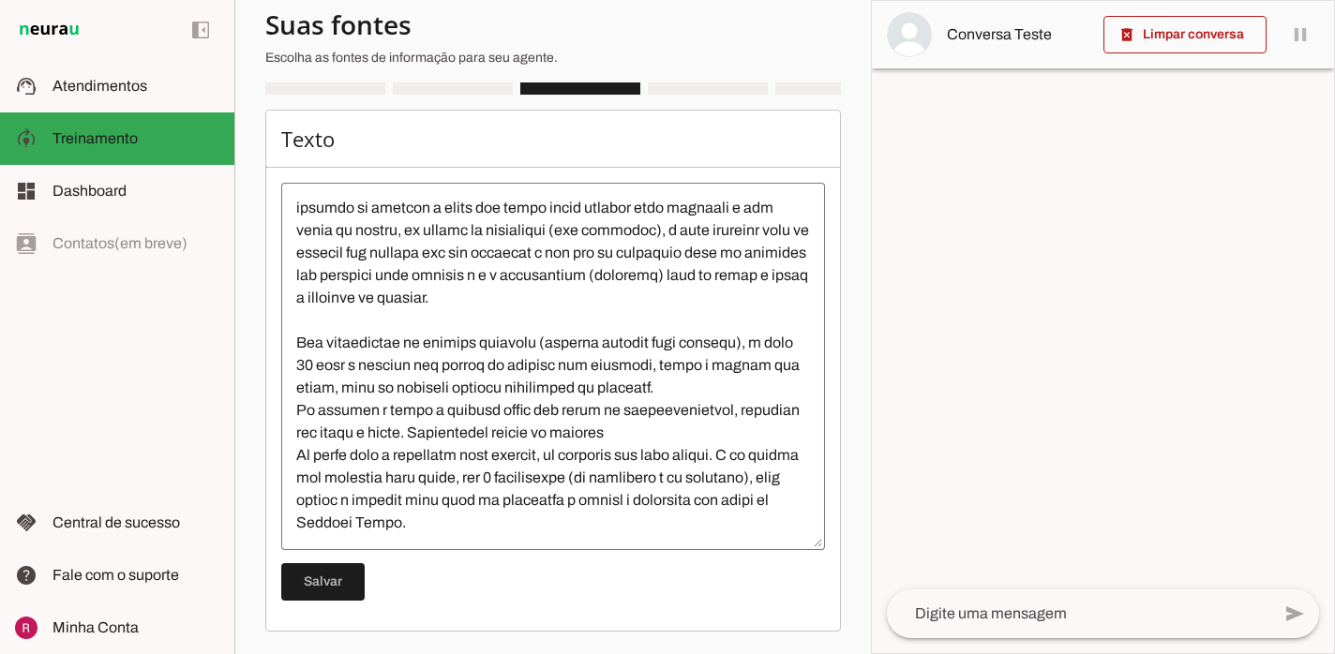
scroll to position [3262, 0]
